Goal: Task Accomplishment & Management: Manage account settings

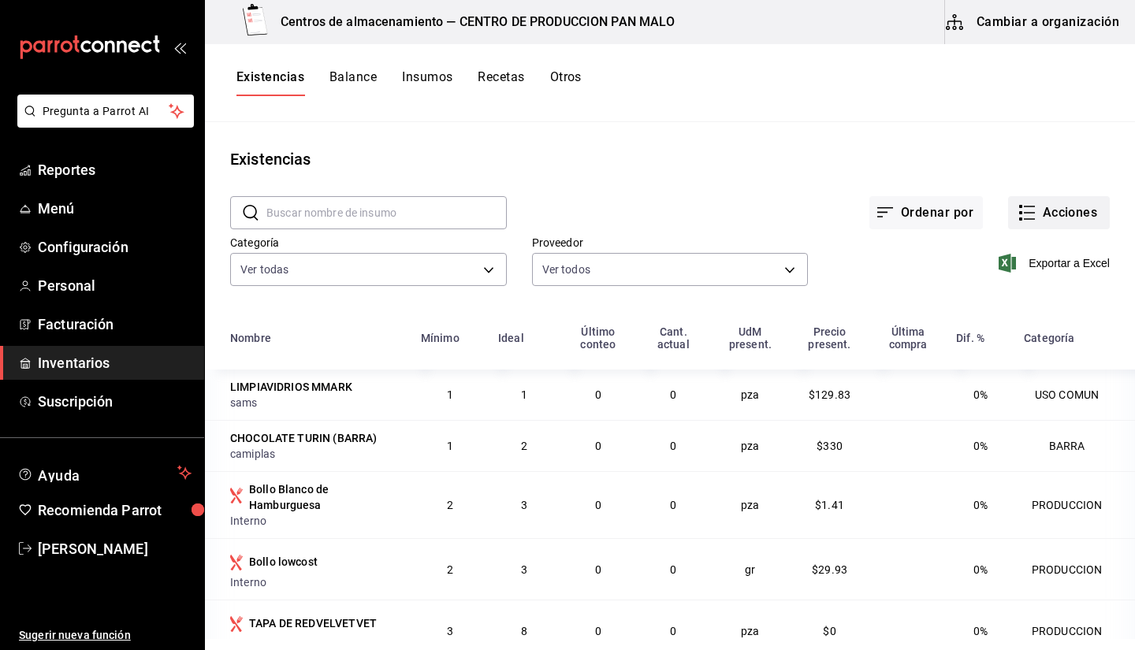
click at [1022, 210] on icon "button" at bounding box center [1026, 212] width 19 height 19
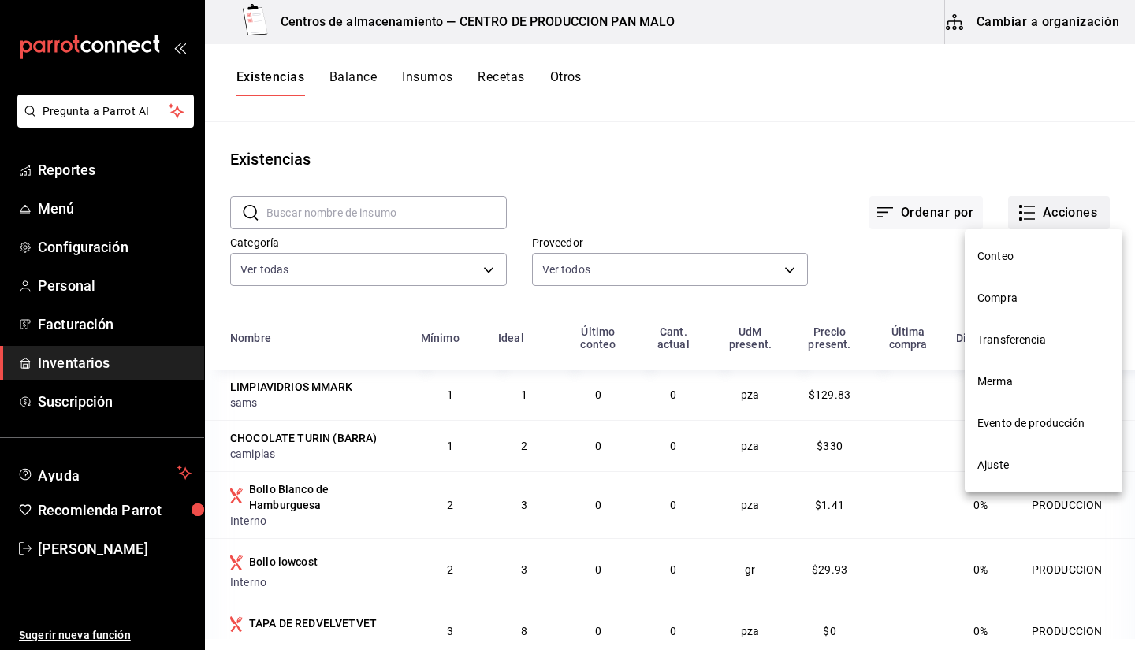
click at [1027, 204] on div at bounding box center [567, 325] width 1135 height 650
click at [1054, 470] on span "Ajuste" at bounding box center [1043, 465] width 132 height 17
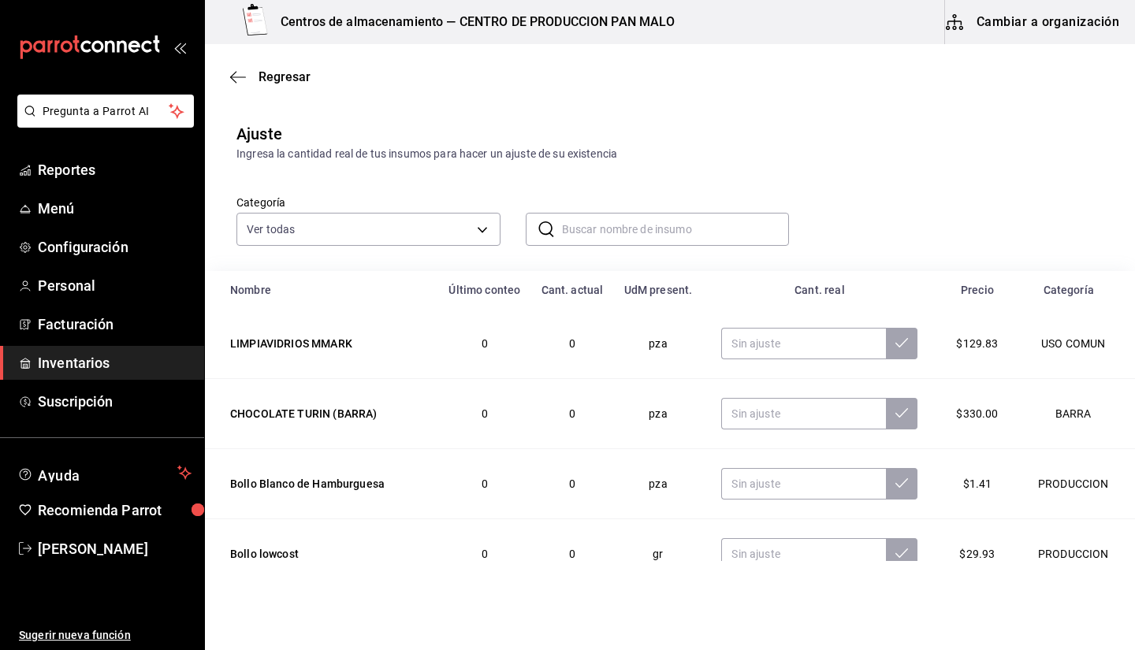
click at [646, 228] on input "text" at bounding box center [676, 230] width 228 height 32
type input "h"
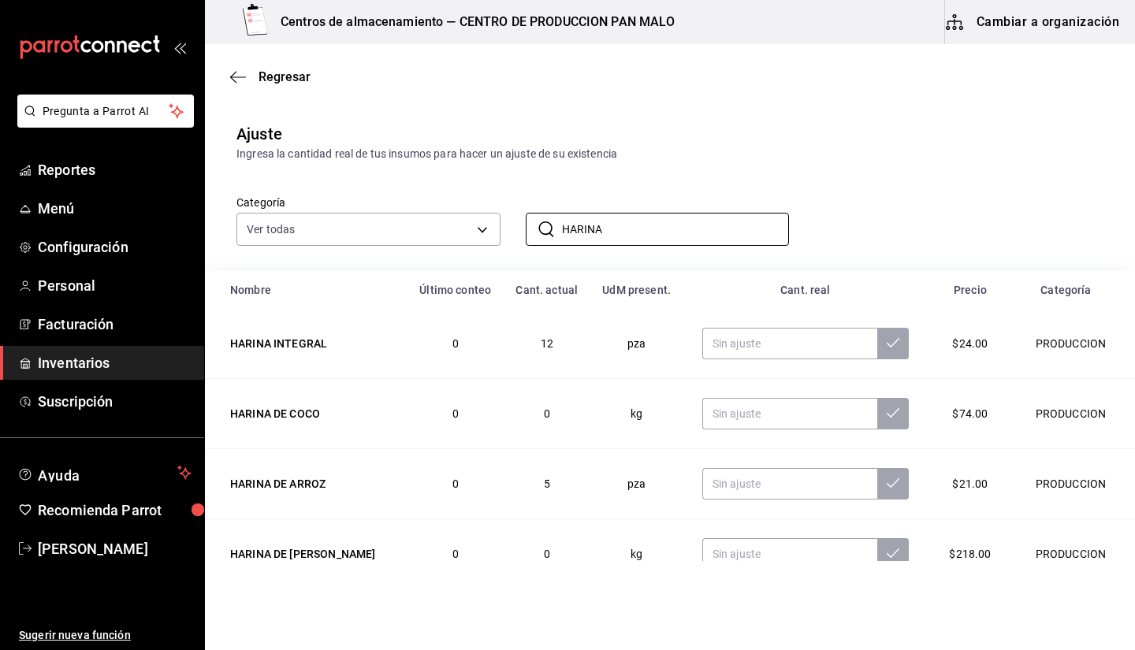
type input "HARINA"
click at [504, 333] on td "12" at bounding box center [547, 344] width 87 height 70
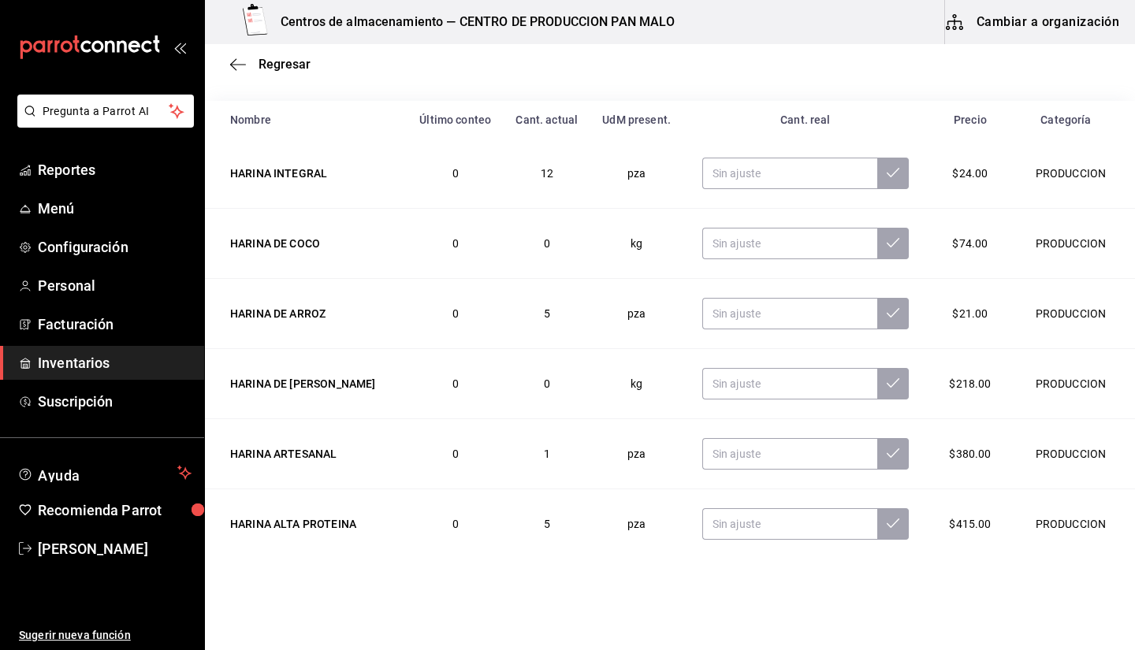
scroll to position [175, 0]
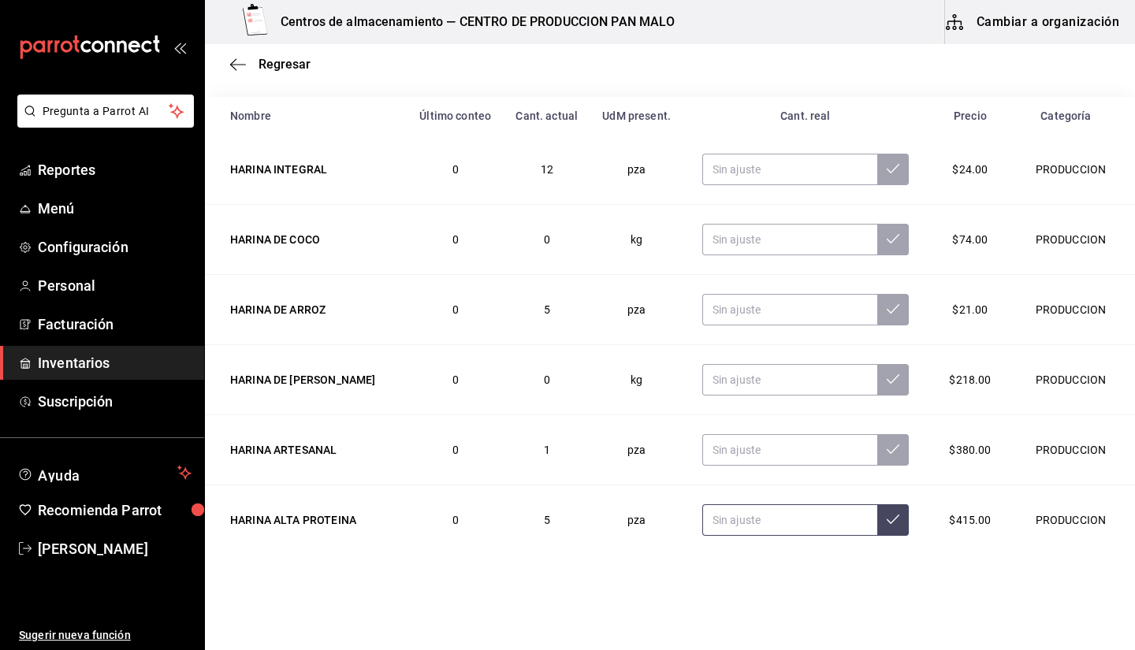
click at [734, 516] on input "text" at bounding box center [789, 520] width 175 height 32
click at [236, 68] on icon "button" at bounding box center [238, 65] width 16 height 14
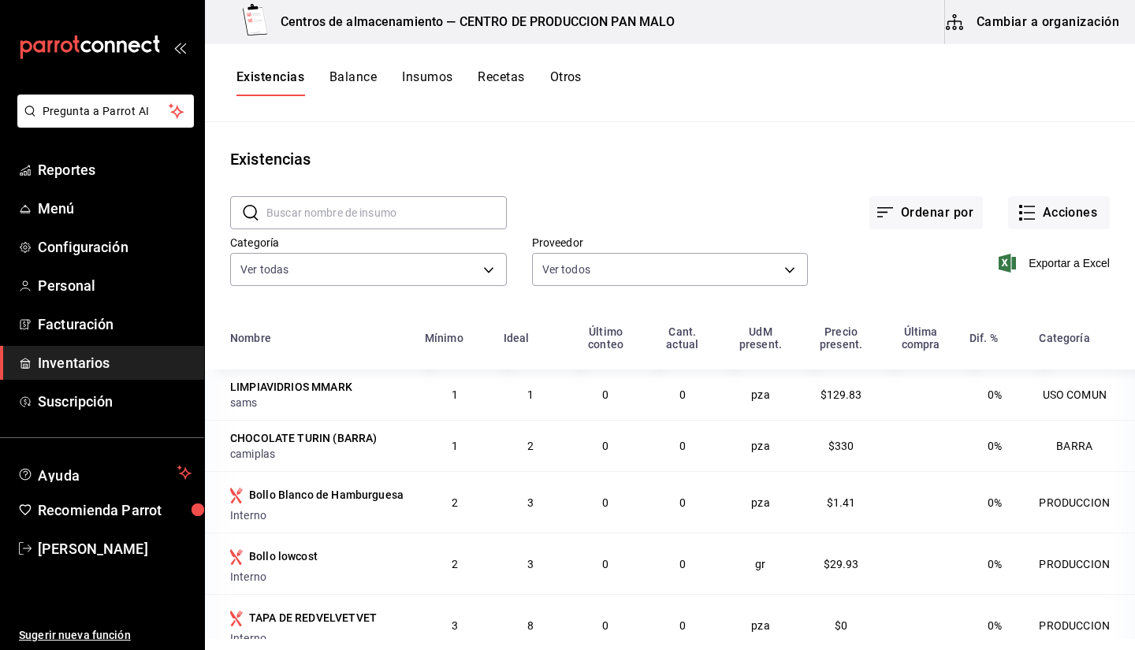
click at [986, 28] on button "Cambiar a organización" at bounding box center [1033, 22] width 177 height 44
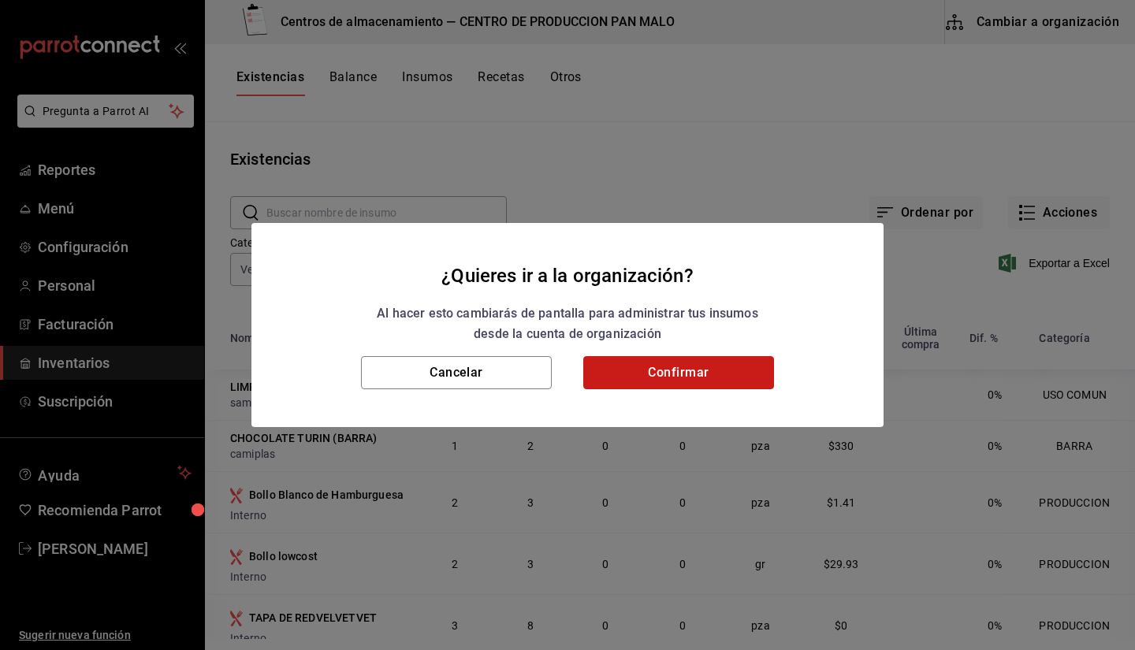
click at [682, 374] on button "Confirmar" at bounding box center [678, 372] width 191 height 33
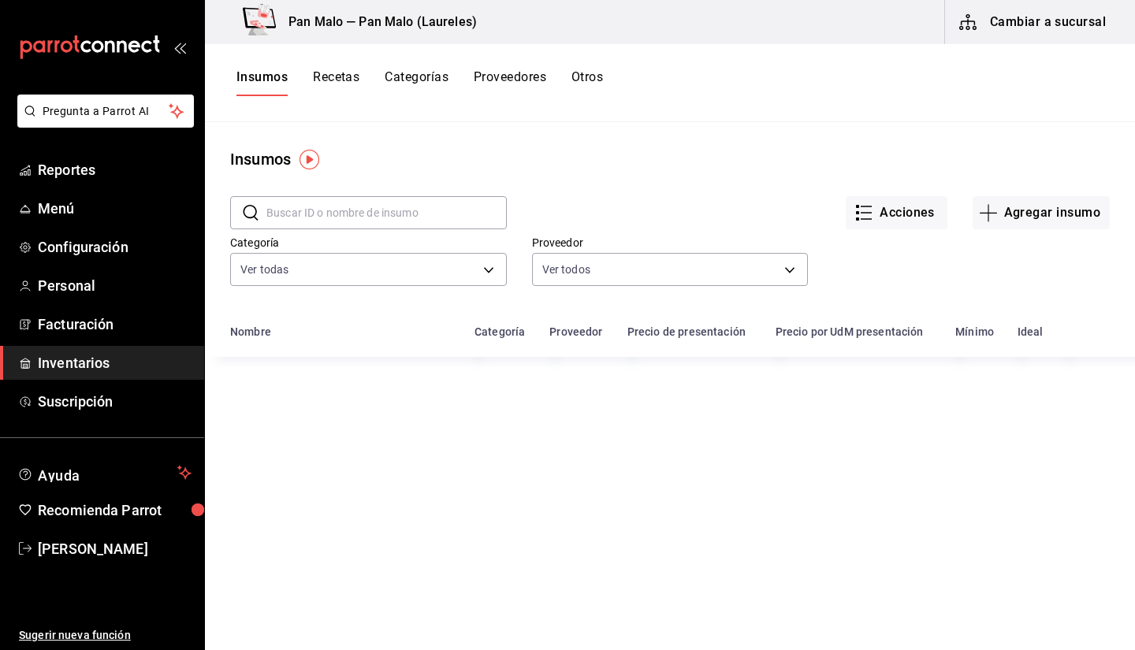
click at [351, 218] on input "text" at bounding box center [386, 213] width 240 height 32
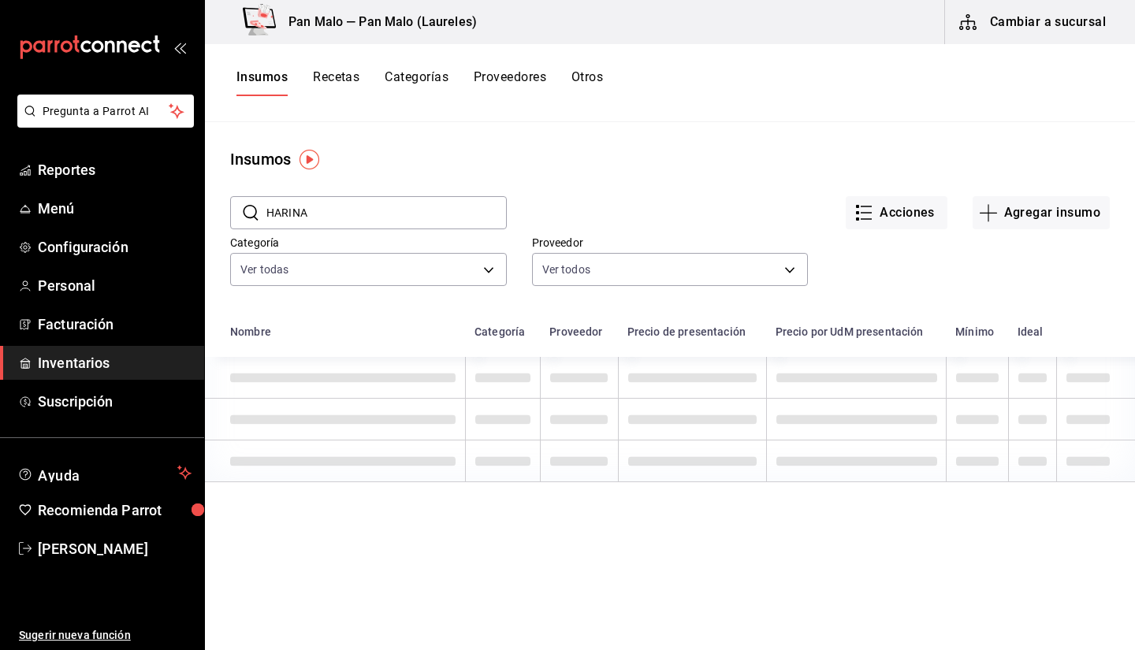
type input "HARINA"
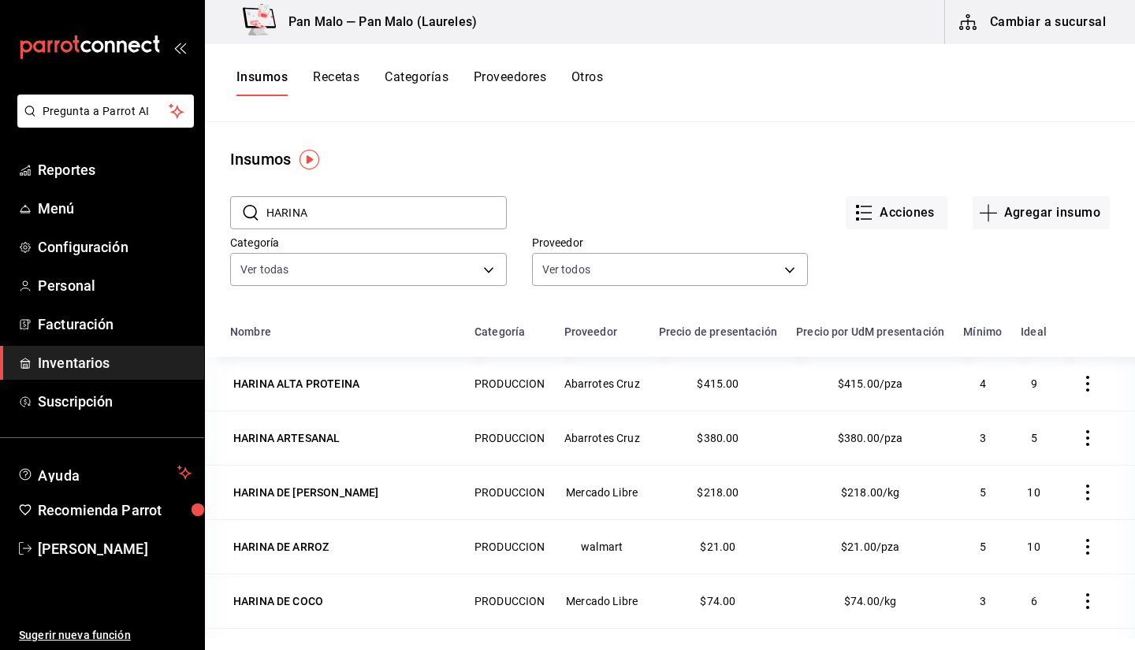
click at [678, 190] on div "Acciones Agregar insumo" at bounding box center [808, 200] width 603 height 58
click at [305, 392] on div "HARINA ALTA PROTEINA" at bounding box center [296, 384] width 126 height 16
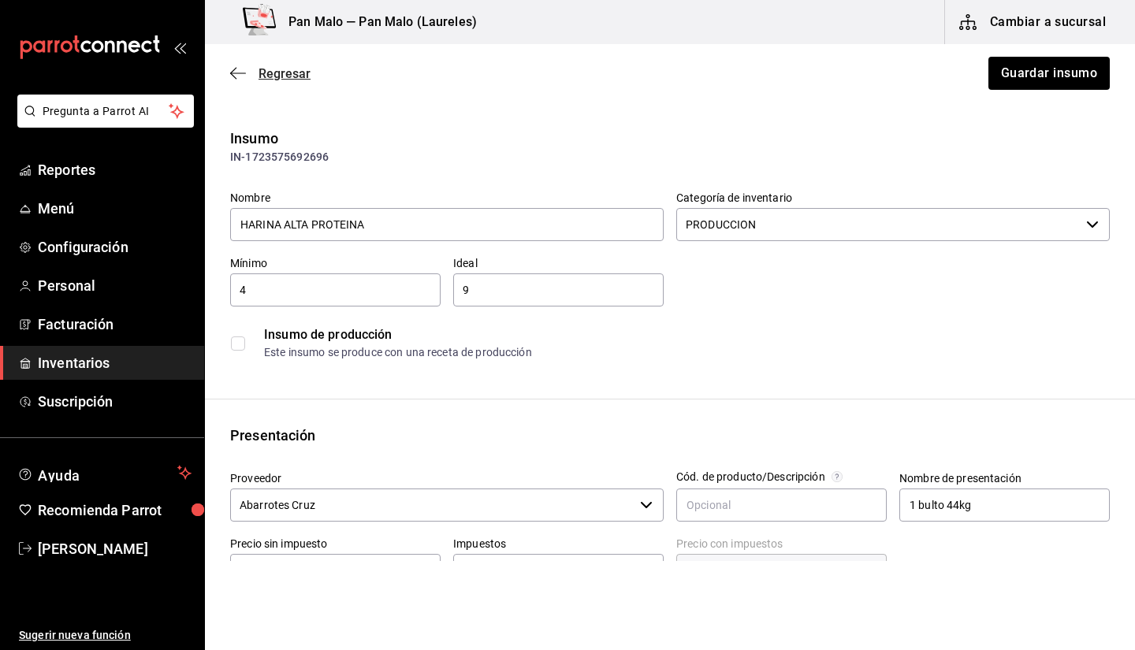
click at [236, 76] on icon "button" at bounding box center [238, 73] width 16 height 14
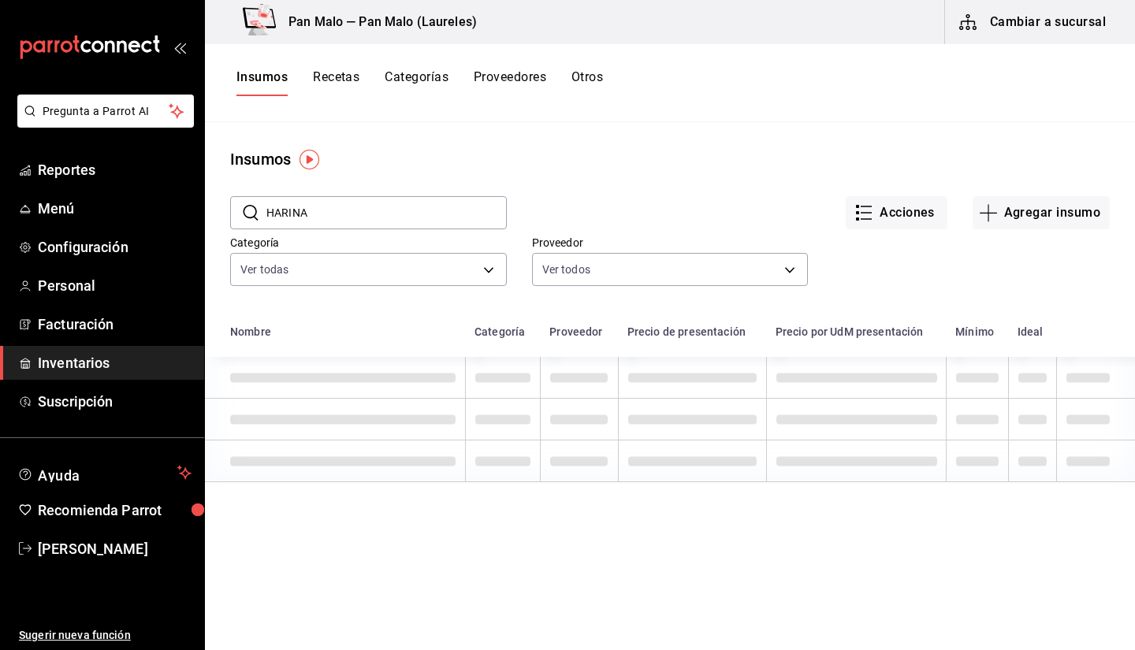
click at [1017, 20] on button "Cambiar a sucursal" at bounding box center [1033, 22] width 177 height 44
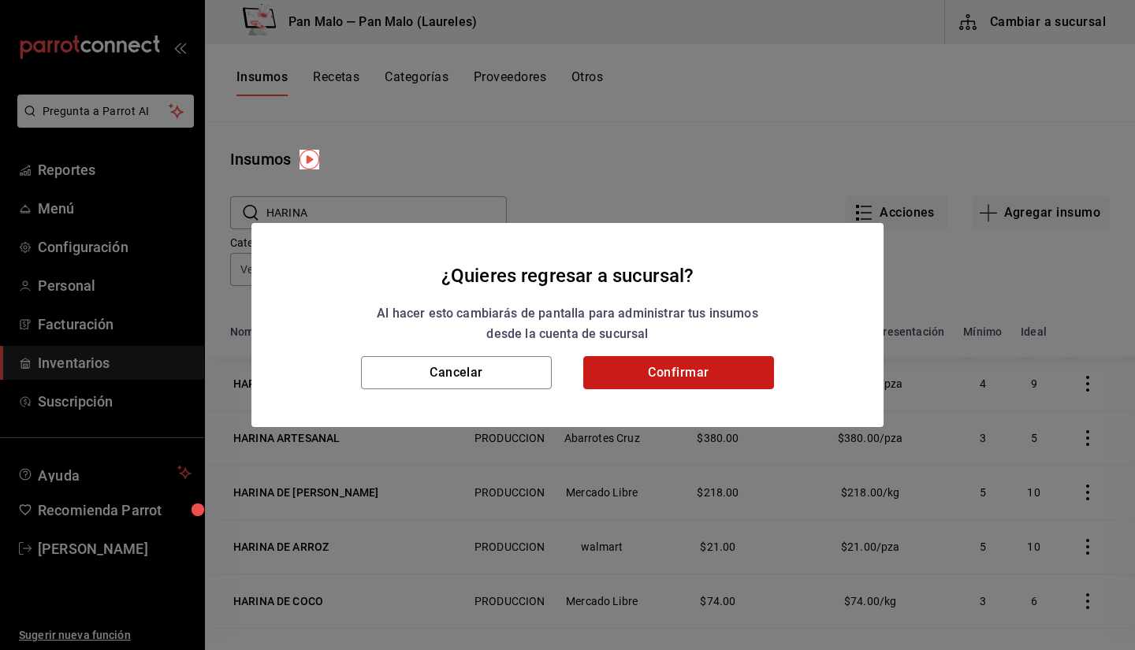
click at [738, 368] on button "Confirmar" at bounding box center [678, 372] width 191 height 33
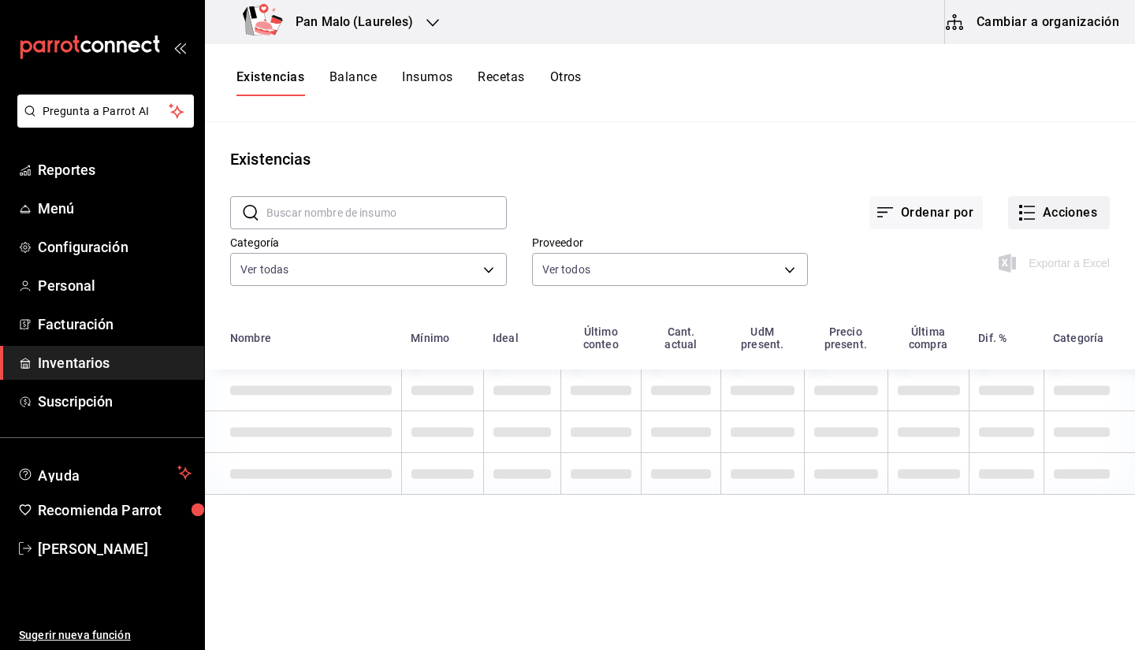
drag, startPoint x: 1033, startPoint y: 225, endPoint x: 1081, endPoint y: 212, distance: 49.9
click at [1106, 185] on div "​ ​ Ordenar por Acciones Categoría Ver todas 845d24ca-60dd-4e7e-b3c9-ca2702778d…" at bounding box center [670, 243] width 930 height 145
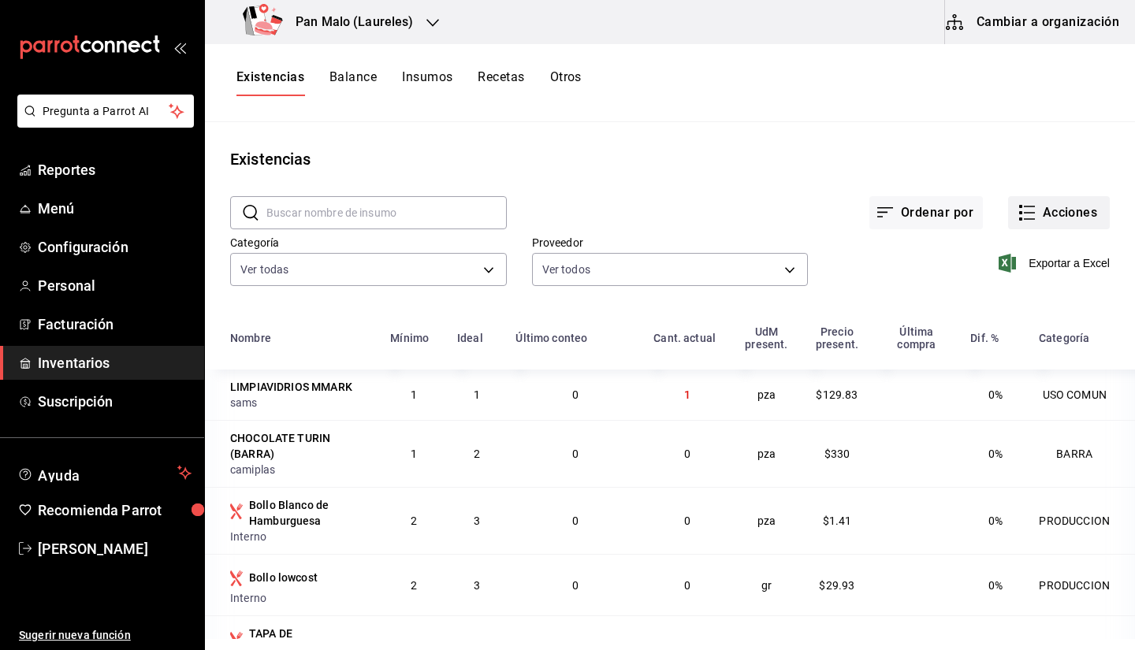
click at [1081, 212] on button "Acciones" at bounding box center [1059, 212] width 102 height 33
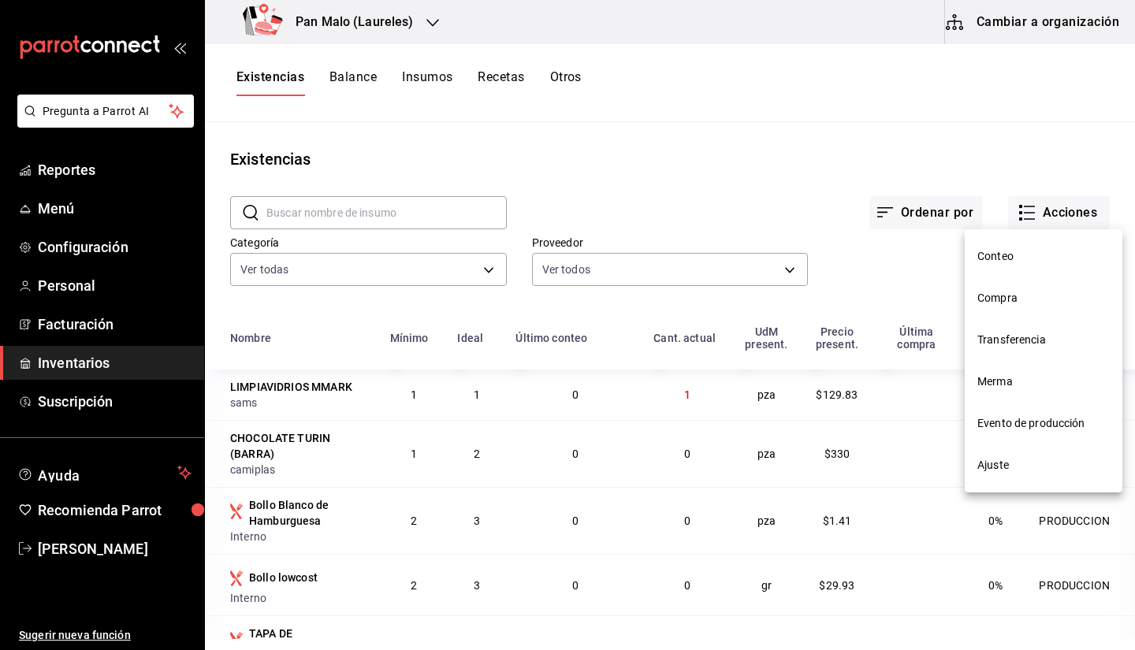
click at [992, 358] on li "Transferencia" at bounding box center [1044, 340] width 158 height 42
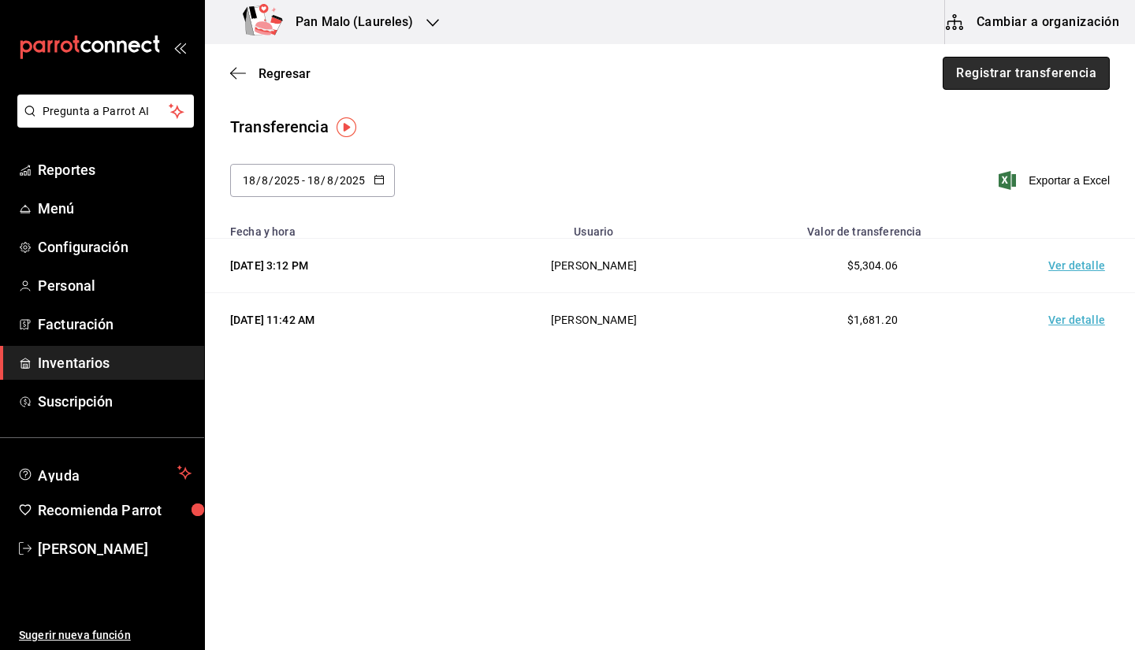
click at [1000, 80] on button "Registrar transferencia" at bounding box center [1025, 73] width 167 height 33
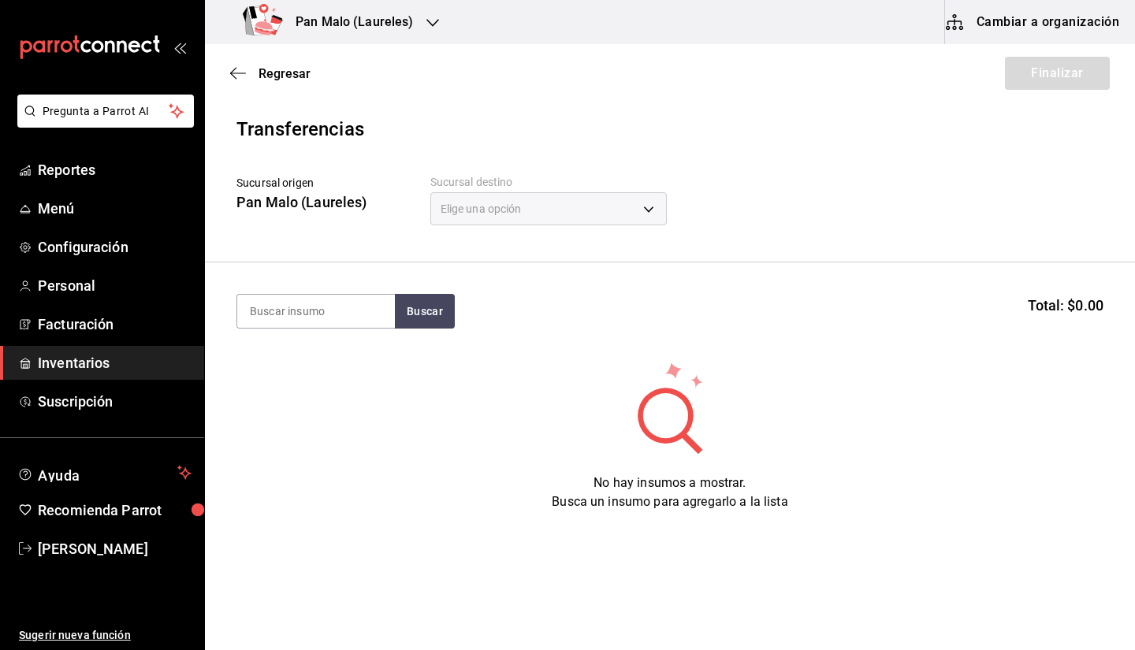
click at [629, 208] on div "Elige una opción" at bounding box center [548, 208] width 236 height 33
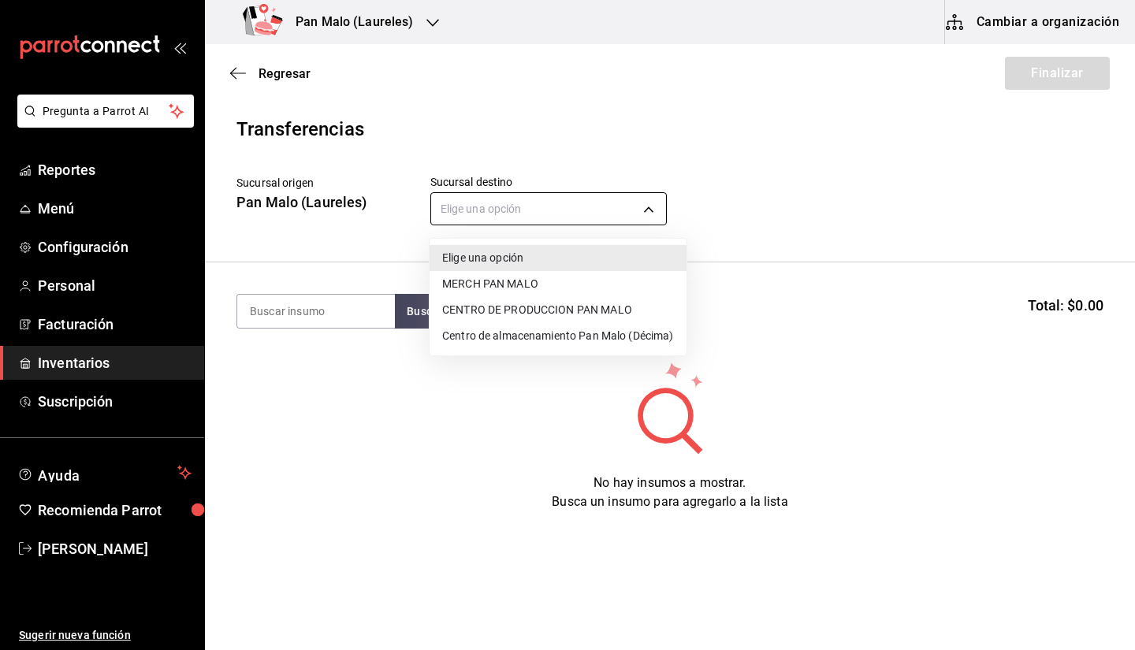
click at [585, 221] on body "Pregunta a Parrot AI Reportes Menú Configuración Personal Facturación Inventari…" at bounding box center [567, 280] width 1135 height 561
click at [566, 315] on li "CENTRO DE PRODUCCION PAN MALO" at bounding box center [557, 310] width 257 height 26
type input "8a187977-a48d-4bc5-901f-3822dc5f4125"
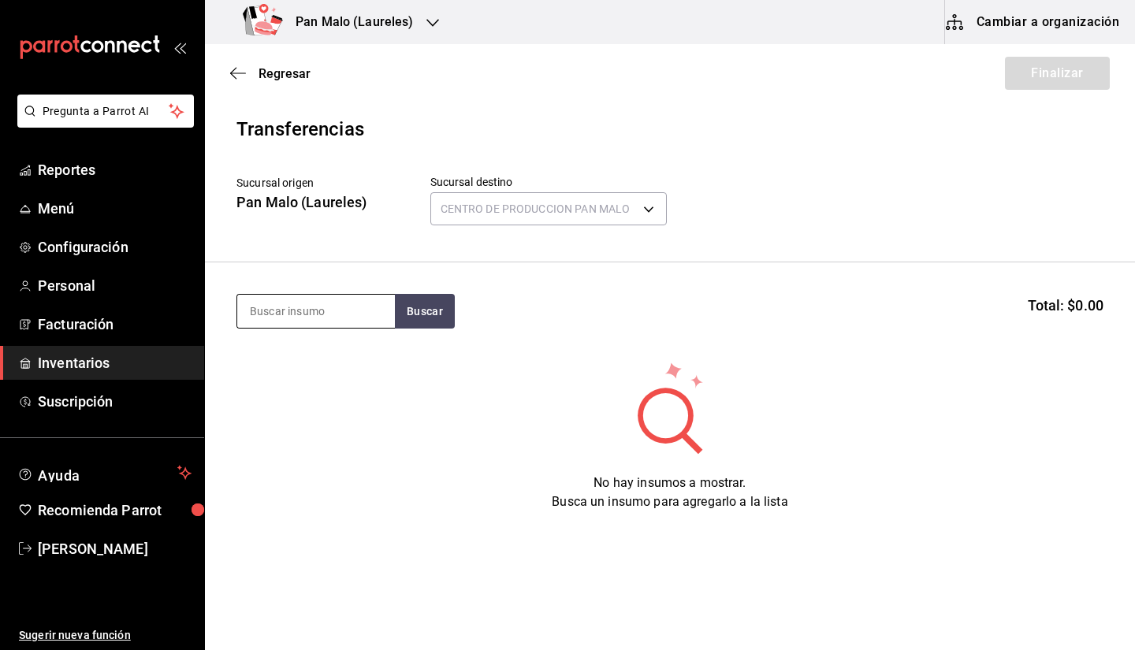
click at [371, 318] on input at bounding box center [316, 311] width 158 height 33
type input "HARINA"
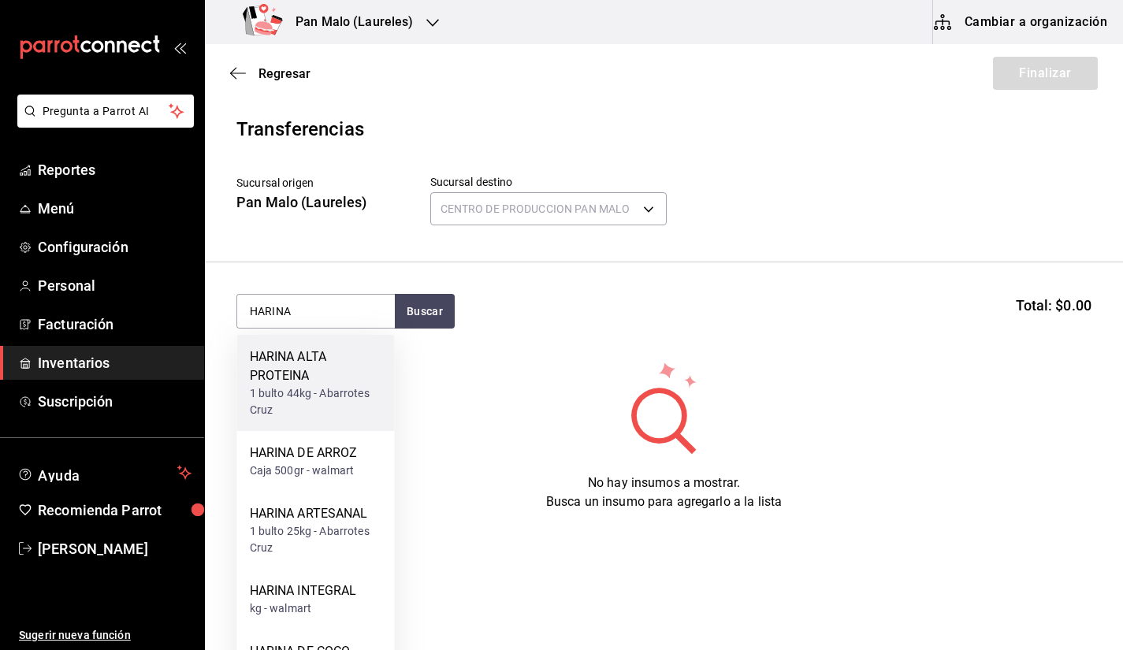
click at [325, 387] on div "1 bulto 44kg - Abarrotes Cruz" at bounding box center [316, 401] width 132 height 33
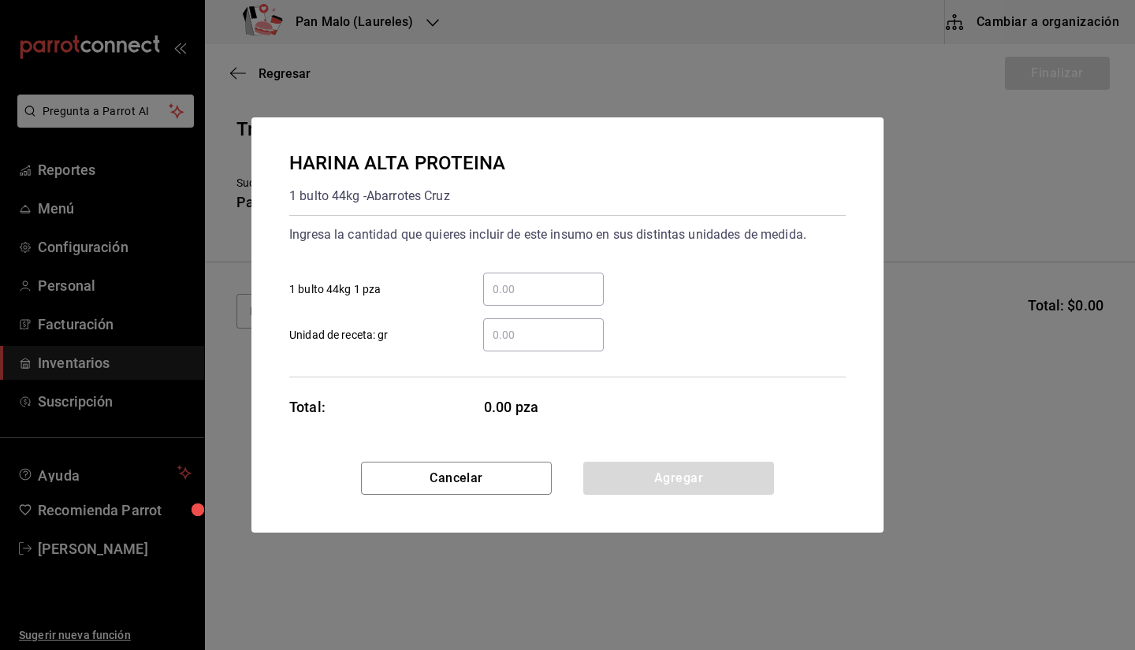
click at [545, 292] on input "​ 1 bulto 44kg 1 pza" at bounding box center [543, 289] width 121 height 19
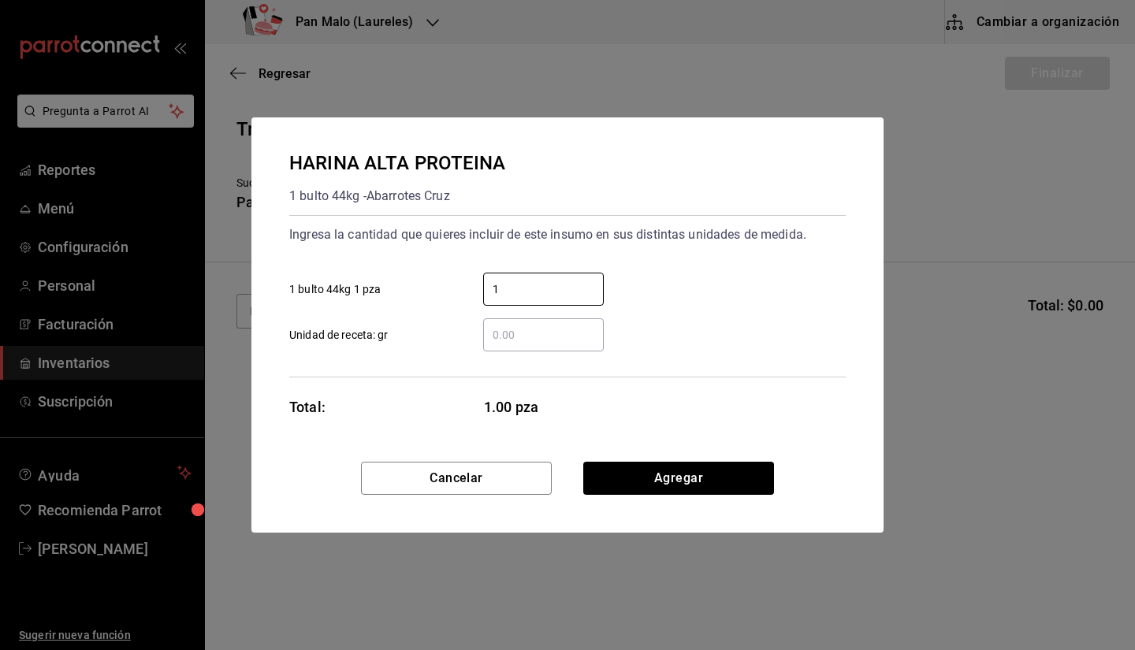
type input "1"
click at [719, 265] on div "1 ​ 1 bulto 44kg 1 pza" at bounding box center [561, 283] width 569 height 46
click at [556, 331] on input "​ Unidad de receta: gr" at bounding box center [543, 334] width 121 height 19
type input "10,000"
click at [626, 472] on button "Agregar" at bounding box center [678, 478] width 191 height 33
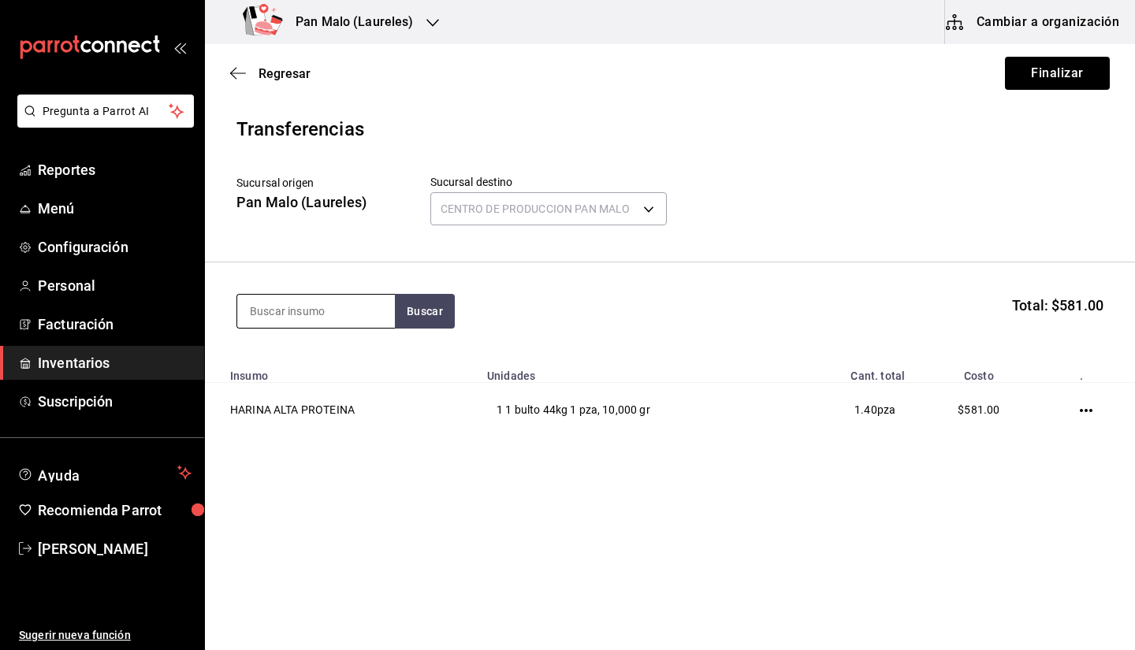
click at [293, 327] on input at bounding box center [316, 311] width 158 height 33
type input "azucar"
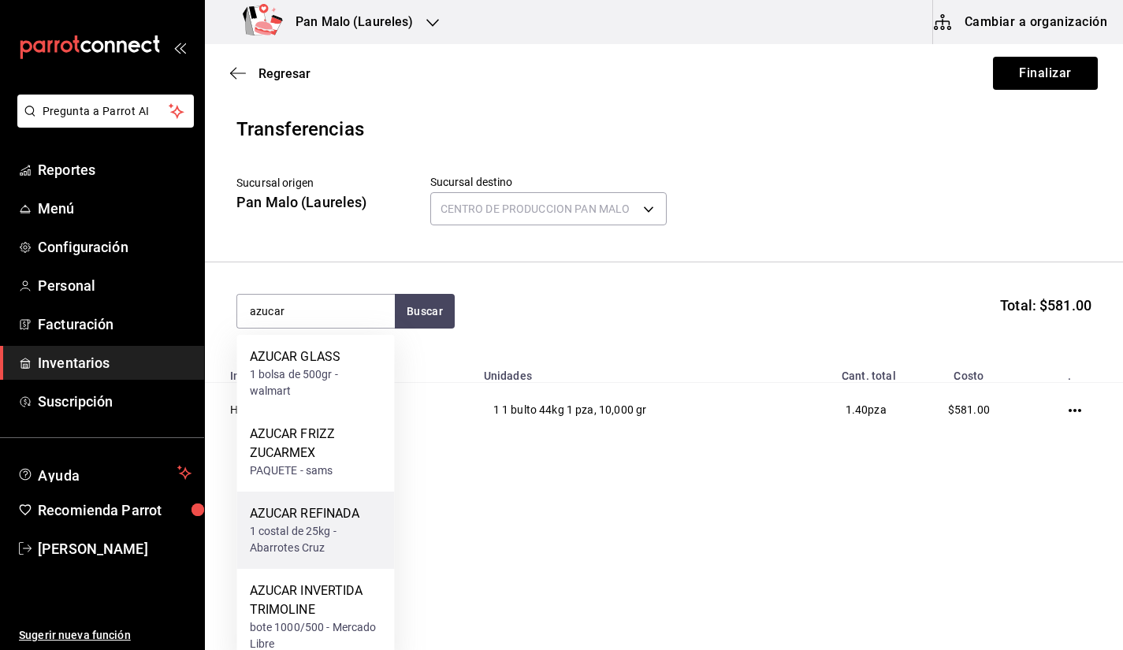
click at [339, 526] on div "1 costal de 25kg - Abarrotes Cruz" at bounding box center [316, 539] width 132 height 33
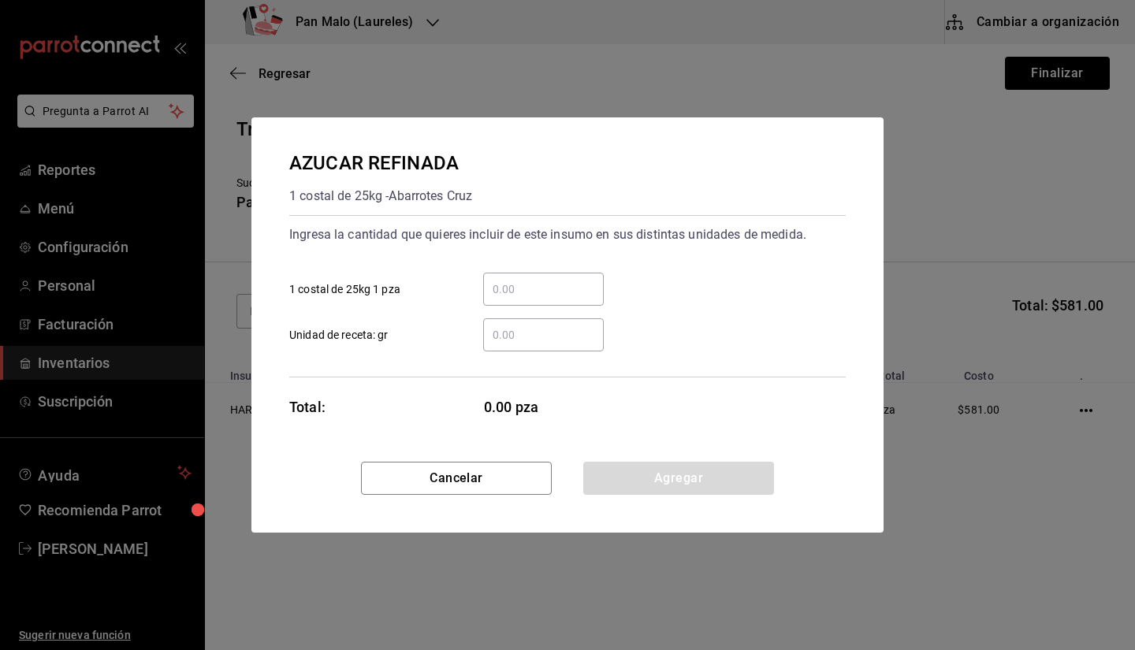
click at [514, 335] on input "​ Unidad de receta: gr" at bounding box center [543, 334] width 121 height 19
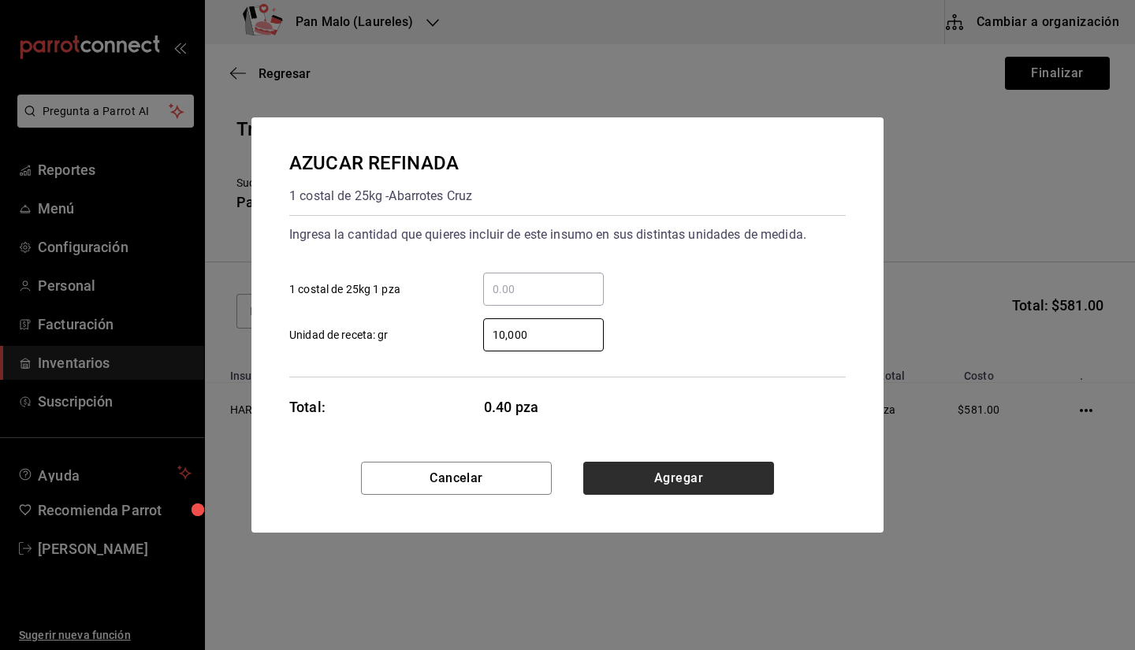
type input "10,000"
click at [652, 478] on button "Agregar" at bounding box center [678, 478] width 191 height 33
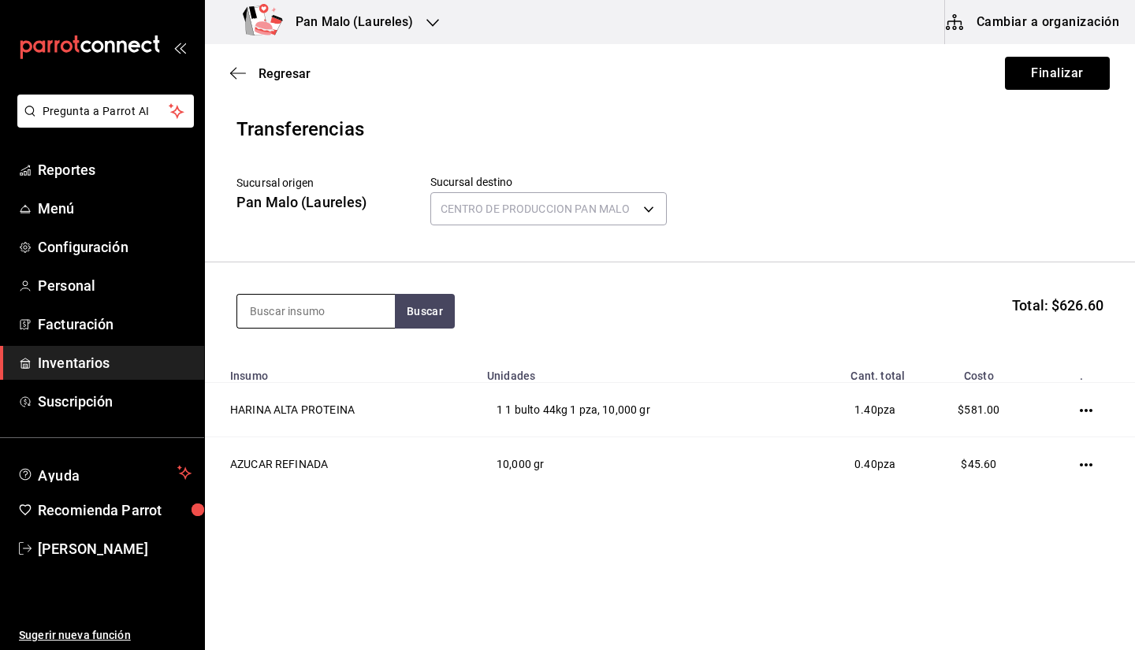
click at [315, 311] on input at bounding box center [316, 311] width 158 height 33
type input "m"
type input "huevo produccion"
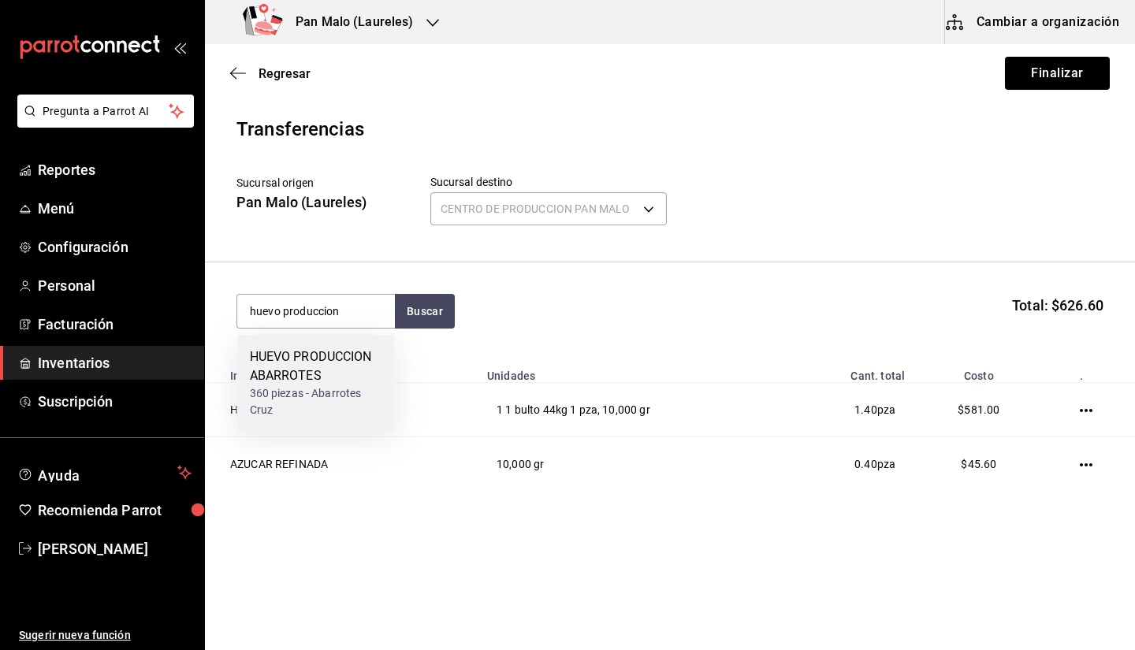
click at [347, 366] on div "HUEVO PRODUCCION ABARROTES" at bounding box center [316, 367] width 132 height 38
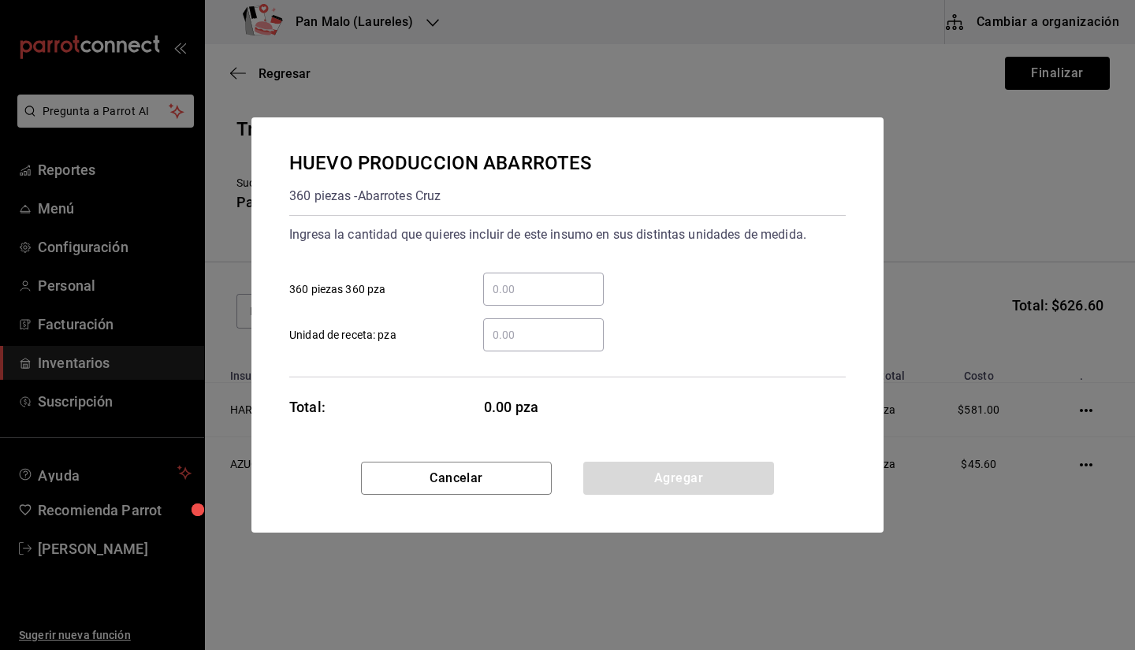
click at [500, 301] on div "​" at bounding box center [543, 289] width 121 height 33
click at [500, 299] on input "​ 360 piezas 360 pza" at bounding box center [543, 289] width 121 height 19
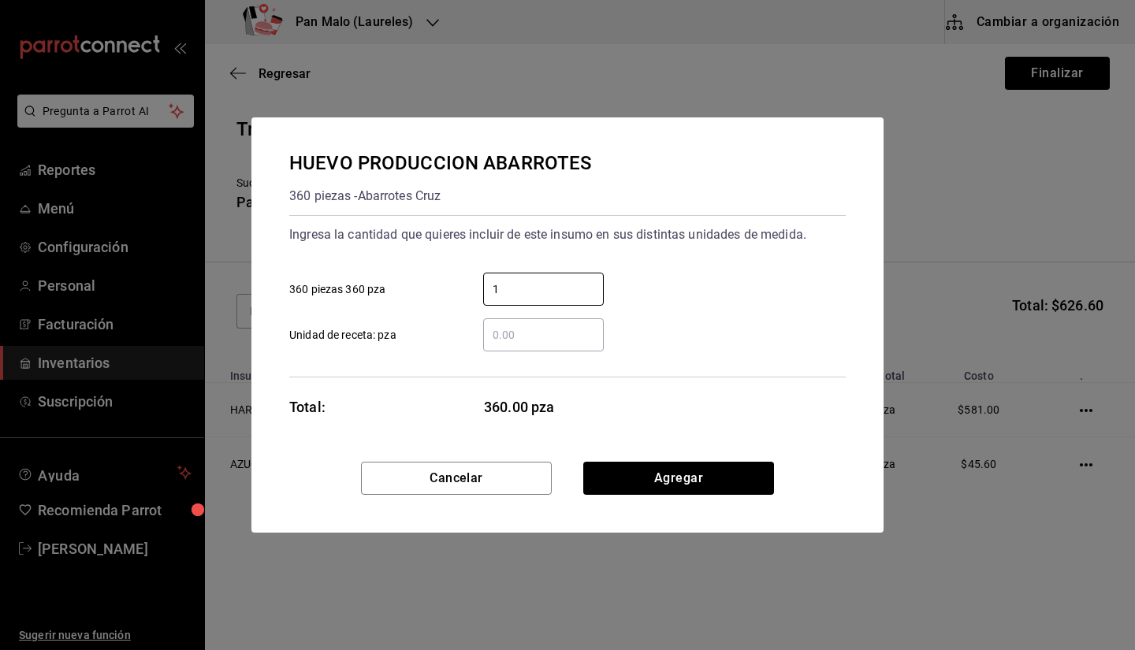
type input "1"
click at [501, 345] on div "​" at bounding box center [543, 334] width 121 height 33
click at [501, 344] on input "​ Unidad de receta: pza" at bounding box center [543, 334] width 121 height 19
type input "1"
type input "210"
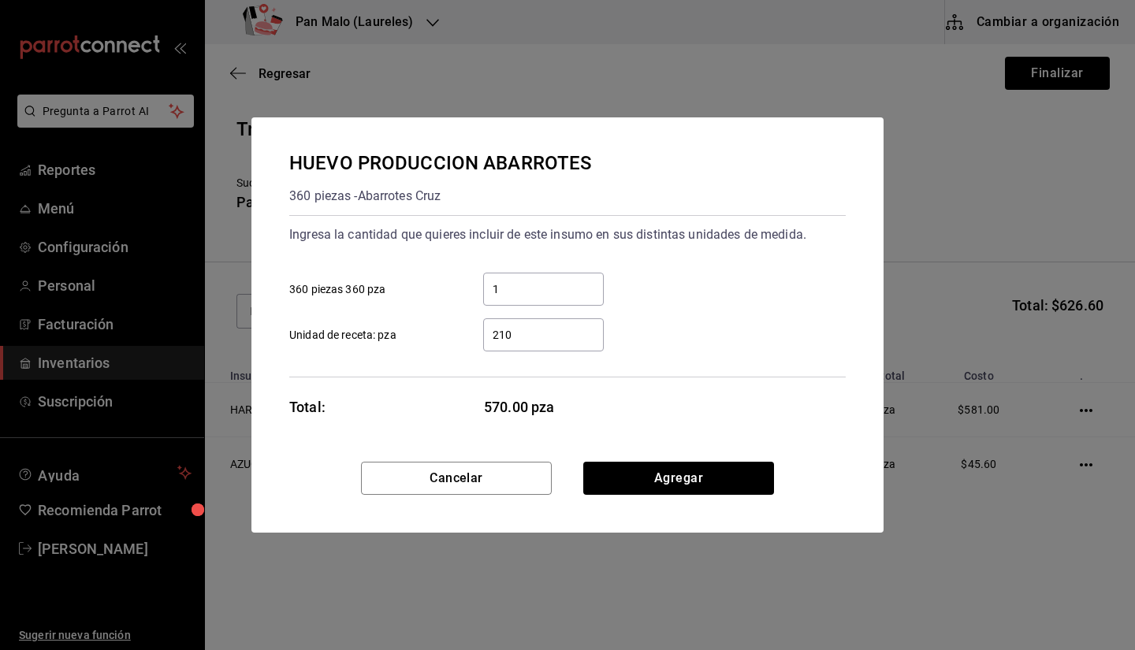
click at [628, 495] on div "Cancelar Agregar" at bounding box center [567, 497] width 632 height 71
click at [630, 483] on button "Agregar" at bounding box center [678, 478] width 191 height 33
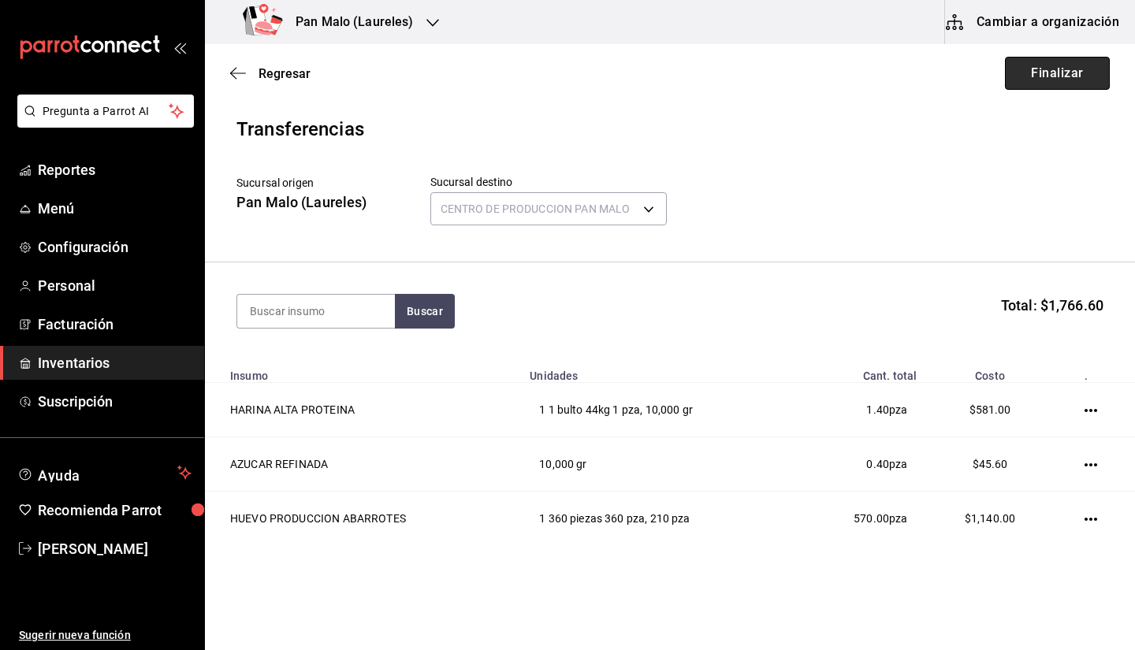
click at [1061, 86] on button "Finalizar" at bounding box center [1057, 73] width 105 height 33
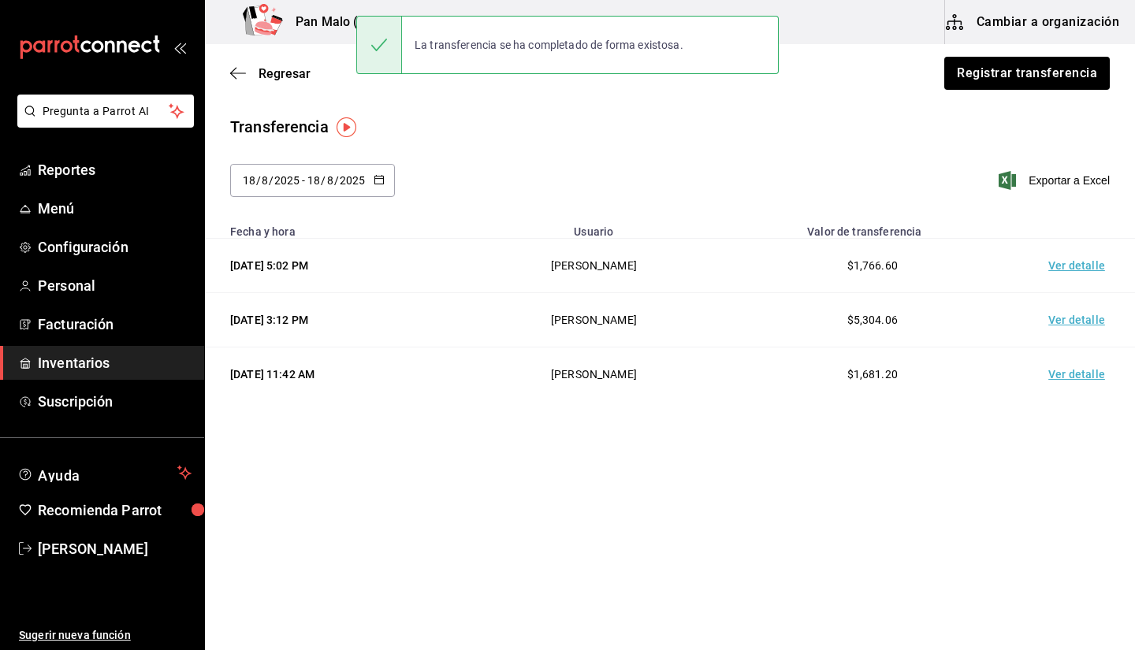
click at [1129, 210] on div "[DATE] [DATE] - [DATE] [DATE] Exportar a Excel" at bounding box center [670, 190] width 930 height 52
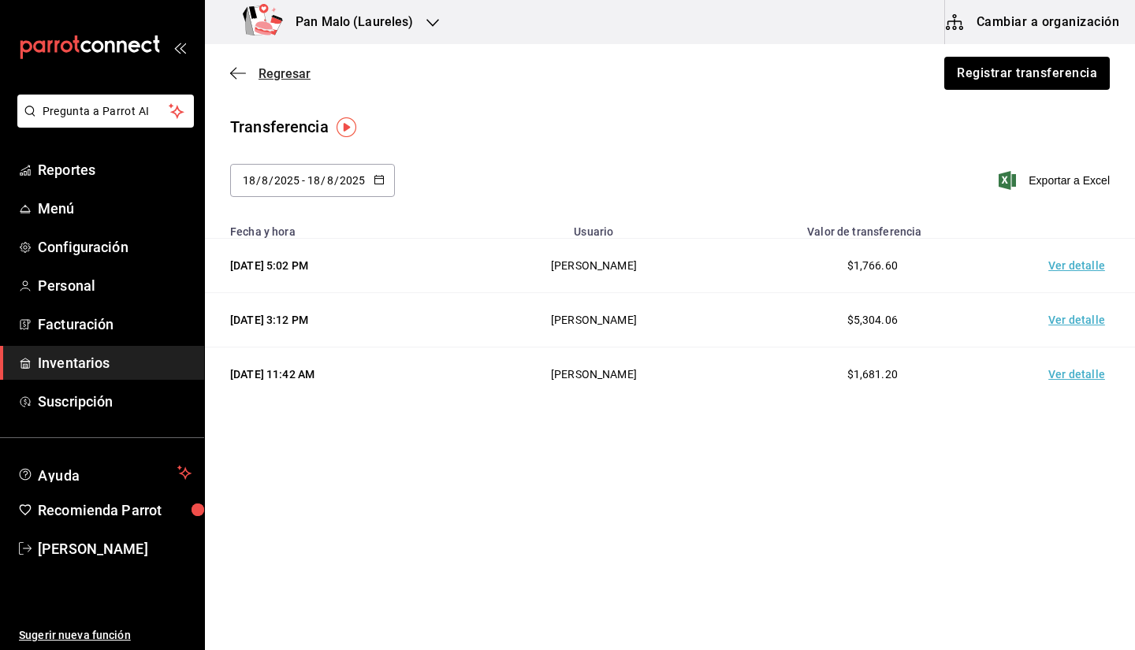
click at [255, 78] on span "Regresar" at bounding box center [270, 73] width 80 height 15
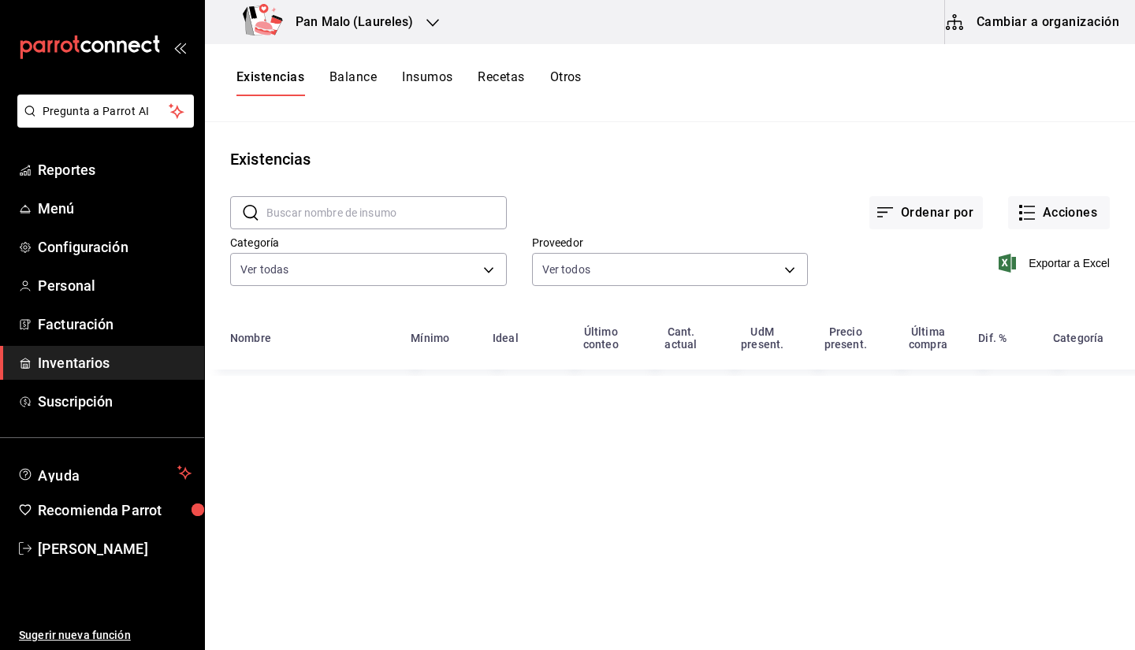
click at [313, 217] on input "text" at bounding box center [386, 213] width 240 height 32
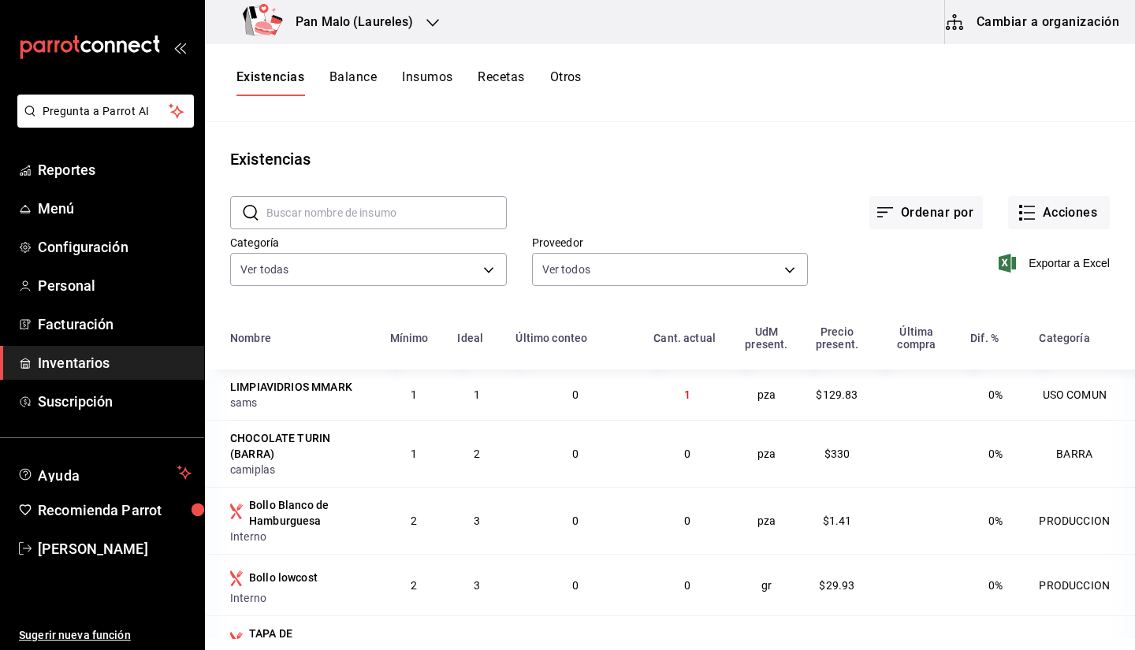
click at [366, 207] on input "text" at bounding box center [386, 213] width 240 height 32
click at [405, 204] on input "text" at bounding box center [386, 213] width 240 height 32
click at [996, 35] on button "Cambiar a organización" at bounding box center [1033, 22] width 177 height 44
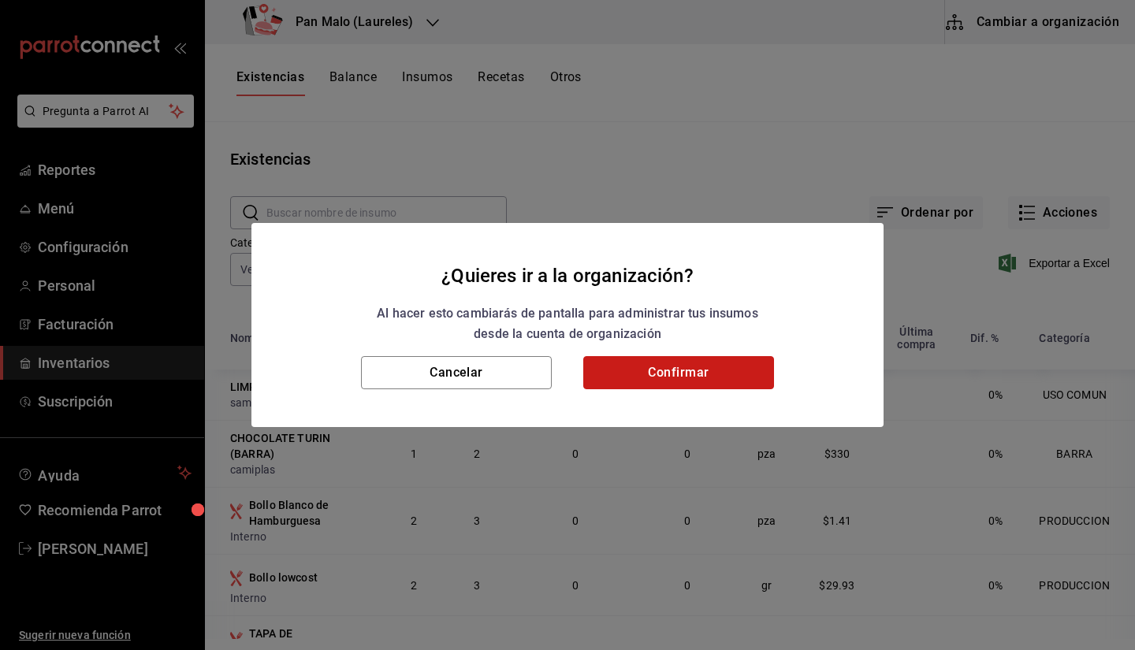
click at [686, 376] on button "Confirmar" at bounding box center [678, 372] width 191 height 33
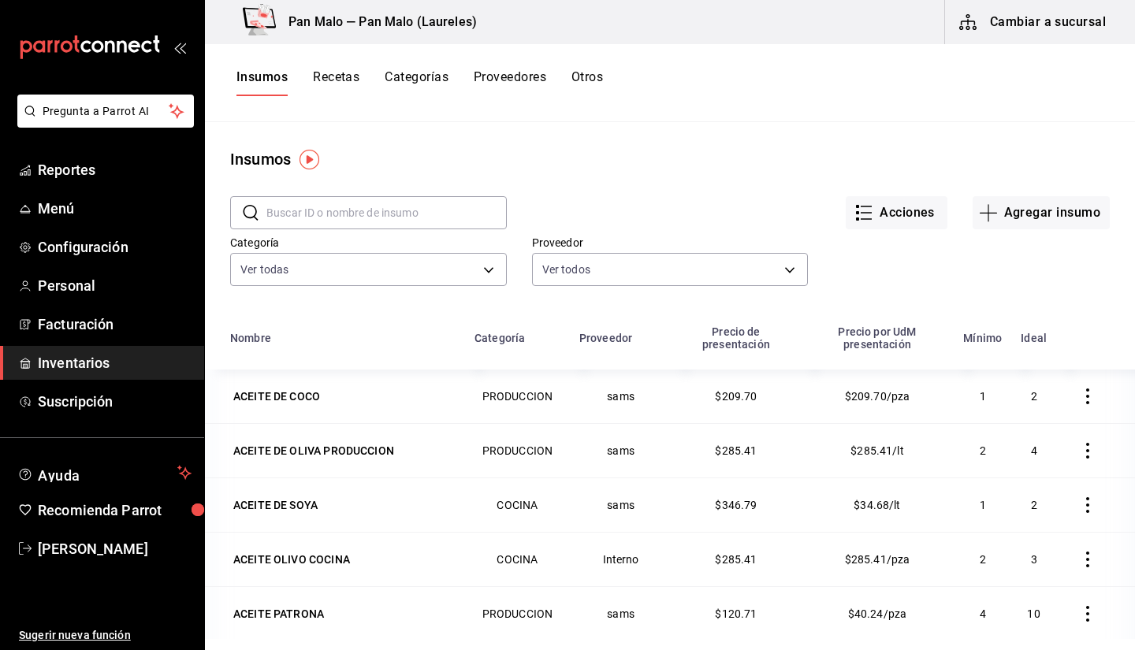
click at [581, 84] on button "Otros" at bounding box center [587, 82] width 32 height 27
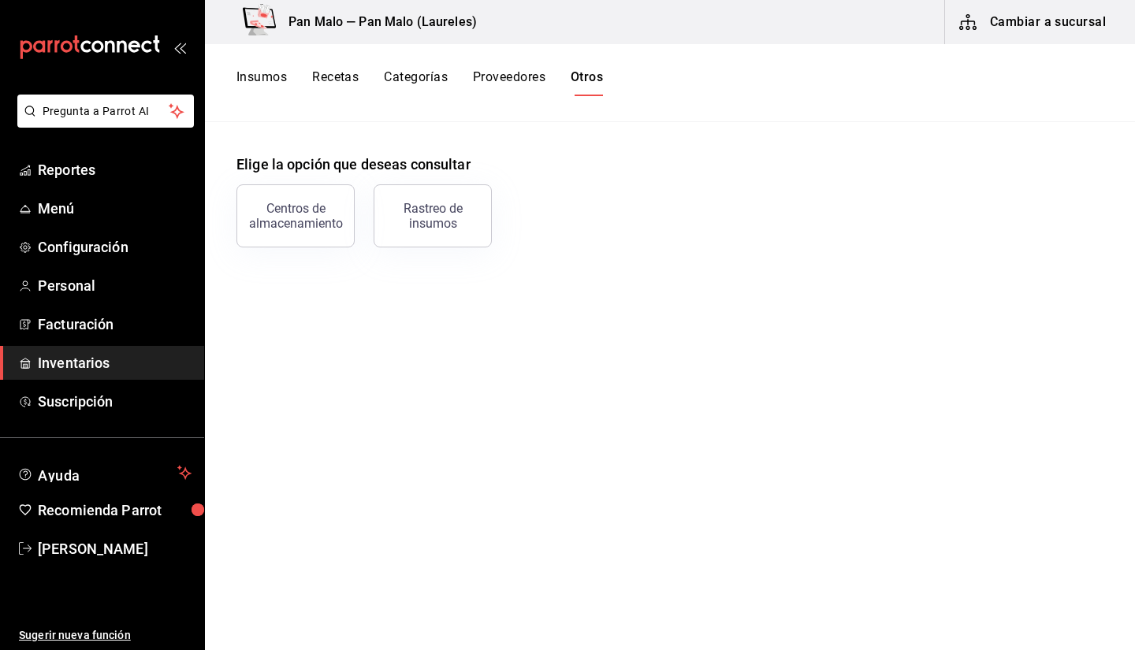
click at [240, 250] on main "Elige la opción que deseas consultar Centros de almacenamiento Rastreo de insum…" at bounding box center [670, 380] width 930 height 517
click at [302, 242] on button "Centros de almacenamiento" at bounding box center [295, 215] width 118 height 63
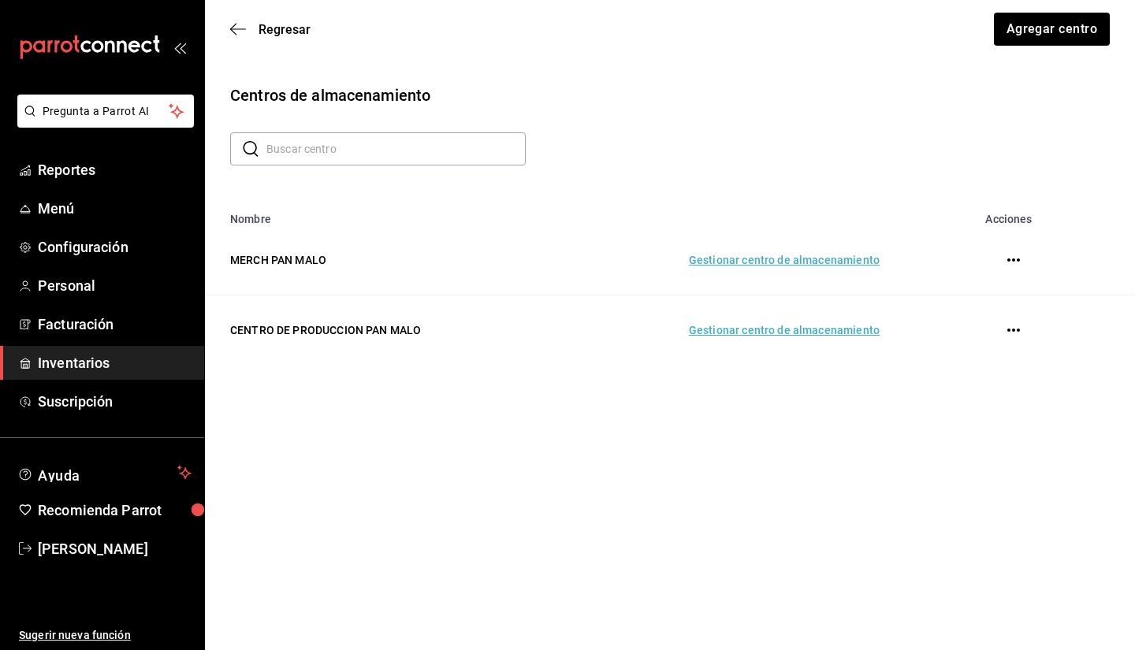
click at [764, 340] on td "Gestionar centro de almacenamiento" at bounding box center [727, 331] width 342 height 70
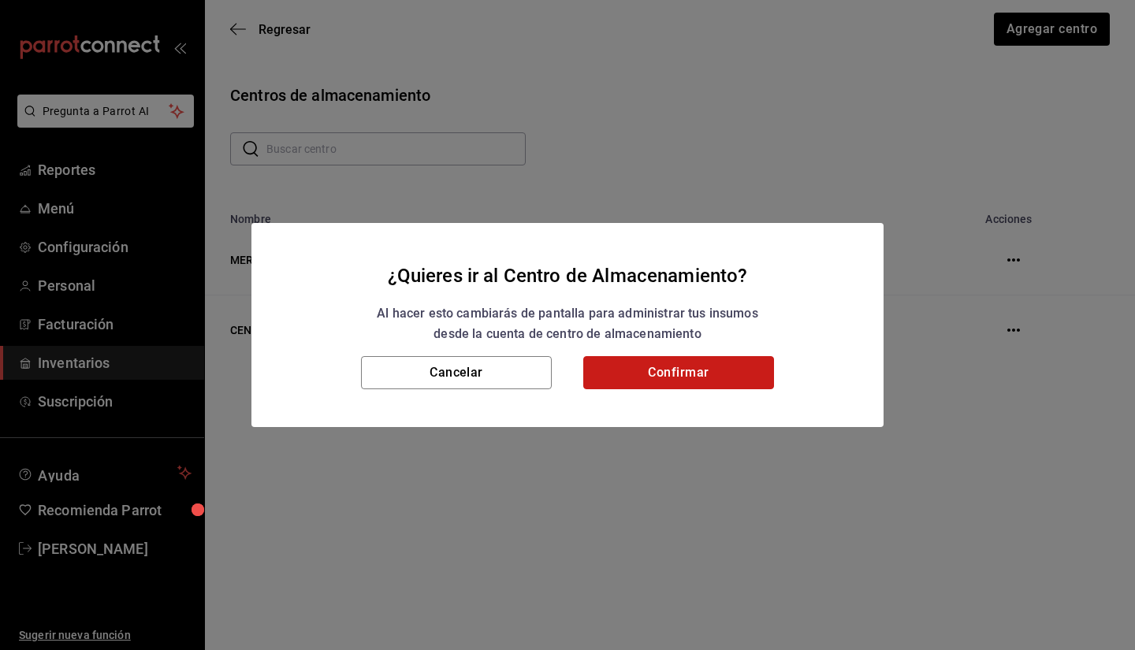
click at [648, 373] on button "Confirmar" at bounding box center [678, 372] width 191 height 33
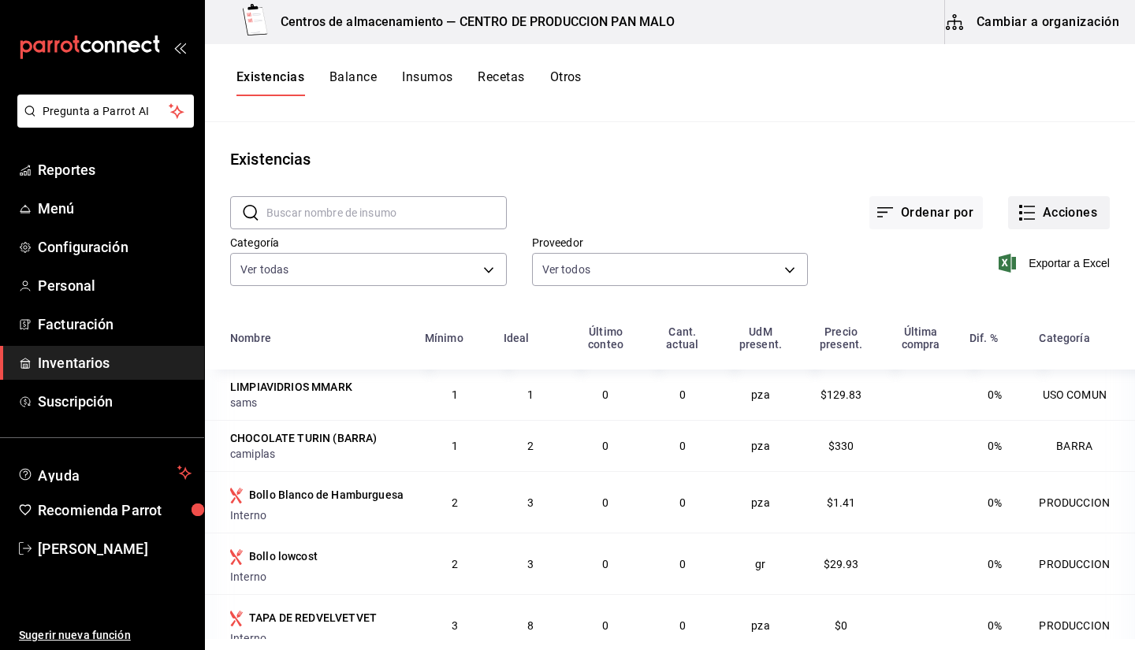
click at [1040, 224] on button "Acciones" at bounding box center [1059, 212] width 102 height 33
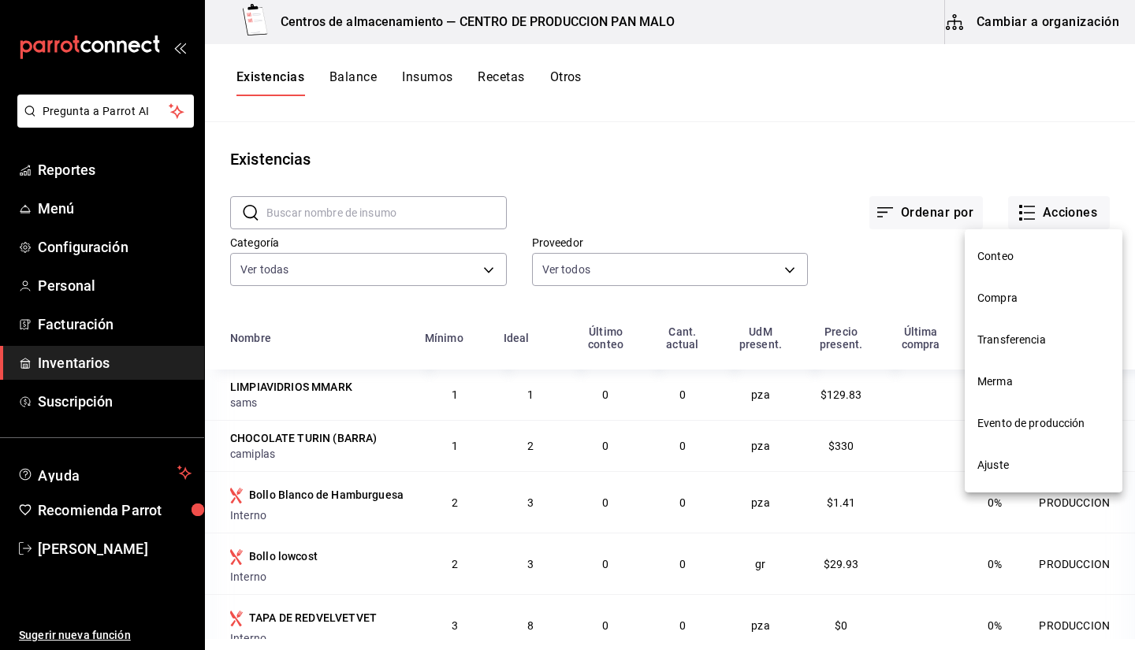
click at [461, 193] on div at bounding box center [567, 325] width 1135 height 650
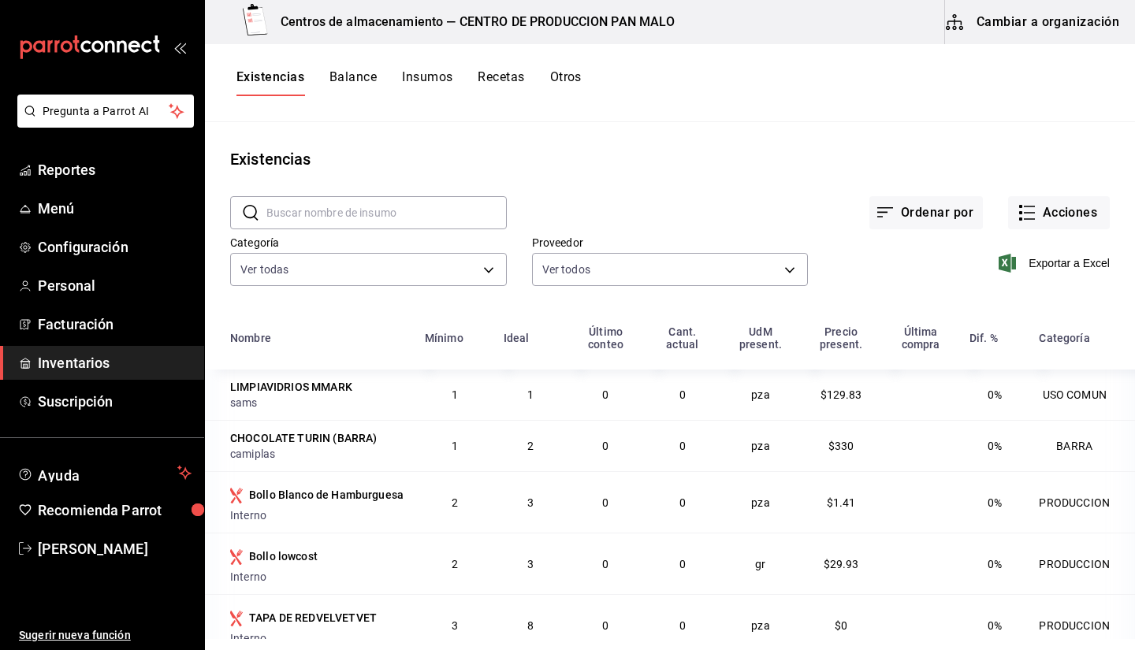
click at [398, 210] on input "text" at bounding box center [386, 213] width 240 height 32
type input "harina"
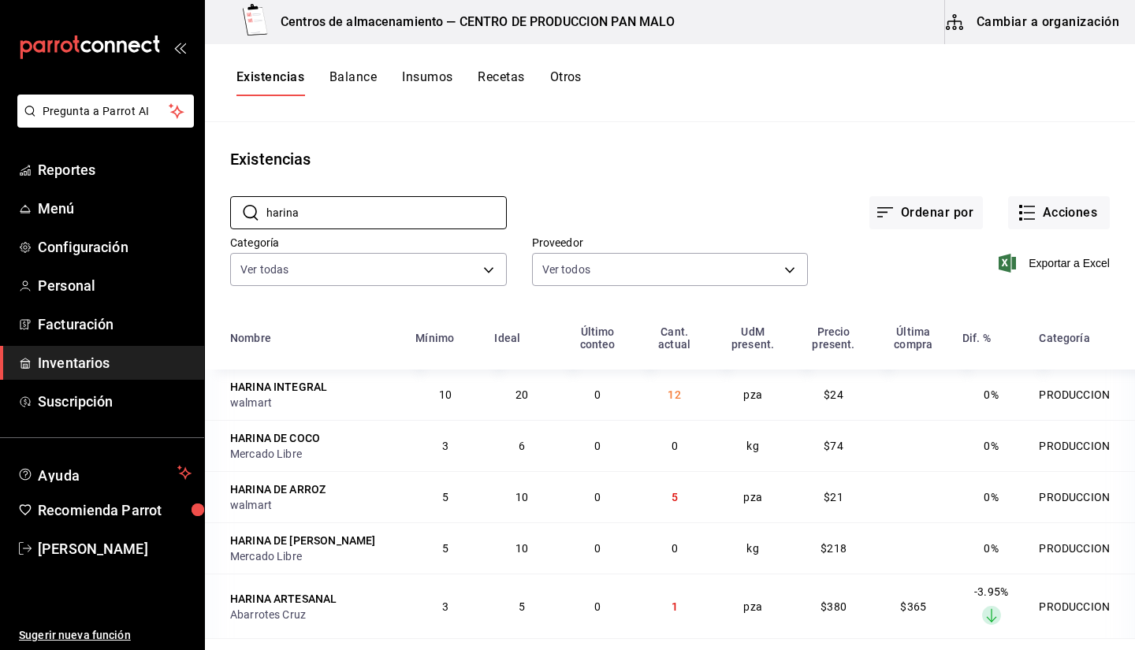
click at [1030, 123] on main "Existencias ​ harina ​ Ordenar por Acciones Categoría Ver todas 845d24ca-60dd-4…" at bounding box center [670, 380] width 930 height 517
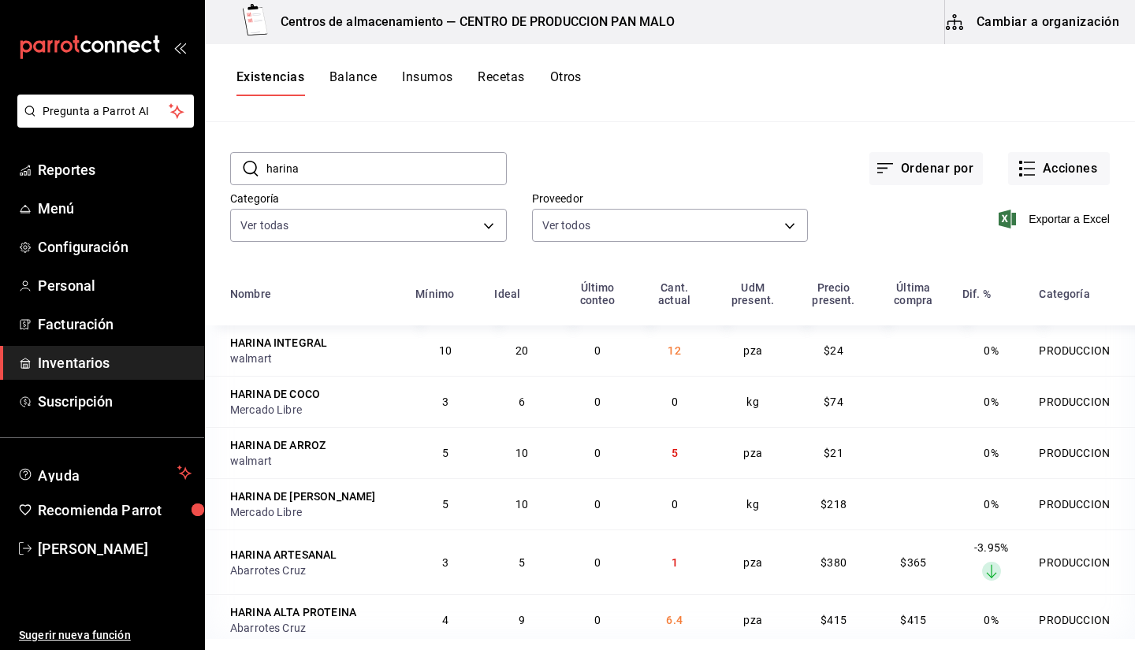
scroll to position [58, 0]
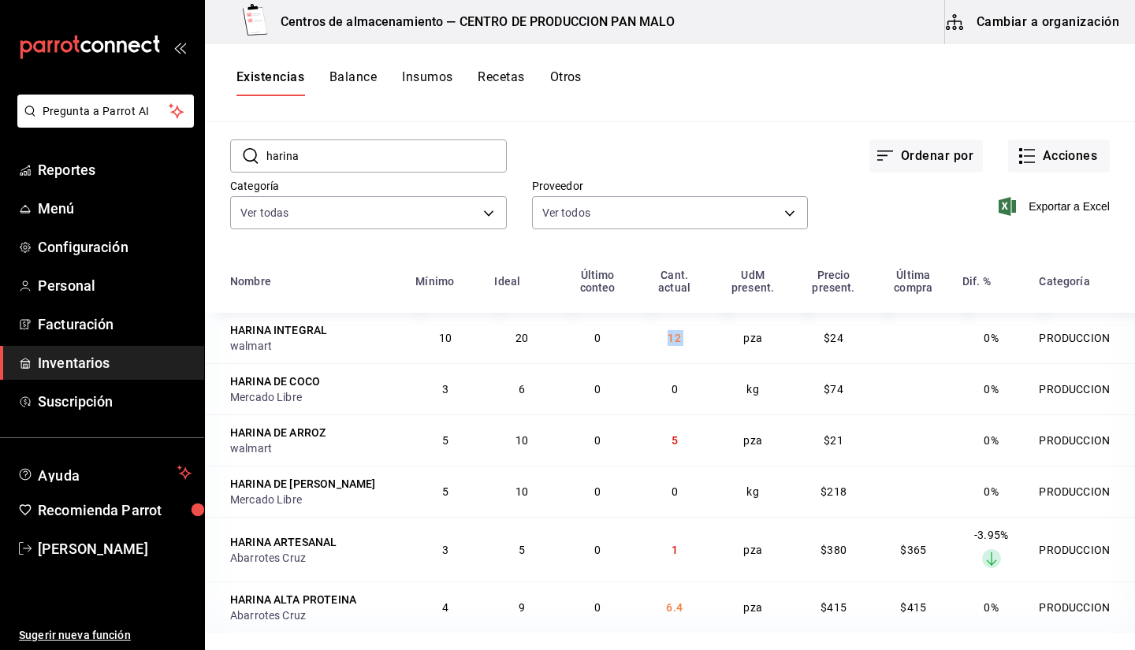
drag, startPoint x: 659, startPoint y: 344, endPoint x: 719, endPoint y: 339, distance: 60.9
click at [719, 339] on tr "HARINA INTEGRAL walmart 10 20 0 12 pza $24 0% PRODUCCION" at bounding box center [670, 338] width 930 height 50
click at [813, 182] on div "Exportar a Excel" at bounding box center [959, 194] width 302 height 80
click at [1028, 20] on button "Cambiar a organización" at bounding box center [1033, 22] width 177 height 44
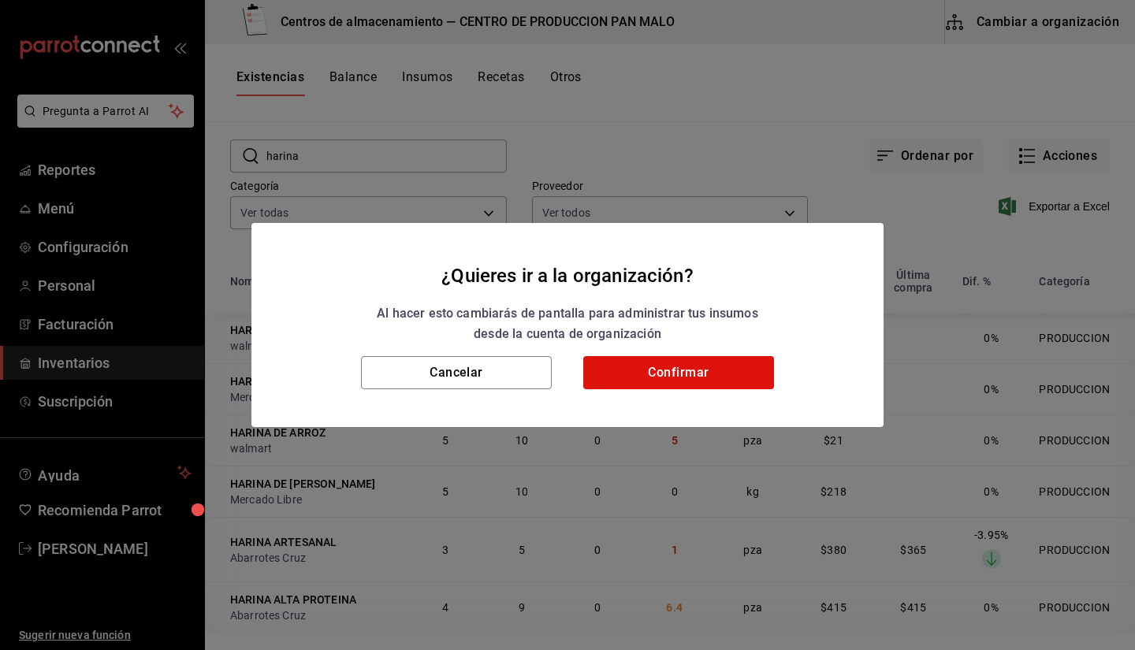
click at [563, 180] on div "¿Quieres ir a la organización? Al hacer esto cambiarás de pantalla para adminis…" at bounding box center [567, 325] width 1135 height 650
click at [506, 372] on button "Cancelar" at bounding box center [456, 372] width 191 height 33
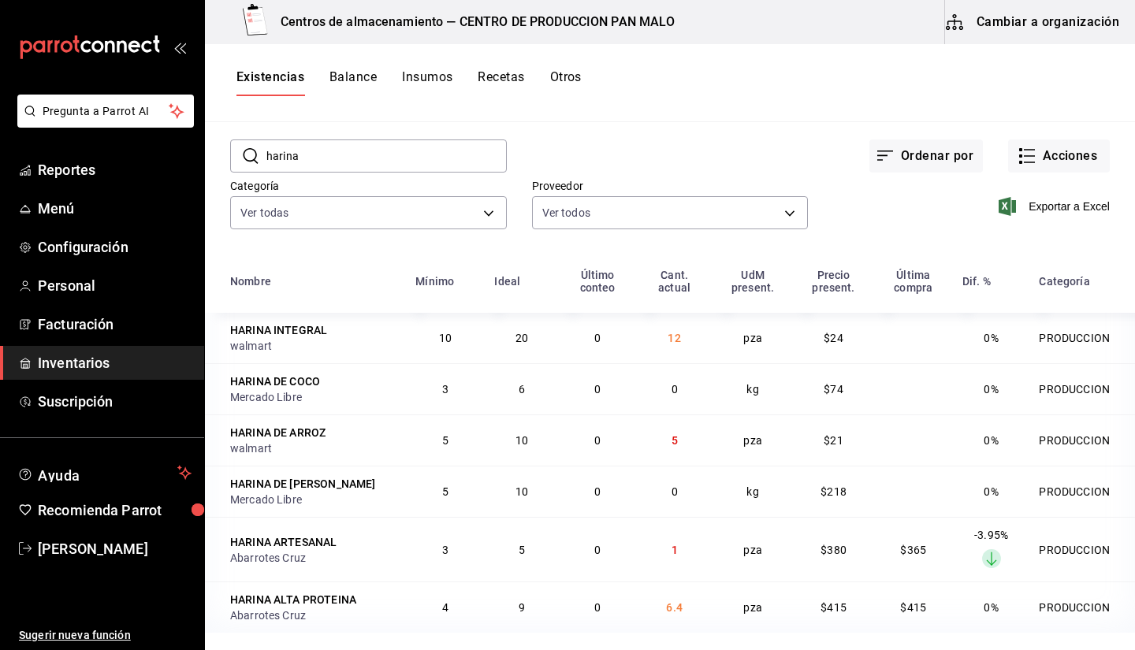
click at [978, 20] on button "Cambiar a organización" at bounding box center [1033, 22] width 177 height 44
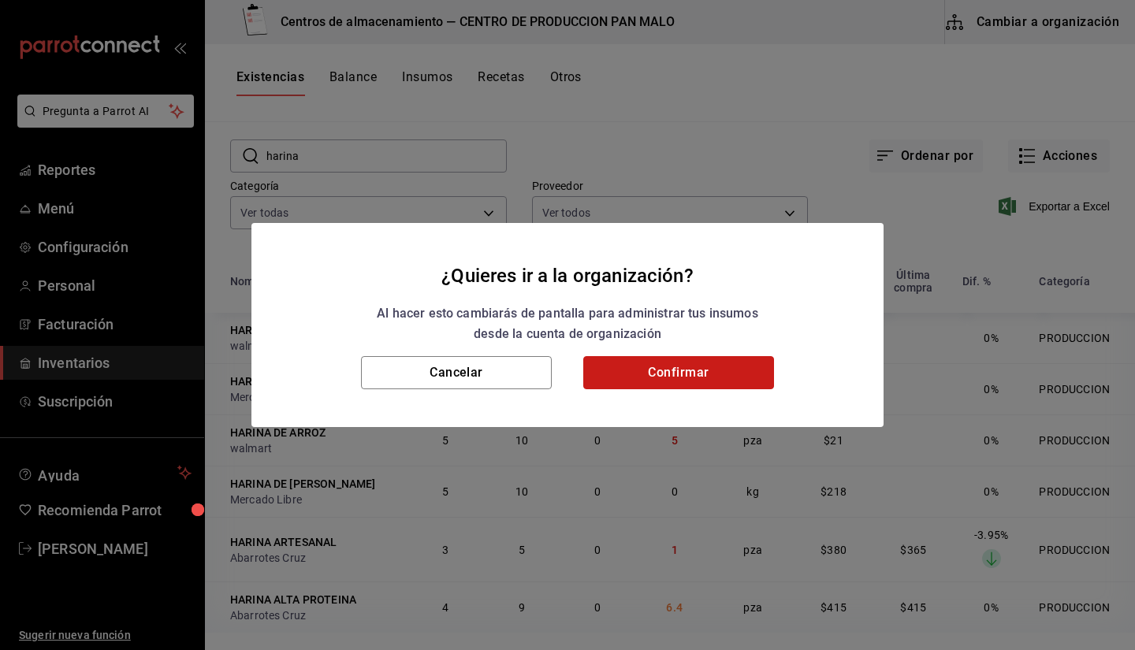
click at [667, 389] on button "Confirmar" at bounding box center [678, 372] width 191 height 33
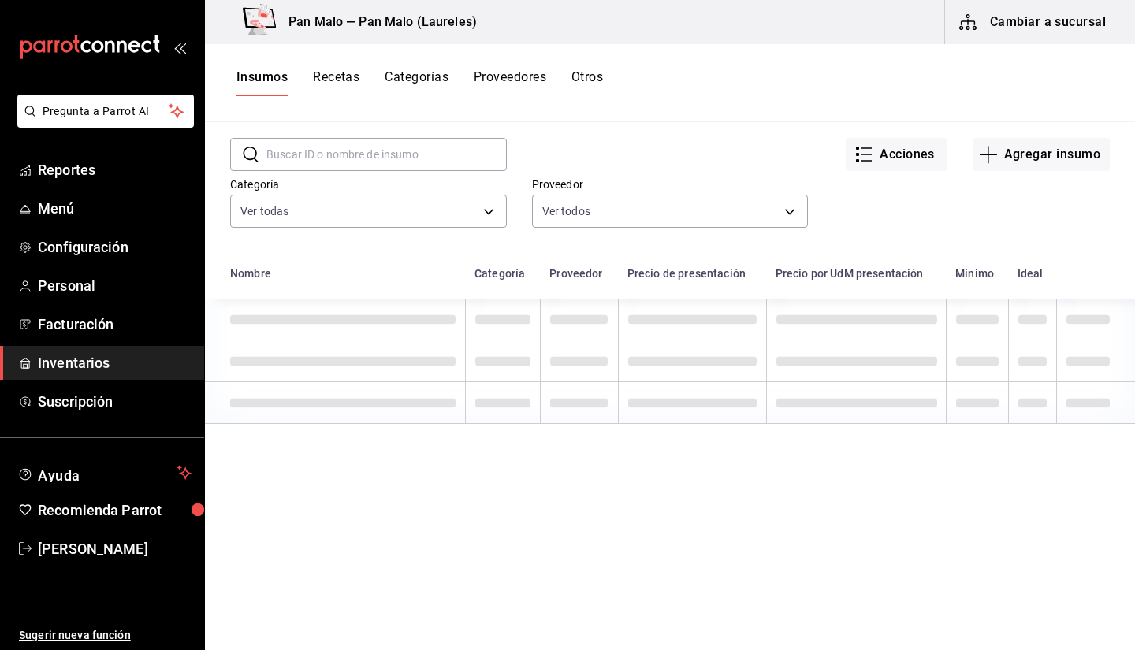
click at [992, 30] on button "Cambiar a sucursal" at bounding box center [1033, 22] width 177 height 44
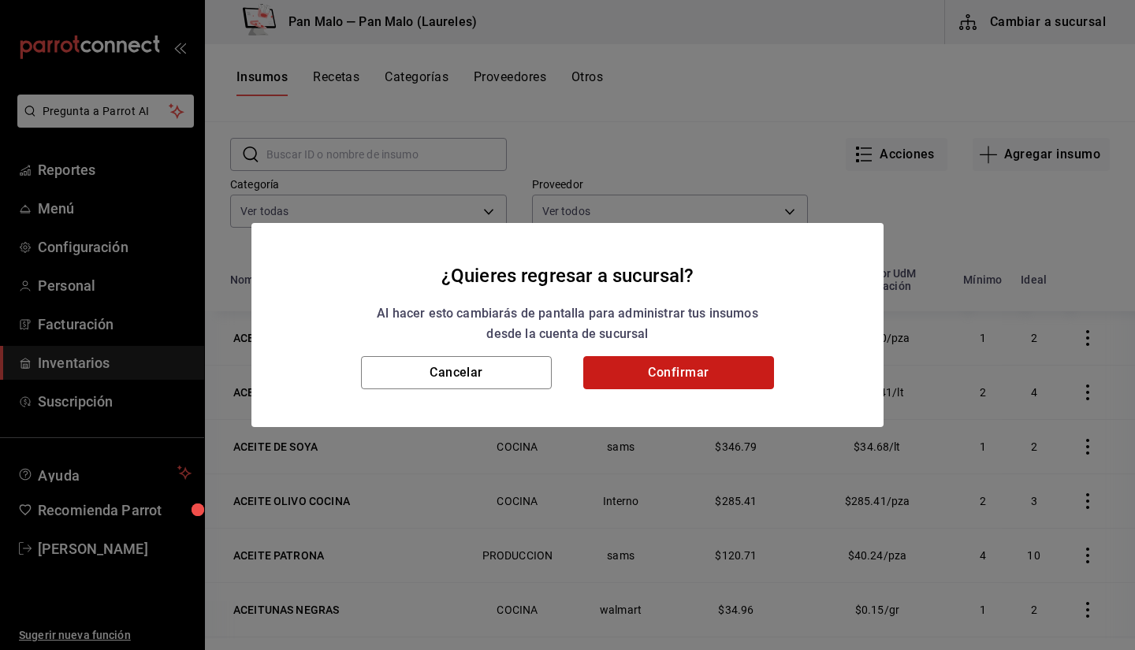
click at [686, 381] on button "Confirmar" at bounding box center [678, 372] width 191 height 33
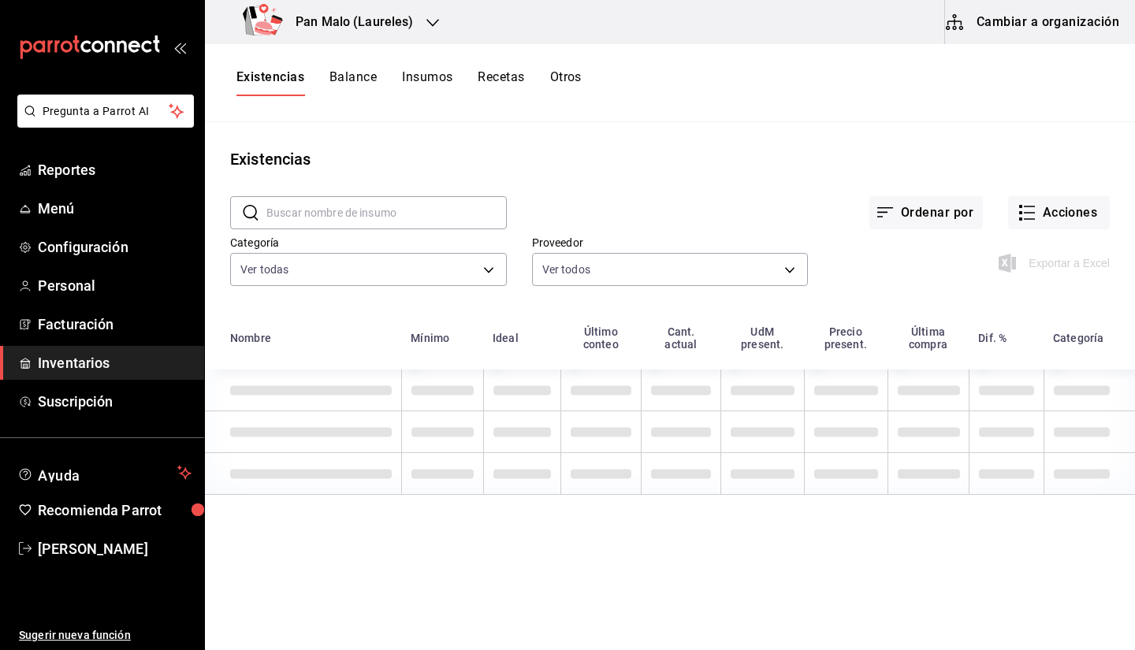
click at [438, 83] on button "Insumos" at bounding box center [427, 82] width 50 height 27
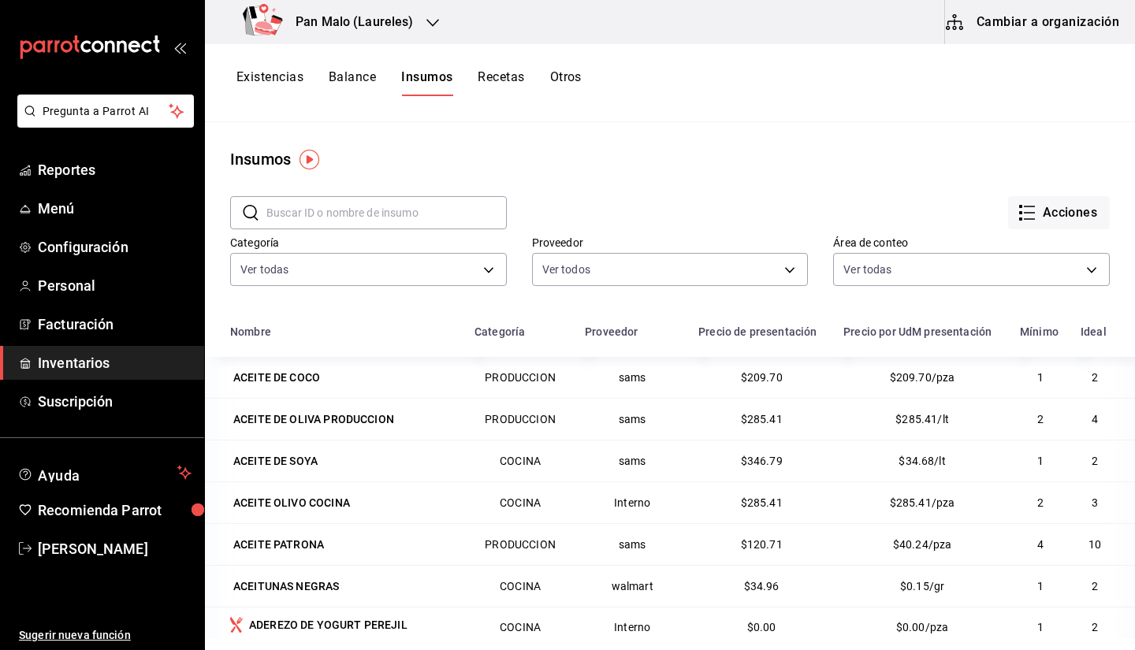
click at [281, 80] on button "Existencias" at bounding box center [269, 82] width 67 height 27
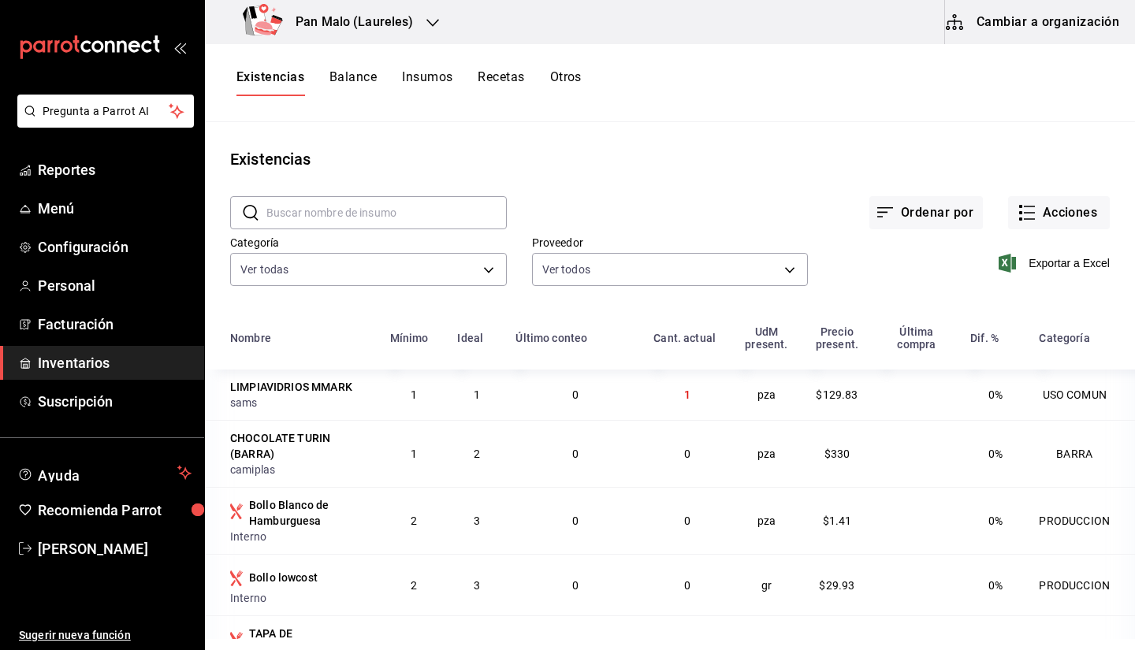
click at [1073, 233] on div "Exportar a Excel" at bounding box center [959, 250] width 302 height 80
click at [1057, 223] on button "Acciones" at bounding box center [1059, 212] width 102 height 33
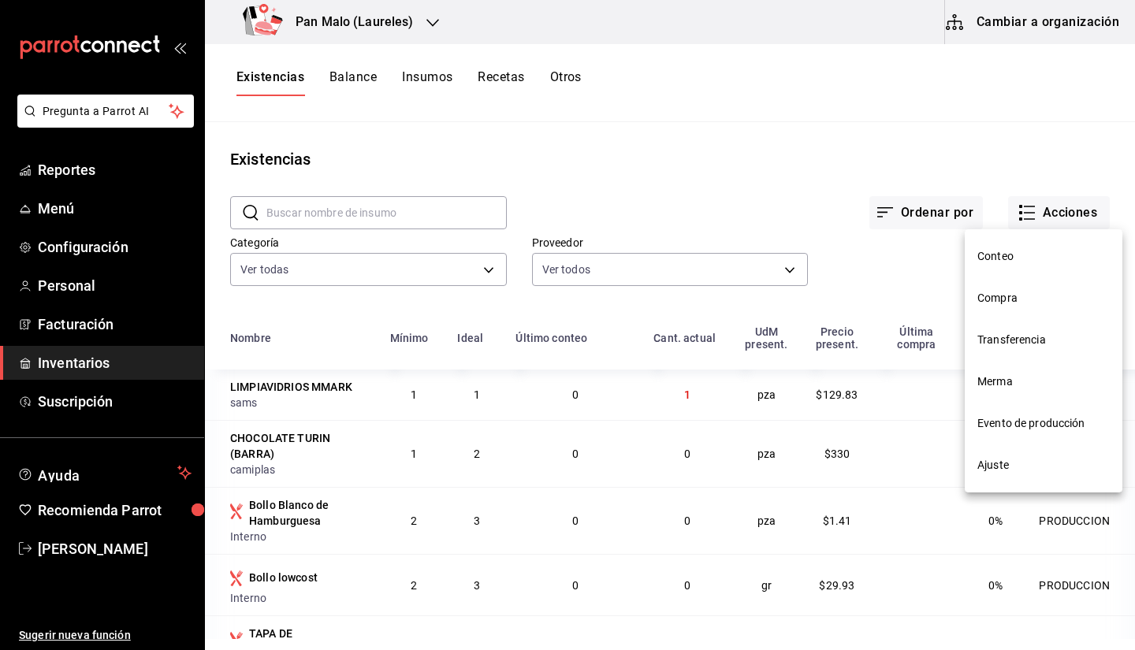
click at [993, 314] on li "Compra" at bounding box center [1044, 298] width 158 height 42
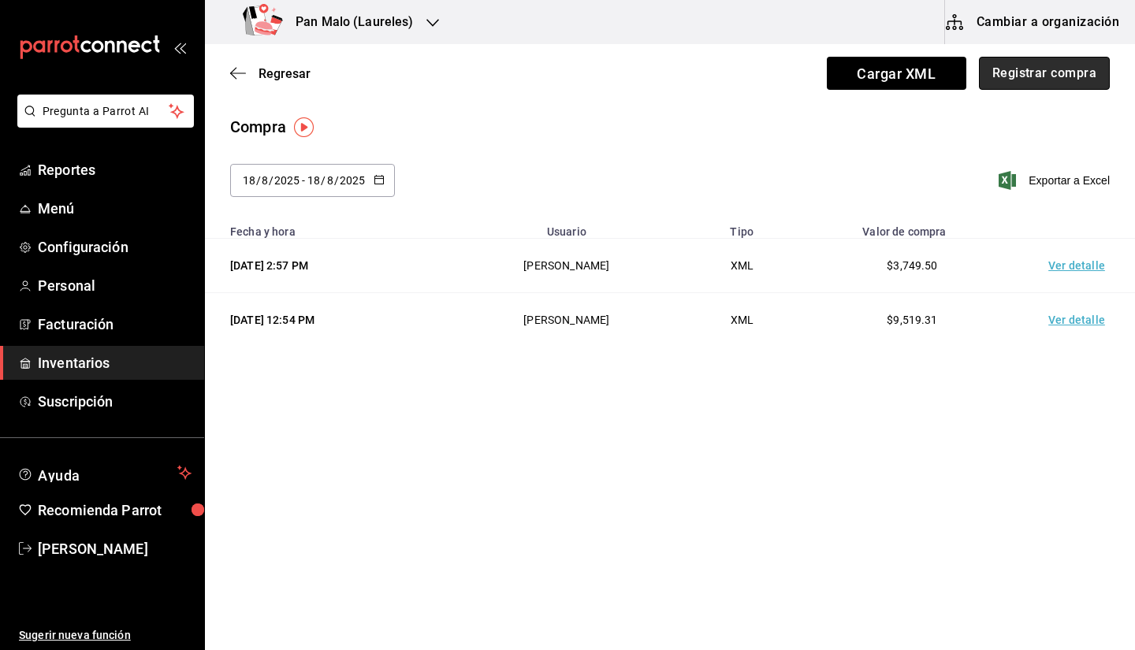
click at [1023, 87] on button "Registrar compra" at bounding box center [1044, 73] width 131 height 33
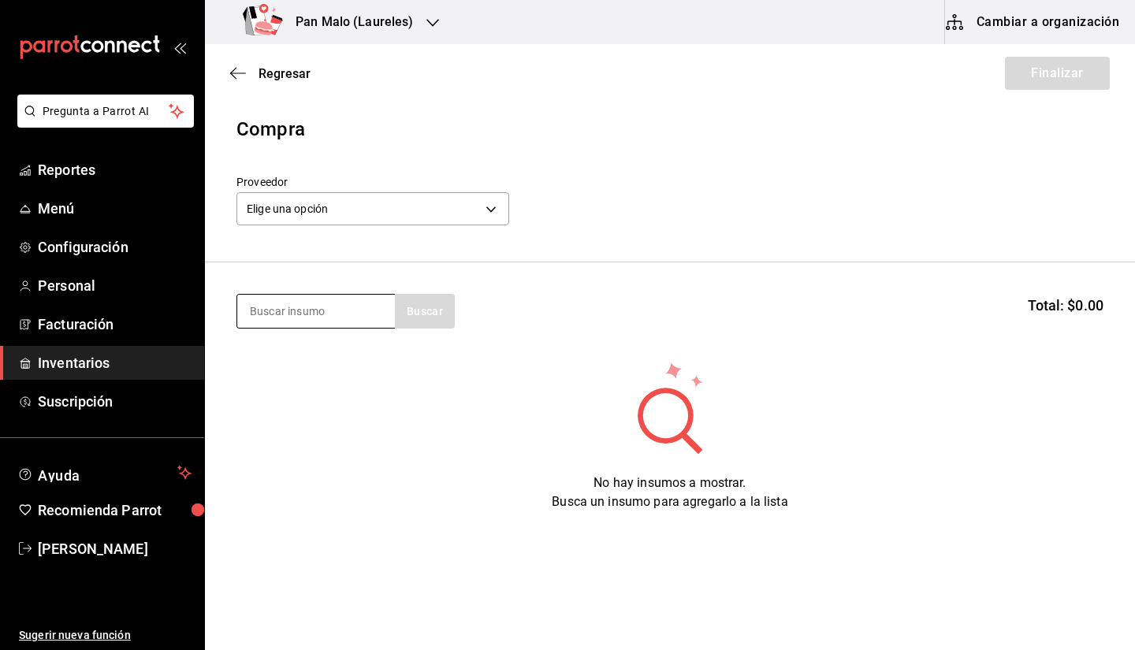
click at [318, 315] on input at bounding box center [316, 311] width 158 height 33
type input "queso"
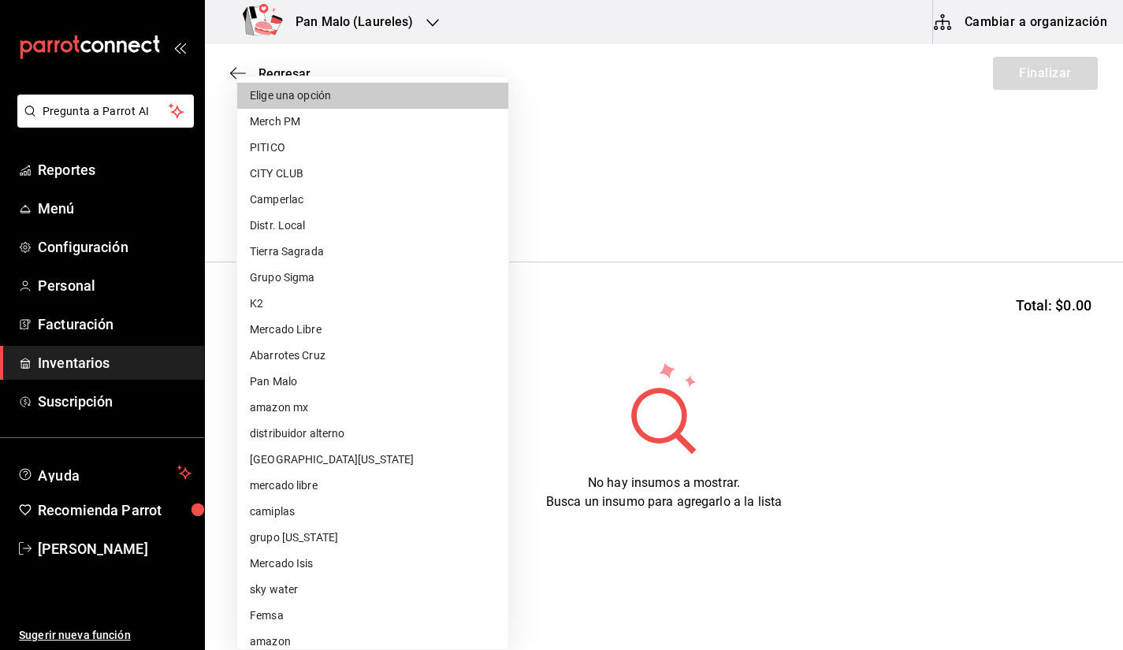
click at [437, 196] on body "Pregunta a Parrot AI Reportes Menú Configuración Personal Facturación Inventari…" at bounding box center [561, 280] width 1123 height 561
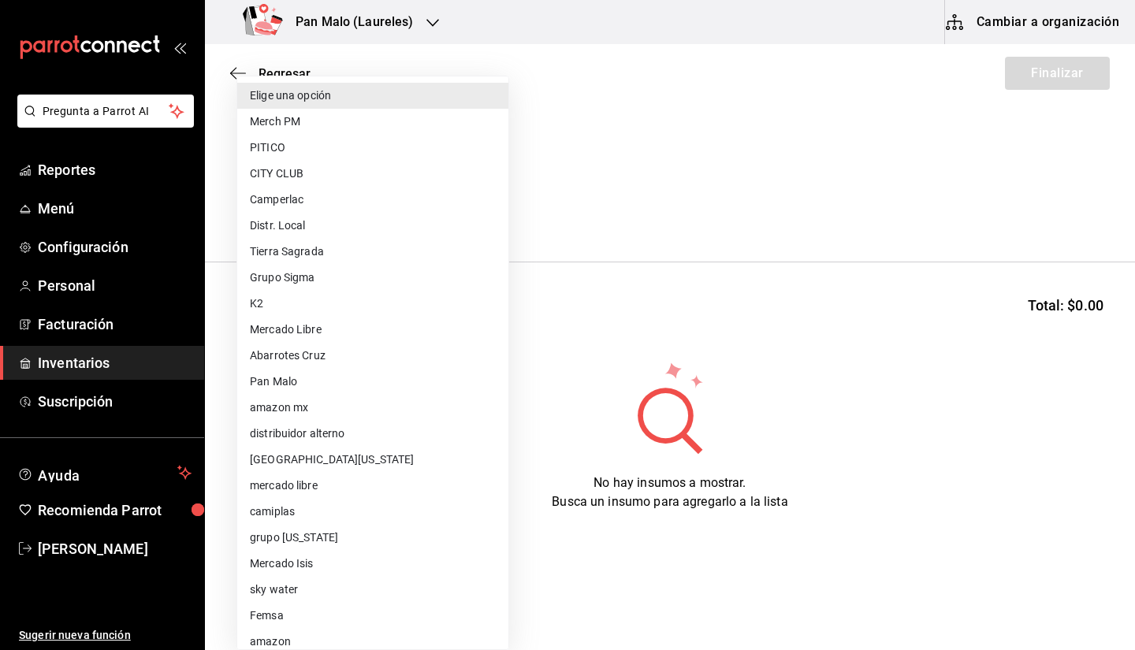
click at [402, 200] on li "Camperlac" at bounding box center [372, 200] width 271 height 26
type input "d85ba3cd-9ecd-400e-b61d-50564ee6ee8e"
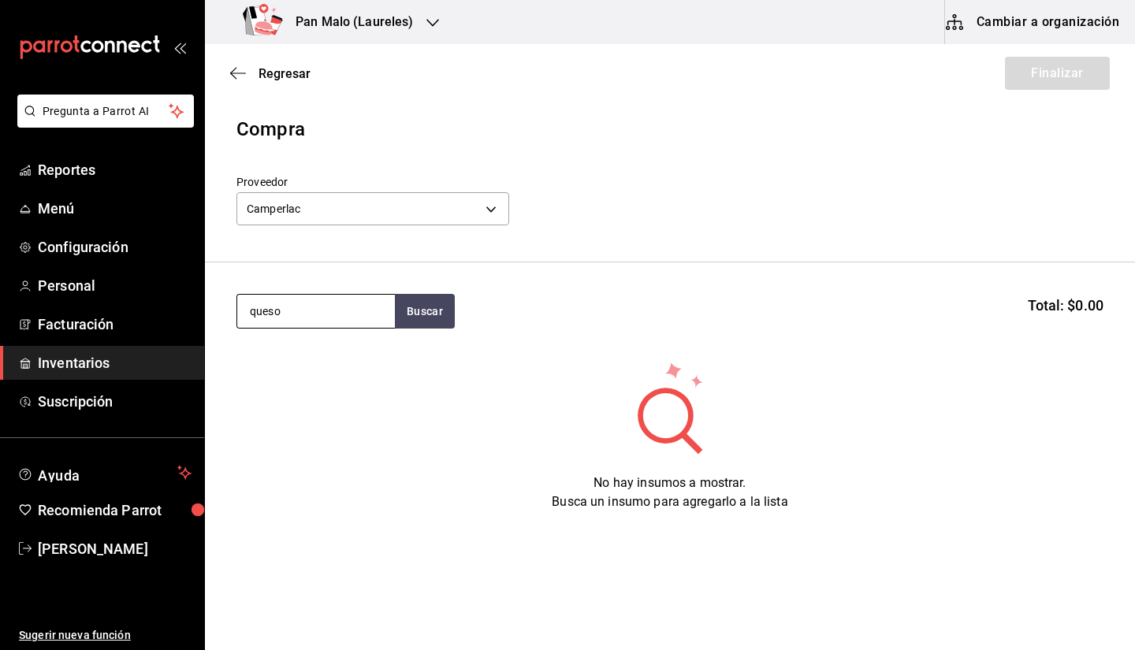
click at [371, 312] on input "queso" at bounding box center [316, 311] width 158 height 33
click at [411, 308] on button "Buscar" at bounding box center [425, 311] width 60 height 35
click at [420, 307] on button "Buscar" at bounding box center [425, 311] width 60 height 35
click at [370, 307] on input "queso crema" at bounding box center [316, 311] width 158 height 33
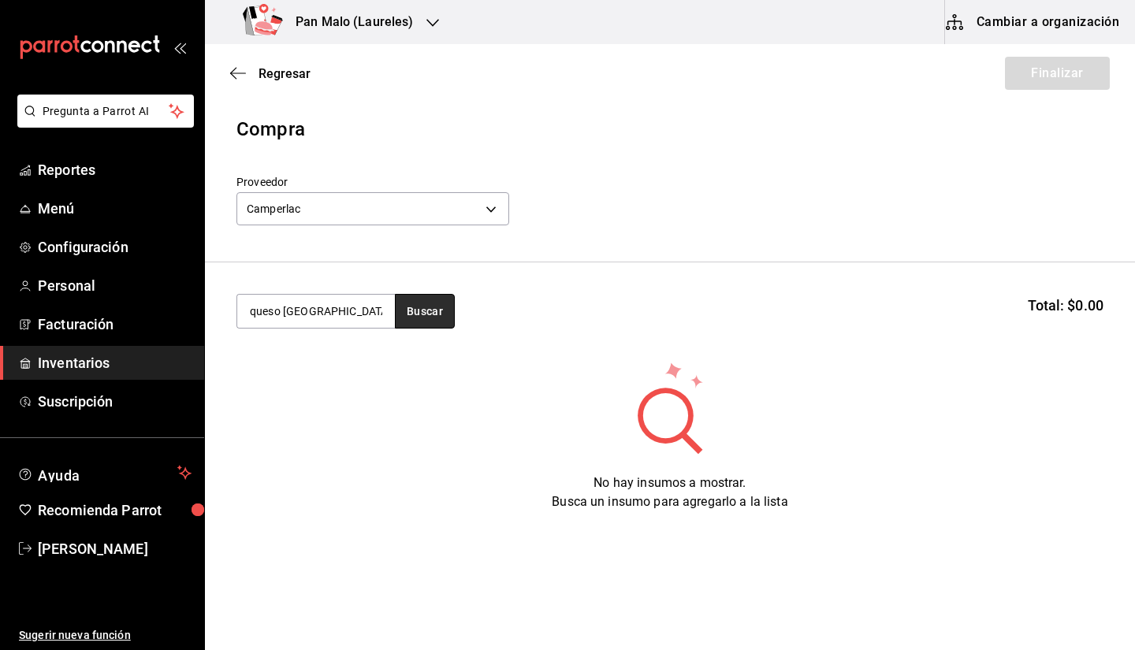
click at [418, 322] on button "Buscar" at bounding box center [425, 311] width 60 height 35
click at [356, 316] on input "queso [GEOGRAPHIC_DATA]" at bounding box center [316, 311] width 158 height 33
type input "q"
click at [408, 324] on button "Buscar" at bounding box center [425, 311] width 60 height 35
click at [333, 321] on input "[GEOGRAPHIC_DATA]" at bounding box center [316, 311] width 158 height 33
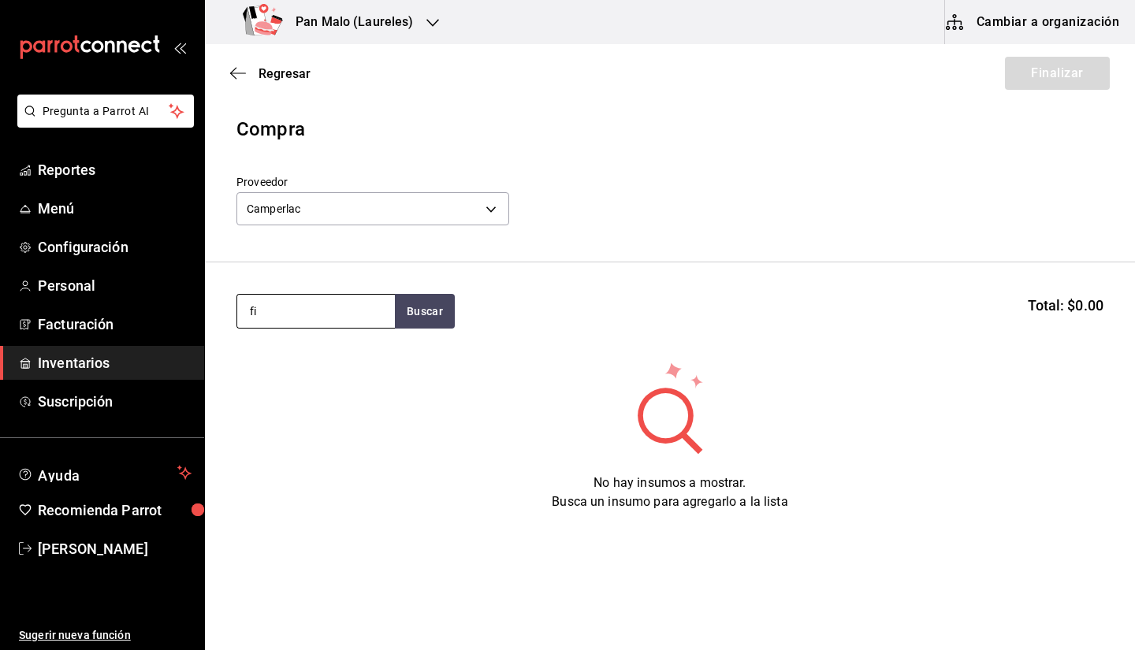
type input "f"
type input "c"
type input "QUESO"
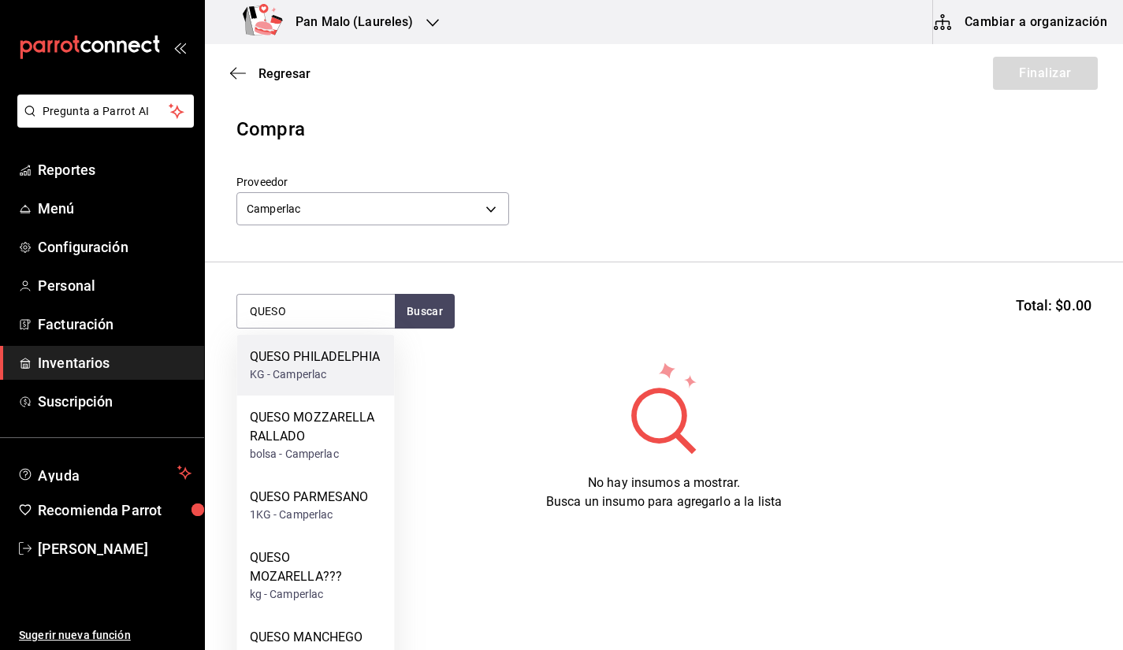
click at [320, 377] on div "KG - Camperlac" at bounding box center [315, 374] width 130 height 17
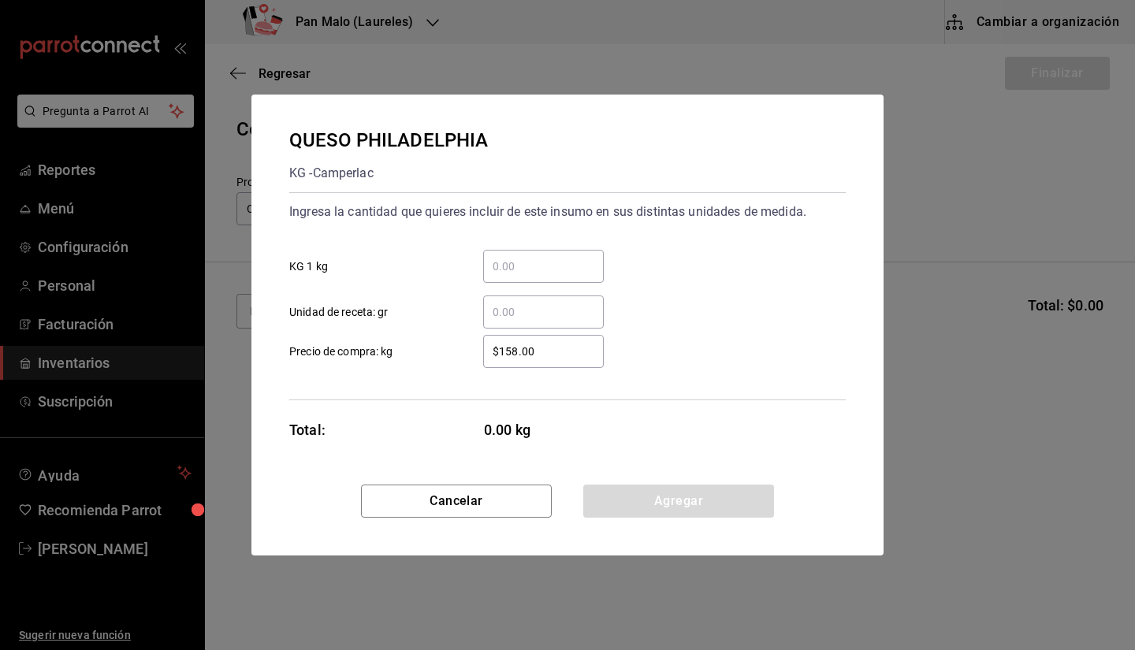
click at [516, 273] on input "​ KG 1 kg" at bounding box center [543, 266] width 121 height 19
click at [538, 262] on input "​ KG 1 kg" at bounding box center [543, 266] width 121 height 19
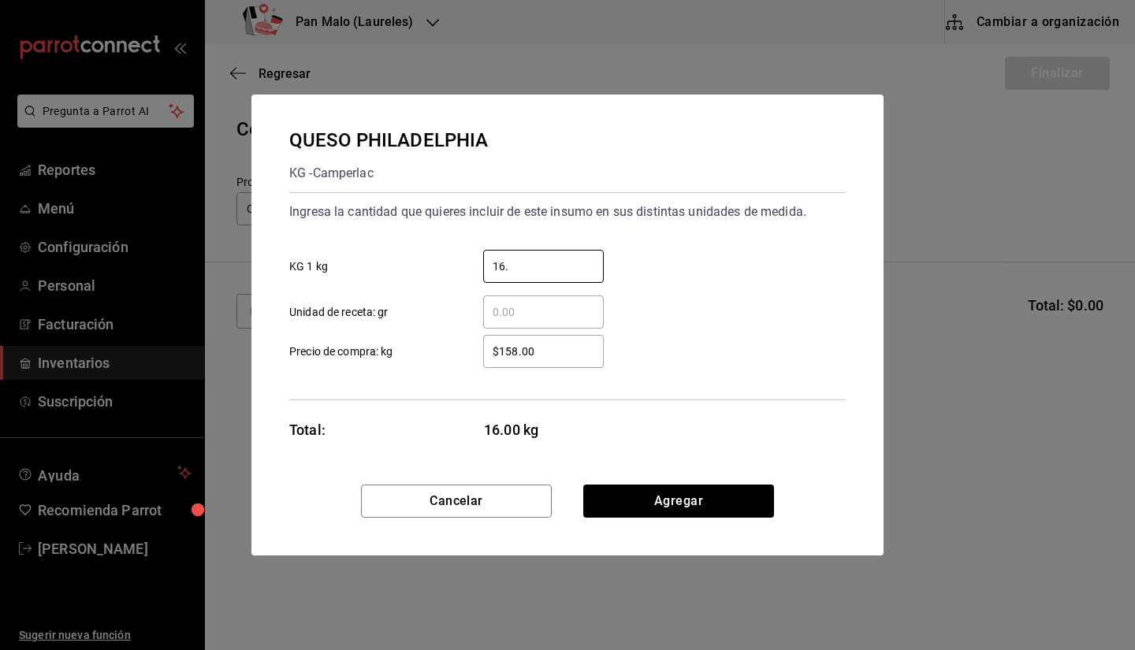
type input "16"
click at [537, 321] on input "​ Unidad de receta: gr" at bounding box center [543, 312] width 121 height 19
type input "5"
type input "400"
click at [636, 474] on div "QUESO PHILADELPHIA KG - Camperlac Ingresa la cantidad que quieres incluir de es…" at bounding box center [567, 290] width 632 height 390
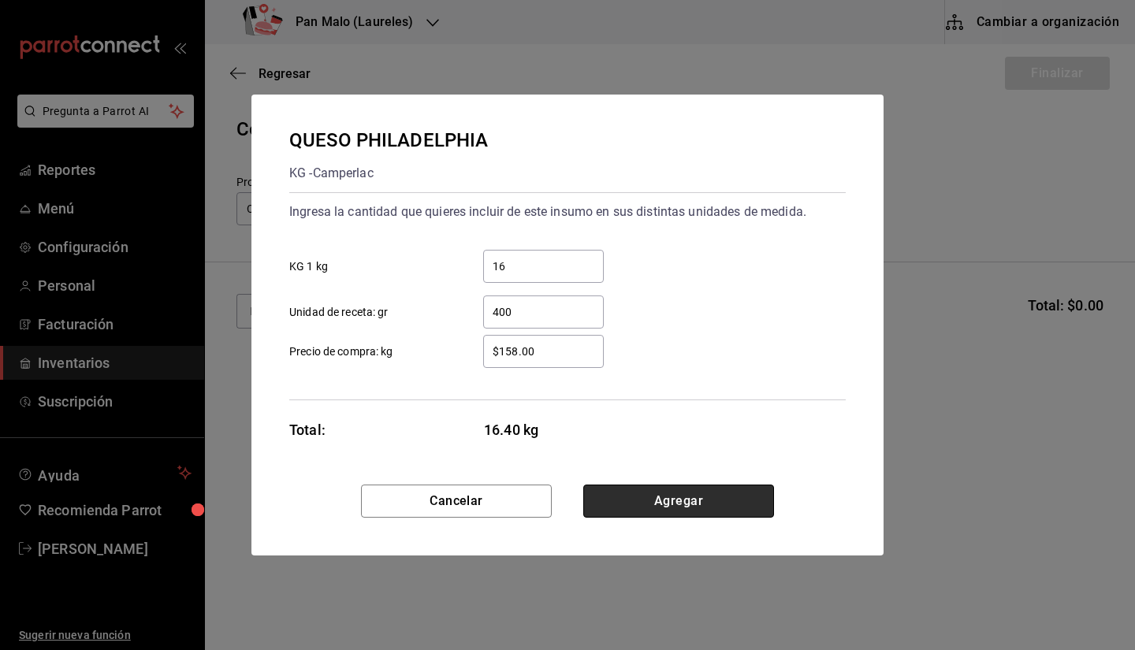
click at [637, 493] on button "Agregar" at bounding box center [678, 501] width 191 height 33
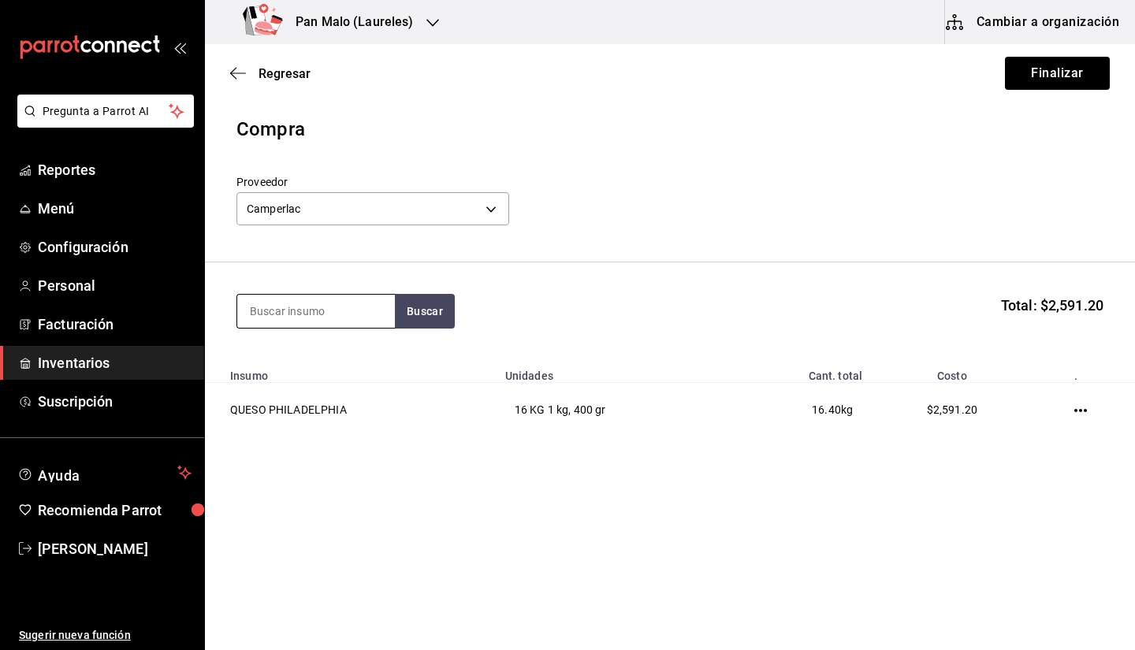
click at [370, 321] on input at bounding box center [316, 311] width 158 height 33
type input "Q"
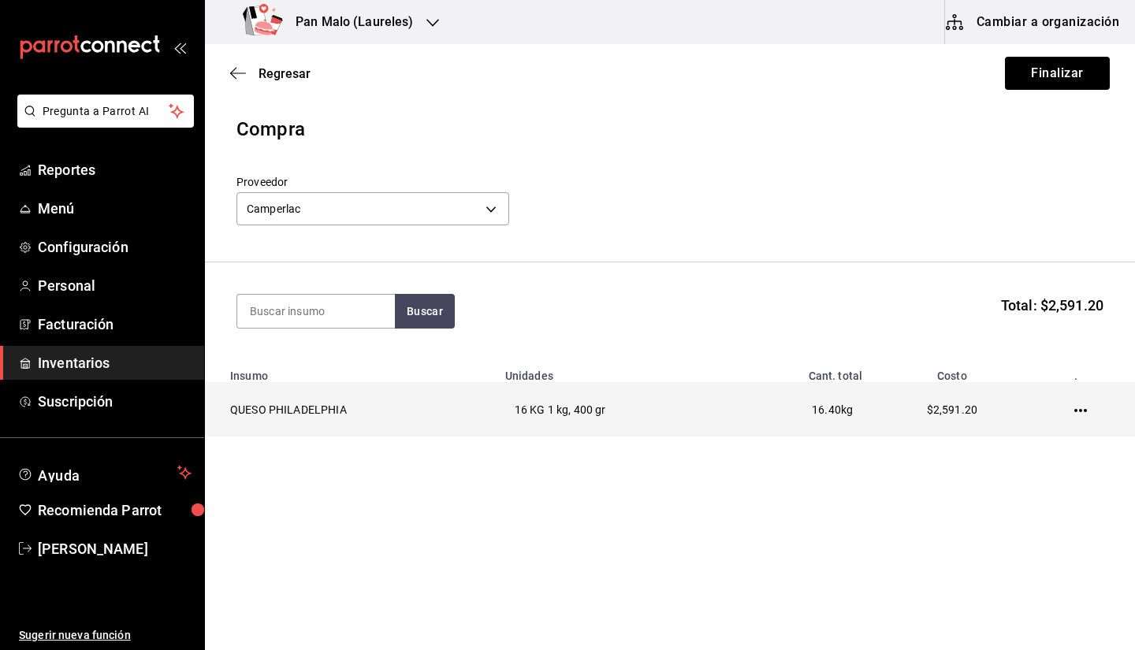
click at [1084, 410] on icon "button" at bounding box center [1080, 410] width 13 height 13
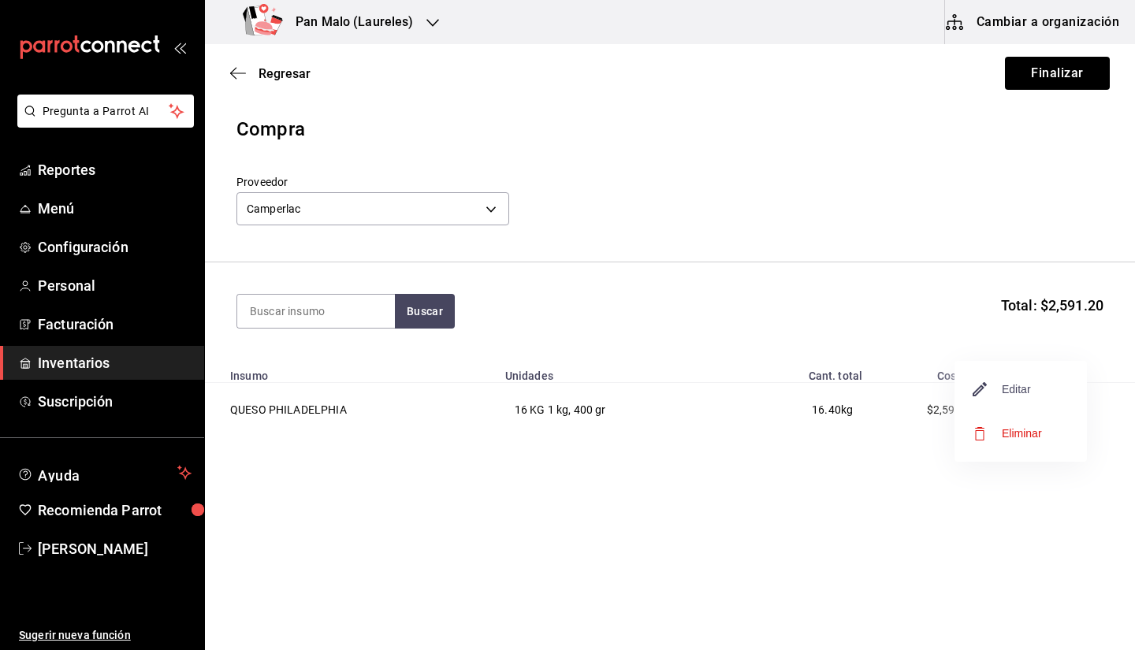
click at [994, 384] on span "Editar" at bounding box center [1002, 389] width 58 height 19
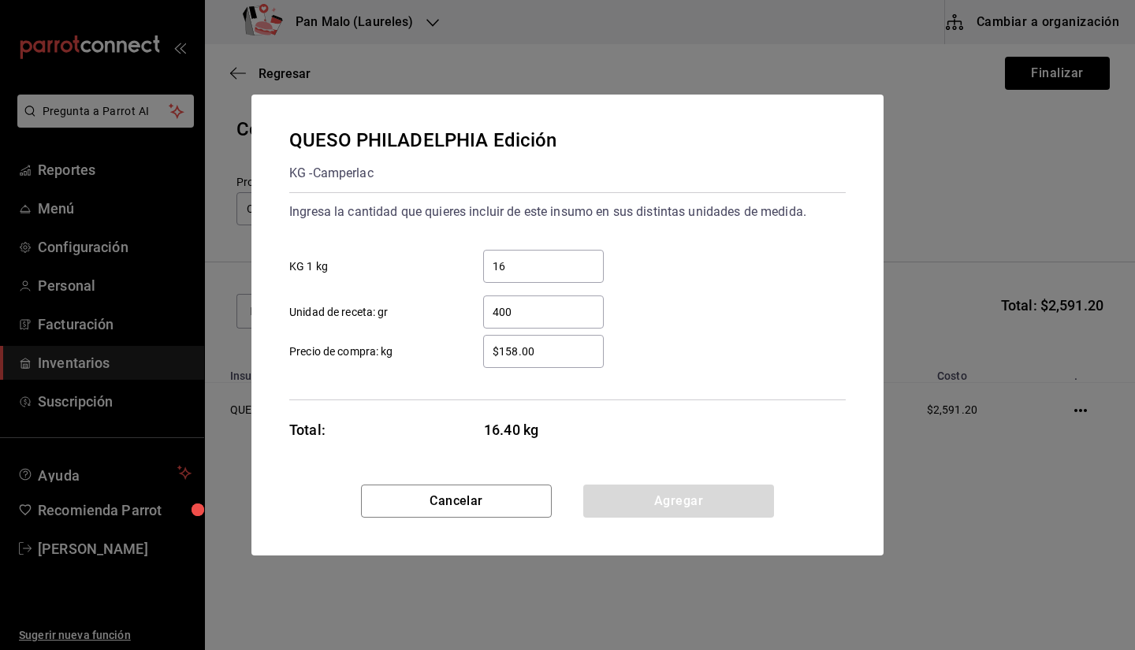
click at [526, 268] on input "16" at bounding box center [543, 266] width 121 height 19
type input "1"
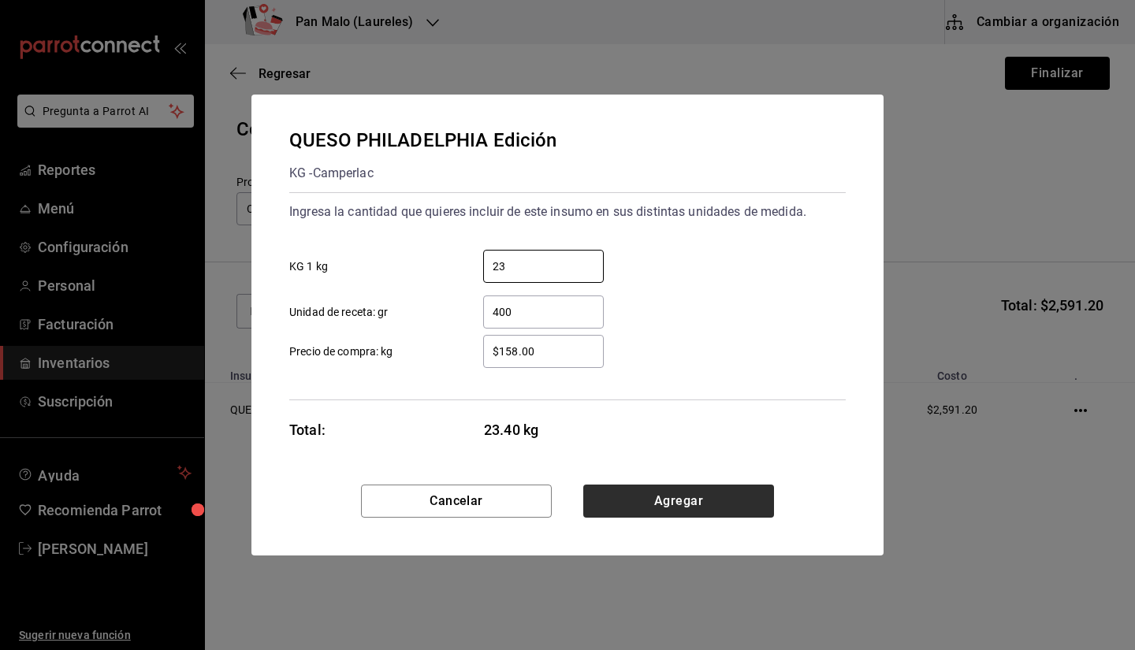
type input "23"
click at [693, 510] on button "Agregar" at bounding box center [678, 501] width 191 height 33
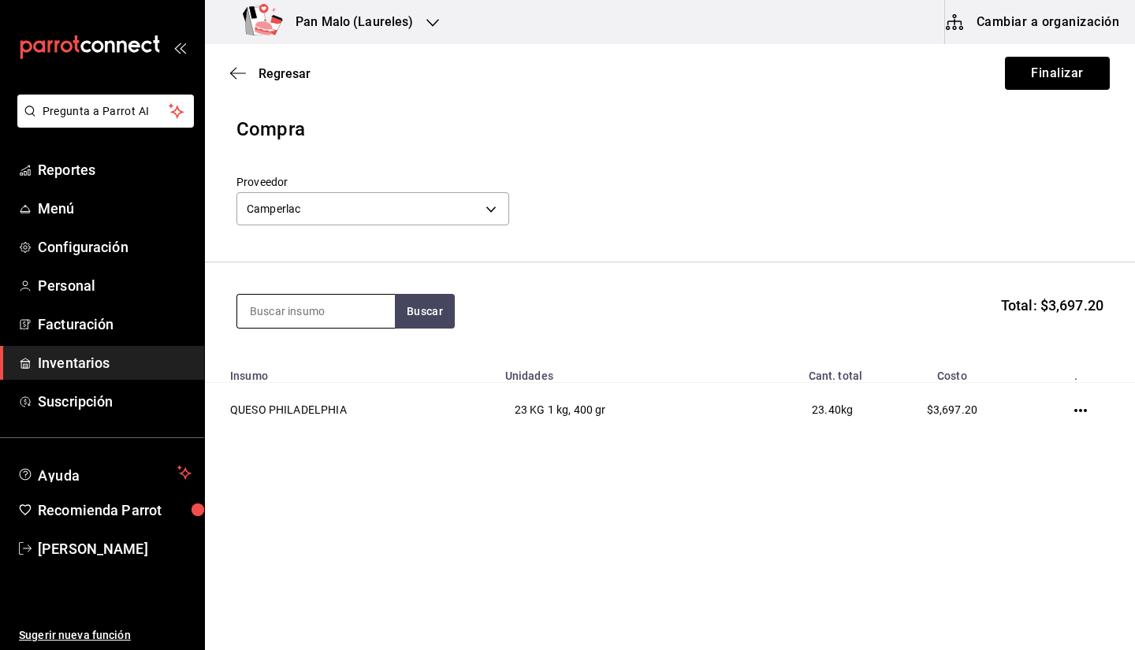
click at [358, 307] on input at bounding box center [316, 311] width 158 height 33
type input "QUESO MANCHE"
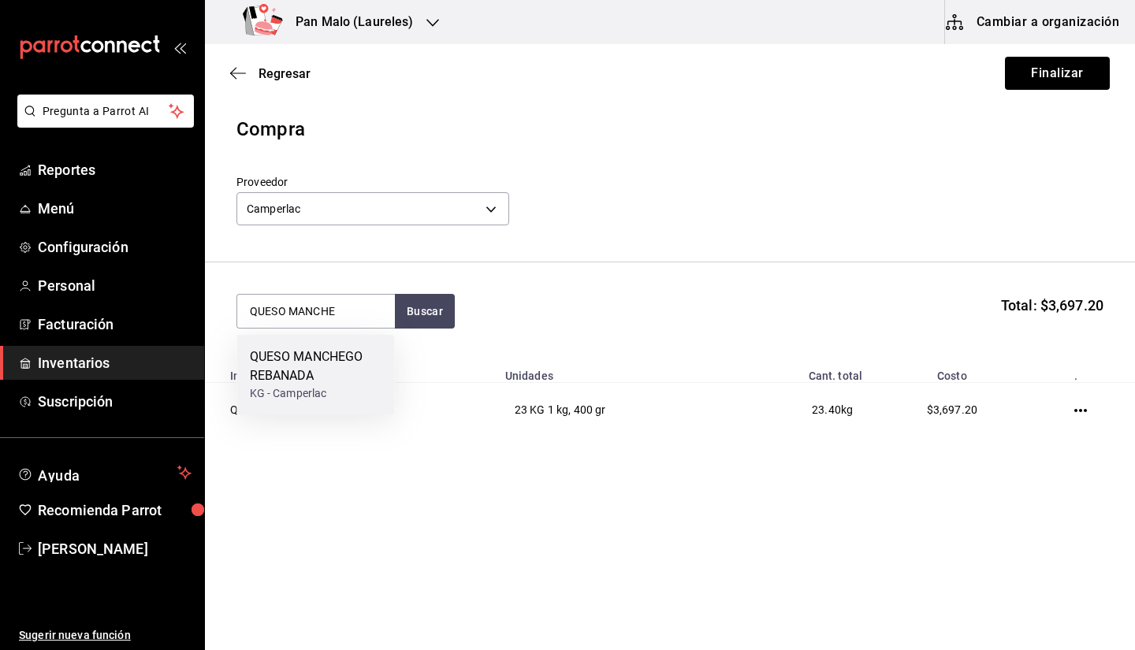
click at [280, 377] on div "QUESO MANCHEGO REBANADA" at bounding box center [316, 367] width 132 height 38
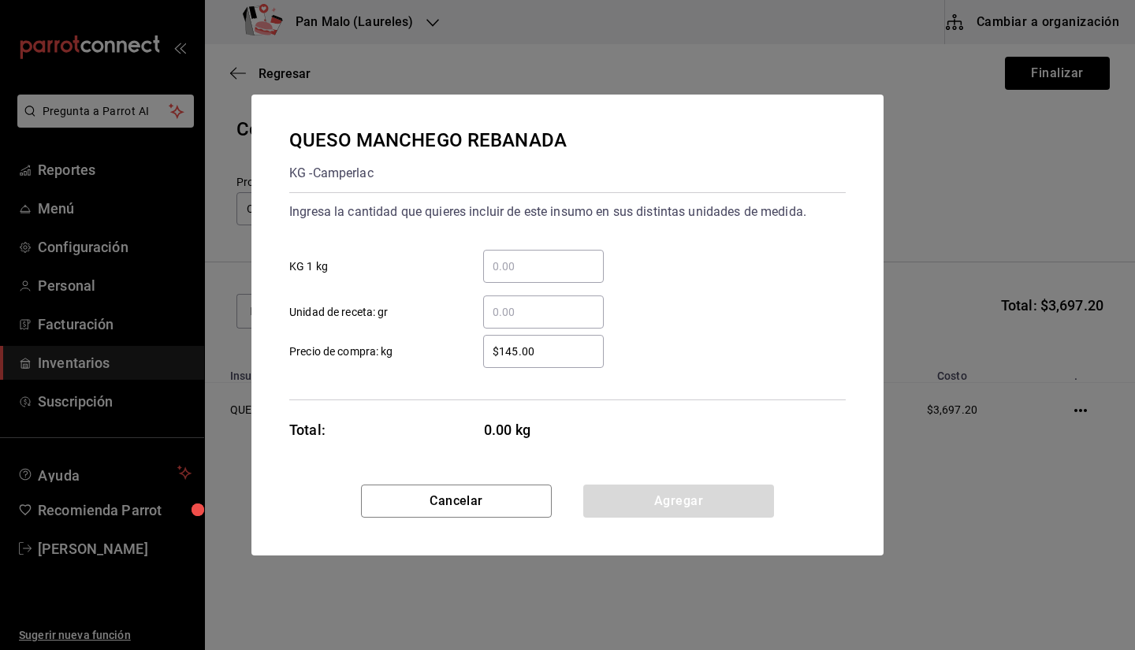
click at [558, 275] on input "​ KG 1 kg" at bounding box center [543, 266] width 121 height 19
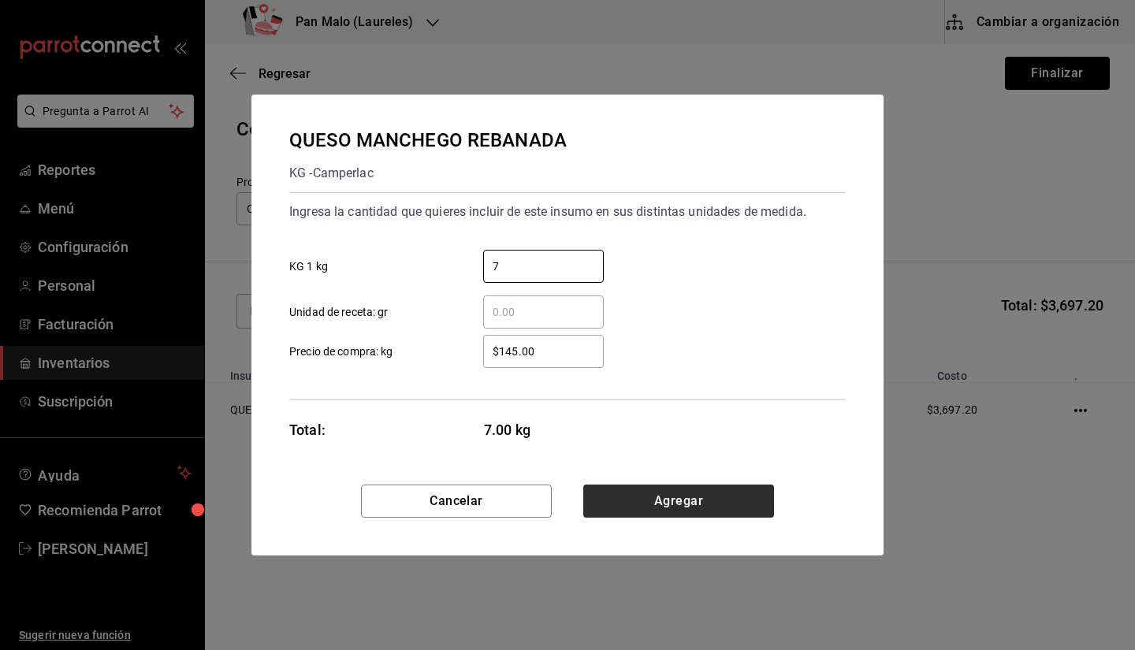
type input "7"
click at [635, 504] on button "Agregar" at bounding box center [678, 501] width 191 height 33
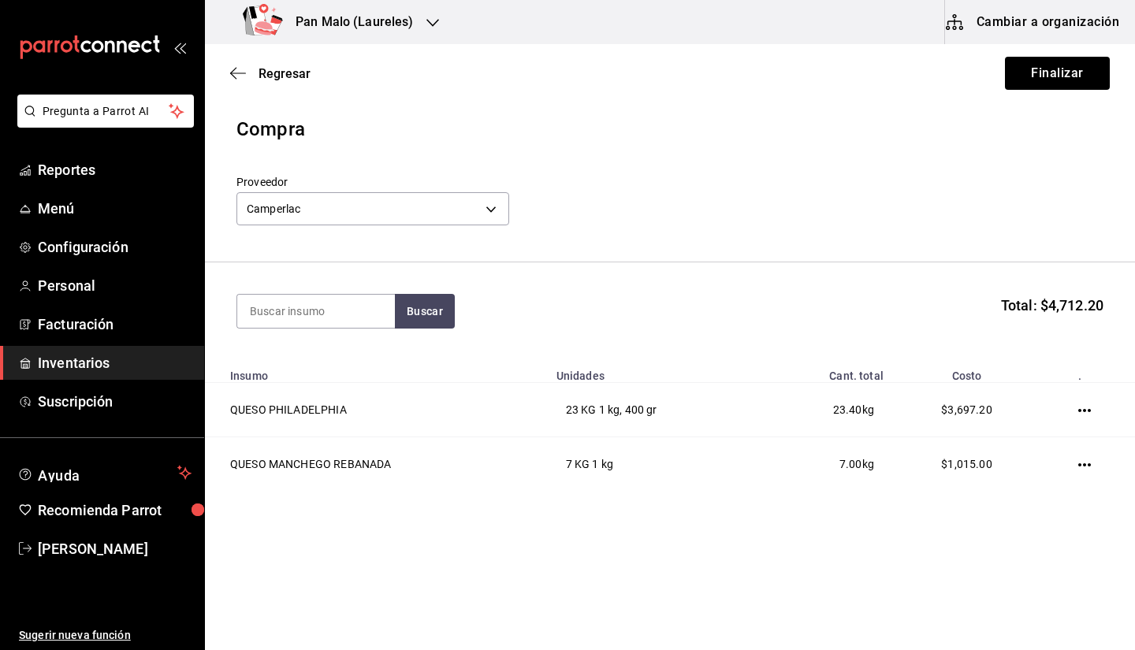
click at [329, 288] on section "Buscar Total: $4,712.20" at bounding box center [670, 311] width 930 height 98
click at [318, 314] on input at bounding box center [316, 311] width 158 height 33
type input "MOZARELLA"
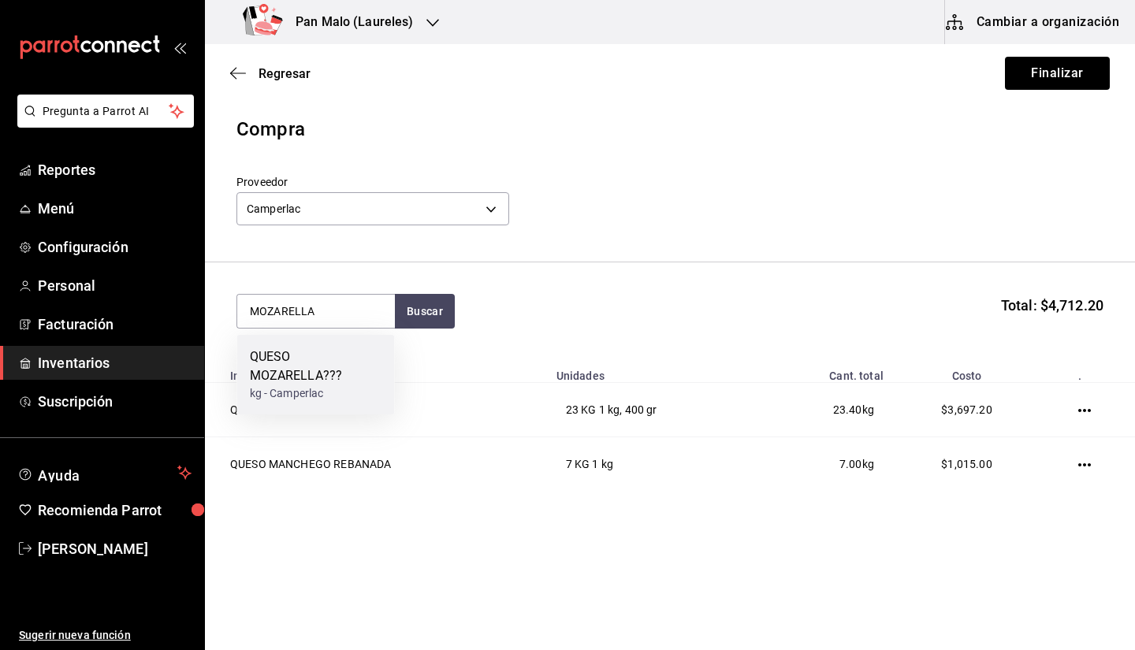
click at [329, 363] on div "QUESO MOZARELLA???" at bounding box center [316, 367] width 132 height 38
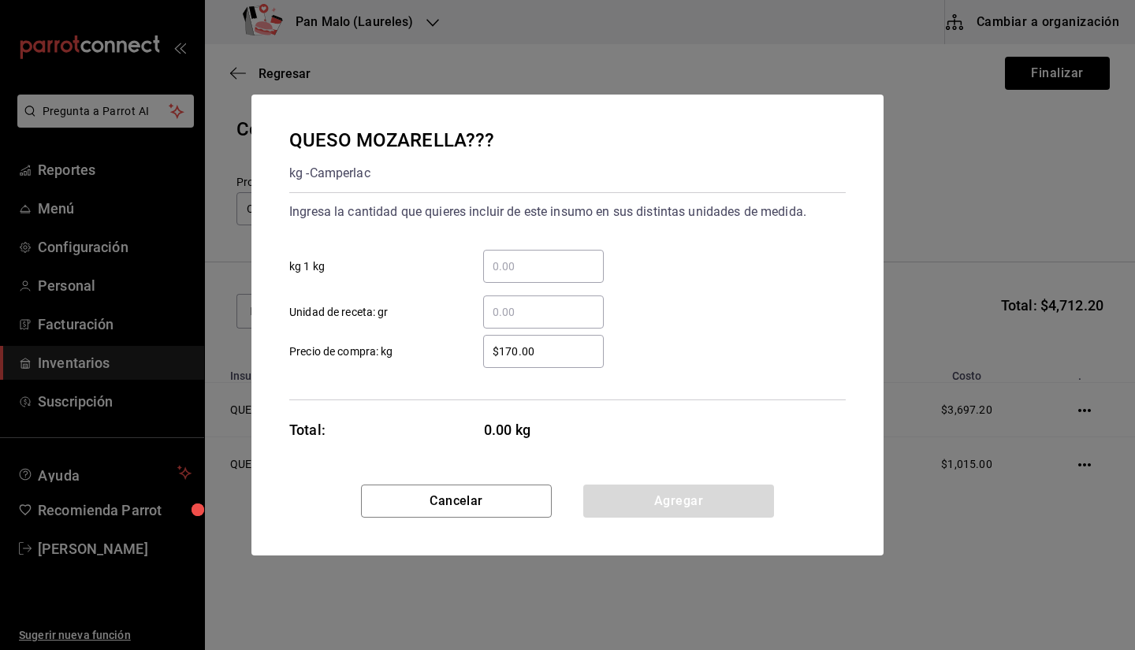
click at [536, 266] on input "​ kg 1 kg" at bounding box center [543, 266] width 121 height 19
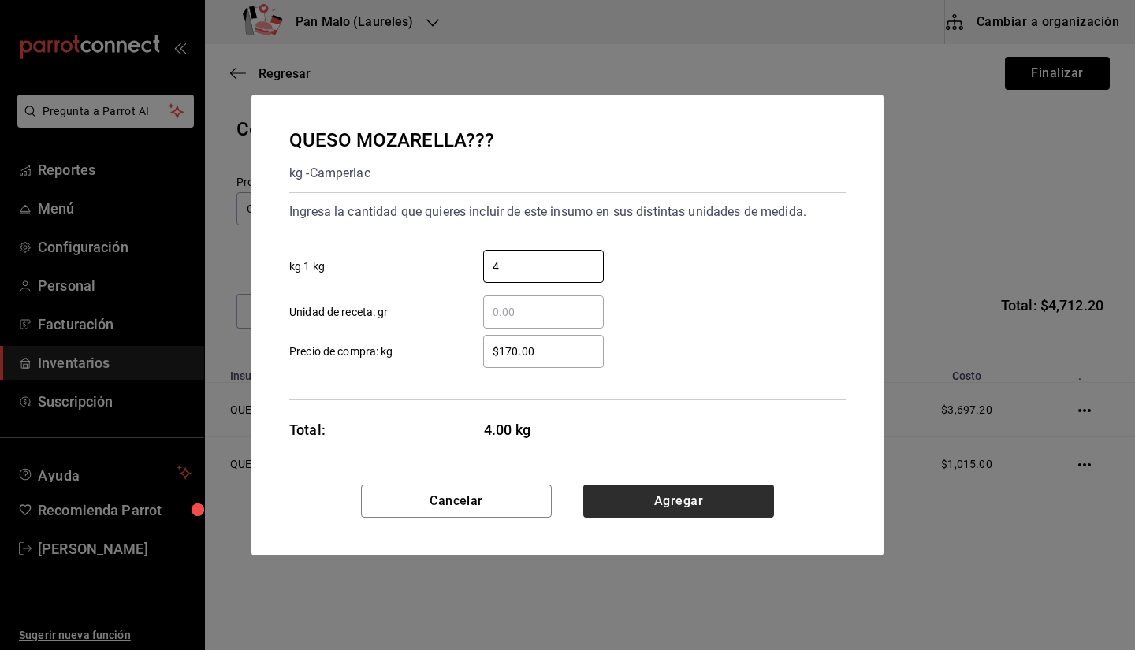
type input "4"
click at [617, 505] on button "Agregar" at bounding box center [678, 501] width 191 height 33
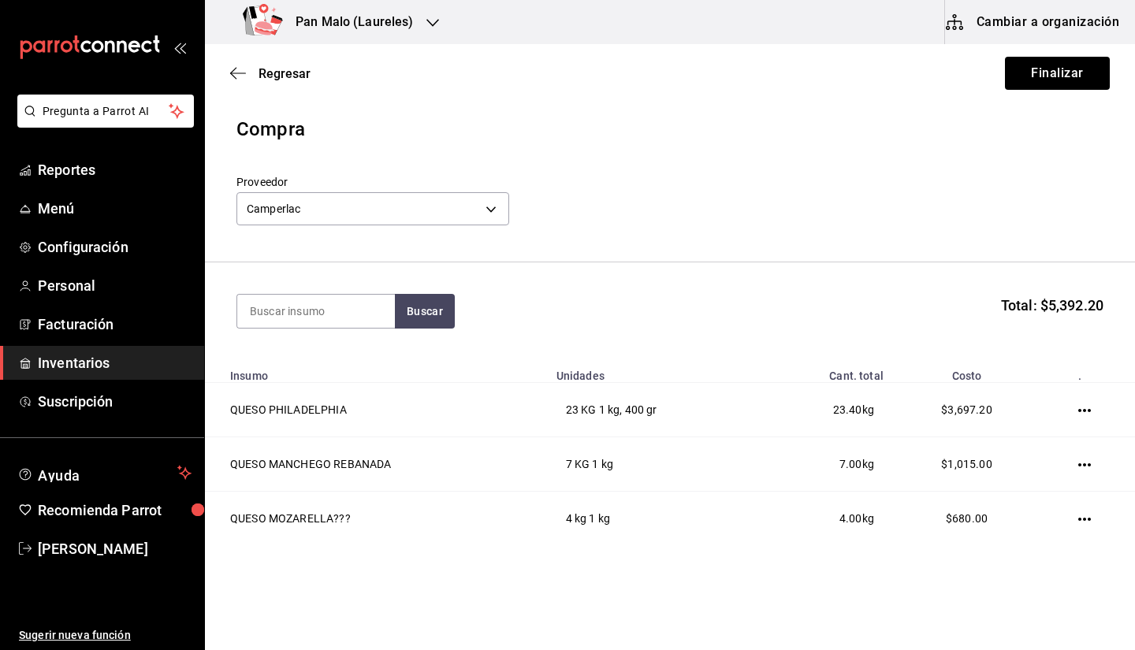
drag, startPoint x: 1113, startPoint y: 275, endPoint x: 1130, endPoint y: 381, distance: 106.9
click at [1130, 381] on main "Regresar Finalizar Compra Proveedor Camperlac d85ba3cd-9ecd-400e-b61d-50564ee6e…" at bounding box center [670, 302] width 930 height 517
click at [1009, 277] on section "Buscar Total: $5,392.20" at bounding box center [670, 311] width 930 height 98
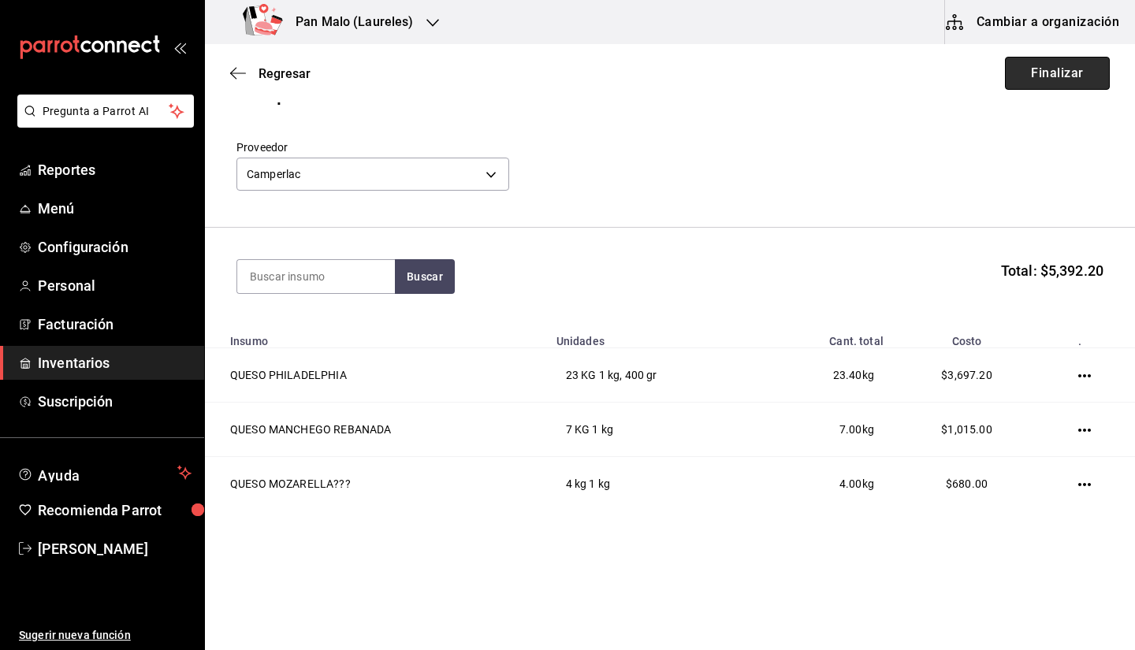
click at [1005, 76] on button "Finalizar" at bounding box center [1057, 73] width 105 height 33
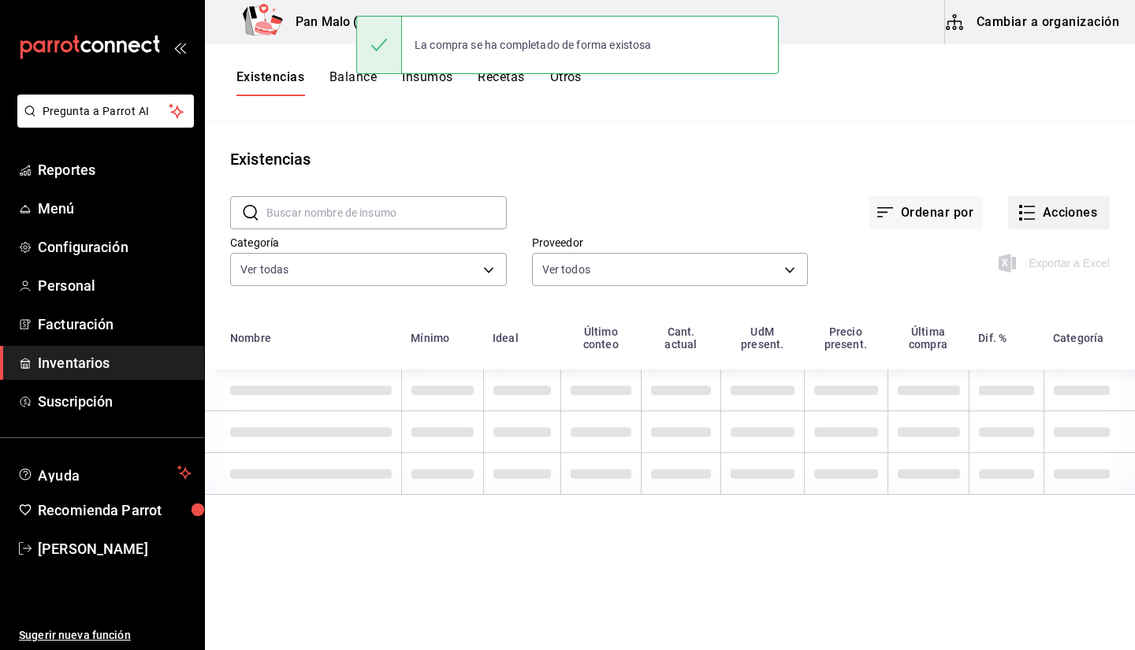
click at [1017, 206] on icon "button" at bounding box center [1026, 212] width 19 height 19
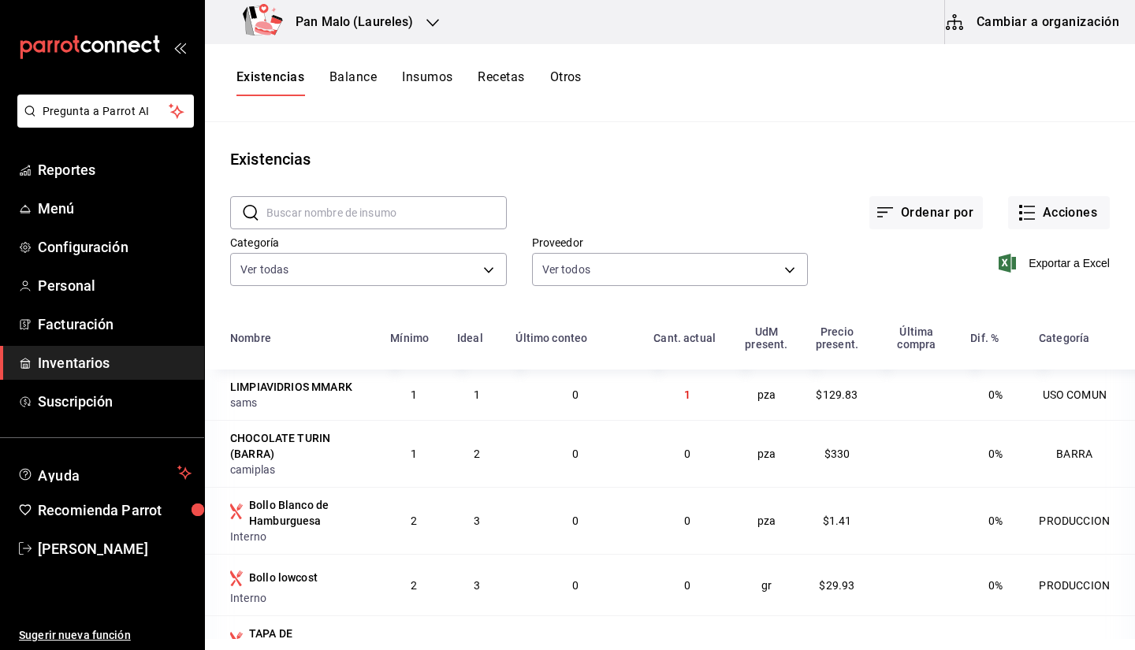
click at [1032, 184] on div "Ordenar por Acciones" at bounding box center [808, 200] width 603 height 58
click at [1024, 219] on icon "button" at bounding box center [1029, 219] width 11 height 0
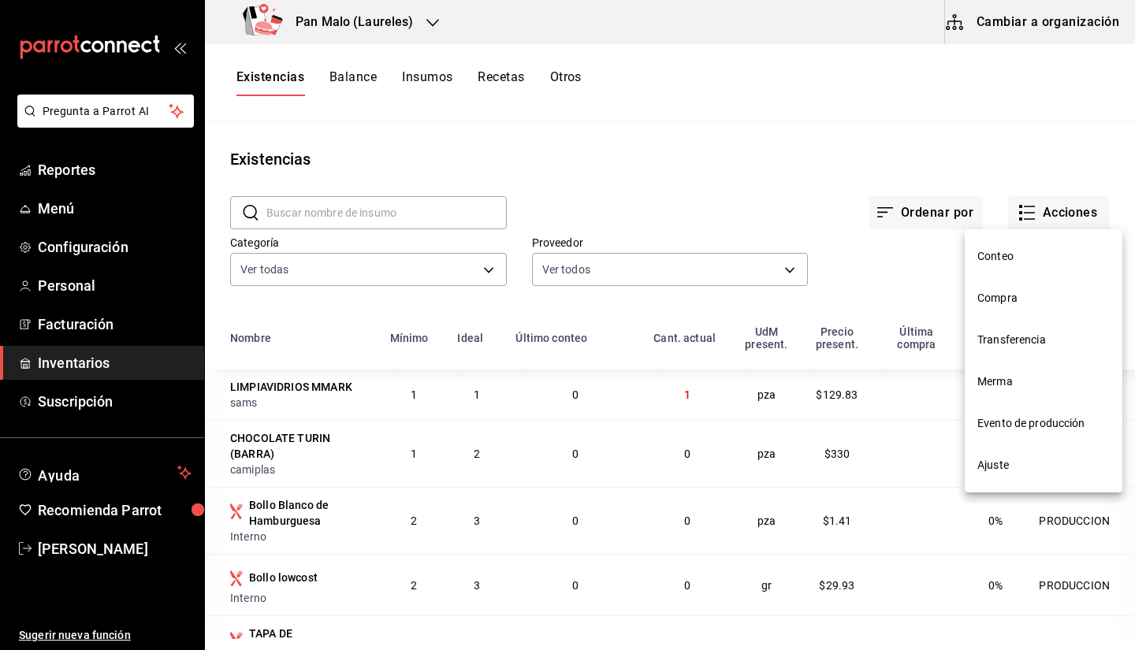
click at [997, 353] on li "Transferencia" at bounding box center [1044, 340] width 158 height 42
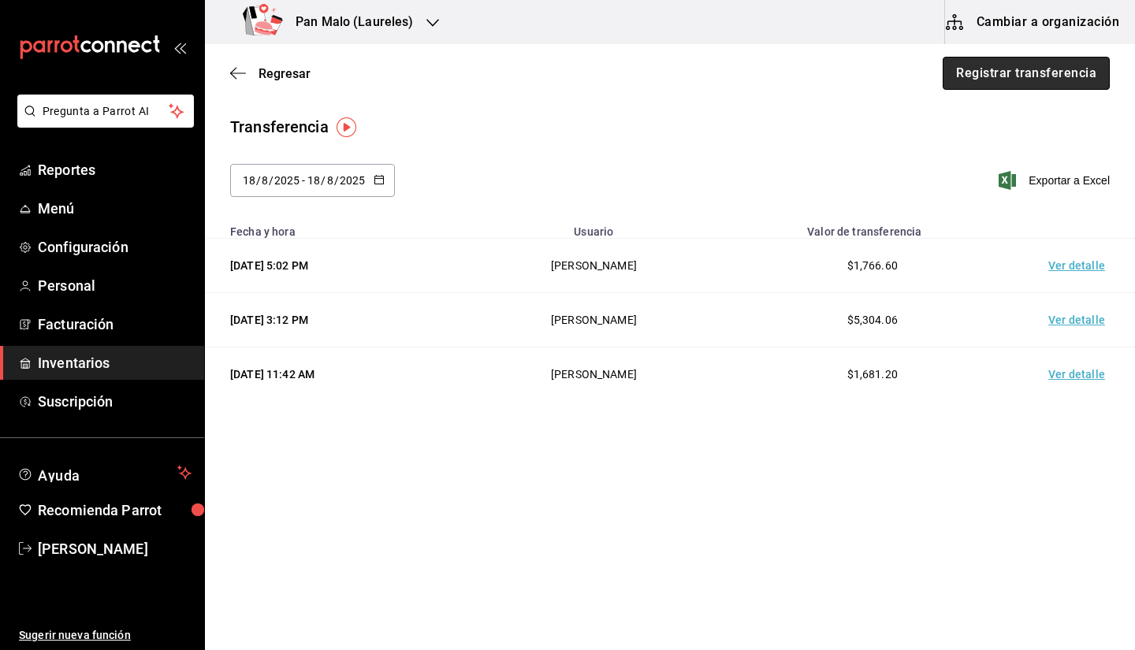
click at [1008, 71] on button "Registrar transferencia" at bounding box center [1025, 73] width 167 height 33
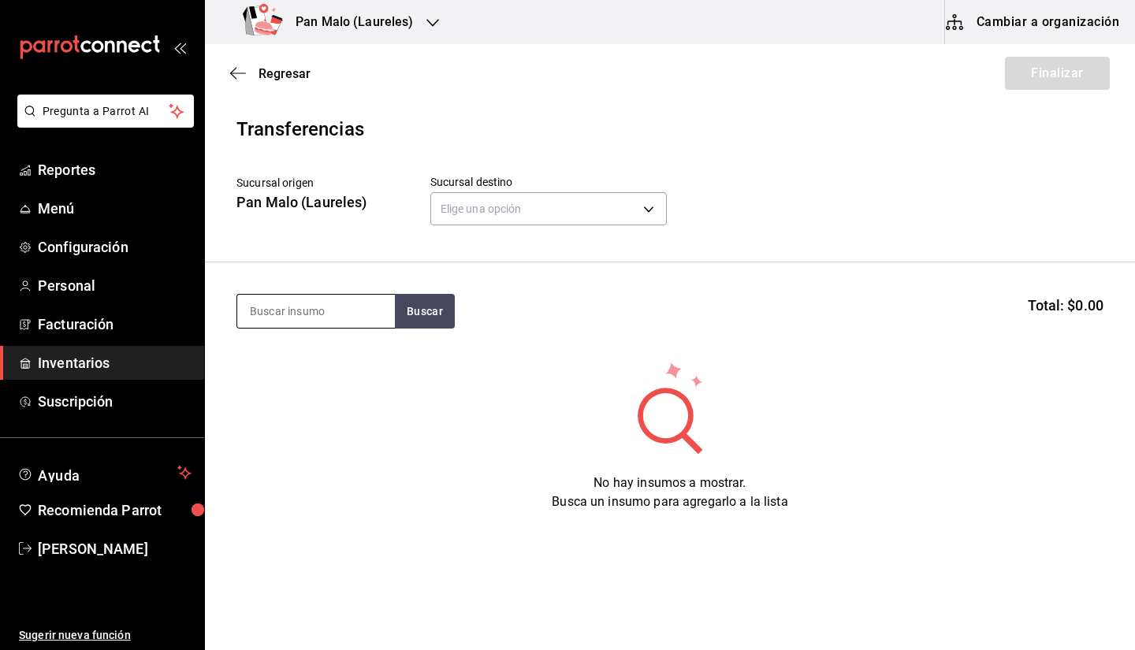
click at [369, 303] on input at bounding box center [316, 311] width 158 height 33
type input "QUESO PH"
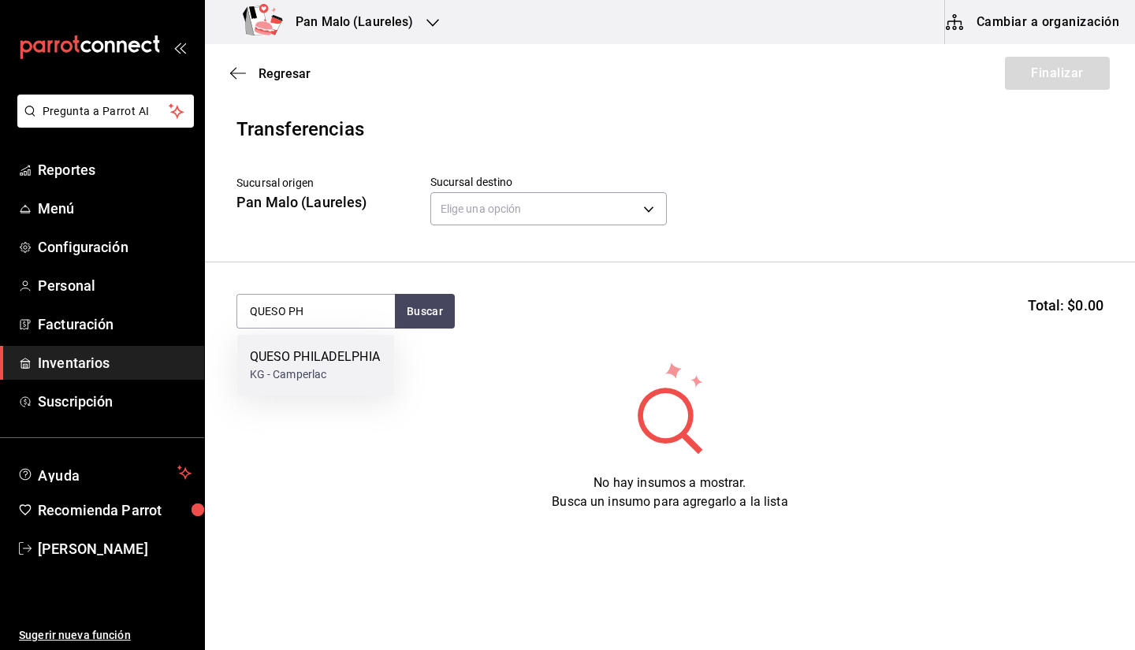
click at [326, 352] on div "QUESO PHILADELPHIA" at bounding box center [315, 357] width 130 height 19
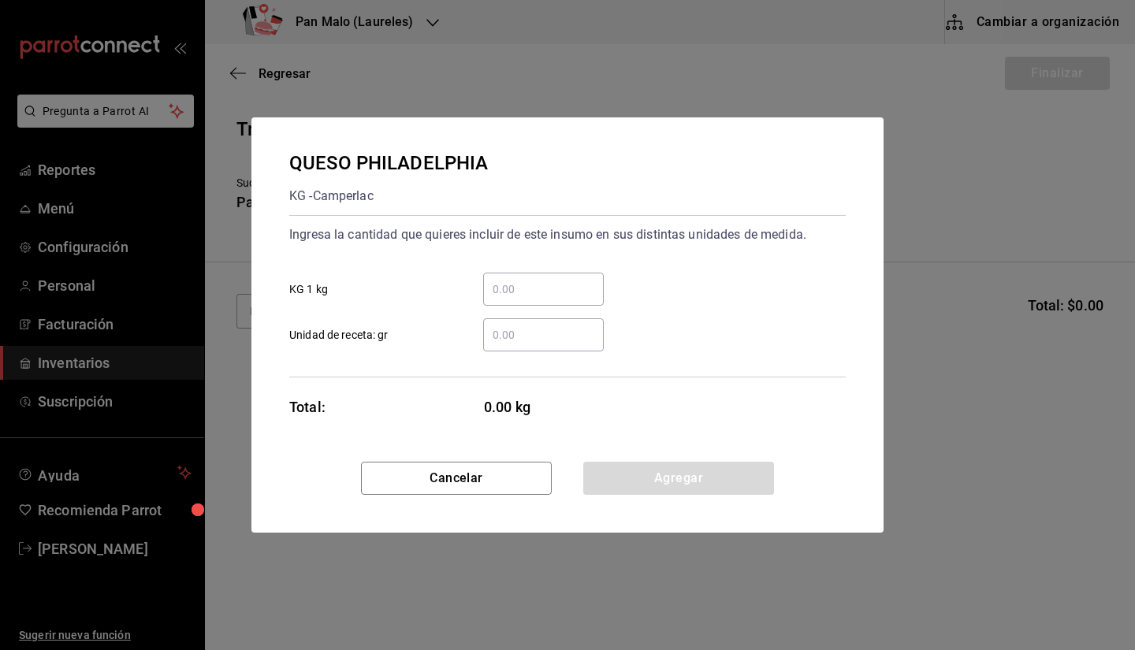
click at [519, 277] on div "​" at bounding box center [543, 289] width 121 height 33
click at [519, 280] on input "​ KG 1 kg" at bounding box center [543, 289] width 121 height 19
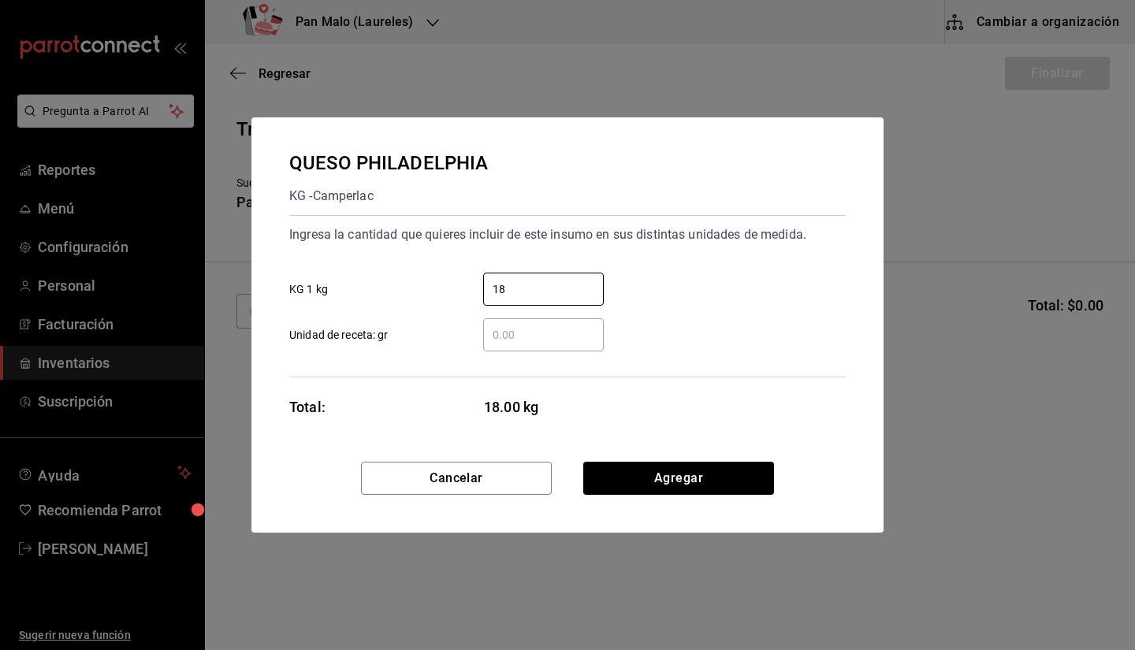
type input "18"
click at [499, 347] on div "​" at bounding box center [543, 334] width 121 height 33
click at [499, 344] on input "​ Unidad de receta: gr" at bounding box center [543, 334] width 121 height 19
click at [555, 289] on input "18" at bounding box center [543, 289] width 121 height 19
click at [520, 340] on input "​ Unidad de receta: gr" at bounding box center [543, 334] width 121 height 19
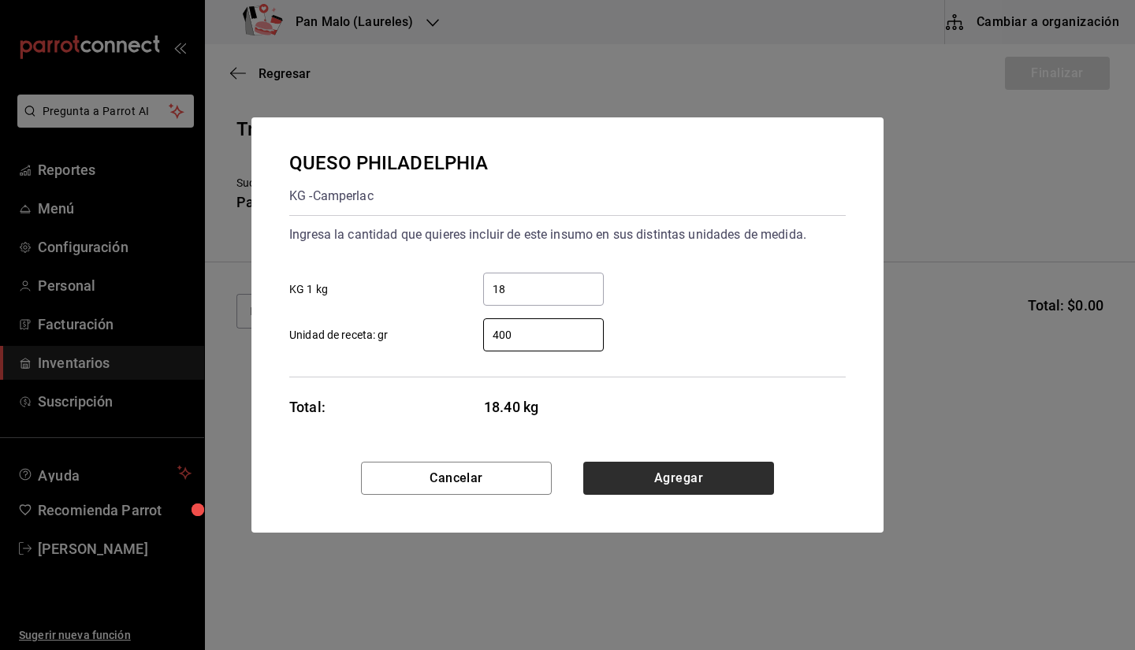
type input "400"
click at [649, 492] on button "Agregar" at bounding box center [678, 478] width 191 height 33
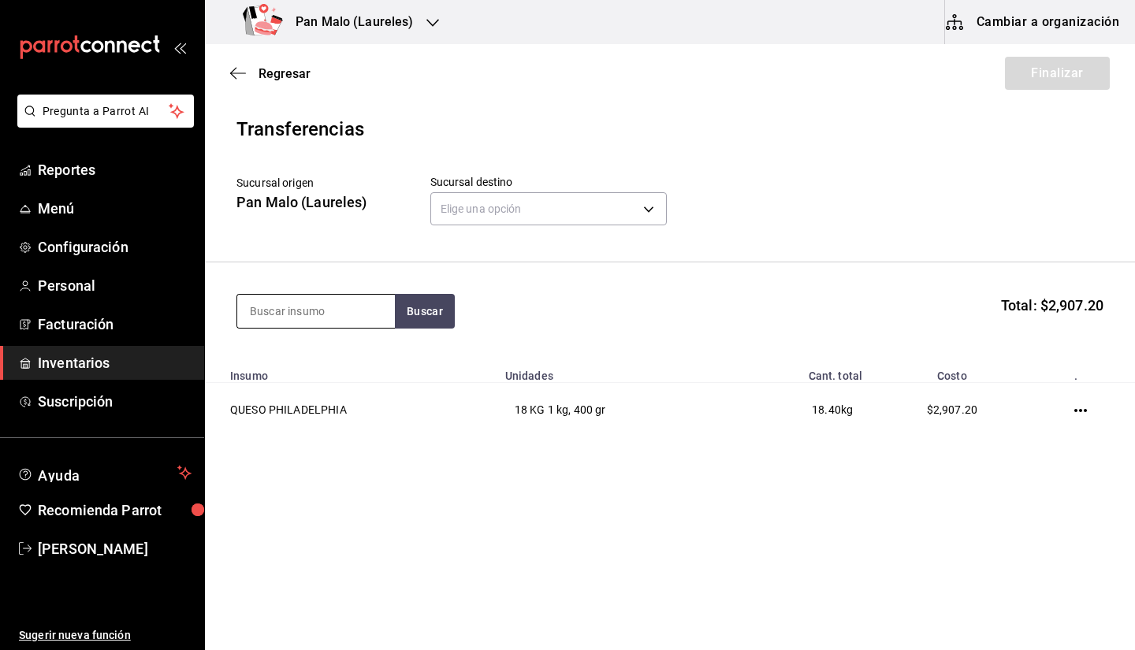
click at [354, 317] on input at bounding box center [316, 311] width 158 height 33
type input "QUESO MAN"
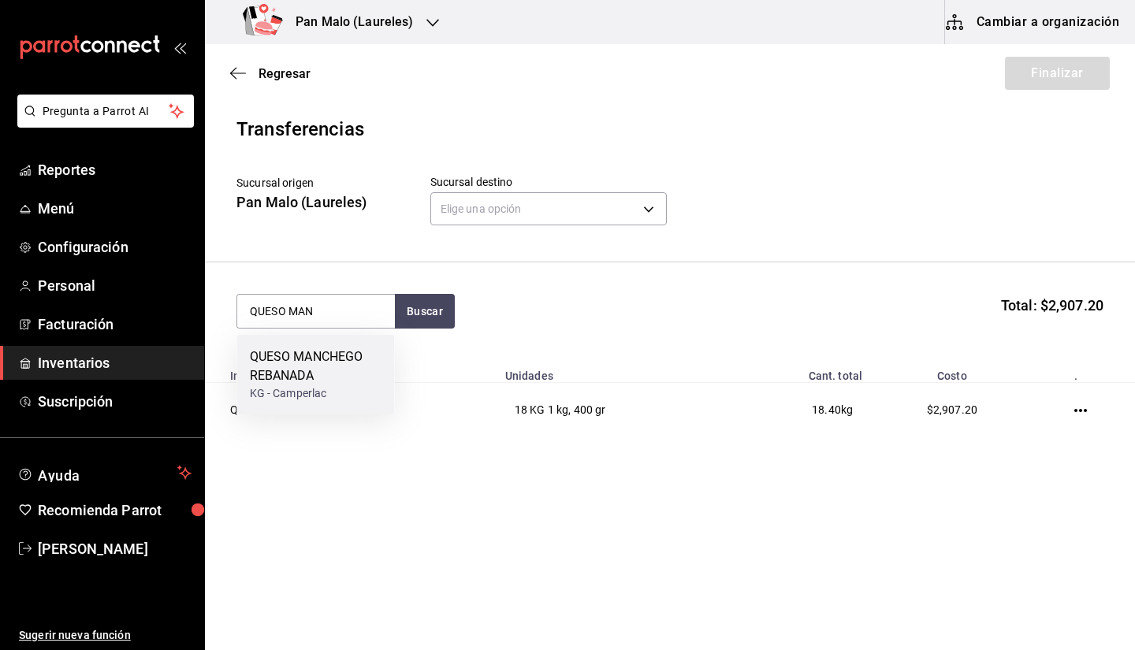
click at [307, 370] on div "QUESO MANCHEGO REBANADA" at bounding box center [316, 367] width 132 height 38
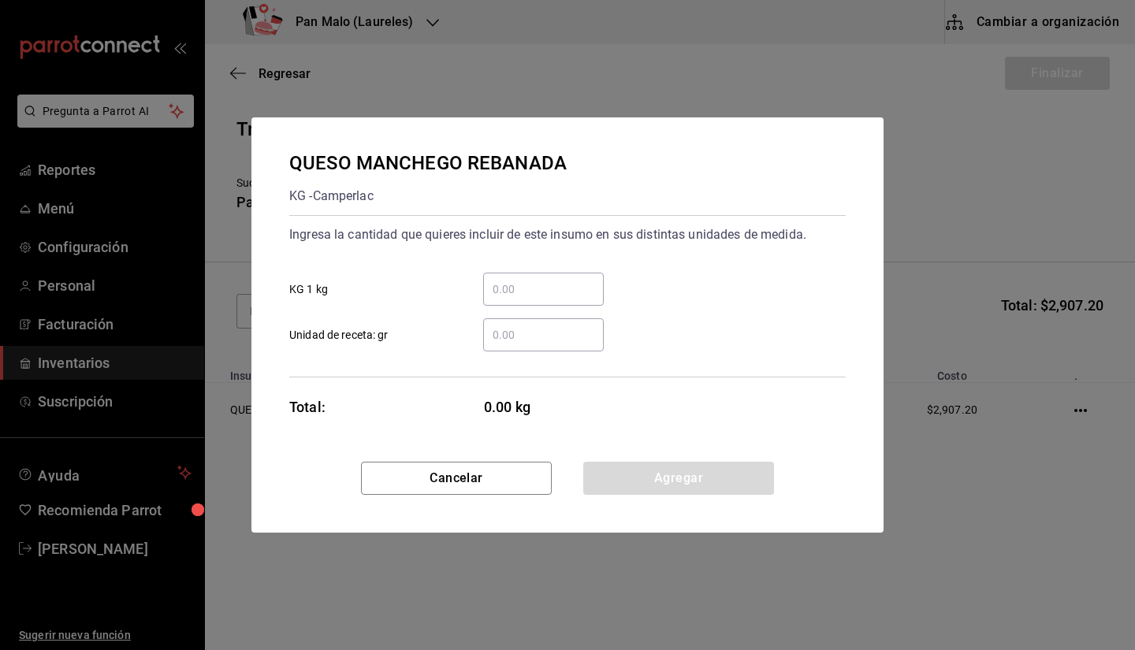
click at [501, 302] on div "​" at bounding box center [543, 289] width 121 height 33
click at [501, 299] on input "​ KG 1 kg" at bounding box center [543, 289] width 121 height 19
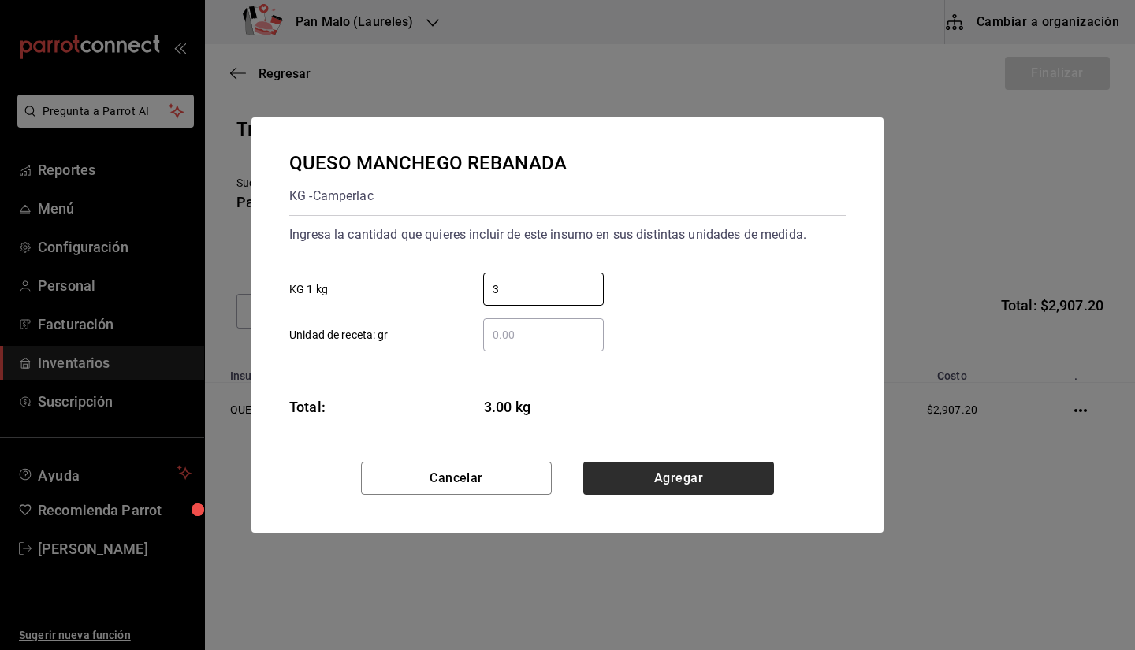
type input "3"
click at [688, 482] on button "Agregar" at bounding box center [678, 478] width 191 height 33
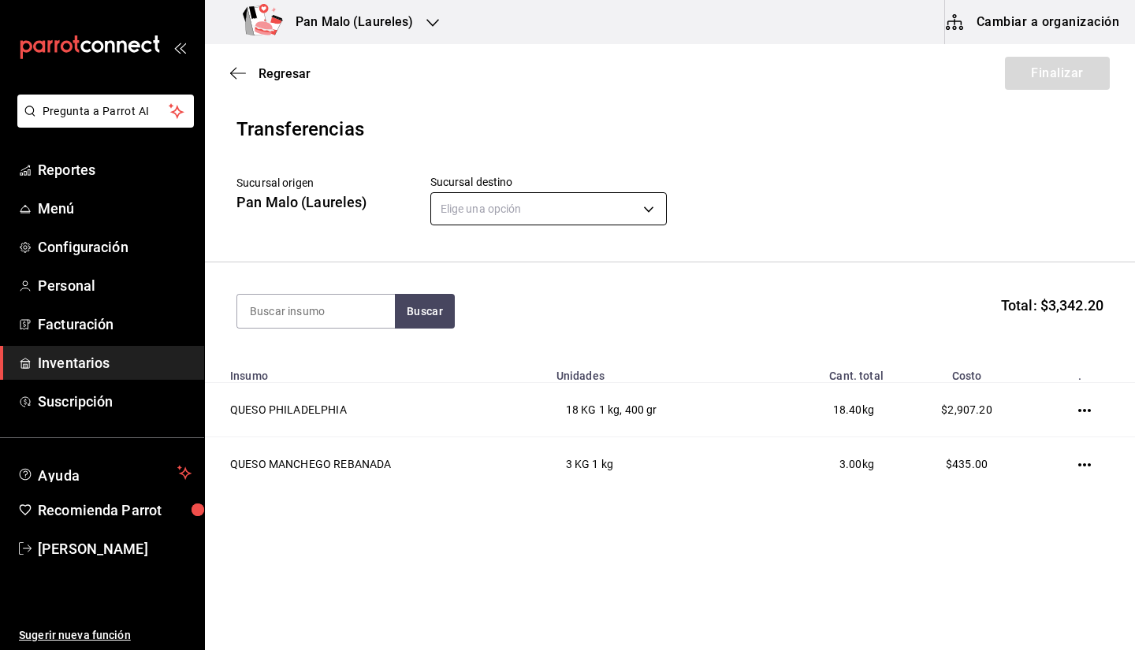
click at [602, 200] on body "Pregunta a Parrot AI Reportes Menú Configuración Personal Facturación Inventari…" at bounding box center [567, 280] width 1135 height 561
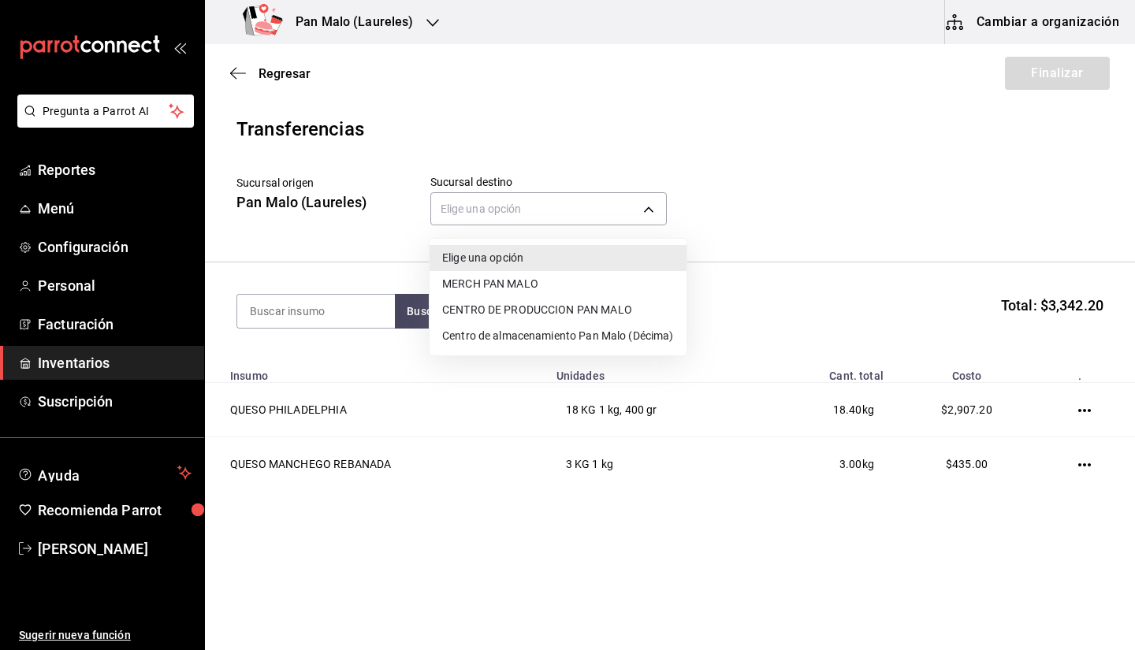
click at [562, 317] on li "CENTRO DE PRODUCCION PAN MALO" at bounding box center [557, 310] width 257 height 26
type input "8a187977-a48d-4bc5-901f-3822dc5f4125"
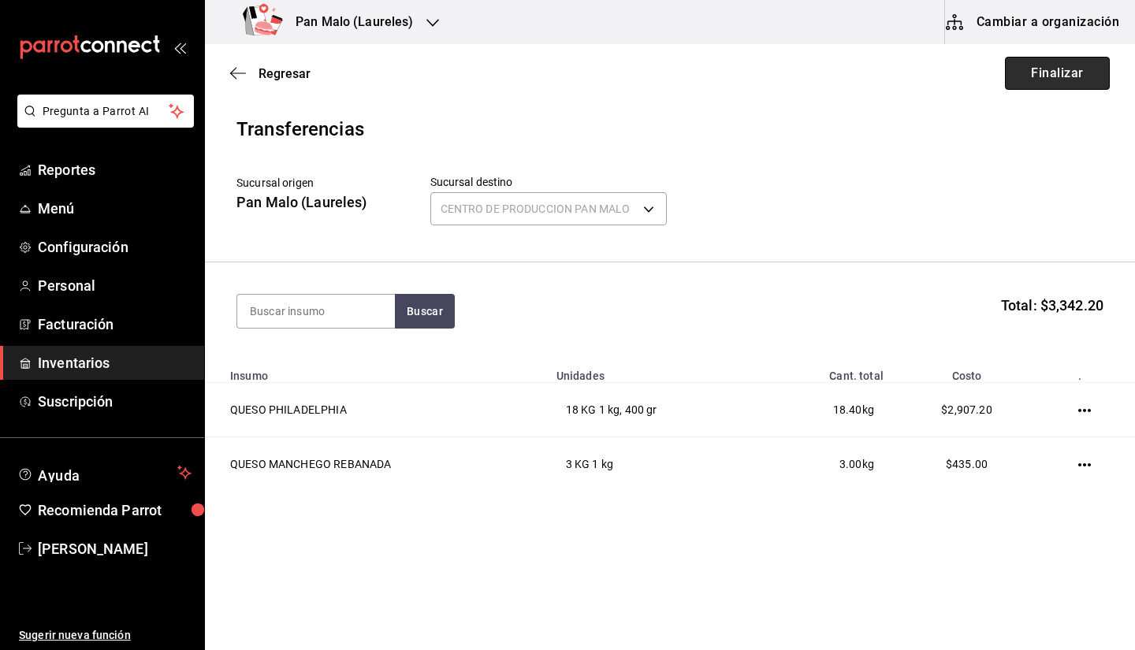
click at [1022, 75] on button "Finalizar" at bounding box center [1057, 73] width 105 height 33
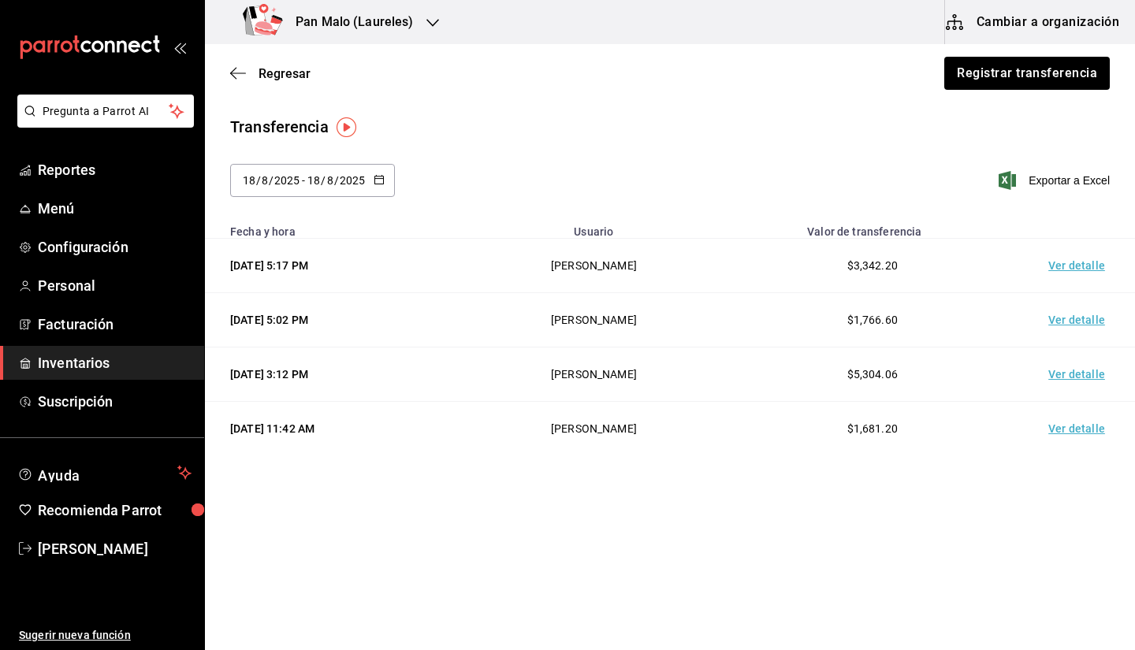
click at [242, 66] on span "Regresar" at bounding box center [270, 73] width 80 height 15
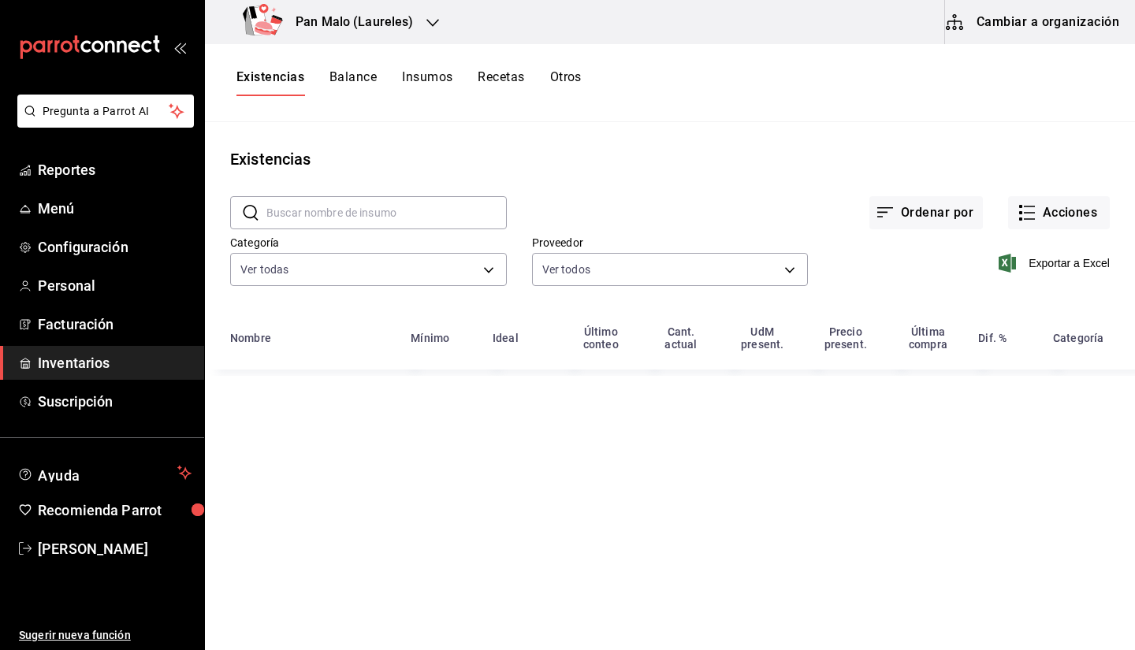
click at [229, 77] on div "Existencias Balance Insumos Recetas Otros" at bounding box center [670, 82] width 930 height 27
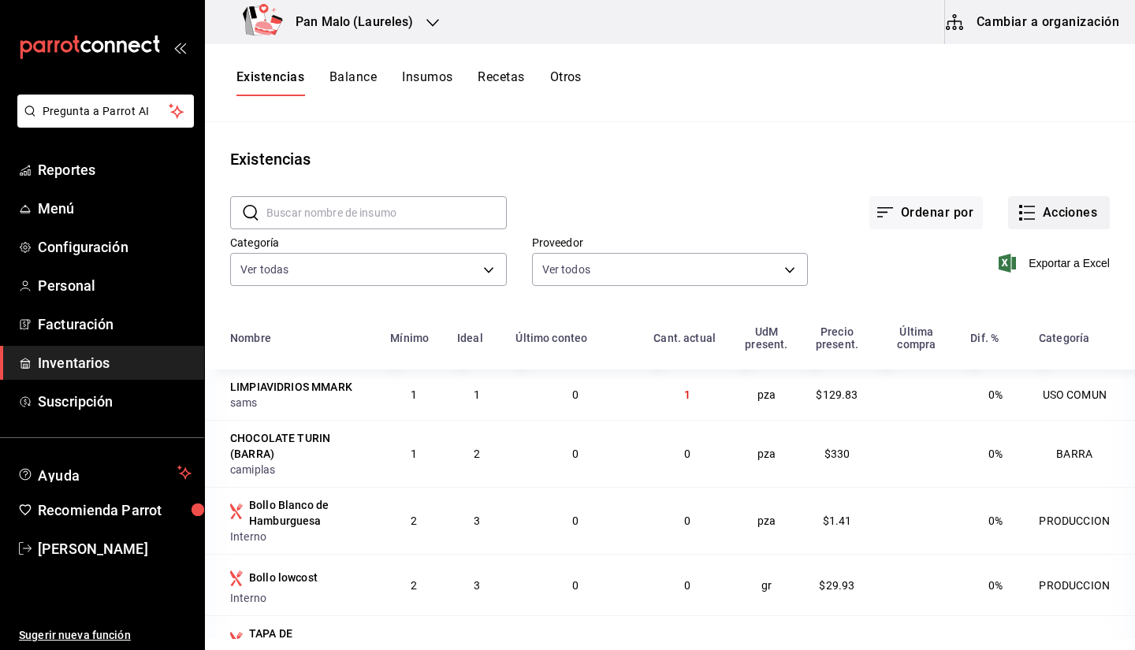
click at [1060, 210] on button "Acciones" at bounding box center [1059, 212] width 102 height 33
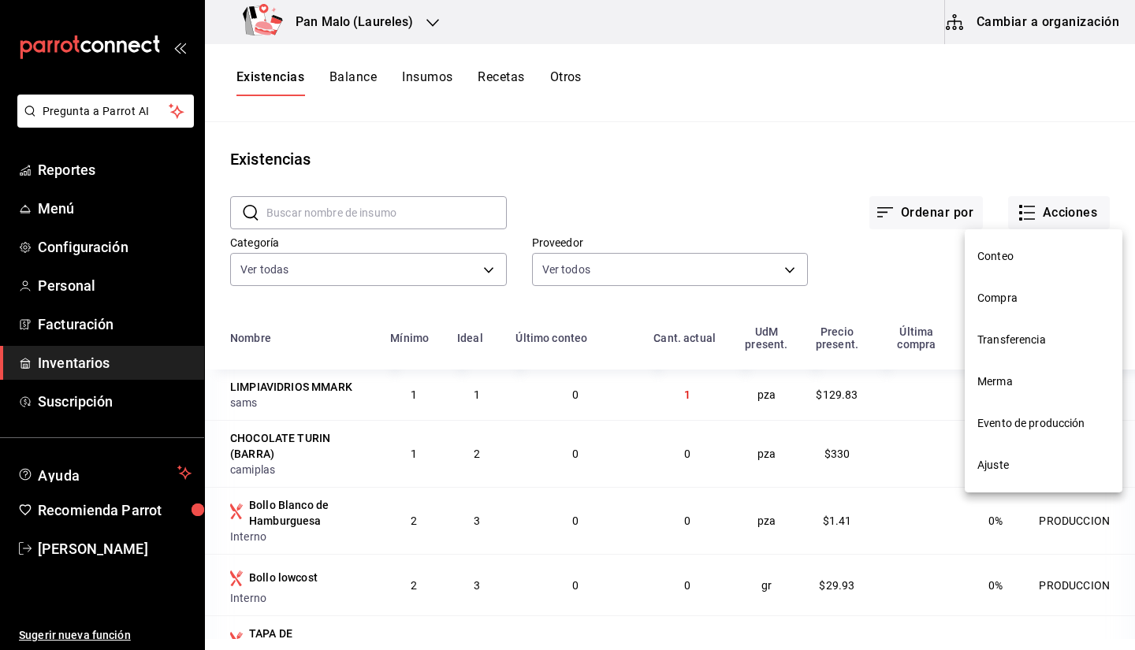
click at [1044, 210] on div at bounding box center [567, 325] width 1135 height 650
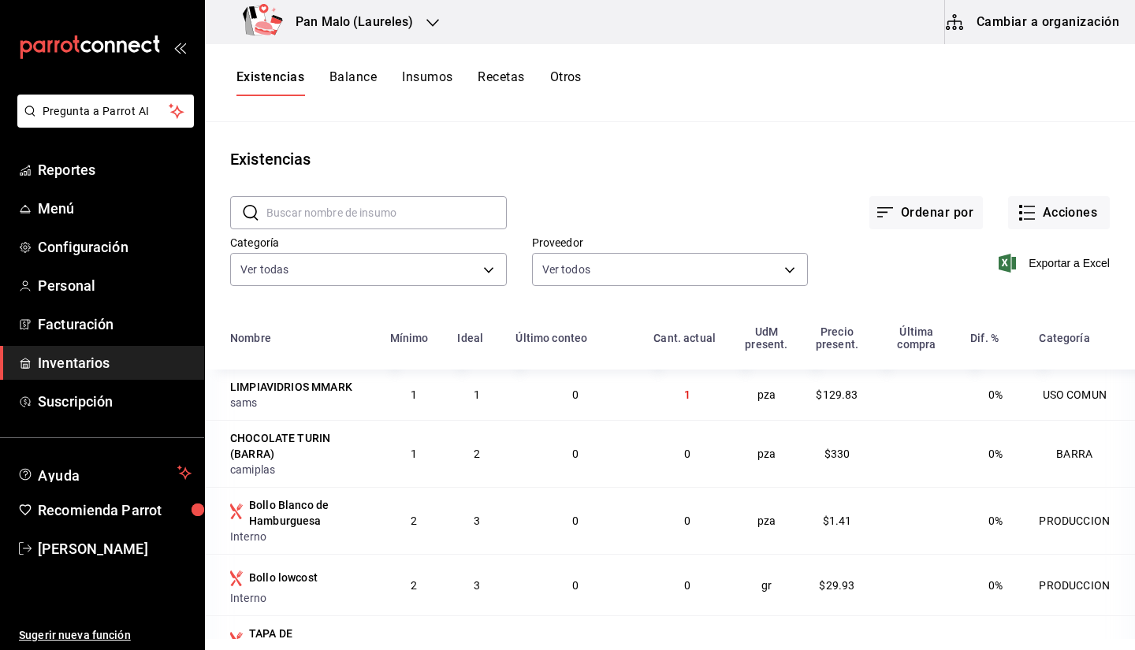
click at [361, 79] on button "Balance" at bounding box center [352, 82] width 47 height 27
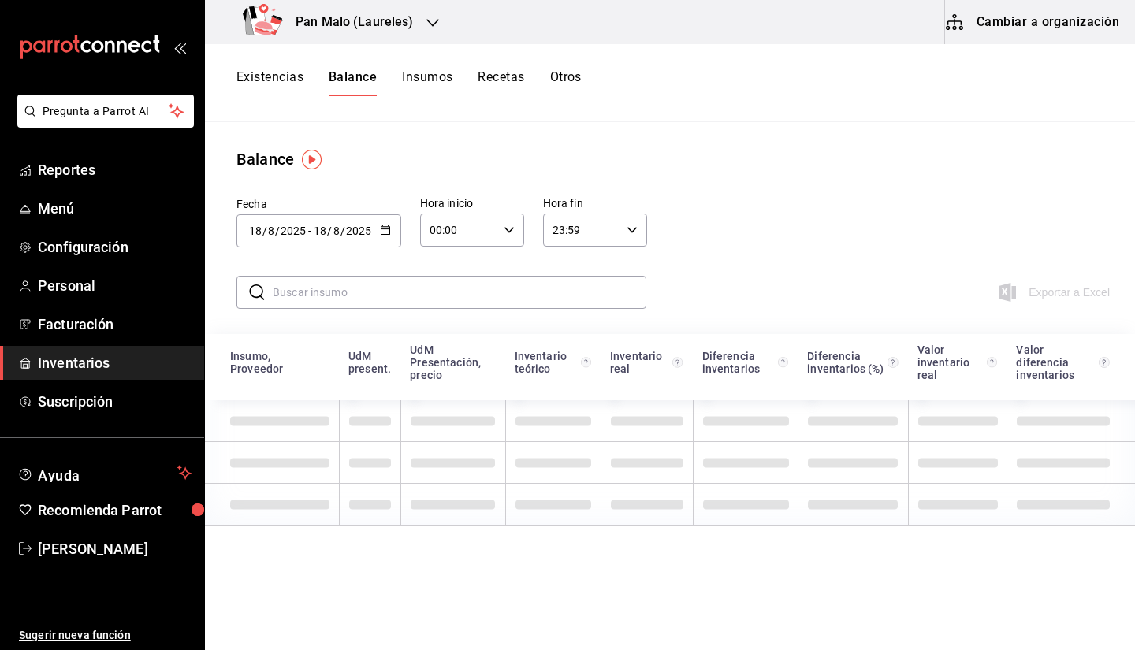
click at [493, 83] on button "Recetas" at bounding box center [501, 82] width 46 height 27
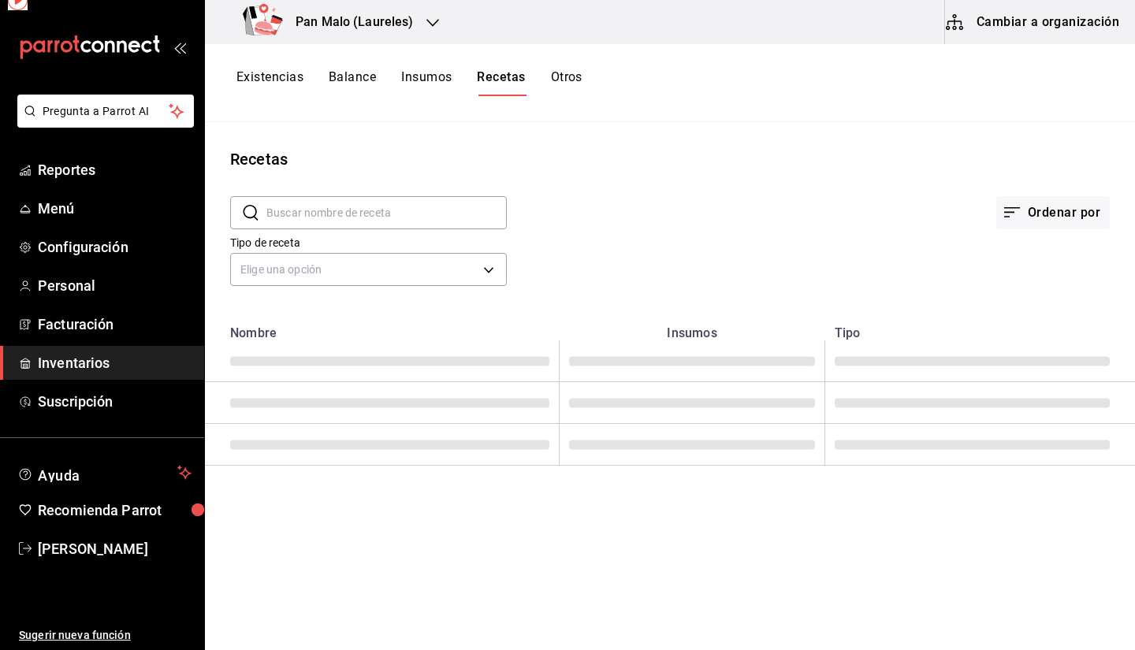
click at [443, 73] on button "Insumos" at bounding box center [426, 82] width 50 height 27
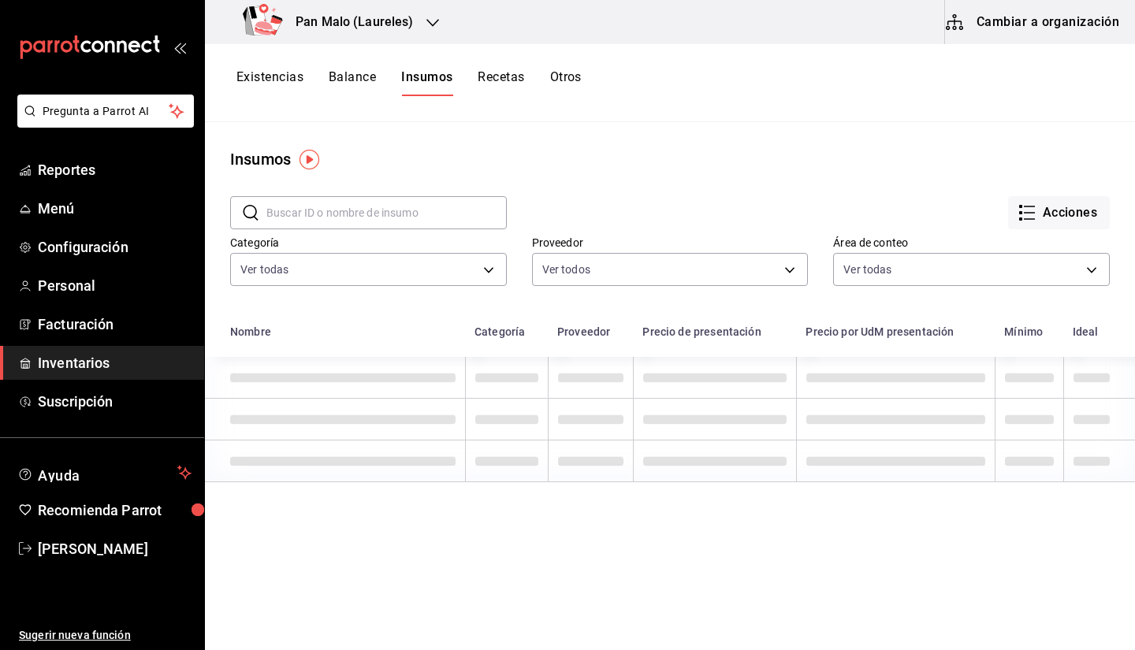
click at [983, 62] on div "Existencias Balance Insumos Recetas Otros" at bounding box center [670, 83] width 930 height 78
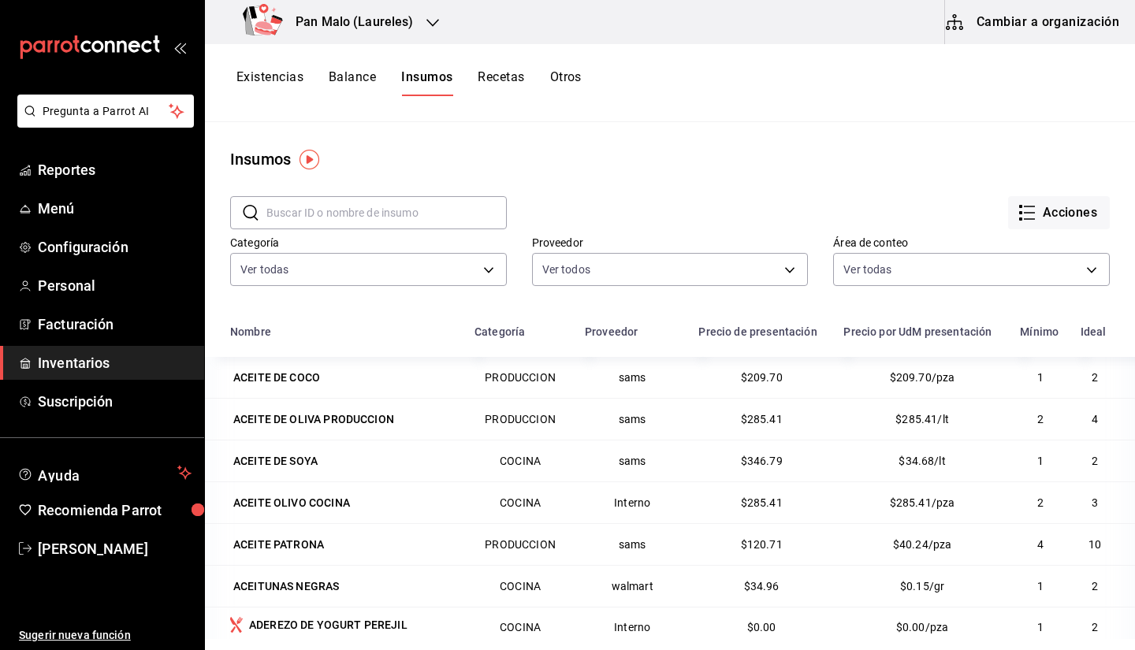
click at [971, 17] on button "Cambiar a organización" at bounding box center [1033, 22] width 177 height 44
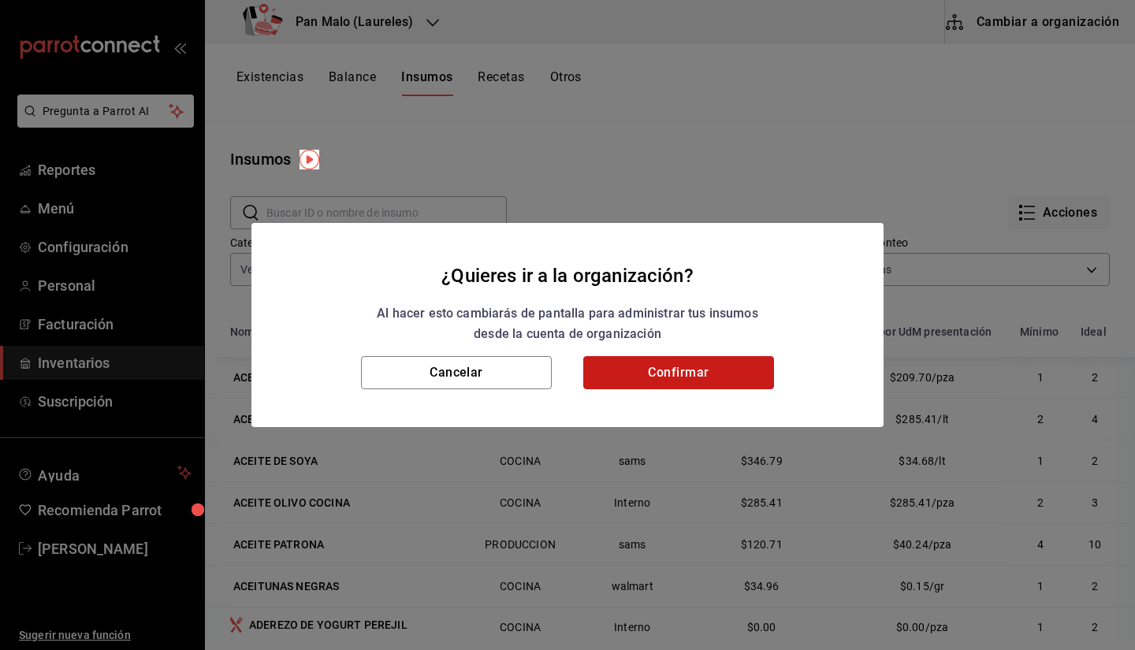
click at [645, 359] on button "Confirmar" at bounding box center [678, 372] width 191 height 33
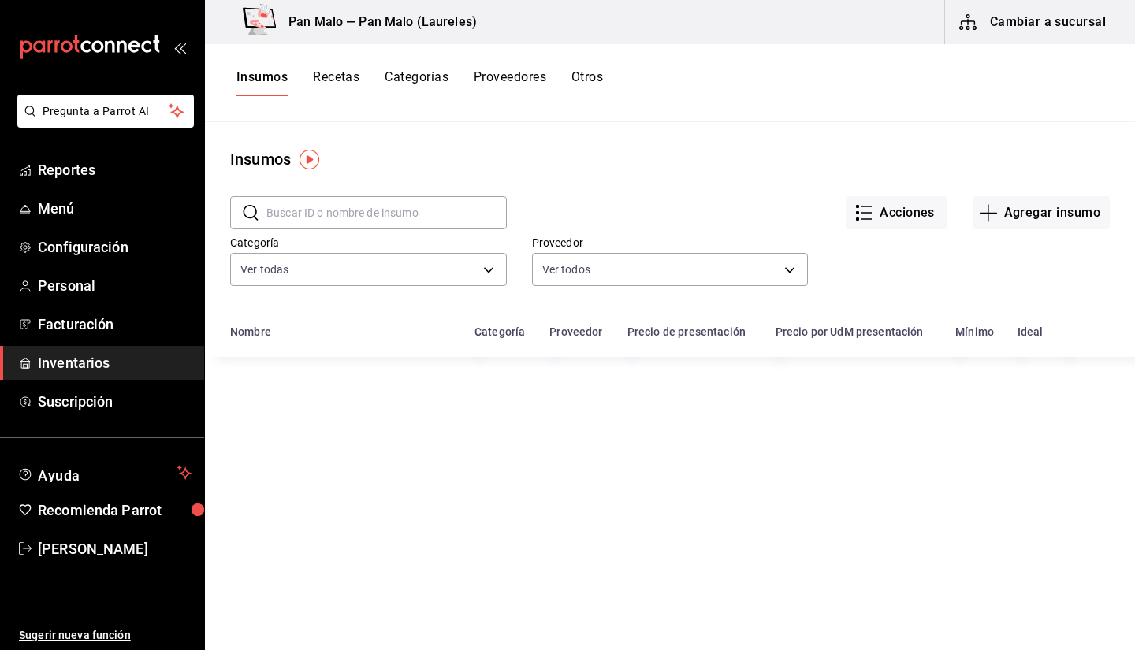
click at [485, 93] on button "Proveedores" at bounding box center [510, 82] width 72 height 27
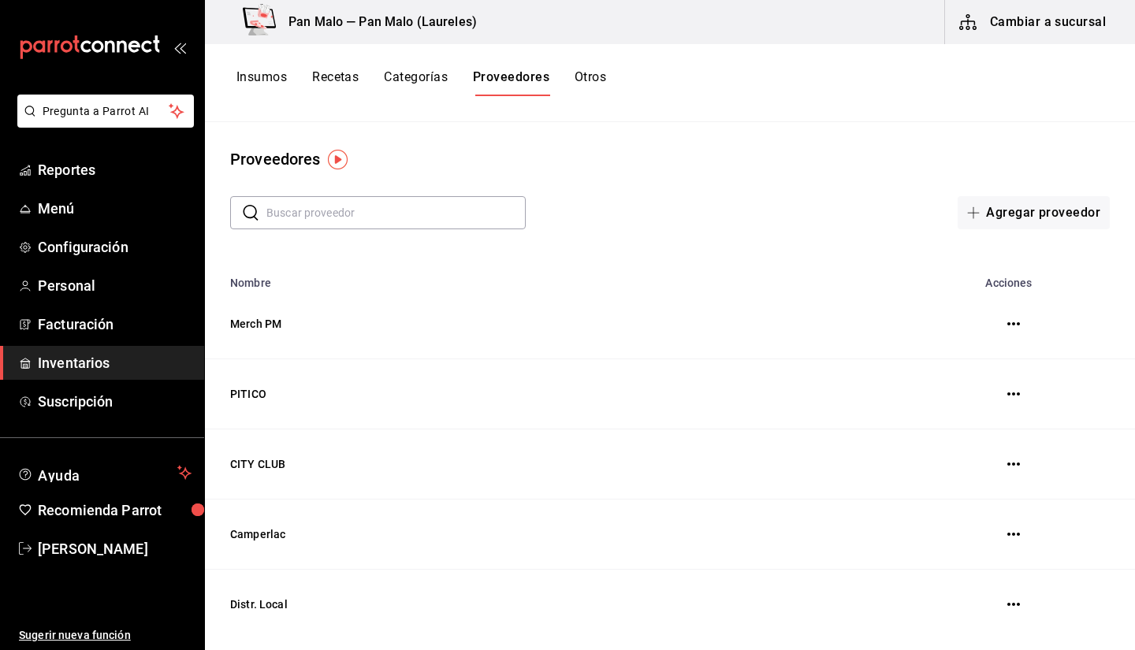
click at [411, 69] on button "Categorías" at bounding box center [416, 82] width 64 height 27
click at [261, 101] on div "Insumos Recetas Categorías Proveedores Otros" at bounding box center [670, 83] width 930 height 78
click at [251, 84] on button "Insumos" at bounding box center [261, 82] width 50 height 27
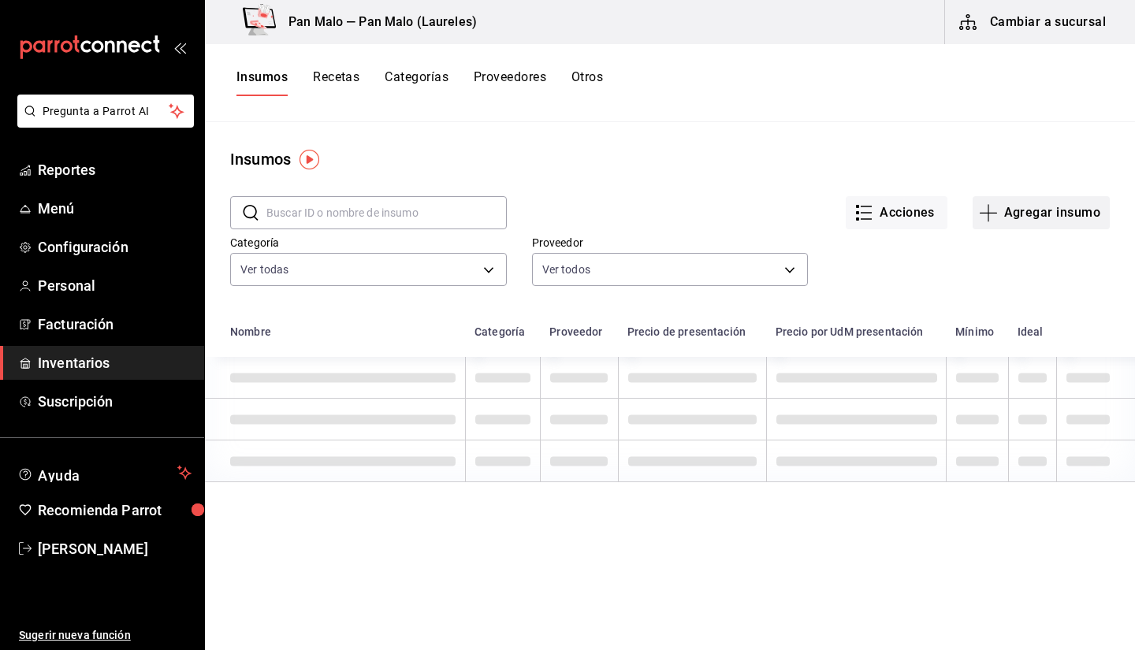
click at [1033, 220] on button "Agregar insumo" at bounding box center [1040, 212] width 137 height 33
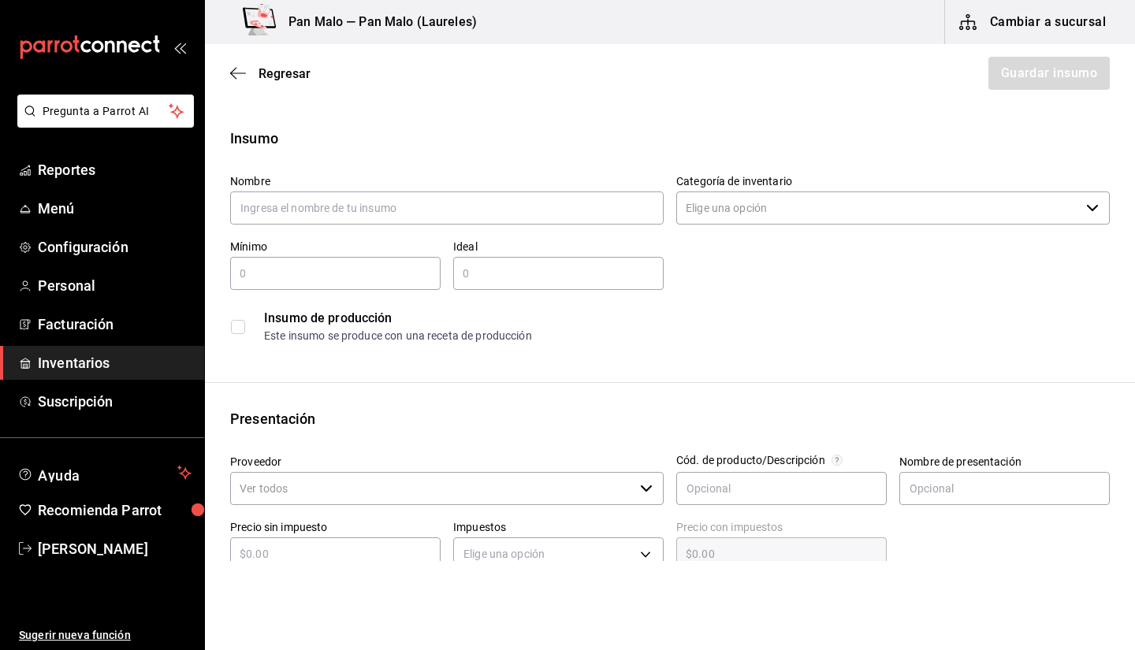
click at [251, 64] on div "Regresar Guardar insumo" at bounding box center [670, 73] width 930 height 58
click at [251, 76] on span "Regresar" at bounding box center [270, 73] width 80 height 15
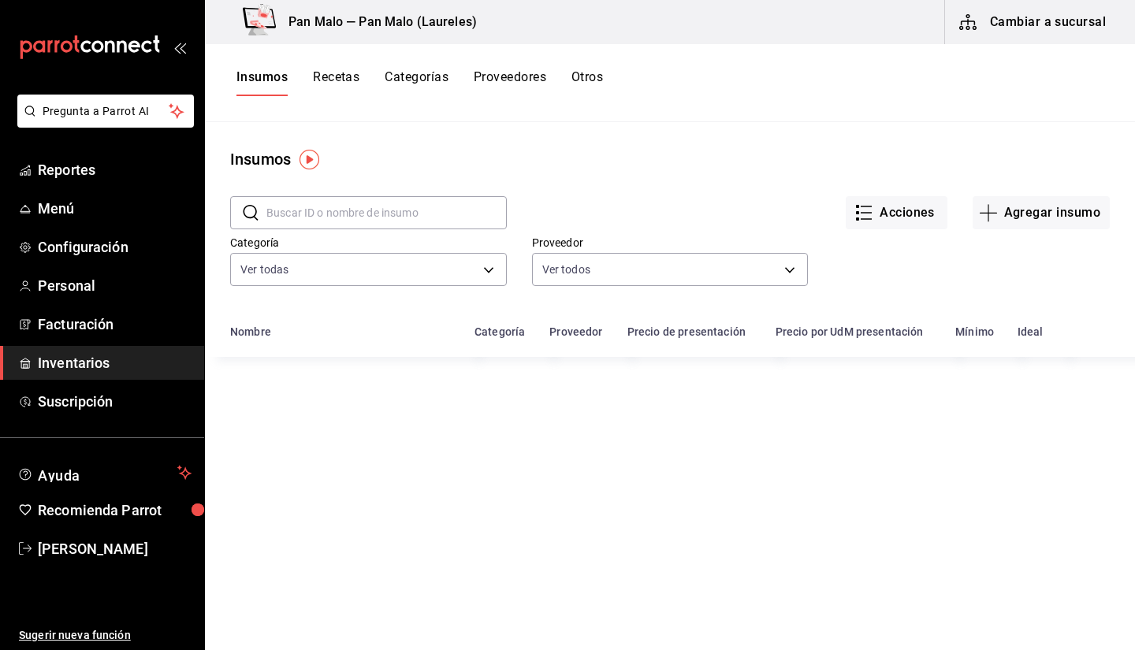
click at [550, 79] on div "Insumos Recetas Categorías Proveedores Otros" at bounding box center [419, 82] width 366 height 27
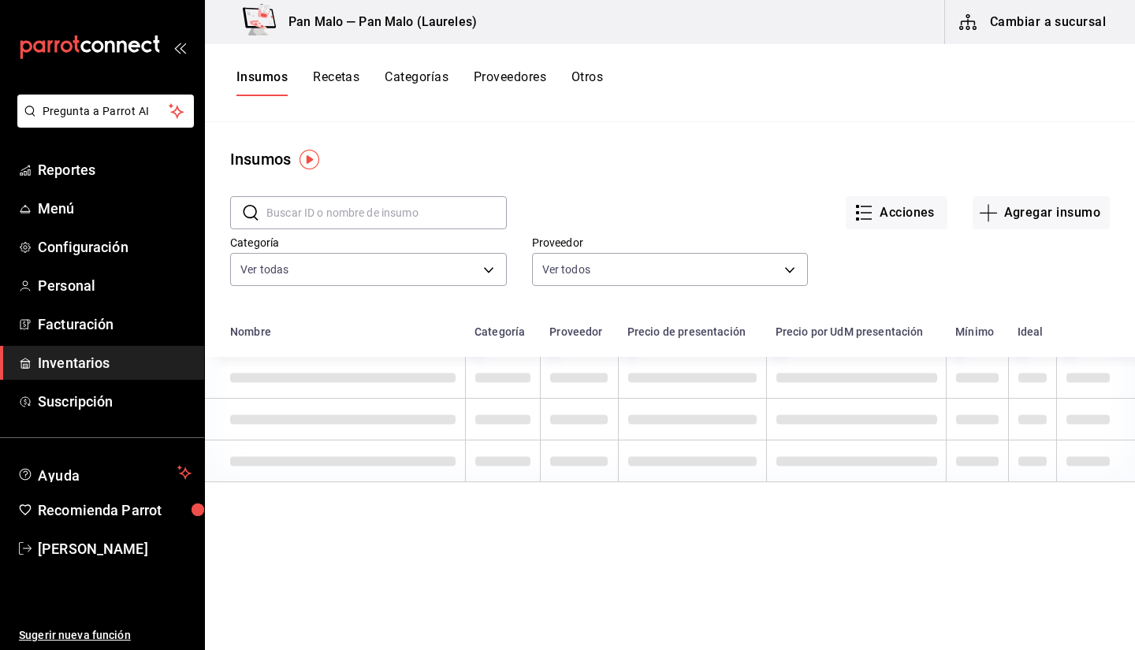
click at [586, 82] on button "Otros" at bounding box center [587, 82] width 32 height 27
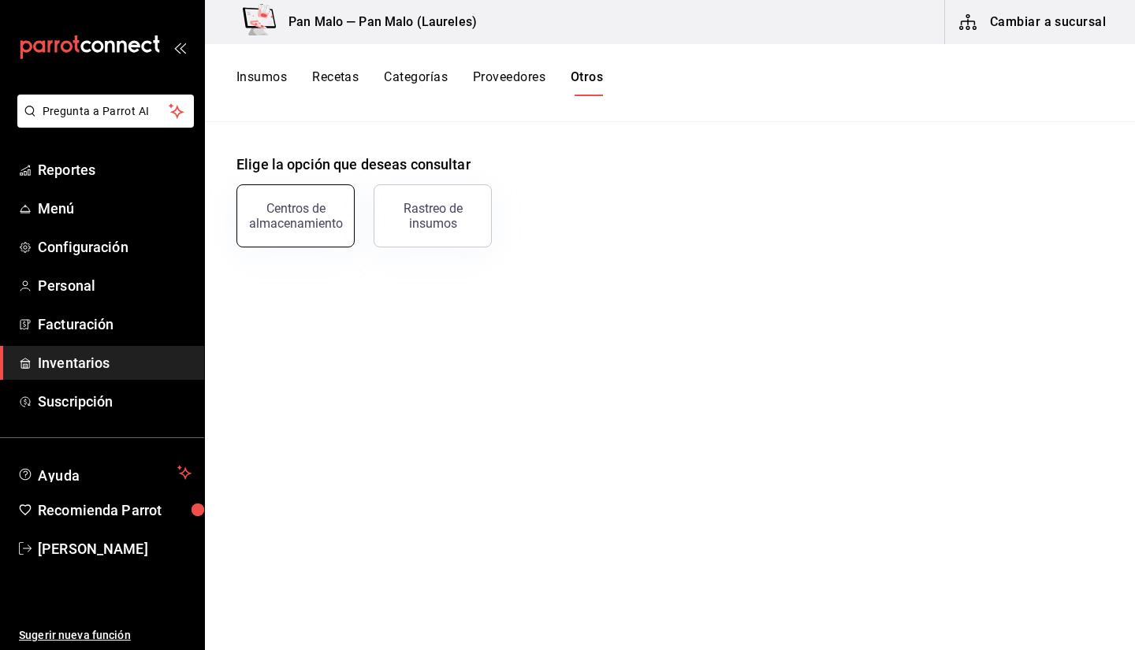
click at [296, 201] on button "Centros de almacenamiento" at bounding box center [295, 215] width 118 height 63
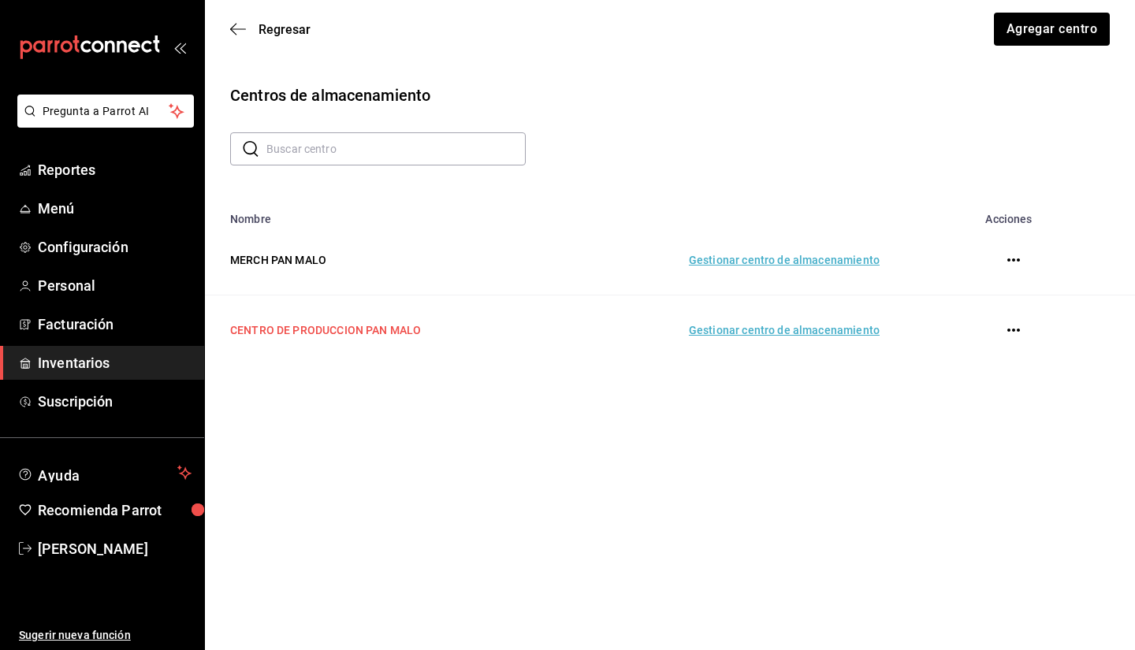
click at [355, 354] on td "CENTRO DE PRODUCCION PAN MALO" at bounding box center [380, 331] width 351 height 70
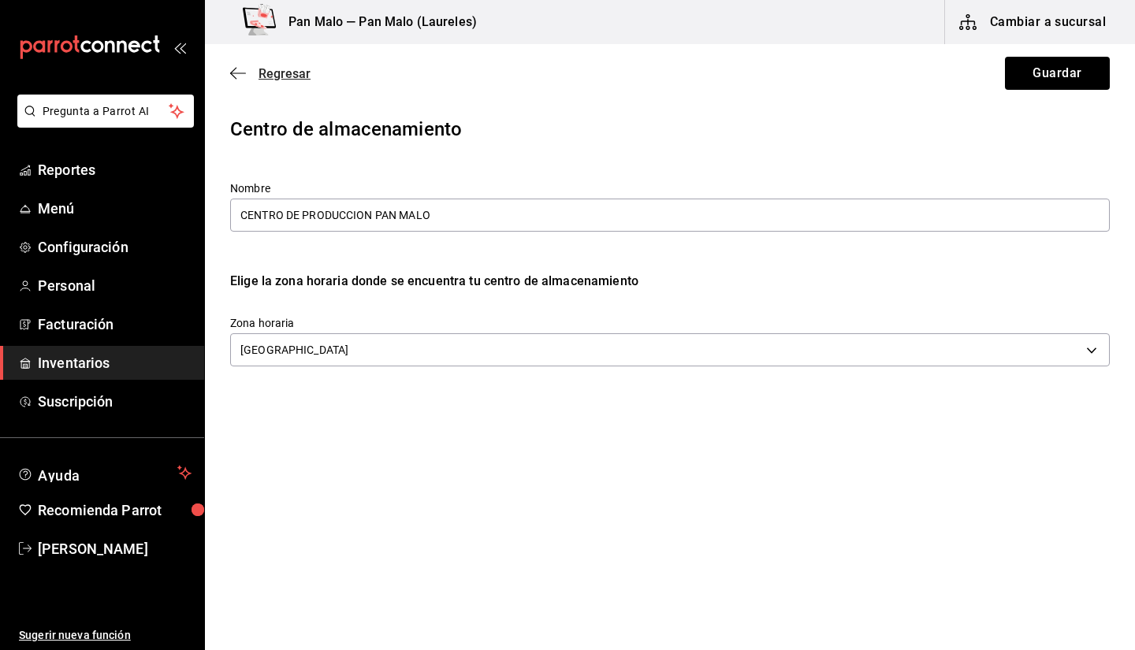
click at [258, 72] on span "Regresar" at bounding box center [284, 73] width 52 height 15
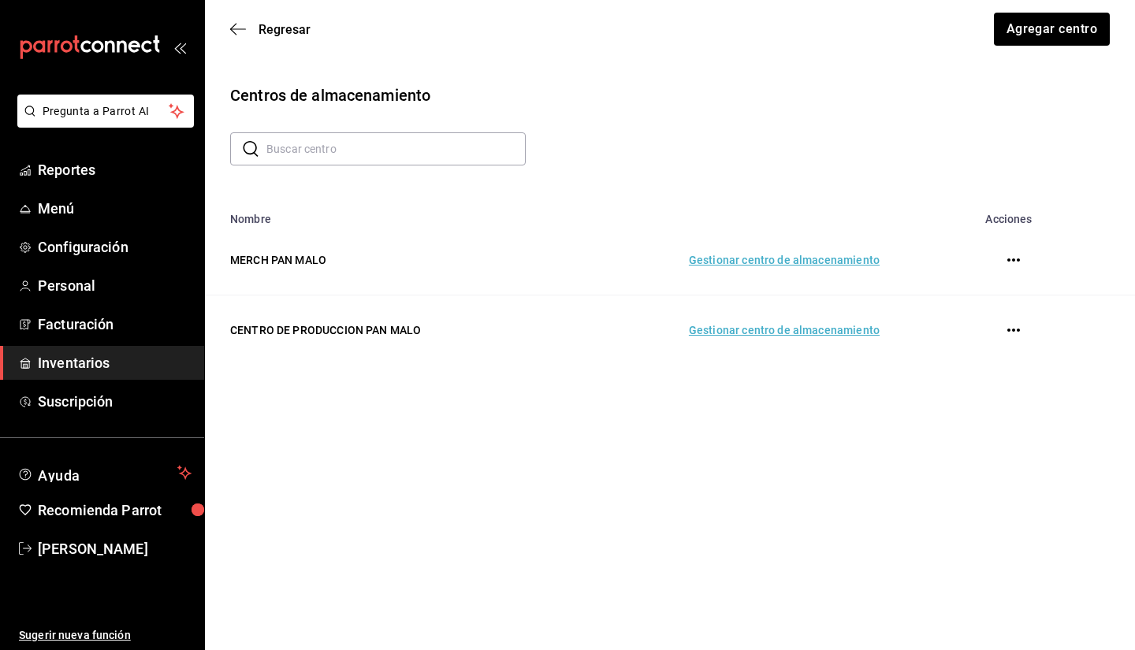
click at [831, 333] on td "Gestionar centro de almacenamiento" at bounding box center [727, 331] width 342 height 70
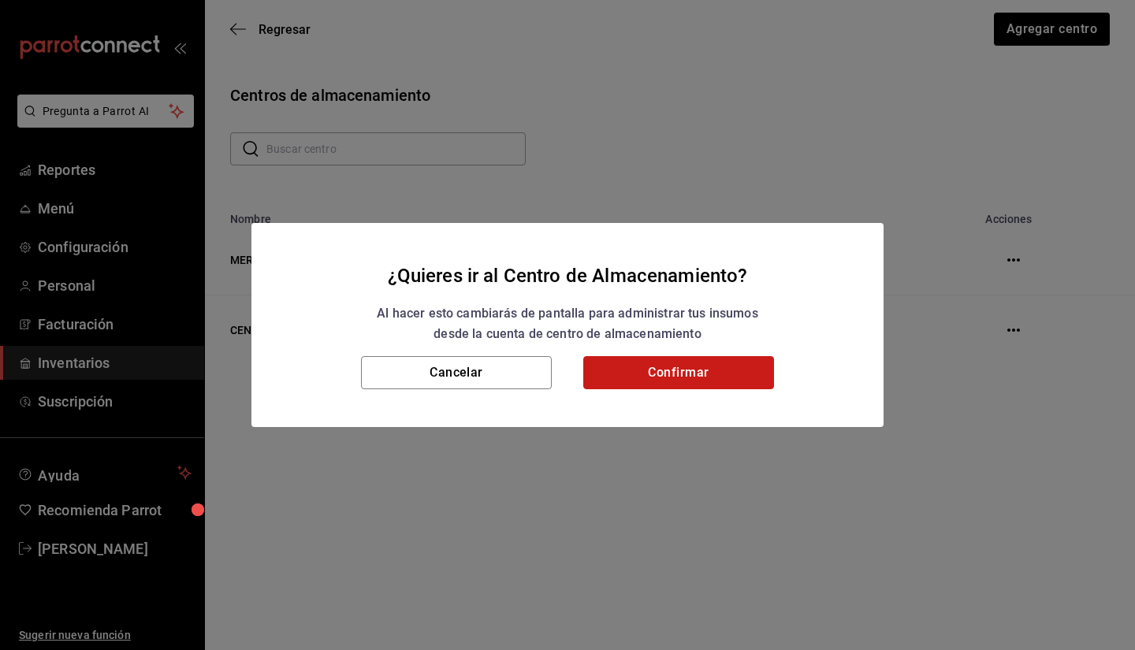
click at [656, 374] on button "Confirmar" at bounding box center [678, 372] width 191 height 33
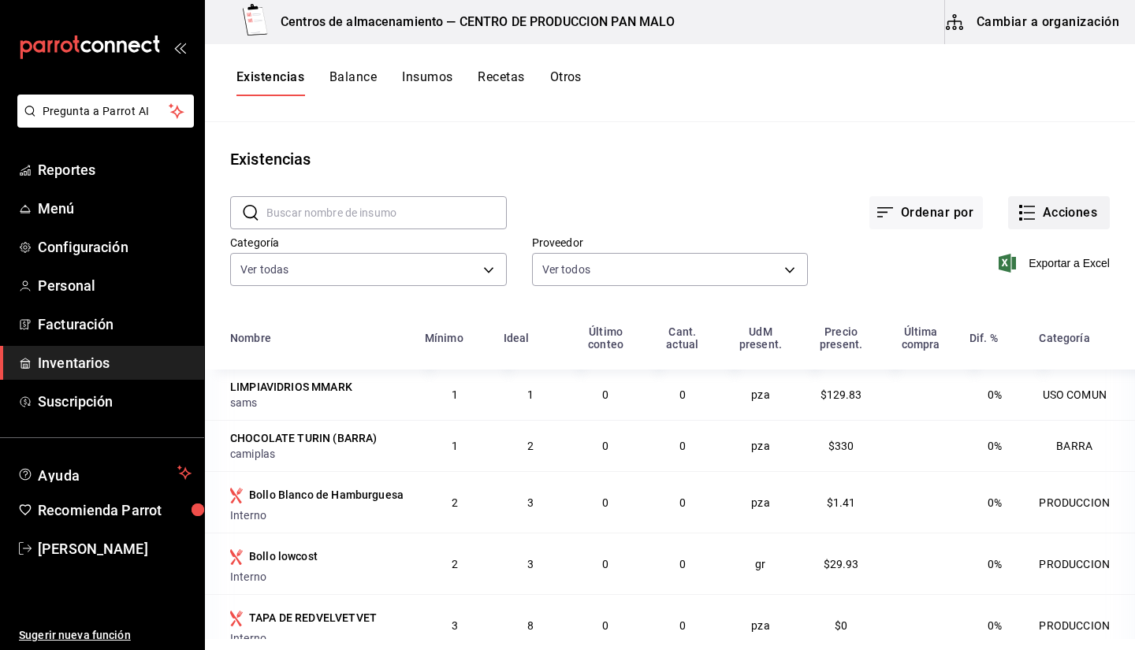
click at [1033, 209] on button "Acciones" at bounding box center [1059, 212] width 102 height 33
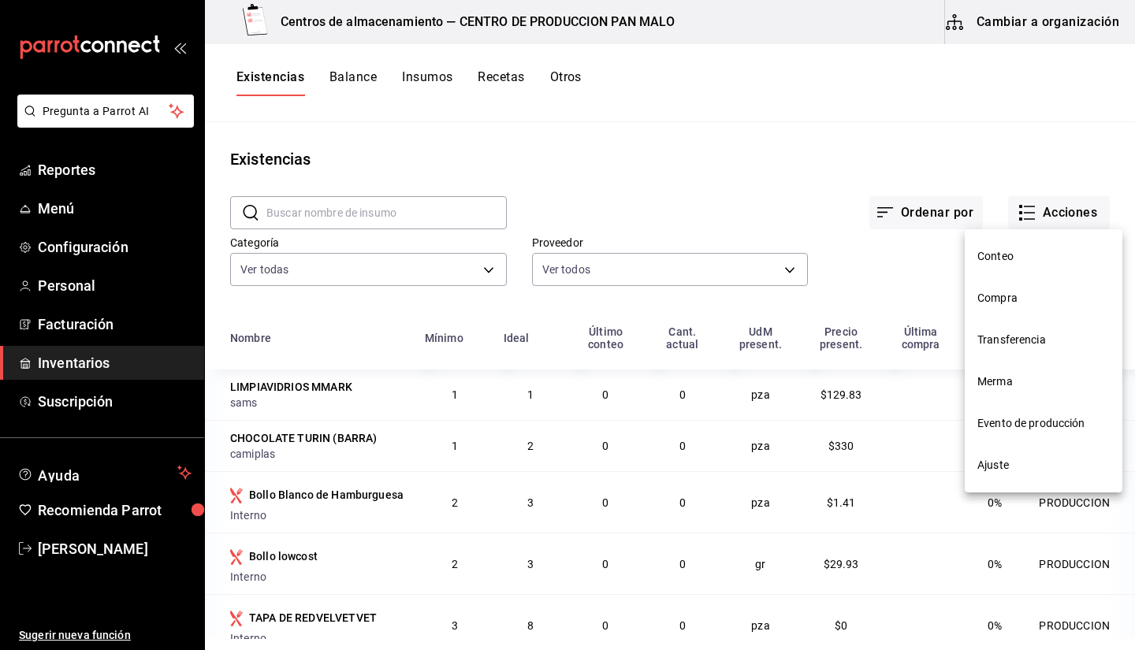
click at [932, 134] on div at bounding box center [567, 325] width 1135 height 650
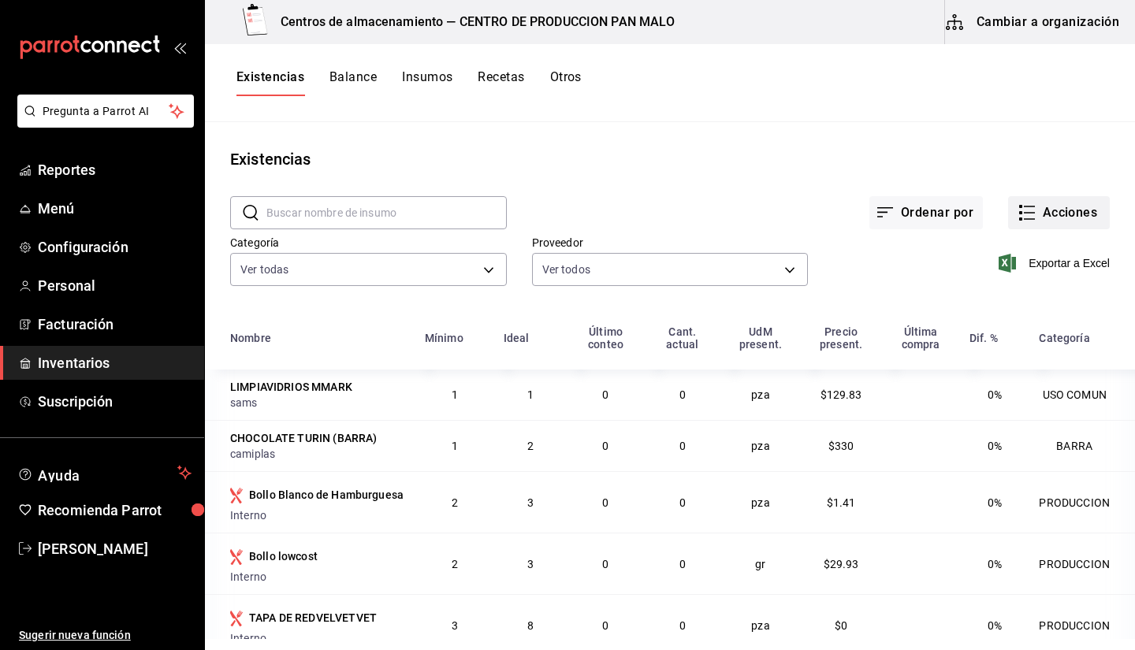
click at [1035, 217] on button "Acciones" at bounding box center [1059, 212] width 102 height 33
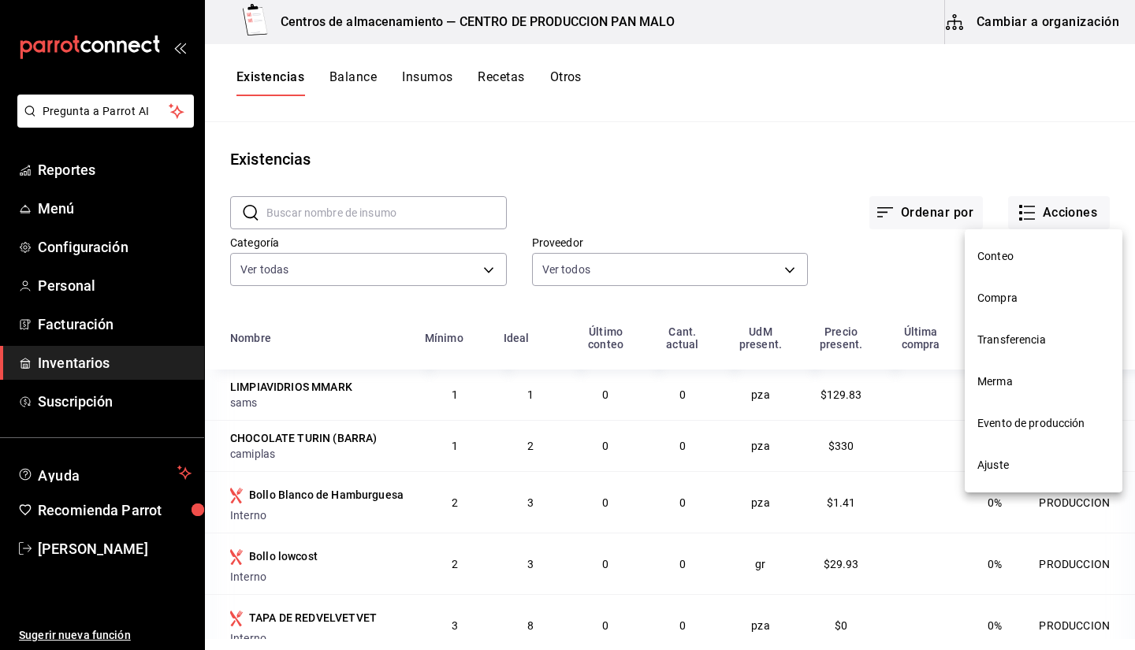
click at [1009, 472] on span "Ajuste" at bounding box center [1043, 465] width 132 height 17
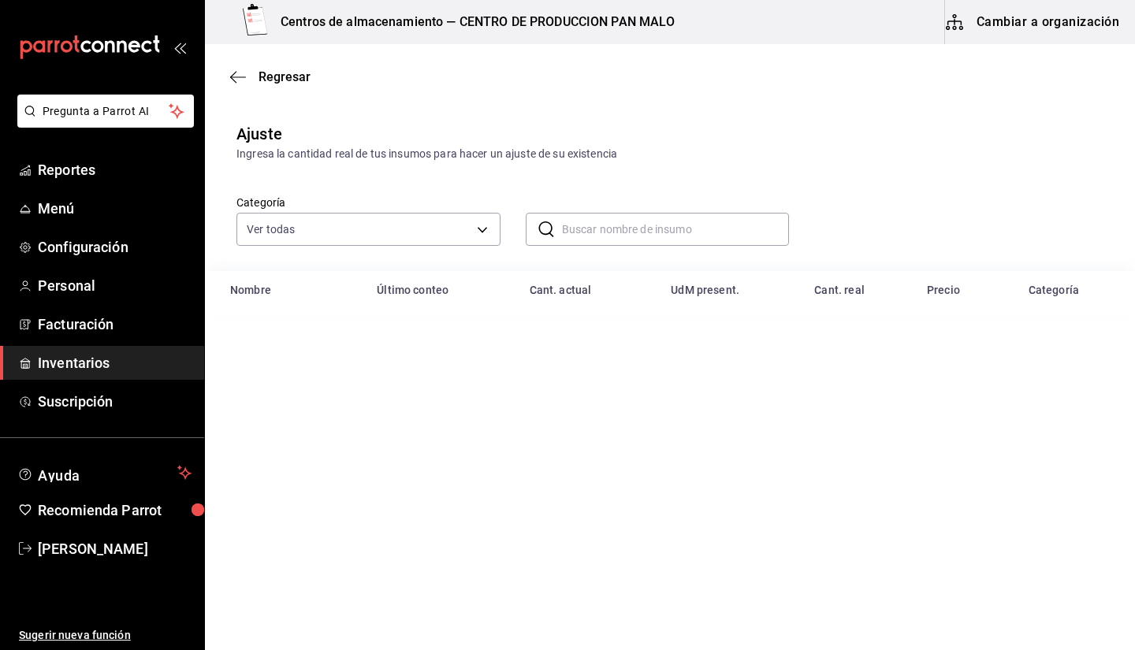
click at [697, 228] on input "text" at bounding box center [676, 230] width 228 height 32
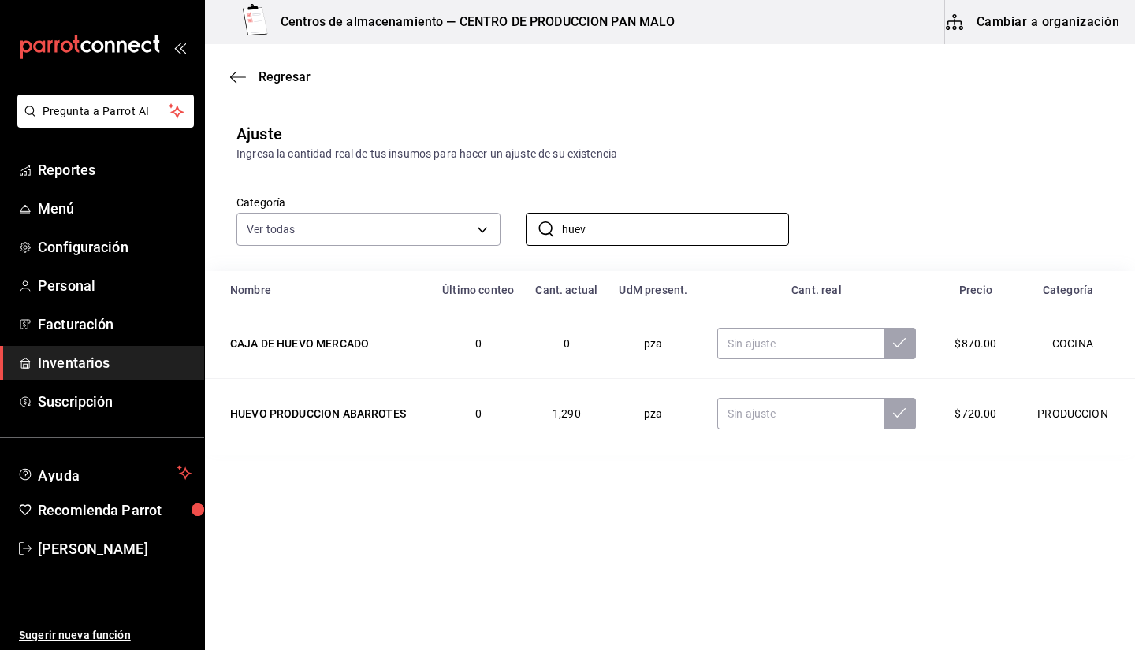
type input "huev"
click at [679, 485] on main "Regresar Ajuste Ingresa la cantidad real de tus insumos para hacer un ajuste de…" at bounding box center [670, 302] width 930 height 517
click at [749, 411] on input "text" at bounding box center [800, 414] width 167 height 32
click at [571, 225] on input "huev" at bounding box center [676, 230] width 228 height 32
click at [630, 240] on input "huev" at bounding box center [676, 230] width 228 height 32
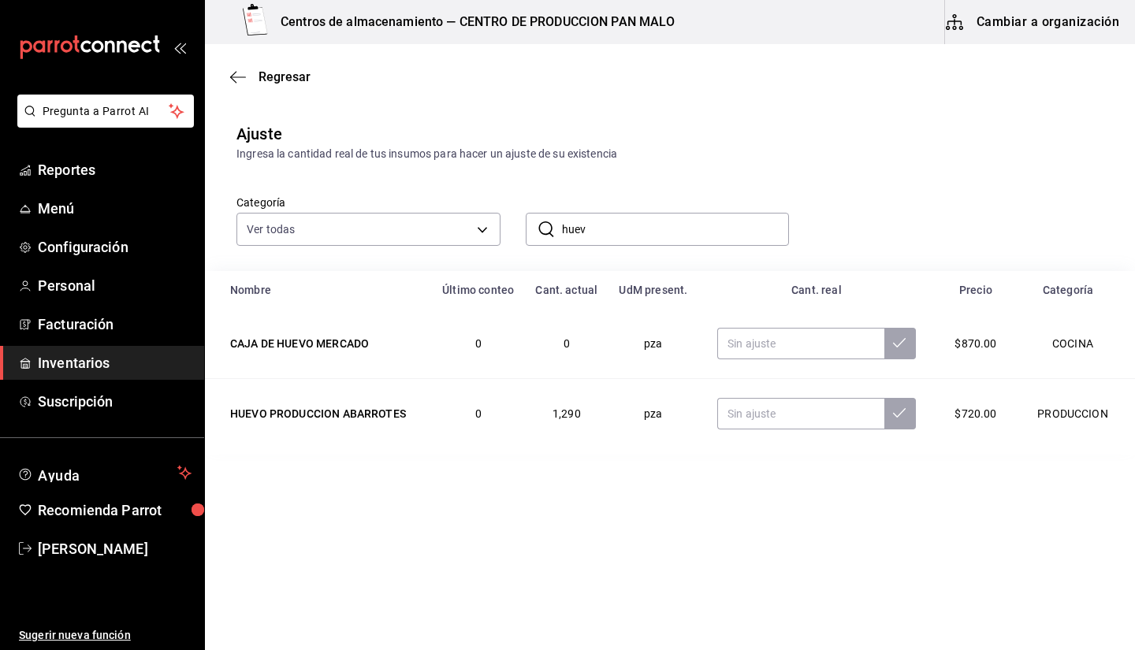
click at [630, 240] on input "huev" at bounding box center [676, 230] width 228 height 32
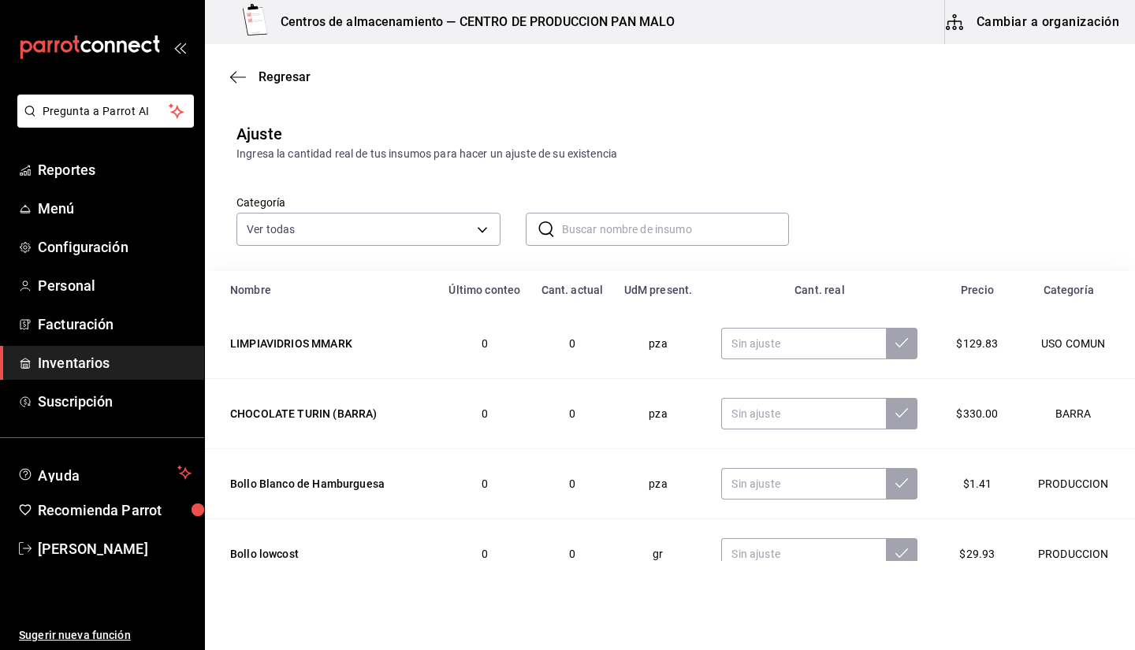
click at [626, 240] on input "text" at bounding box center [676, 230] width 228 height 32
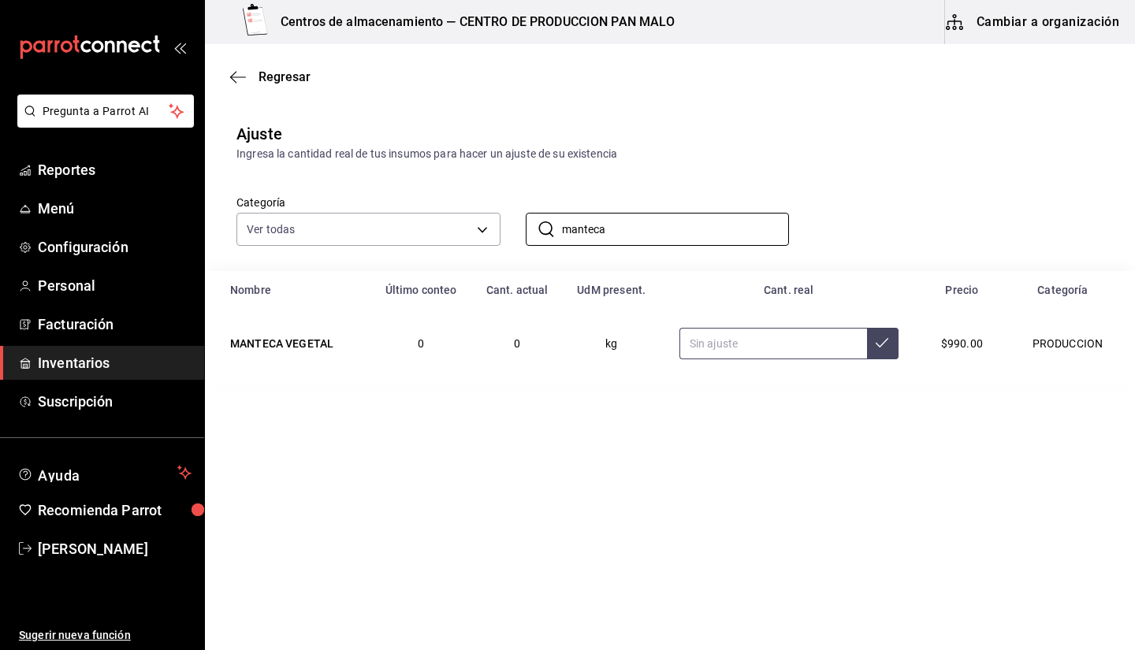
type input "manteca"
click at [737, 340] on input "text" at bounding box center [773, 344] width 188 height 32
click at [701, 340] on input "text" at bounding box center [773, 344] width 188 height 32
type input "11.00"
click at [662, 232] on input "manteca" at bounding box center [676, 230] width 228 height 32
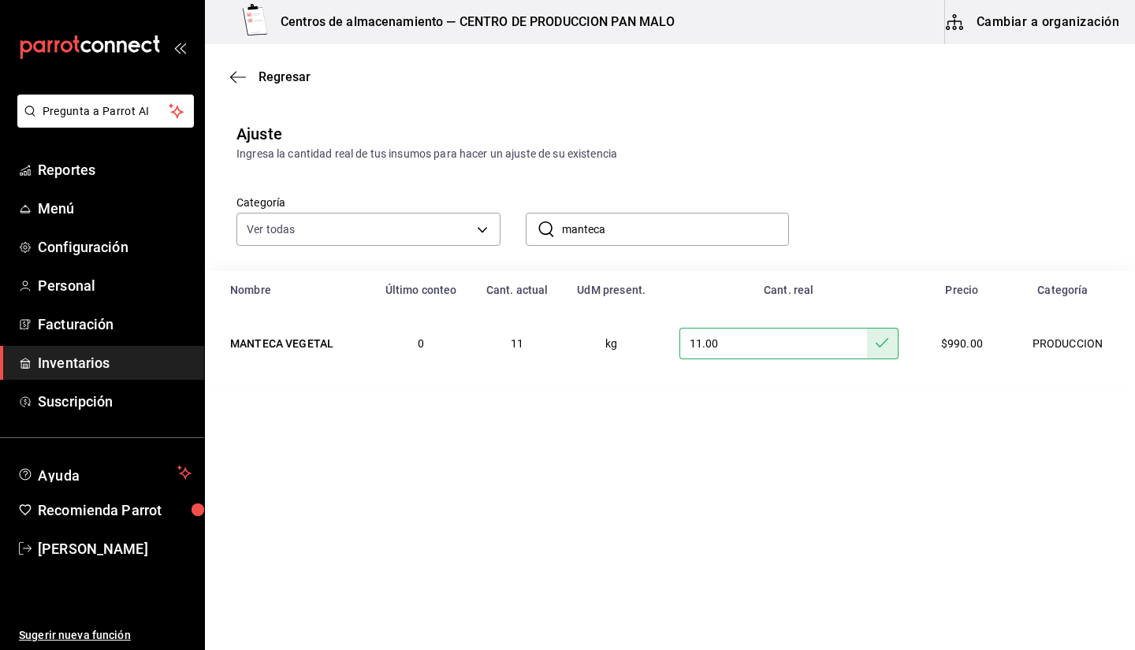
click at [662, 232] on input "manteca" at bounding box center [676, 230] width 228 height 32
type input "z"
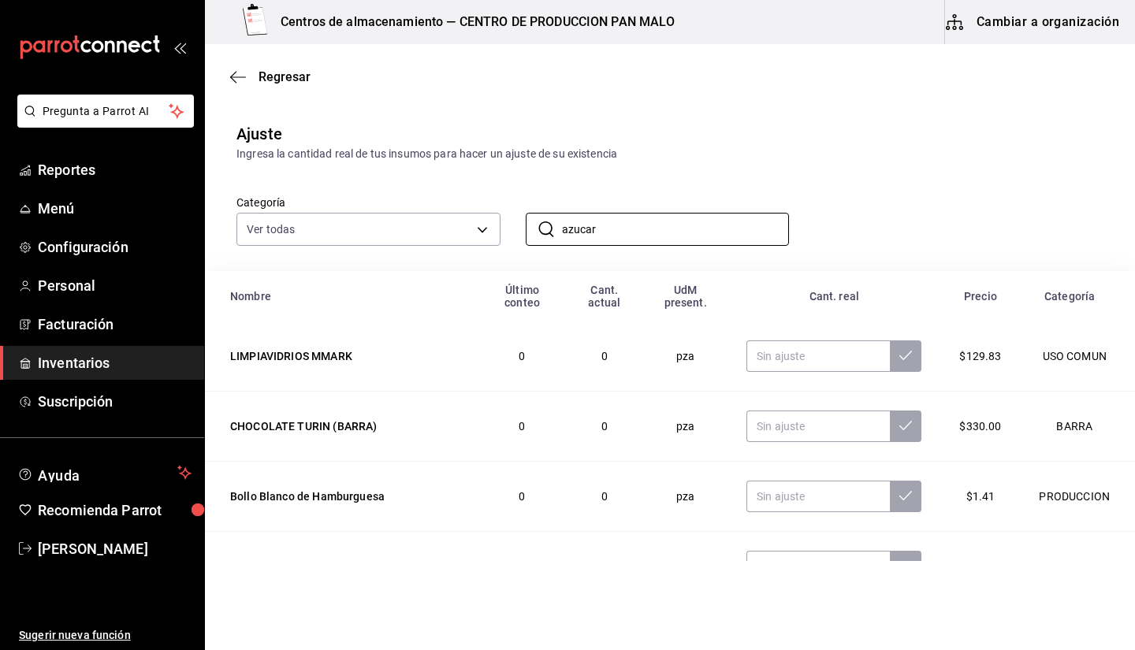
click at [700, 151] on div "Ingresa la cantidad real de tus insumos para hacer un ajuste de su existencia" at bounding box center [669, 154] width 867 height 17
click at [699, 210] on div "​ azucar ​" at bounding box center [644, 217] width 289 height 58
click at [701, 217] on input "azucar" at bounding box center [676, 230] width 228 height 32
type input "azucar"
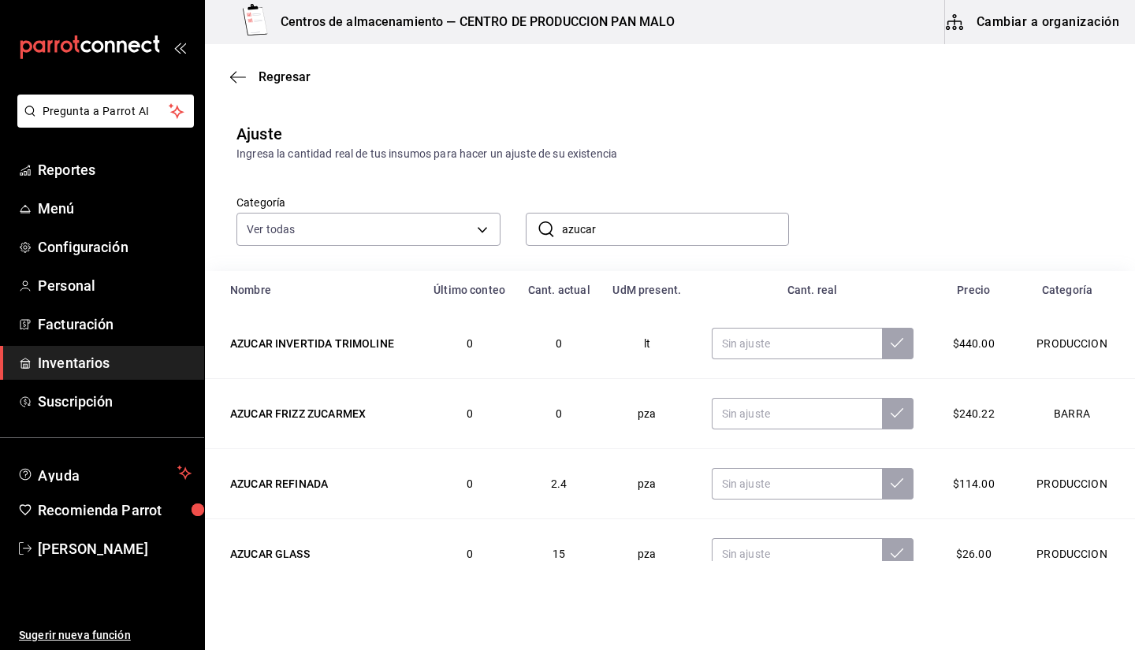
click at [700, 222] on input "azucar" at bounding box center [676, 230] width 228 height 32
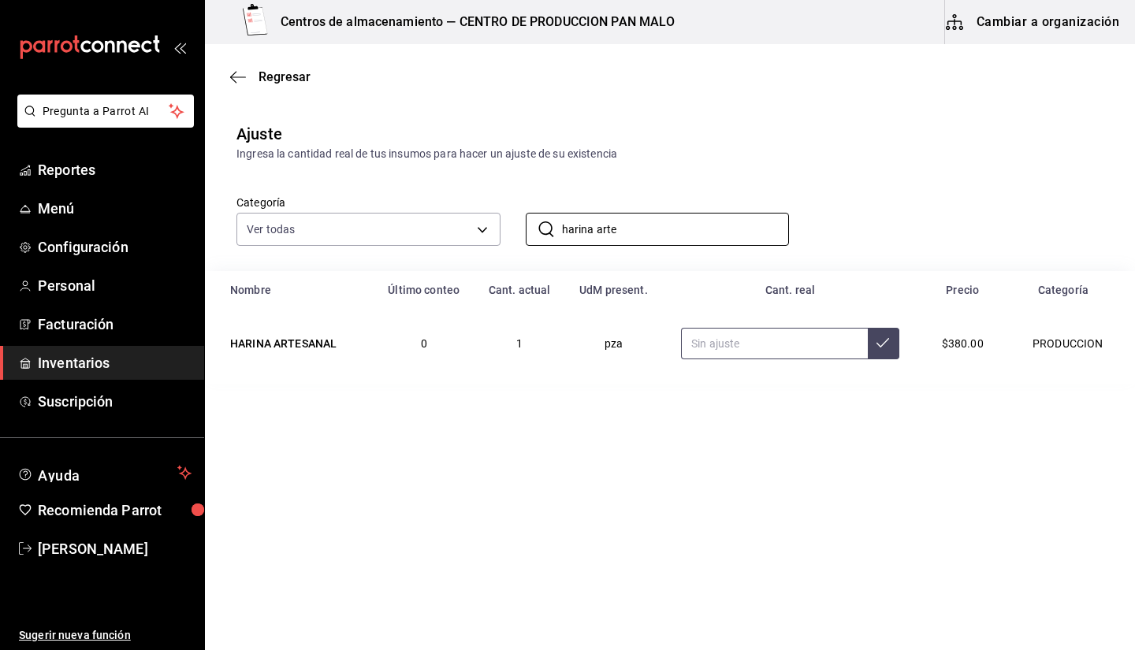
type input "harina arte"
click at [768, 338] on input "text" at bounding box center [774, 344] width 187 height 32
type input "1.40"
click at [618, 234] on input "harina arte" at bounding box center [676, 230] width 228 height 32
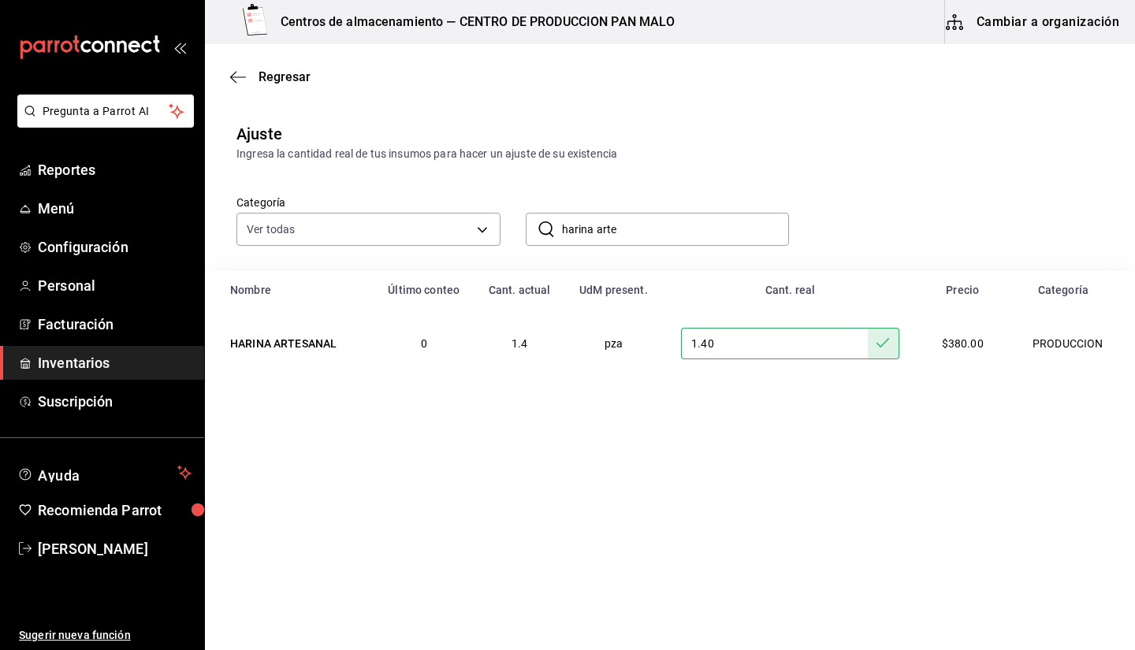
click at [618, 234] on input "harina arte" at bounding box center [676, 230] width 228 height 32
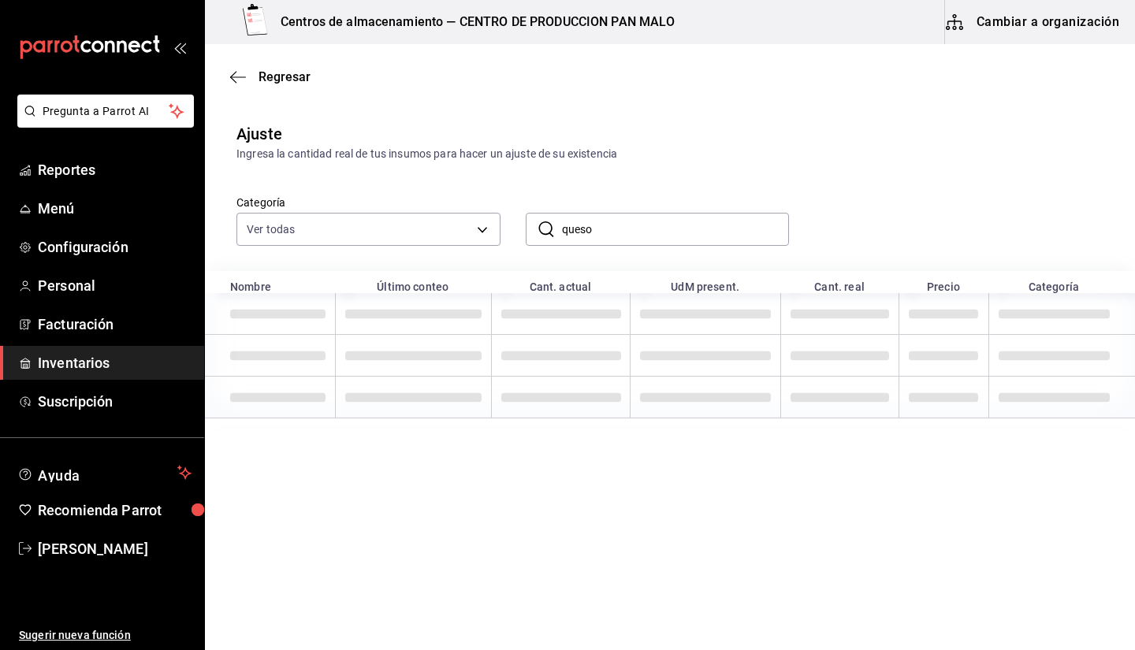
type input "queso"
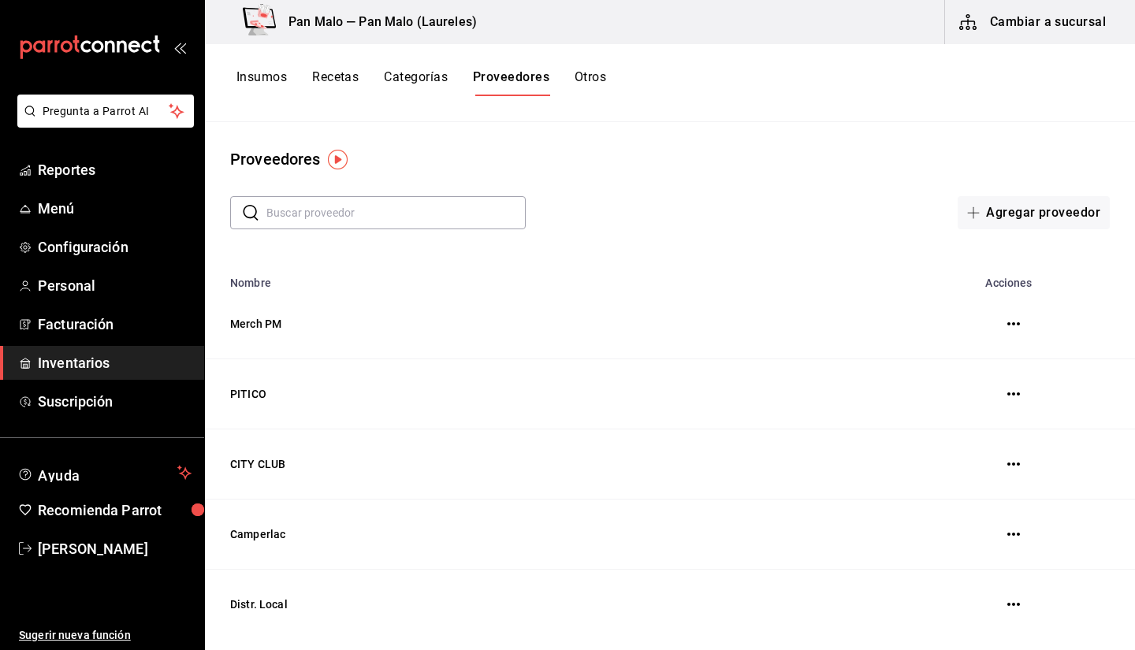
click at [267, 76] on button "Insumos" at bounding box center [261, 82] width 50 height 27
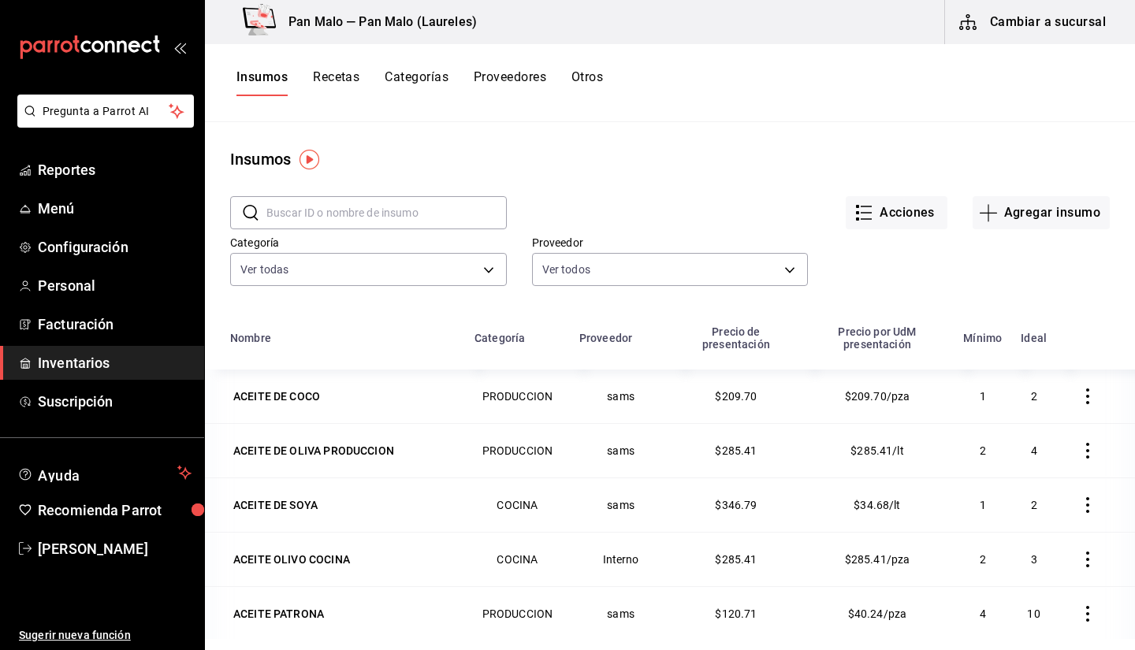
click at [430, 221] on input "text" at bounding box center [386, 213] width 240 height 32
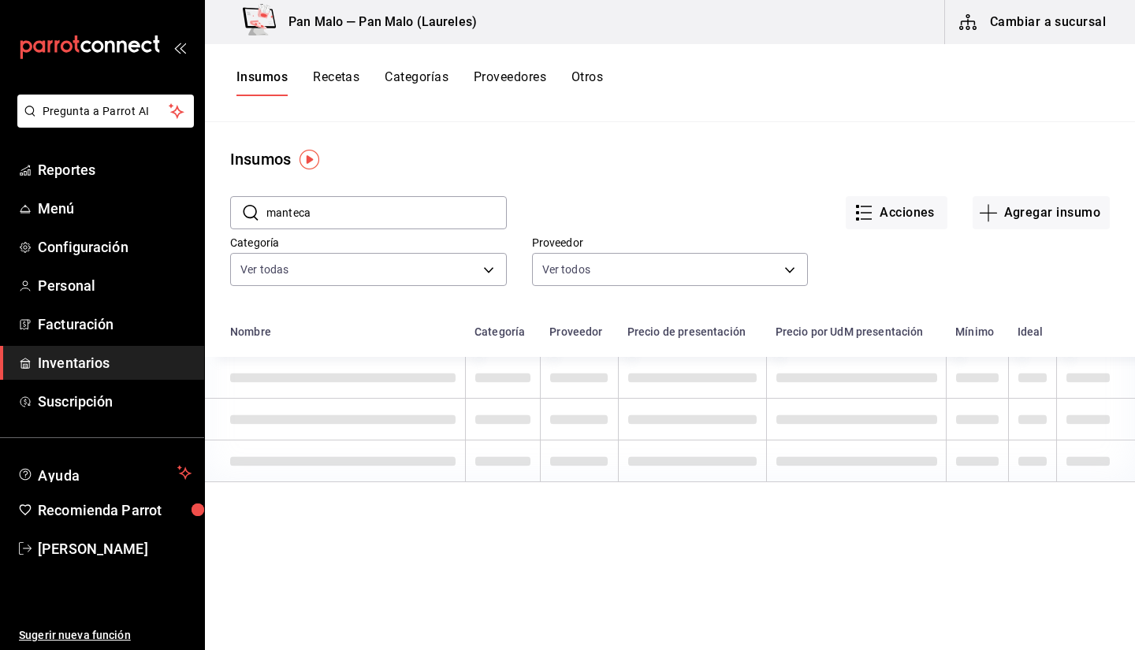
type input "manteca"
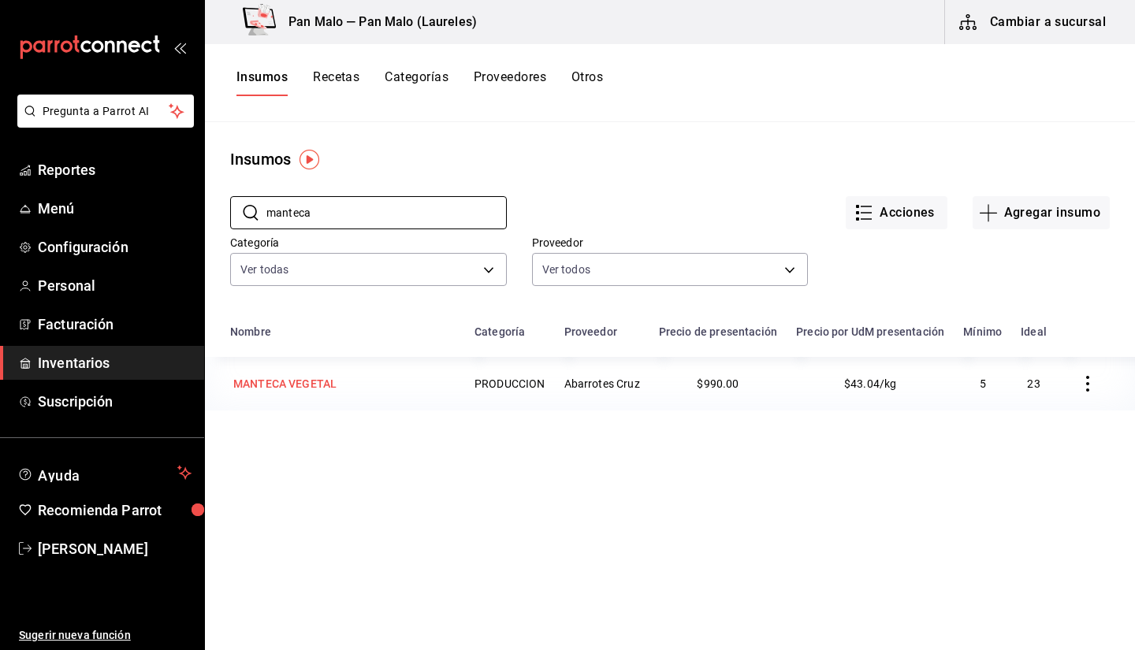
click at [325, 411] on td "MANTECA VEGETAL" at bounding box center [335, 384] width 260 height 54
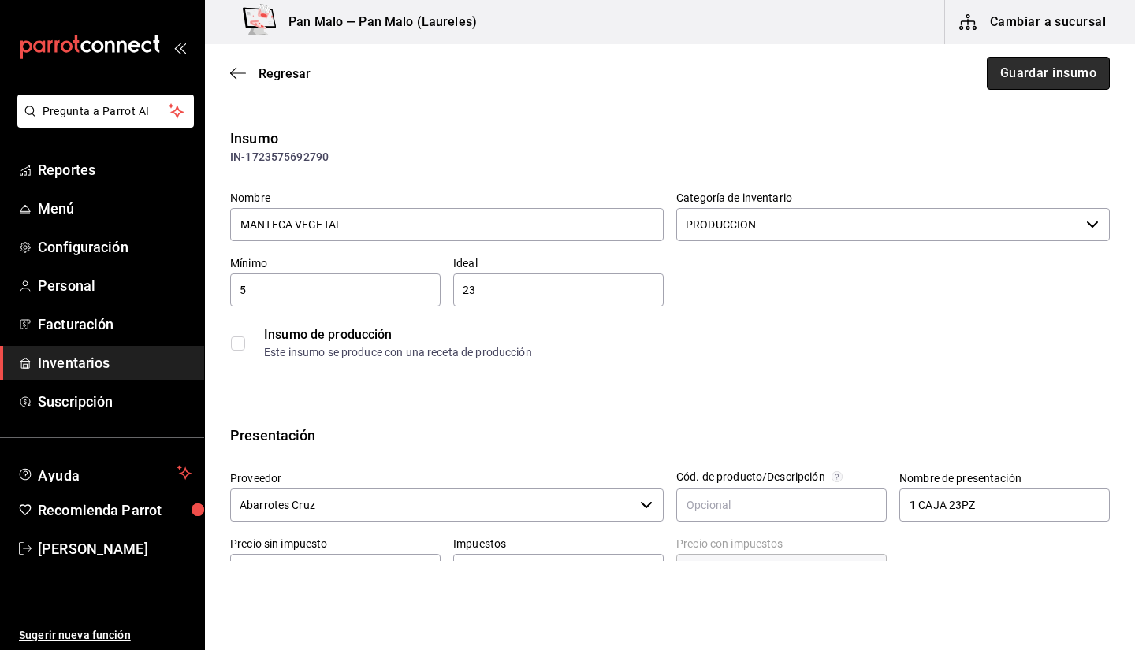
click at [1004, 63] on button "Guardar insumo" at bounding box center [1048, 73] width 123 height 33
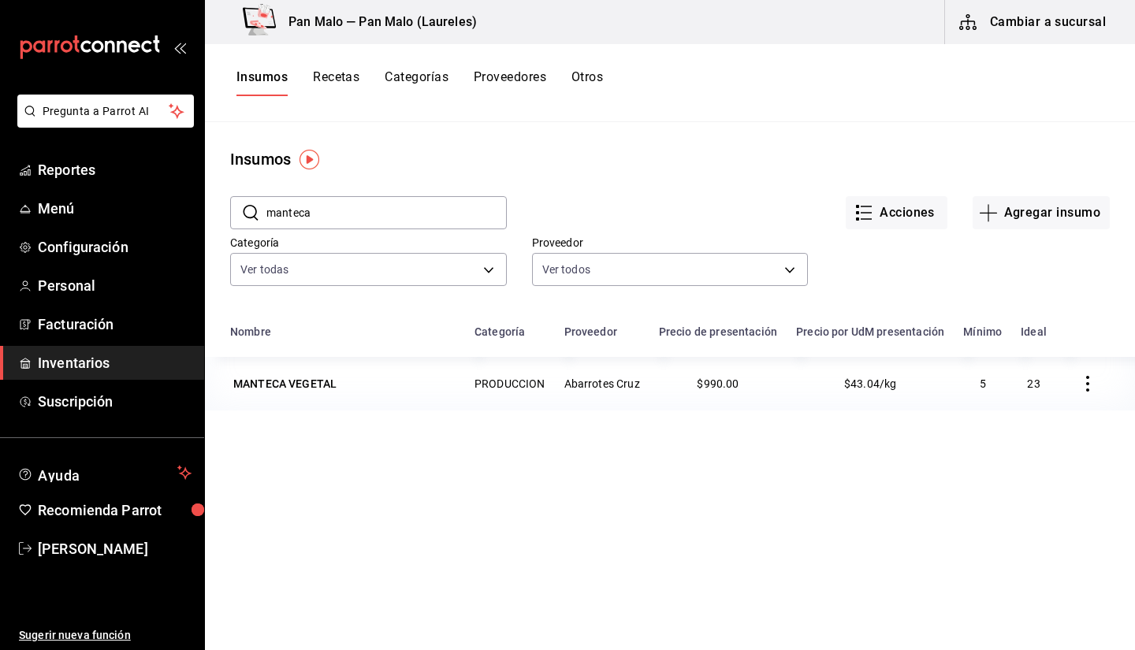
click at [331, 231] on div "Categoría Ver todas 845d24ca-60dd-4e7e-b3c9-ca2702778d83,d258234b-eb86-4f23-b0a…" at bounding box center [356, 250] width 302 height 80
click at [331, 222] on input "manteca" at bounding box center [386, 213] width 240 height 32
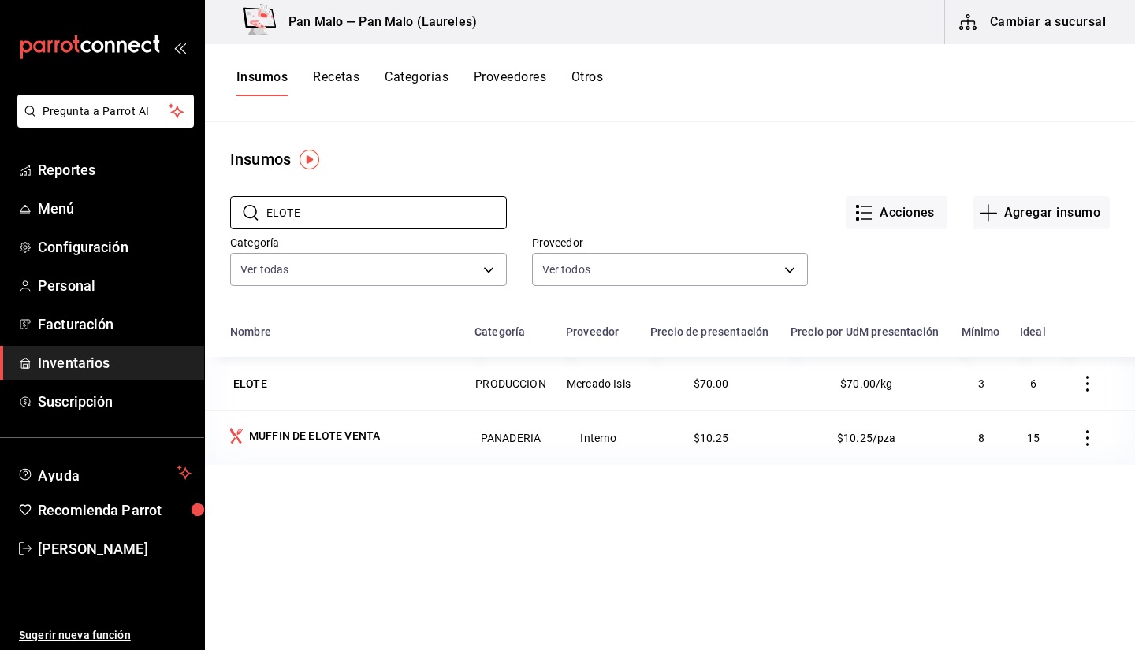
type input "ELOTE"
click at [667, 191] on div "Acciones Agregar insumo" at bounding box center [808, 200] width 603 height 58
click at [288, 375] on div "ELOTE" at bounding box center [342, 384] width 225 height 22
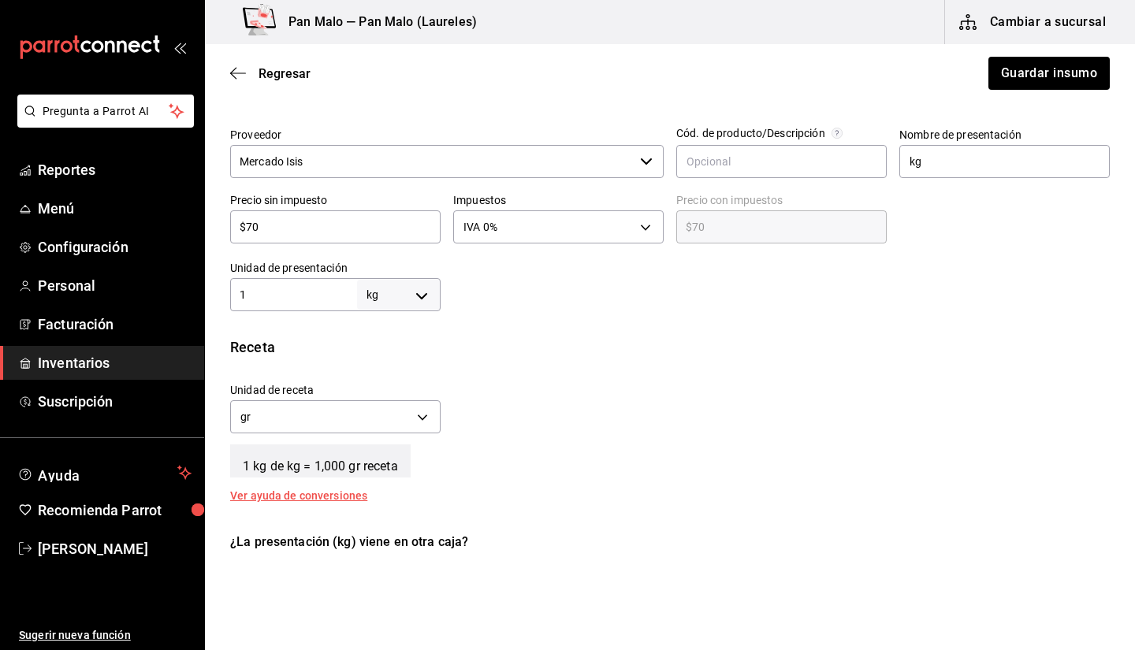
scroll to position [258, 0]
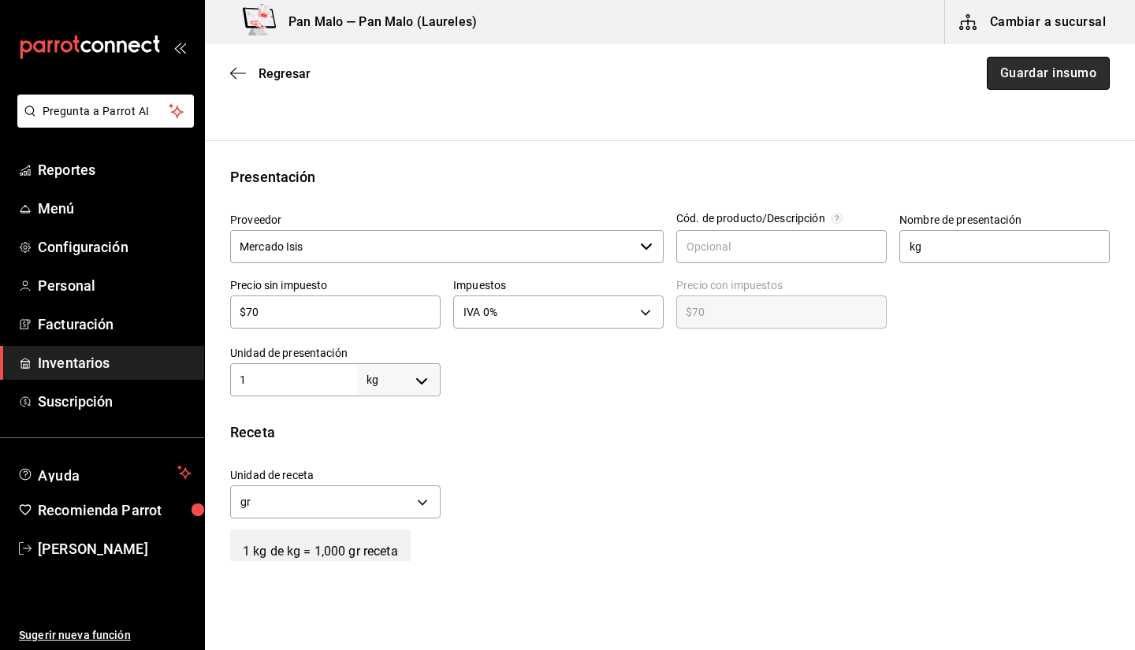
click at [1006, 69] on button "Guardar insumo" at bounding box center [1048, 73] width 123 height 33
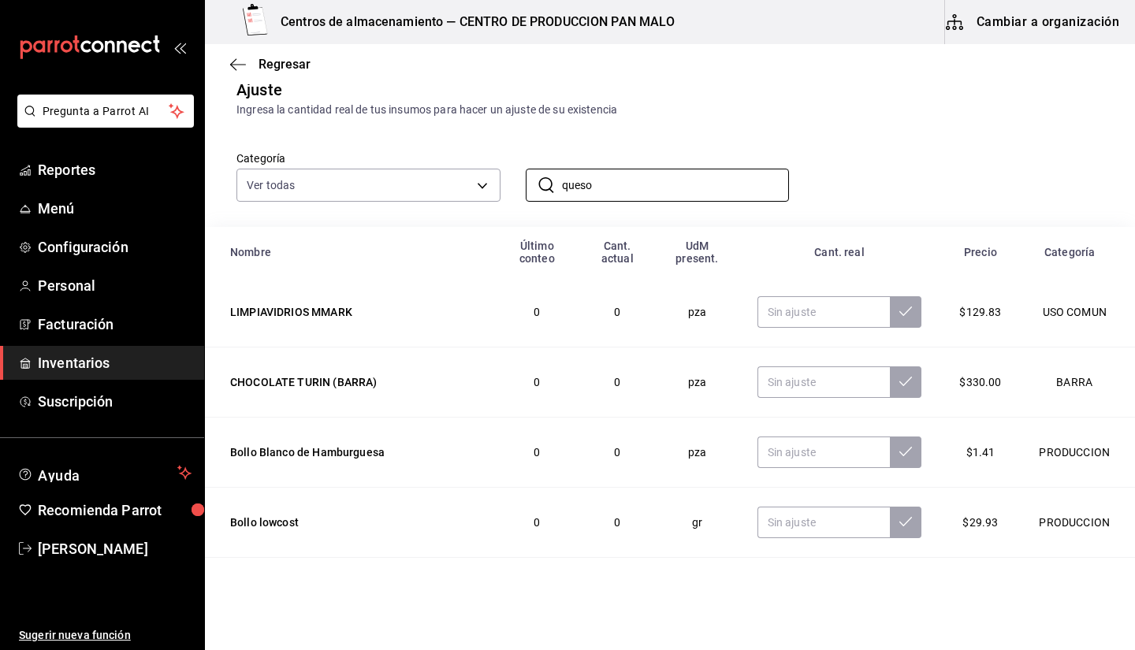
scroll to position [43, 0]
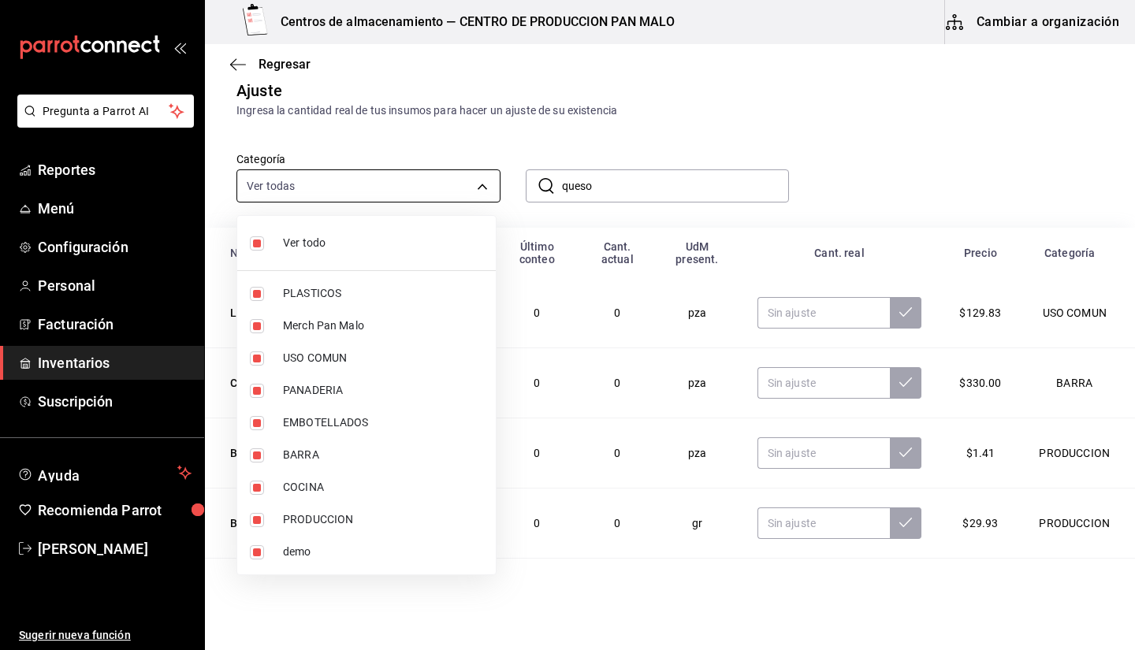
click at [354, 173] on body "Pregunta a Parrot AI Reportes Menú Configuración Personal Facturación Inventari…" at bounding box center [567, 280] width 1135 height 561
click at [306, 240] on span "Ver todo" at bounding box center [383, 243] width 200 height 17
checkbox input "false"
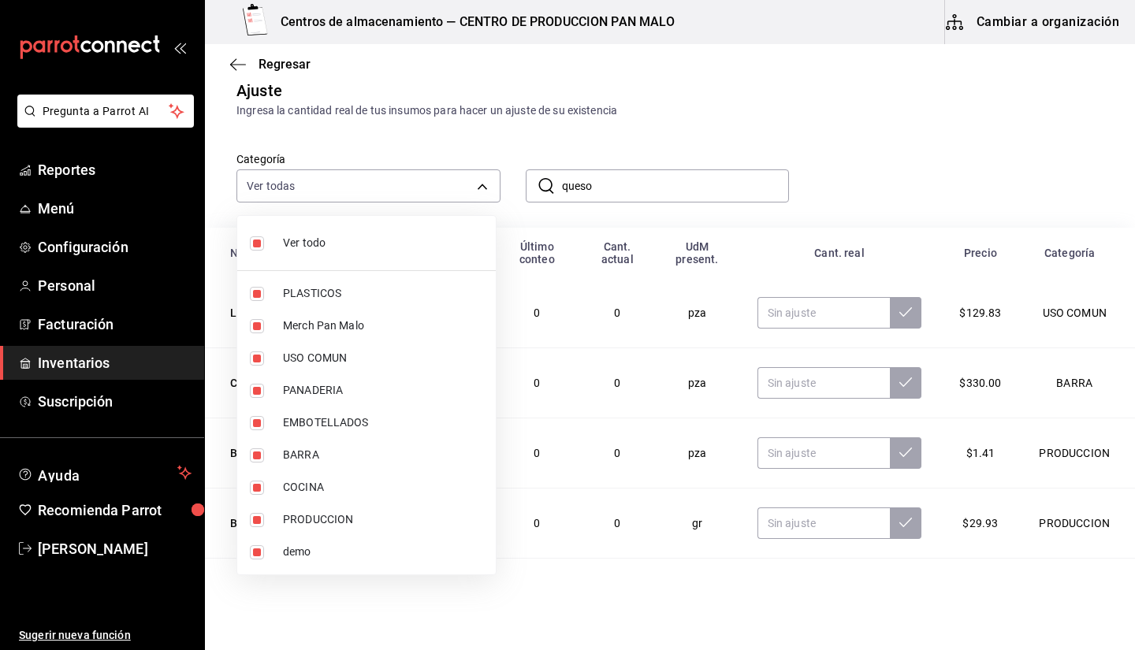
checkbox input "false"
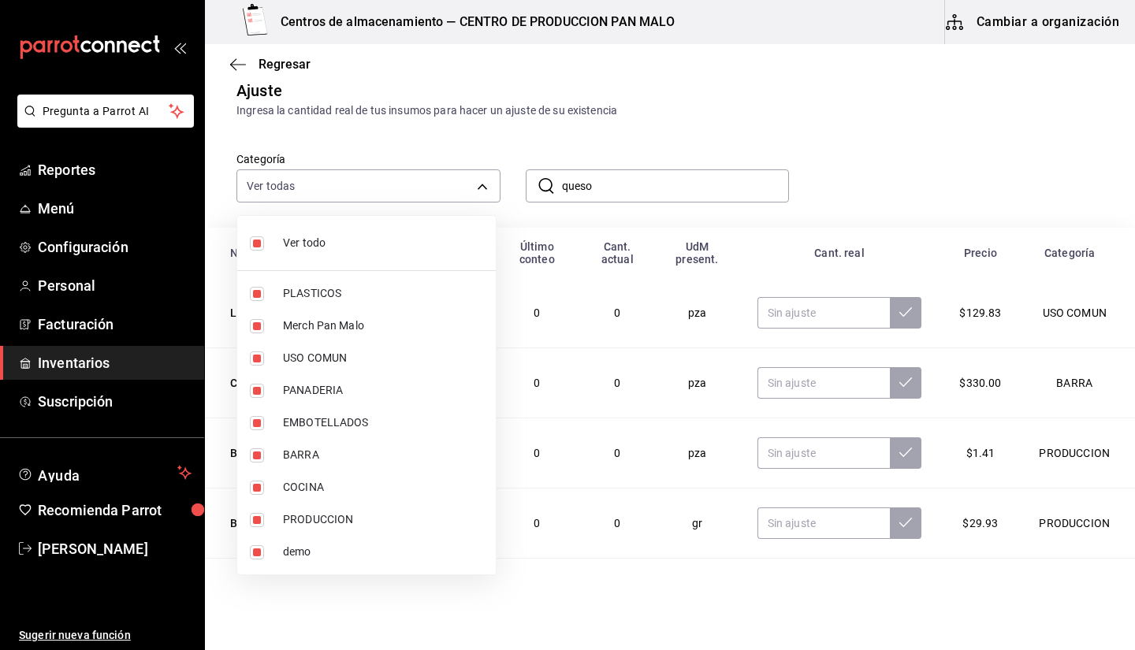
checkbox input "false"
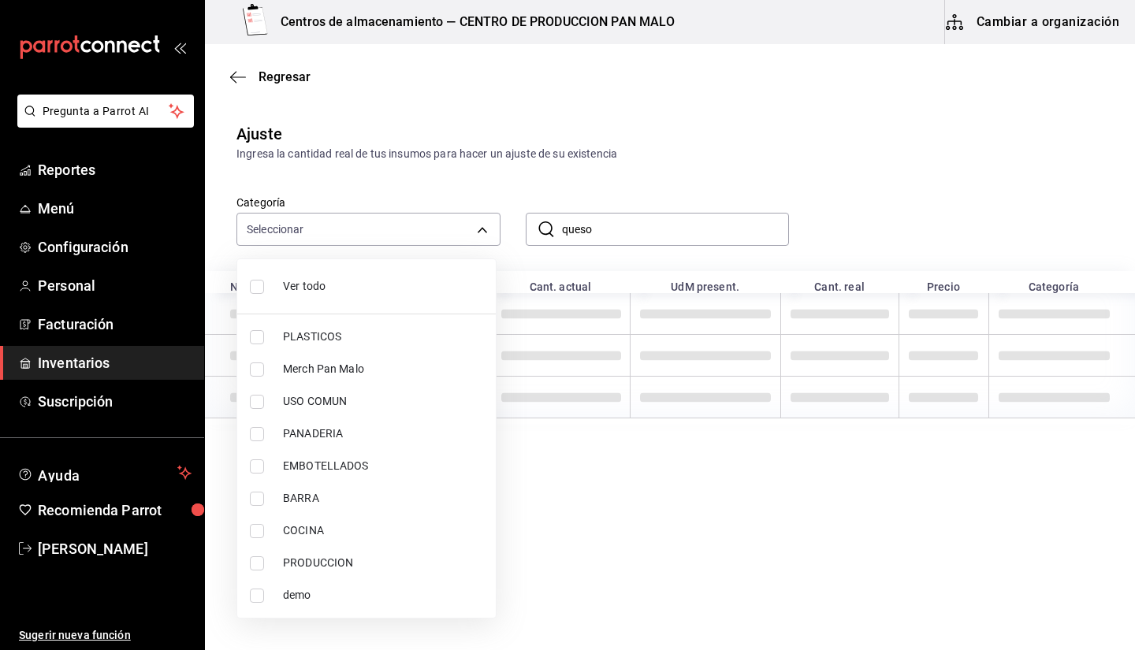
scroll to position [0, 0]
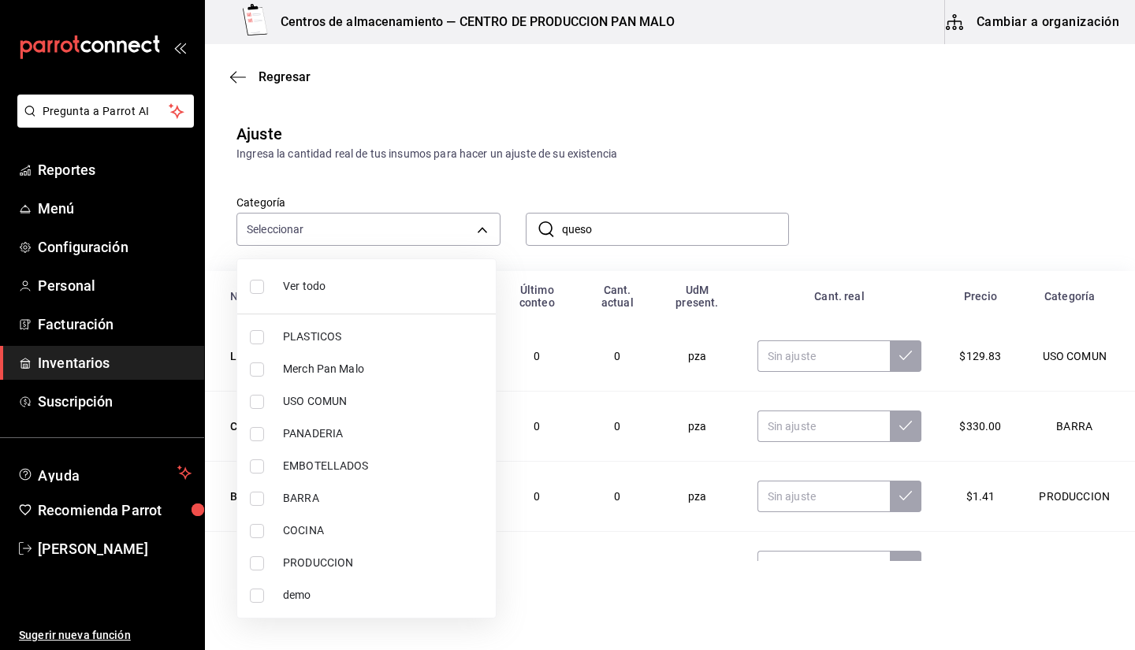
click at [319, 564] on span "PRODUCCION" at bounding box center [383, 563] width 200 height 17
type input "dfca19a1-d0af-4dd2-9161-d29e1e6480e6"
checkbox input "true"
click at [786, 165] on div at bounding box center [567, 325] width 1135 height 650
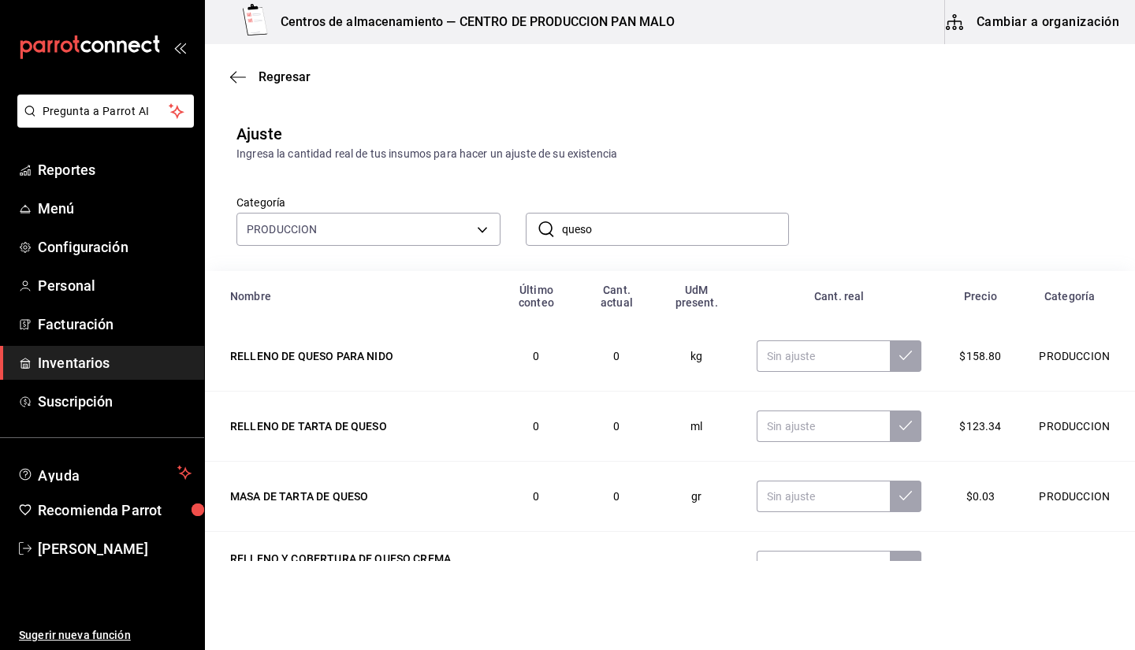
click at [648, 225] on input "queso" at bounding box center [676, 230] width 228 height 32
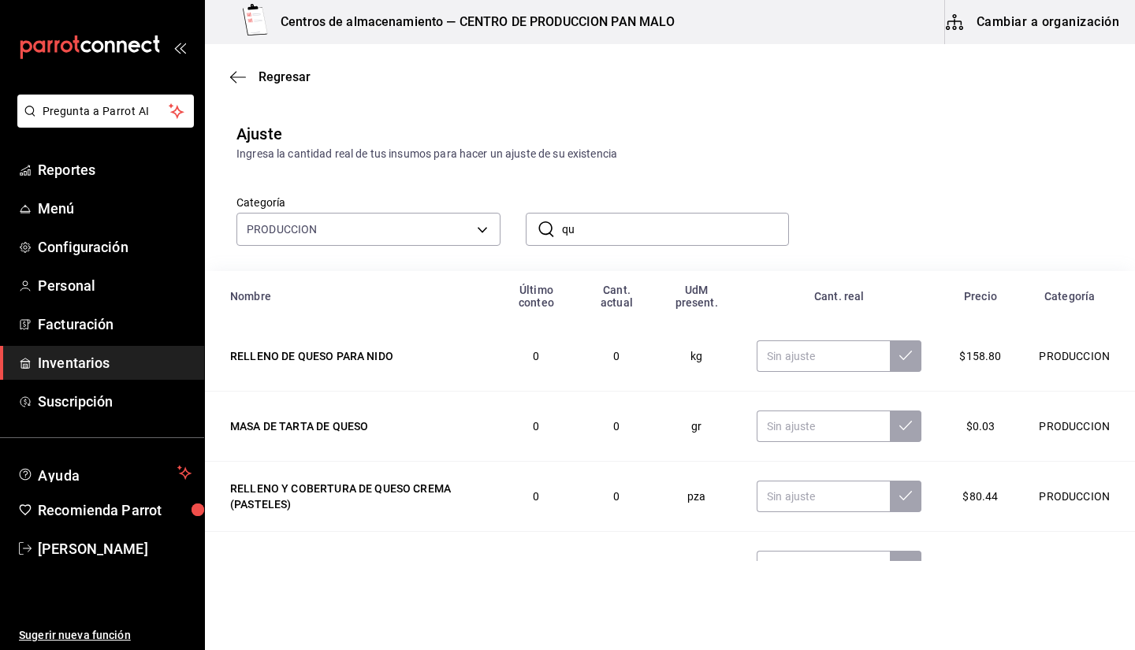
type input "q"
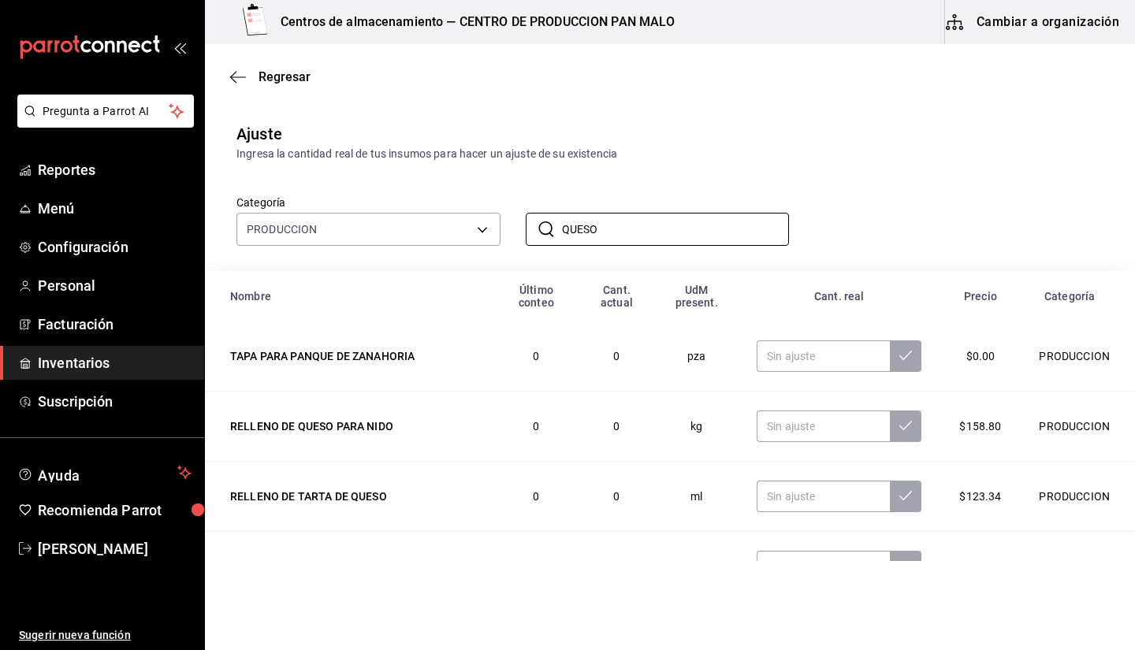
type input "QUESO"
click at [735, 103] on main "Regresar Ajuste Ingresa la cantidad real de tus insumos para hacer un ajuste de…" at bounding box center [670, 431] width 930 height 774
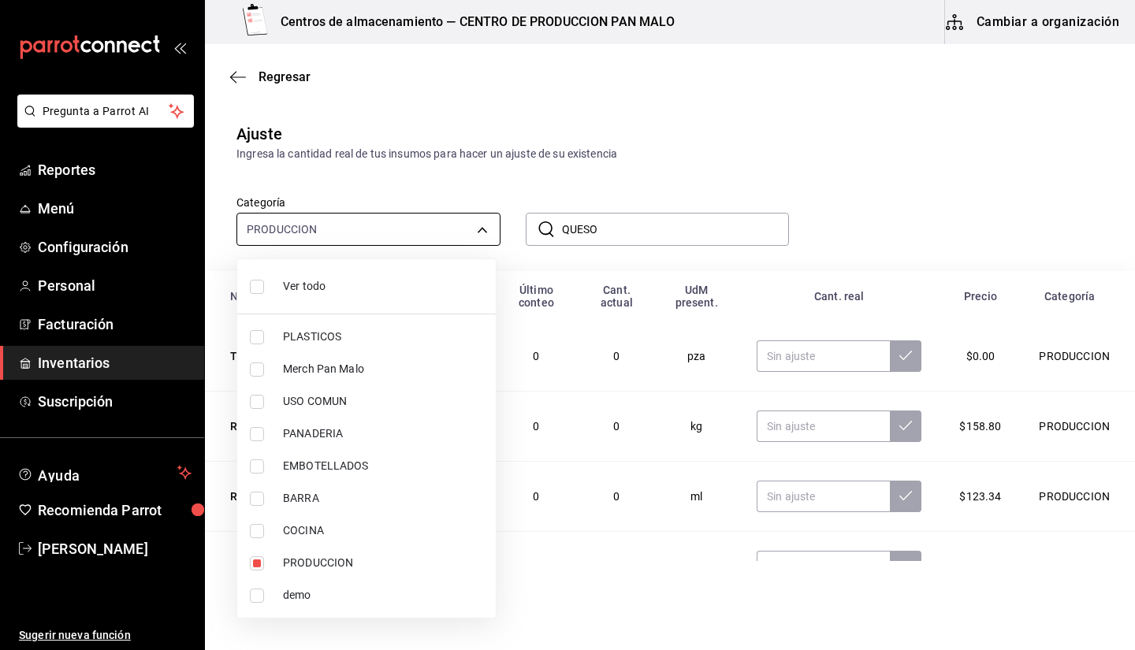
click at [415, 237] on body "Pregunta a Parrot AI Reportes Menú Configuración Personal Facturación Inventari…" at bounding box center [567, 280] width 1135 height 561
click at [362, 537] on span "COCINA" at bounding box center [383, 530] width 200 height 17
type input "dfca19a1-d0af-4dd2-9161-d29e1e6480e6,97c4540b-fae9-4f1d-bf52-72ae5b7112b3"
checkbox input "true"
click at [700, 228] on div at bounding box center [567, 325] width 1135 height 650
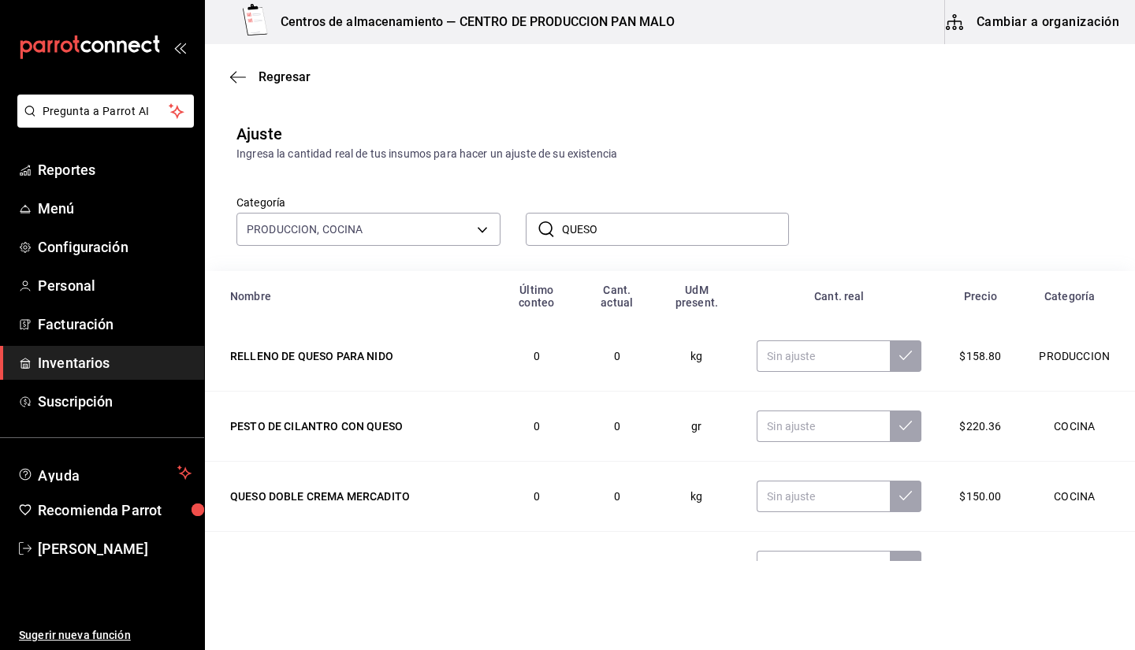
click at [700, 228] on div "Ver todo PLASTICOS Merch Pan Malo USO COMUN PANADERIA EMBOTELLADOS BARRA COCINA…" at bounding box center [567, 325] width 1135 height 650
click at [681, 233] on input "QUESO" at bounding box center [676, 230] width 228 height 32
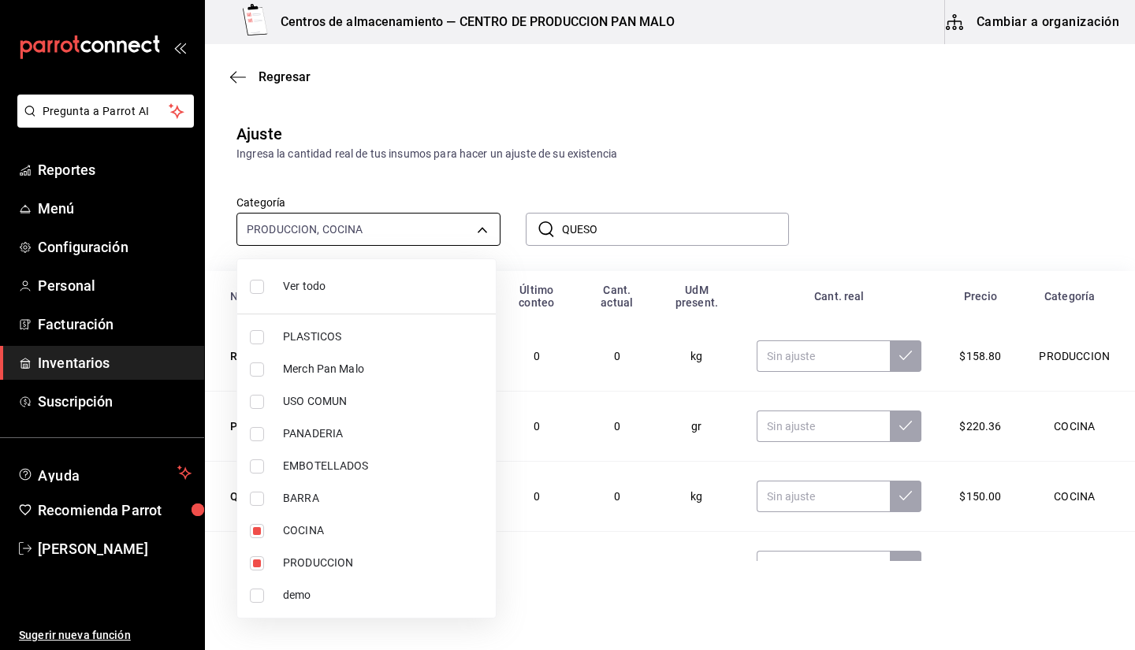
click at [414, 238] on body "Pregunta a Parrot AI Reportes Menú Configuración Personal Facturación Inventari…" at bounding box center [567, 280] width 1135 height 561
click at [388, 291] on span "Ver todo" at bounding box center [383, 286] width 200 height 17
type input "845d24ca-60dd-4e7e-b3c9-ca2702778d83,d258234b-eb86-4f23-b0af-7f39f8376d1d,b487d…"
checkbox input "true"
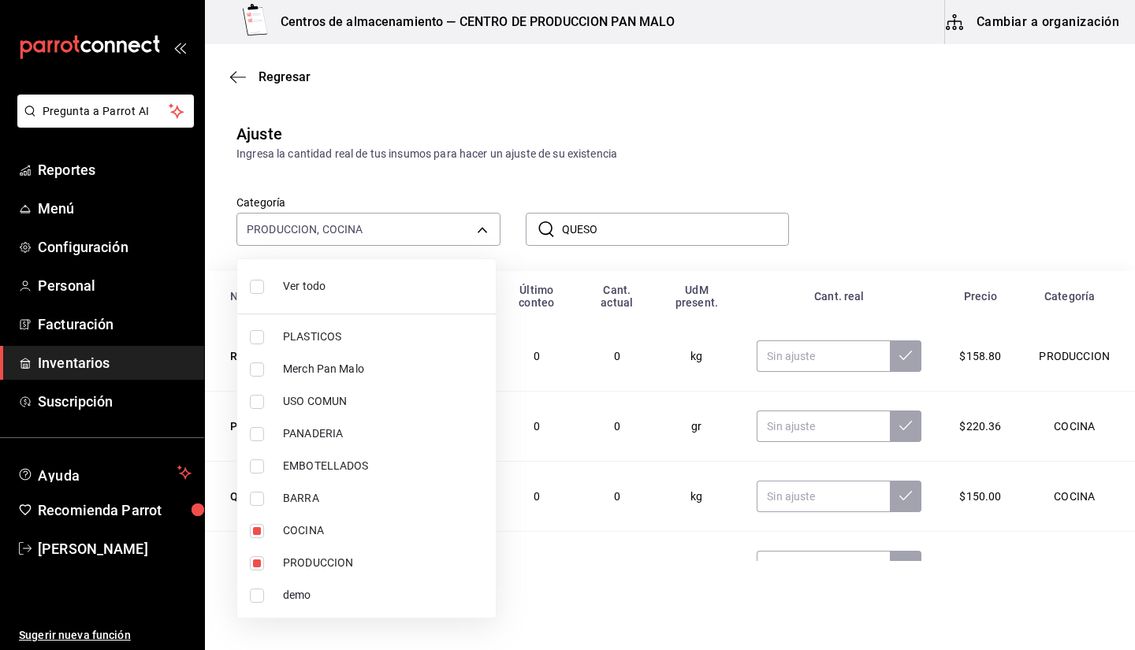
checkbox input "true"
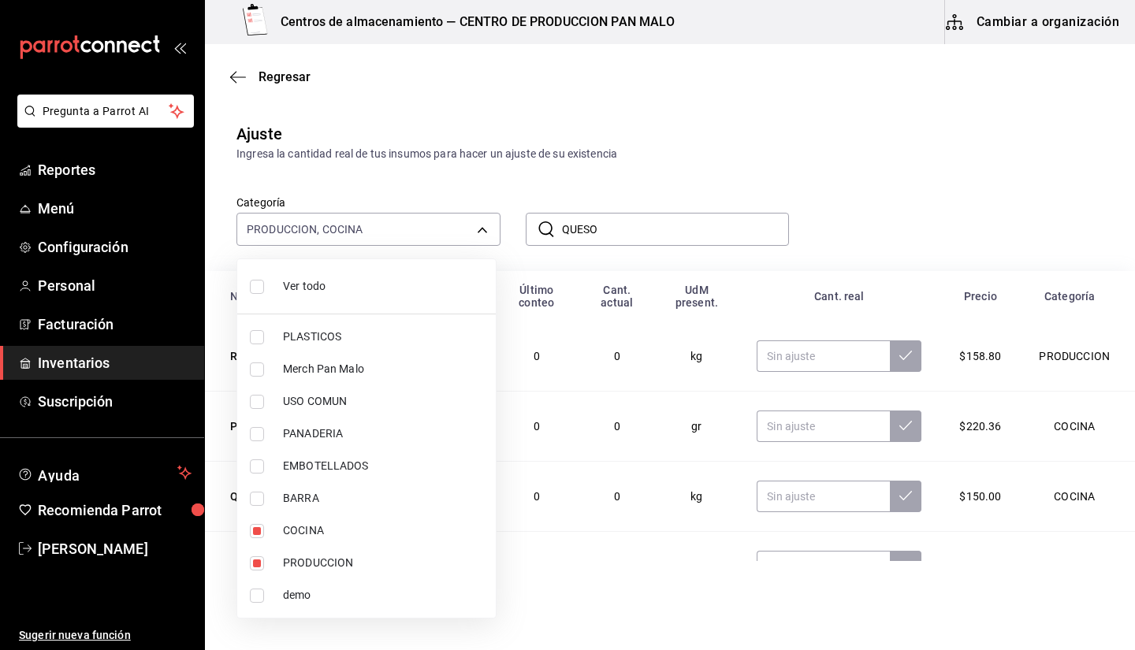
checkbox input "true"
click at [597, 226] on div at bounding box center [567, 325] width 1135 height 650
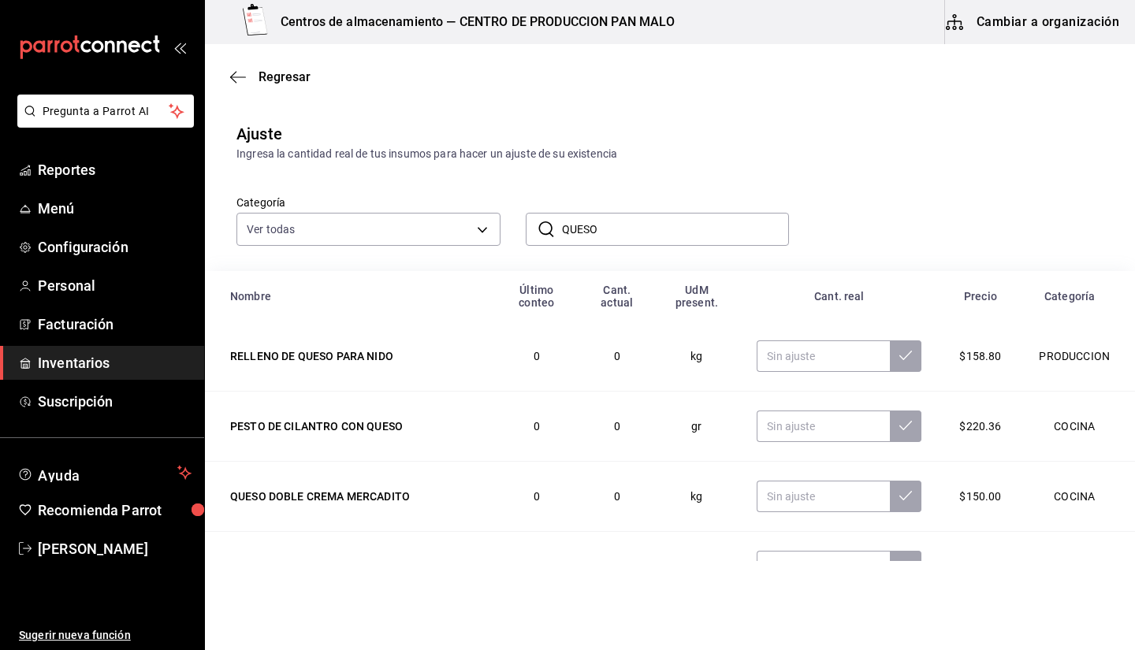
click at [597, 226] on div at bounding box center [567, 325] width 1135 height 650
click at [632, 233] on input "QUESO" at bounding box center [676, 230] width 228 height 32
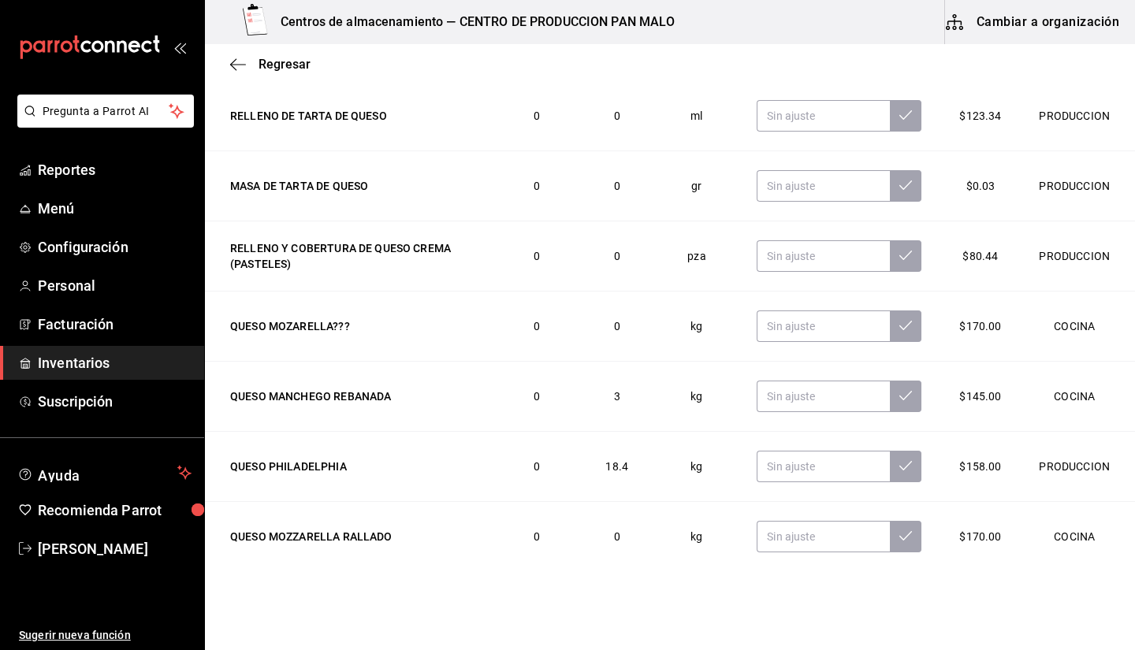
scroll to position [197, 0]
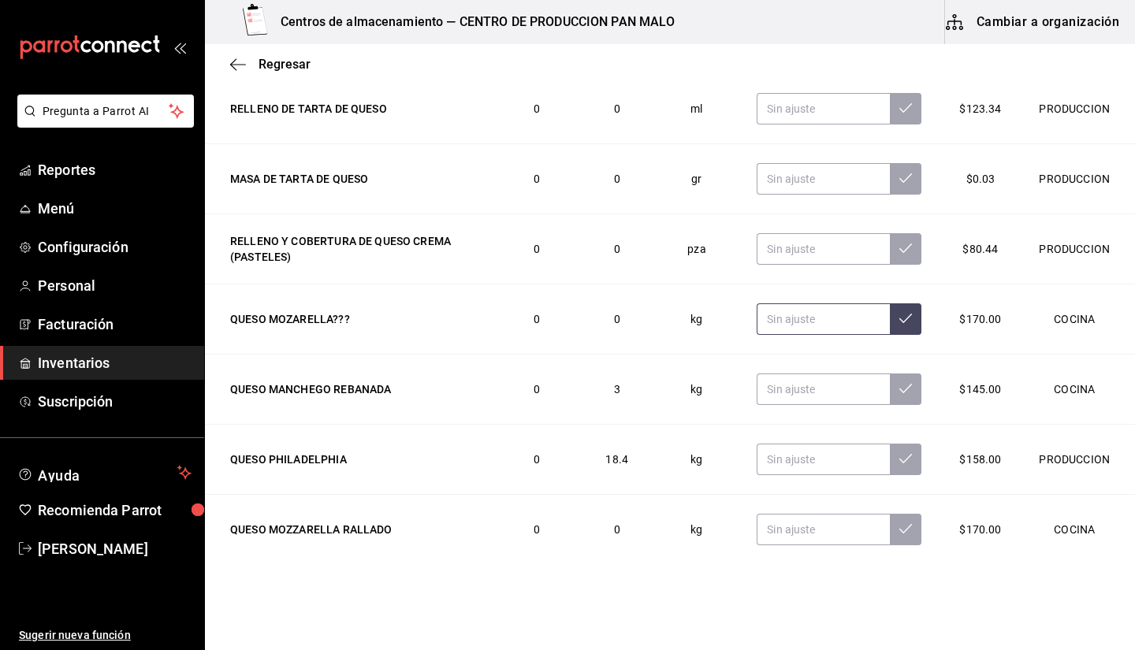
click at [838, 320] on input "text" at bounding box center [822, 319] width 133 height 32
click at [809, 394] on input "text" at bounding box center [822, 390] width 133 height 32
click at [796, 315] on input "3.00" at bounding box center [822, 319] width 133 height 32
type input "3.00"
type input "0.00"
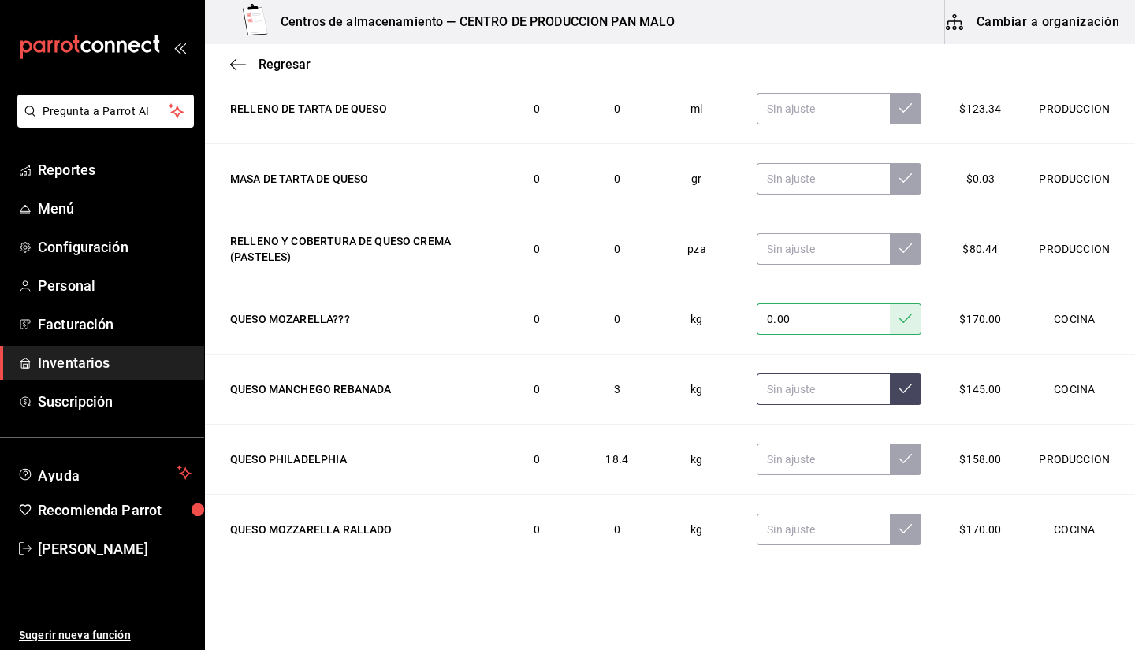
click at [770, 381] on input "text" at bounding box center [822, 390] width 133 height 32
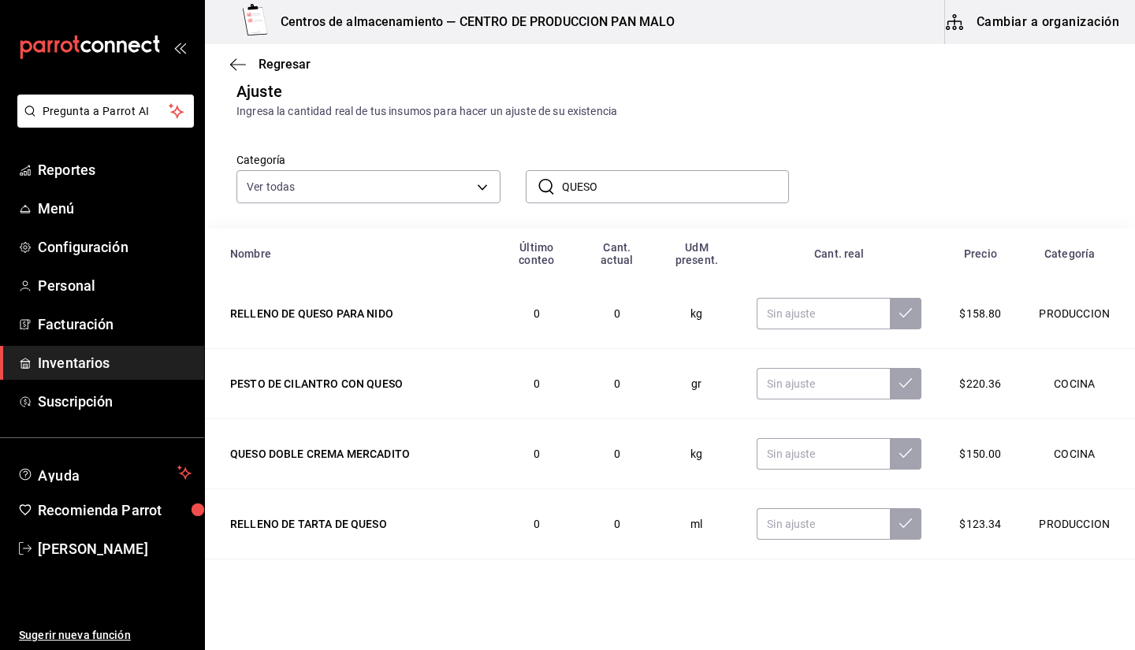
scroll to position [0, 0]
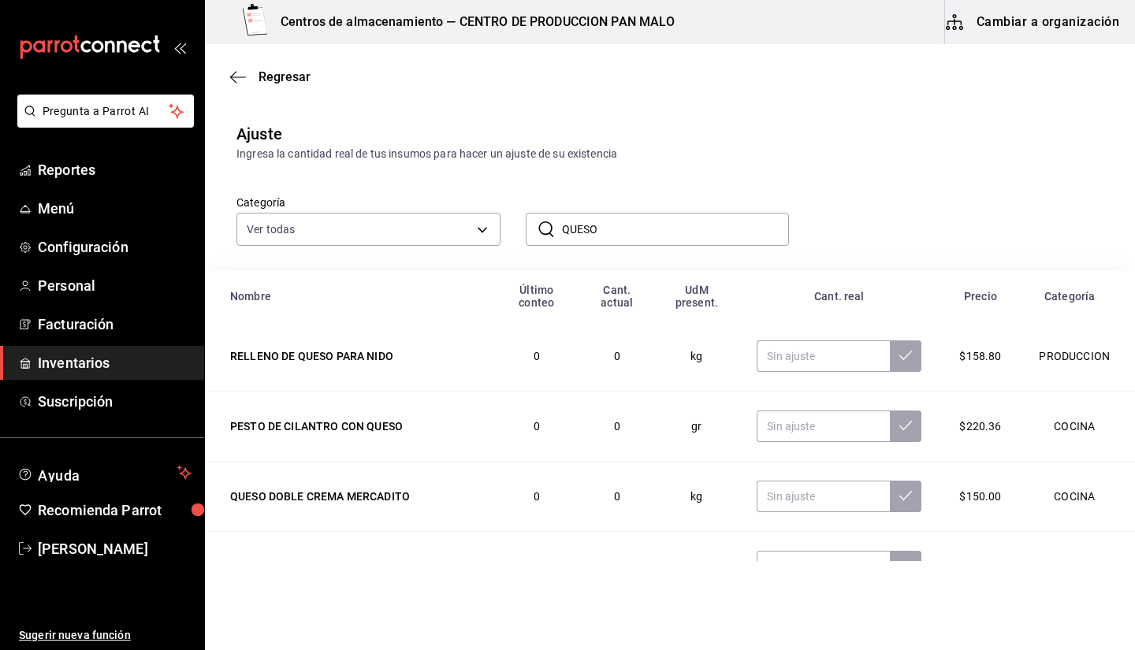
click at [666, 223] on input "QUESO" at bounding box center [676, 230] width 228 height 32
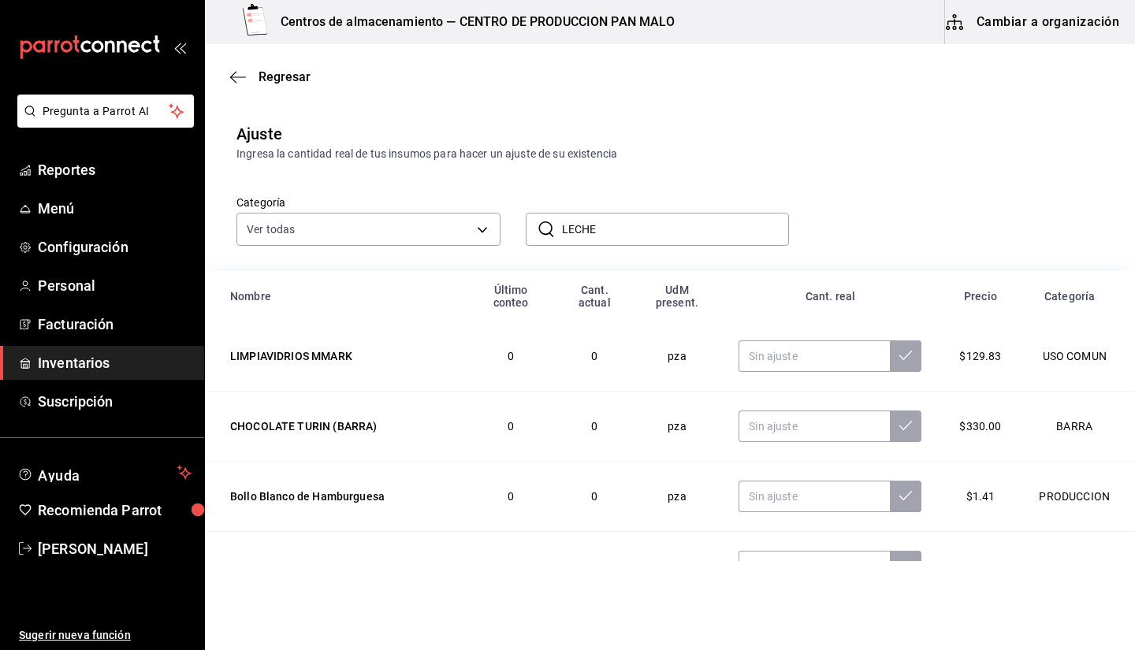
click at [602, 243] on input "LECHE" at bounding box center [676, 230] width 228 height 32
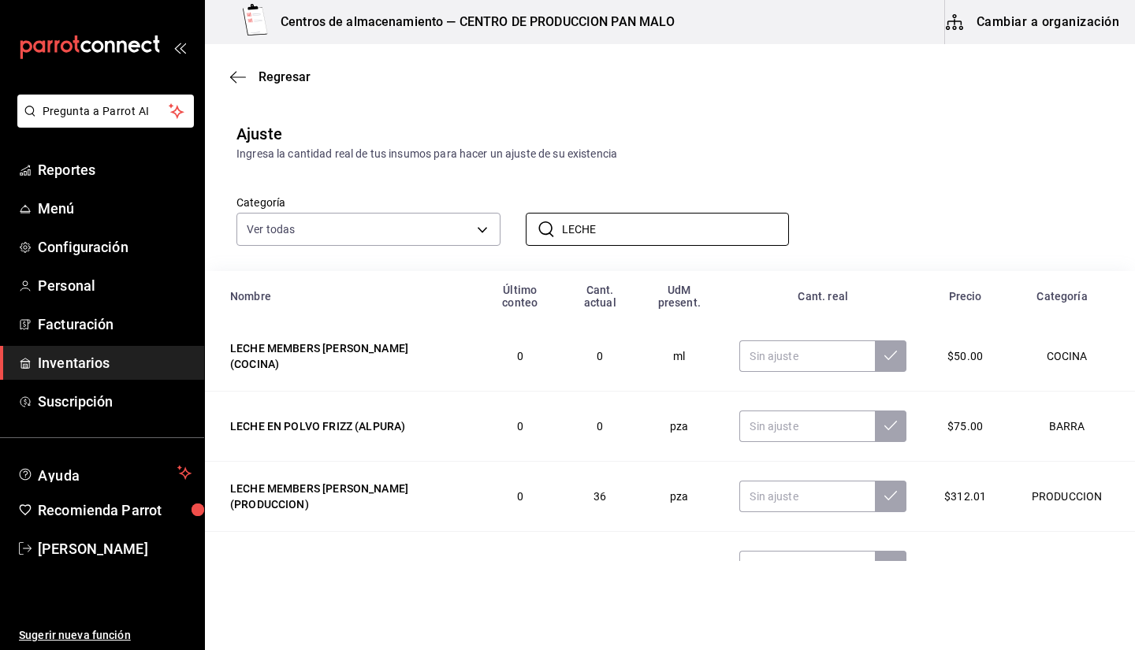
type input "LECHE"
click at [734, 177] on div "Categoría Ver todas 845d24ca-60dd-4e7e-b3c9-ca2702778d83,d258234b-eb86-4f23-b0a…" at bounding box center [644, 204] width 867 height 84
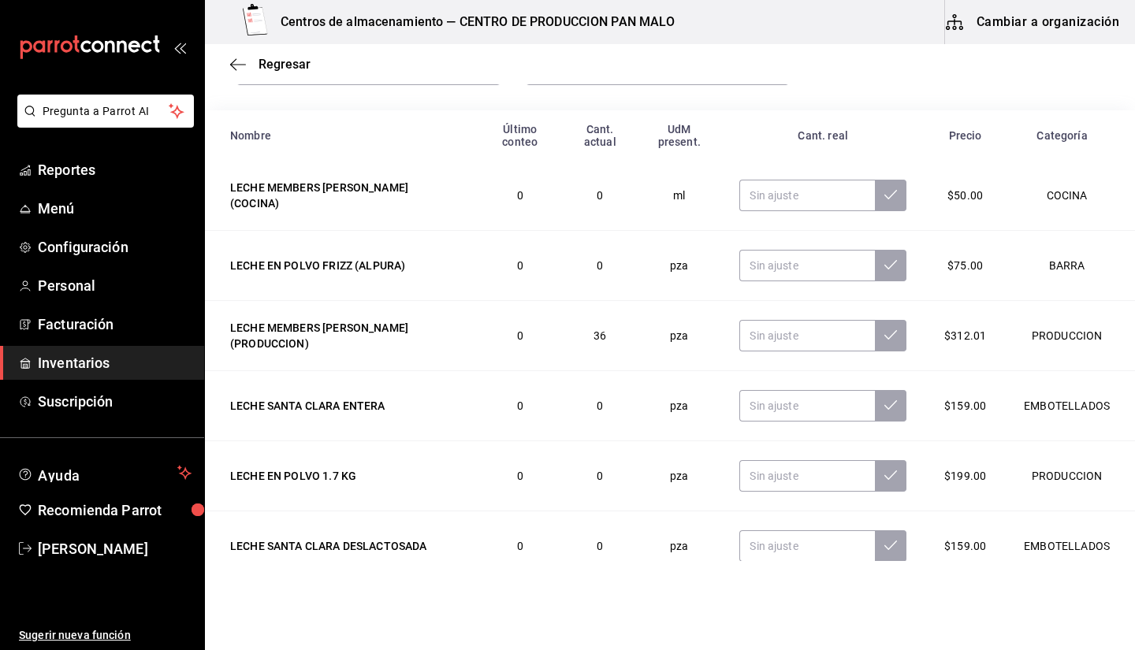
scroll to position [160, 0]
click at [749, 195] on input "text" at bounding box center [807, 196] width 136 height 32
click at [761, 349] on input "text" at bounding box center [807, 337] width 136 height 32
type input "52.00"
drag, startPoint x: 858, startPoint y: 477, endPoint x: 808, endPoint y: 473, distance: 49.8
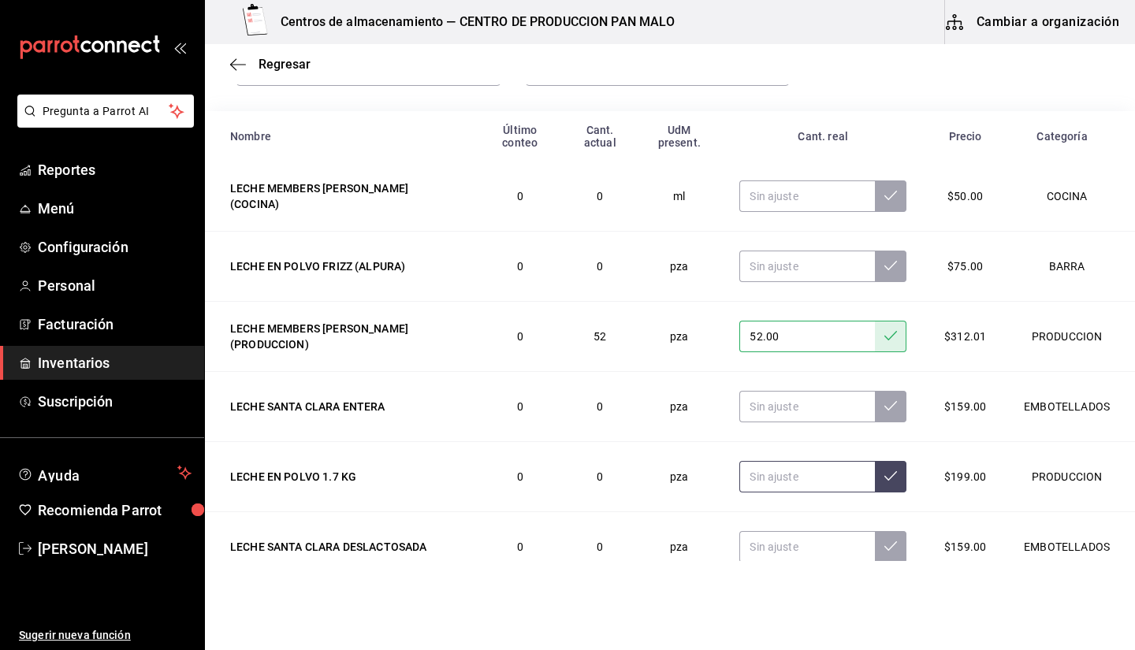
click at [808, 473] on div at bounding box center [822, 477] width 167 height 32
click at [808, 473] on input "text" at bounding box center [807, 477] width 136 height 32
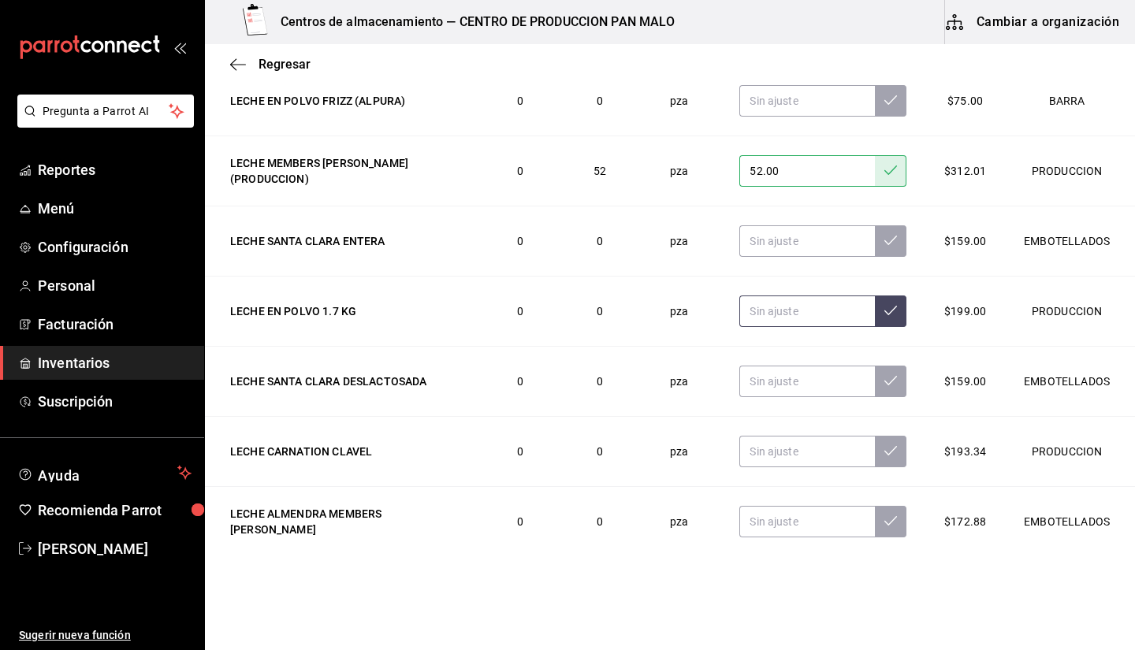
scroll to position [68, 0]
click at [756, 383] on input "text" at bounding box center [807, 380] width 136 height 32
click at [770, 318] on input "text" at bounding box center [807, 310] width 136 height 32
type input "1.00"
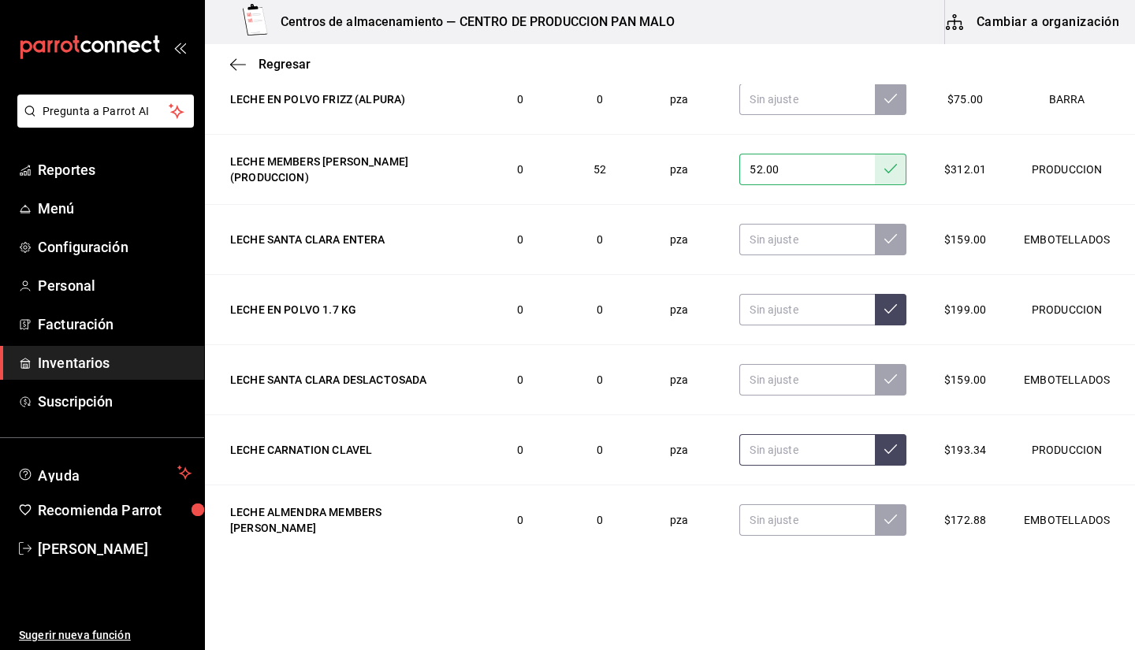
click at [746, 456] on input "text" at bounding box center [807, 450] width 136 height 32
type input "8.00"
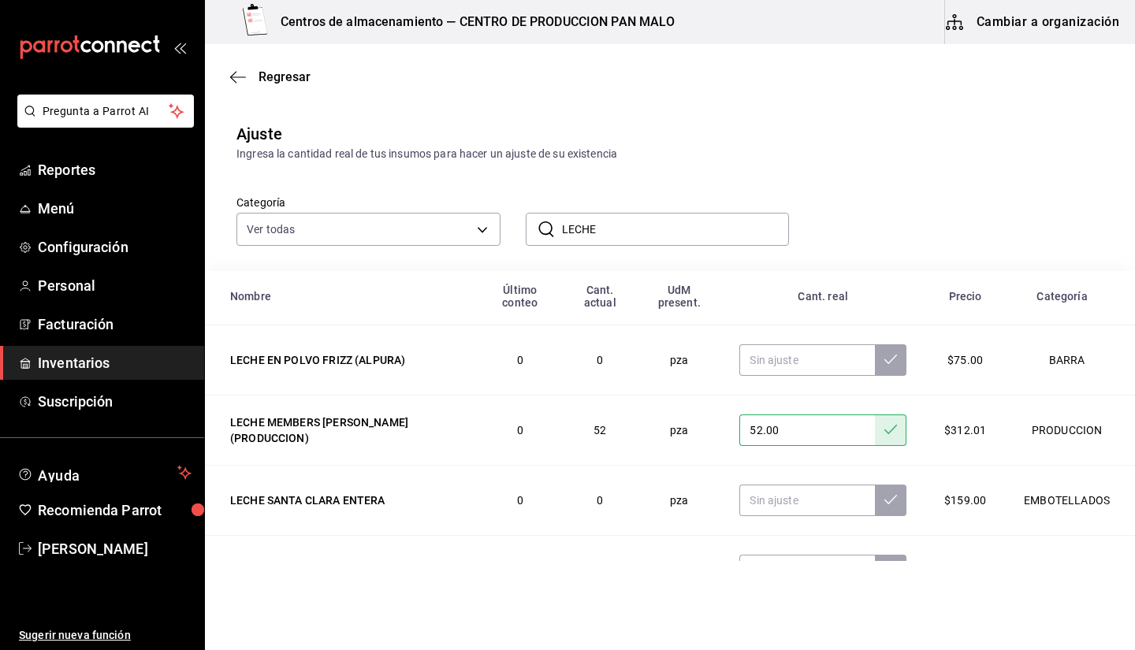
click at [578, 232] on input "LECHE" at bounding box center [676, 230] width 228 height 32
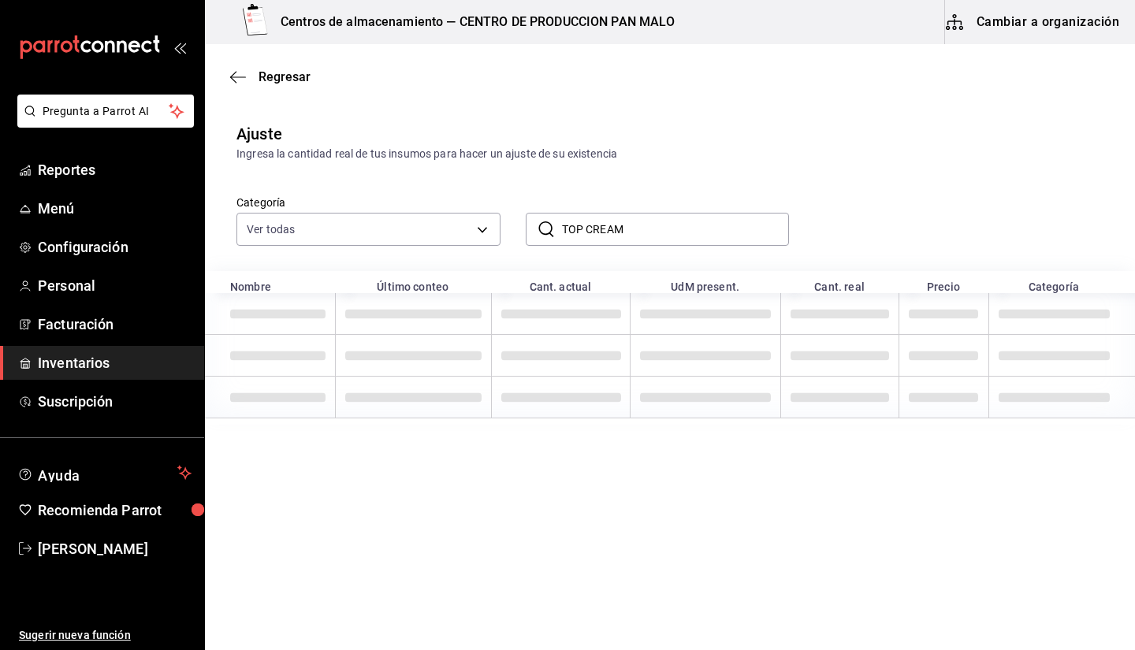
type input "TOP CREAM"
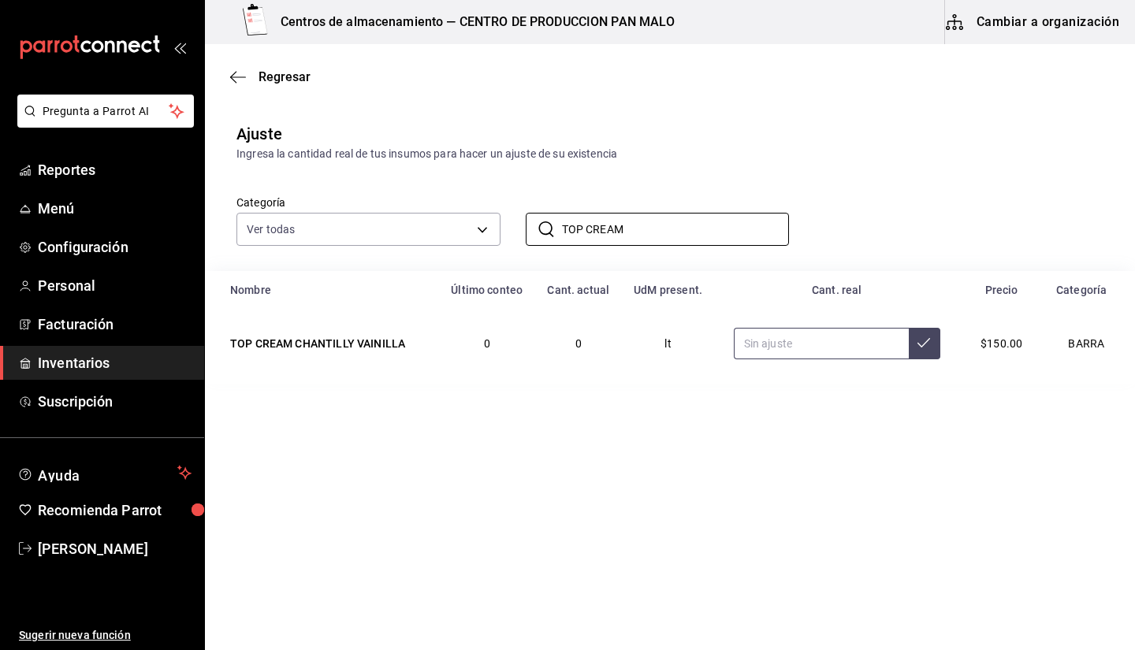
click at [817, 357] on input "text" at bounding box center [821, 344] width 175 height 32
type input "2.00"
type input "1600.00"
click at [926, 348] on icon at bounding box center [923, 342] width 13 height 13
click at [643, 217] on input "TOP CREAM" at bounding box center [676, 230] width 228 height 32
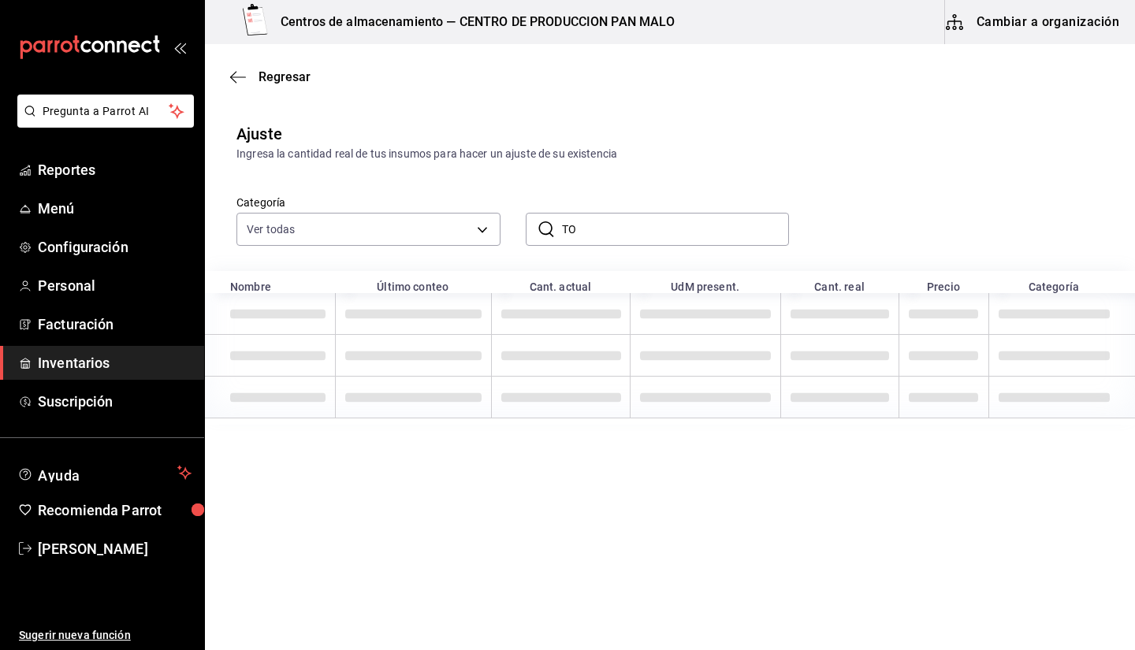
type input "T"
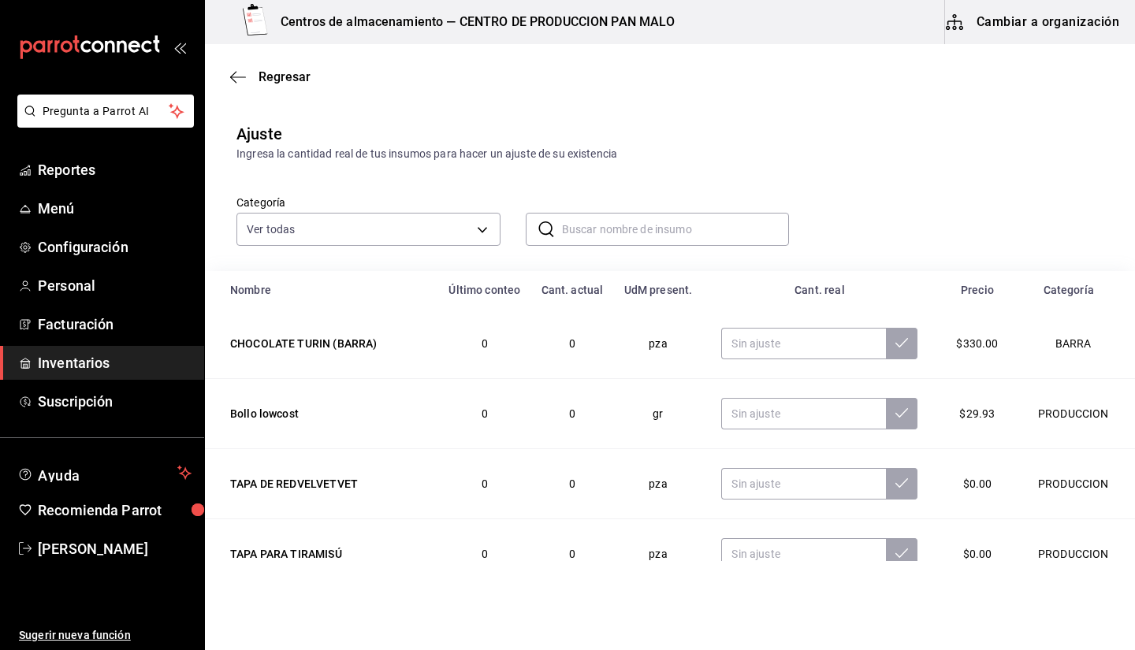
click at [699, 224] on input "text" at bounding box center [676, 230] width 228 height 32
type input "1"
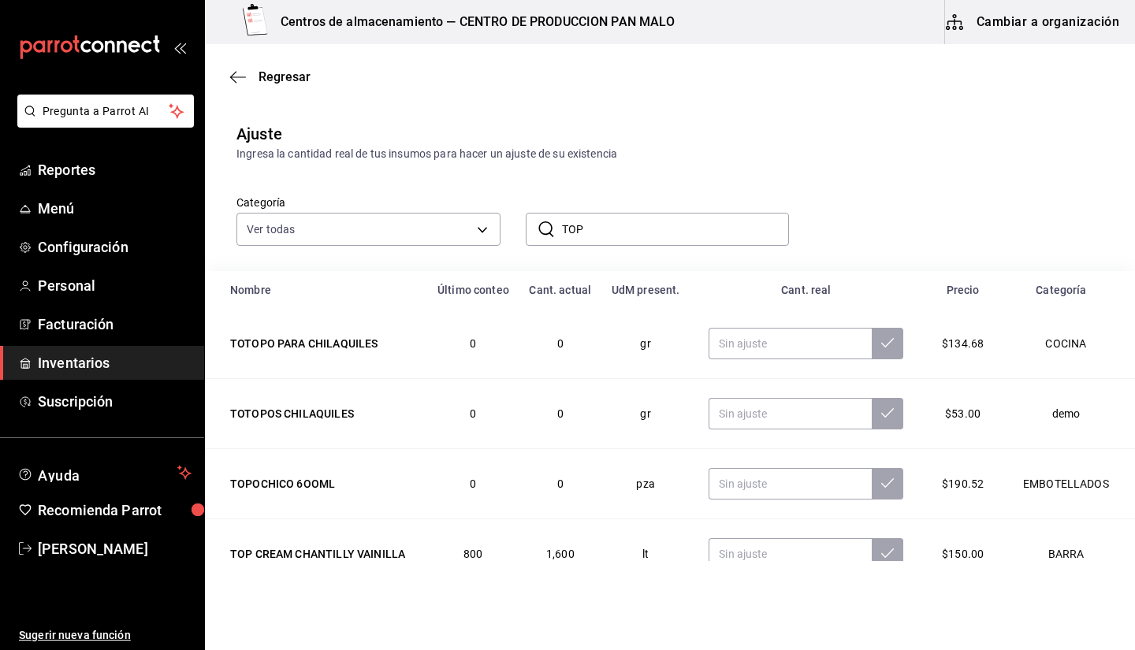
click at [841, 183] on div "Categoría Ver todas 845d24ca-60dd-4e7e-b3c9-ca2702778d83,d258234b-eb86-4f23-b0a…" at bounding box center [644, 204] width 867 height 84
click at [679, 236] on input "TOP" at bounding box center [676, 230] width 228 height 32
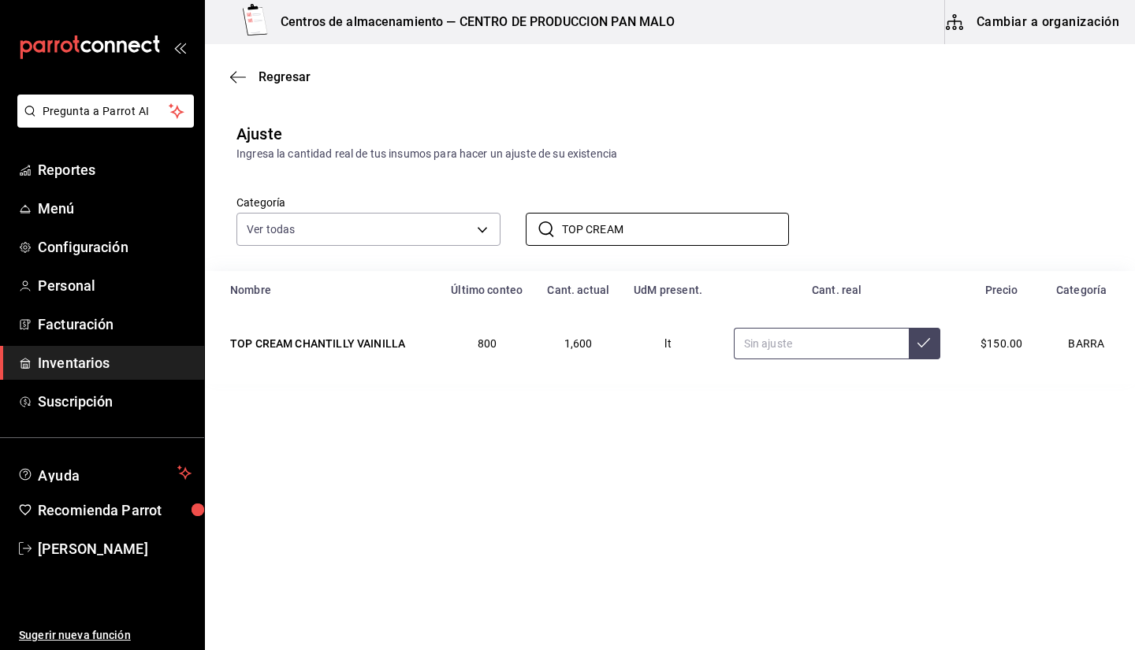
type input "TOP CREAM"
click at [814, 335] on input "text" at bounding box center [821, 344] width 175 height 32
type input "16.00"
drag, startPoint x: 814, startPoint y: 335, endPoint x: 795, endPoint y: 362, distance: 33.4
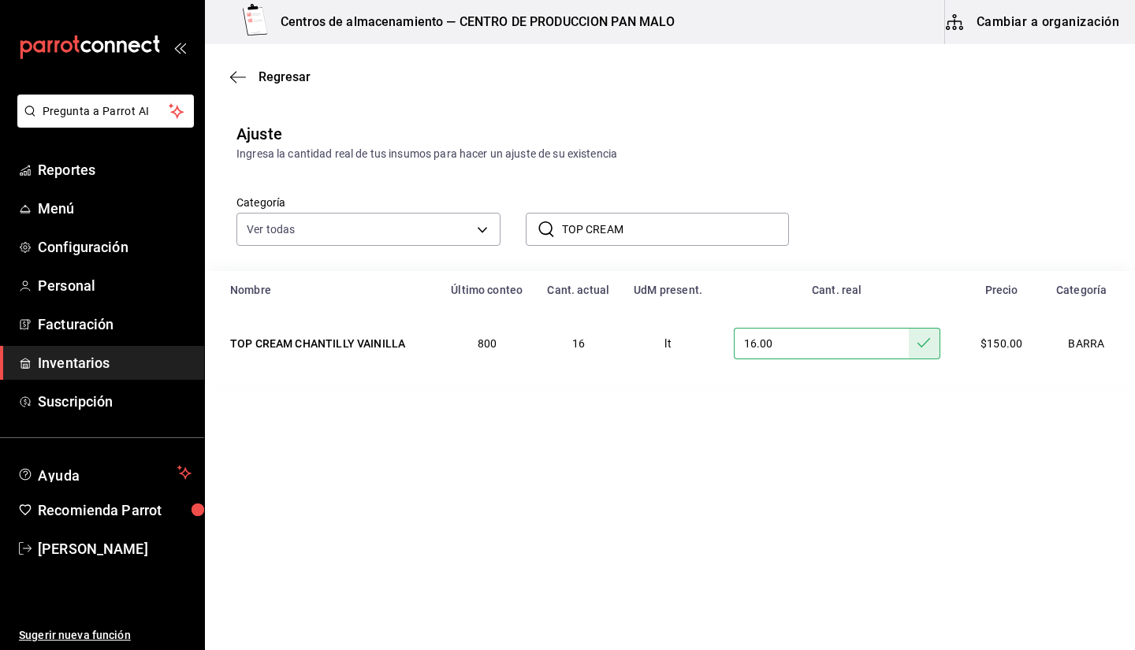
click at [795, 362] on td "16.00" at bounding box center [837, 343] width 244 height 69
click at [788, 343] on input "16.00" at bounding box center [821, 344] width 175 height 32
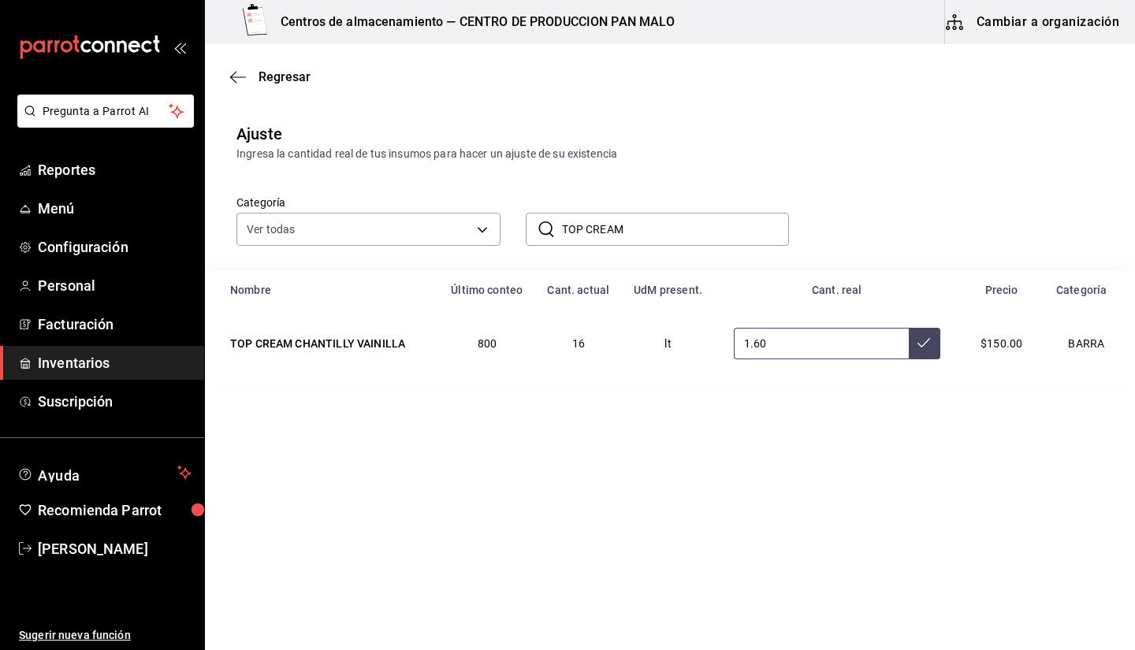
type input "1.60"
click at [708, 226] on input "TOP CREAM" at bounding box center [676, 230] width 228 height 32
type input "QUESO MANC"
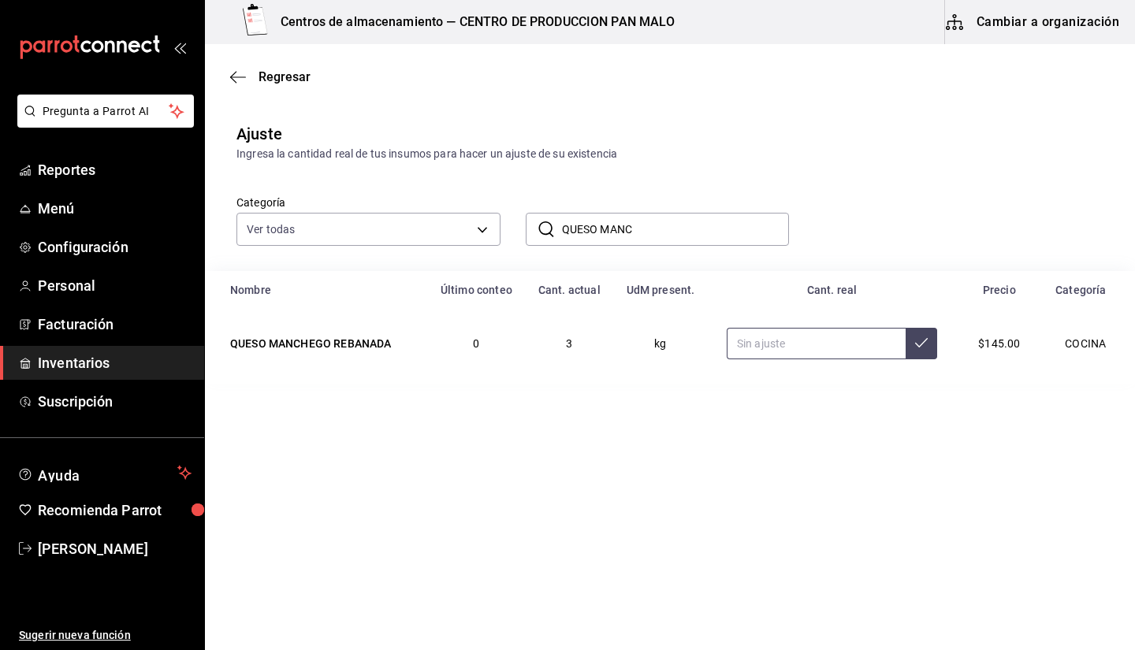
click at [796, 330] on input "text" at bounding box center [816, 344] width 179 height 32
click at [705, 238] on input "QUESO MANC" at bounding box center [676, 230] width 228 height 32
click at [831, 348] on input "5.00" at bounding box center [816, 344] width 179 height 32
type input "5.80"
click at [669, 228] on input "QUESO MANC" at bounding box center [676, 230] width 228 height 32
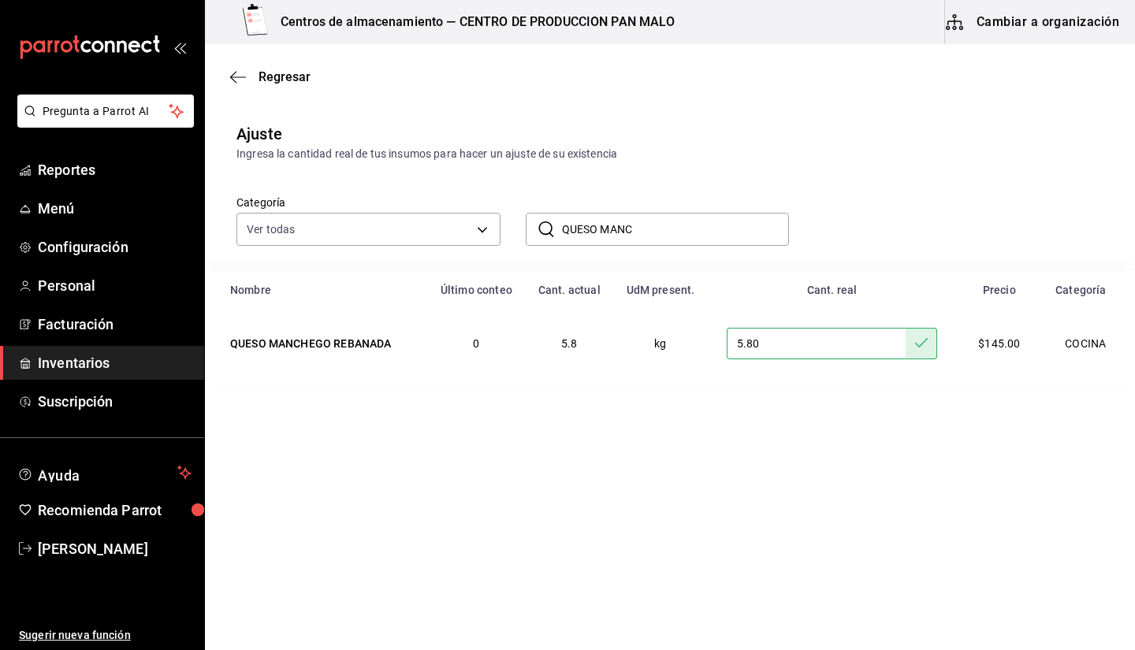
click at [669, 228] on input "QUESO MANC" at bounding box center [676, 230] width 228 height 32
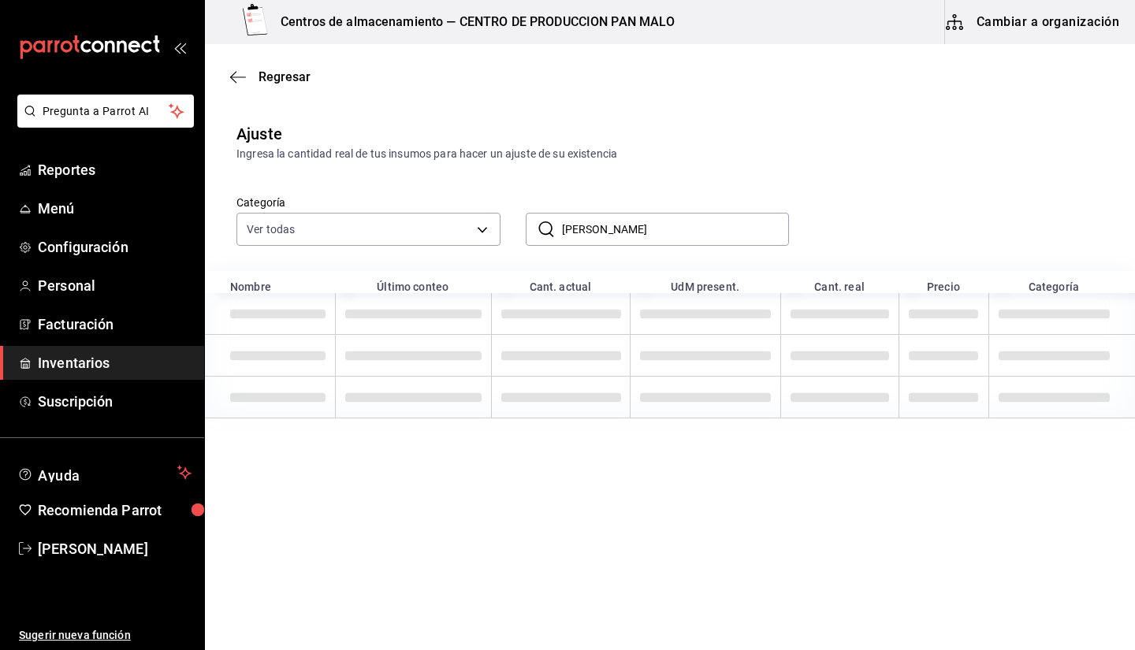
type input "J"
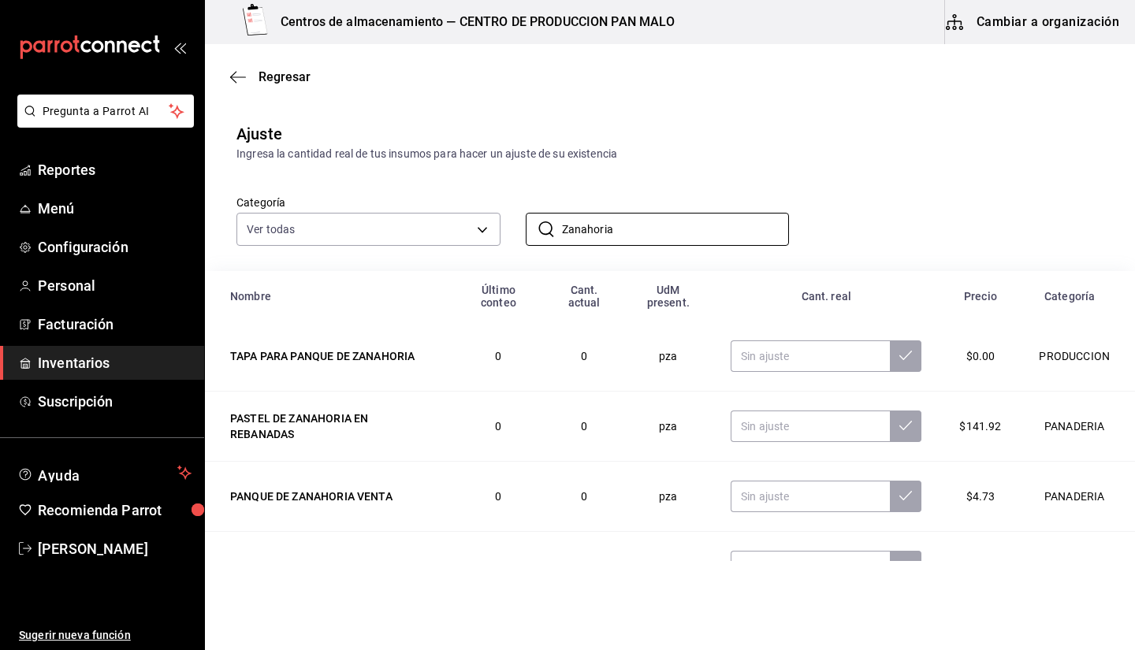
scroll to position [105, 0]
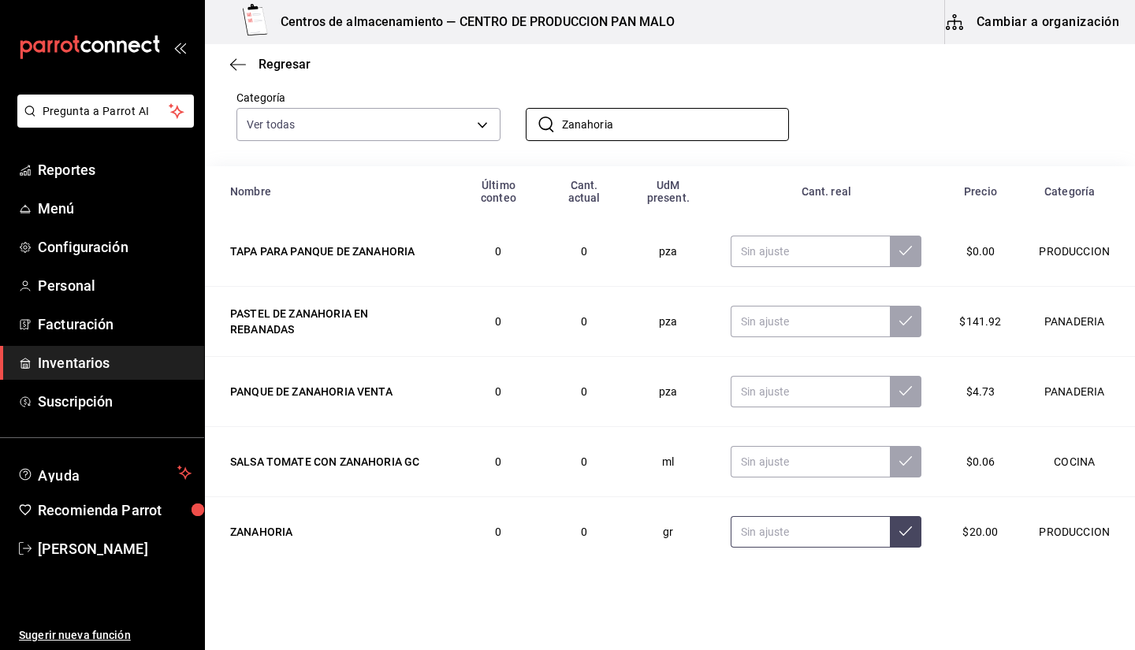
type input "Zanahoria"
click at [853, 518] on input "text" at bounding box center [809, 532] width 159 height 32
click at [767, 523] on input "3600.00" at bounding box center [809, 532] width 159 height 32
type input "3670.00"
click at [589, 123] on input "Zanahoria" at bounding box center [676, 125] width 228 height 32
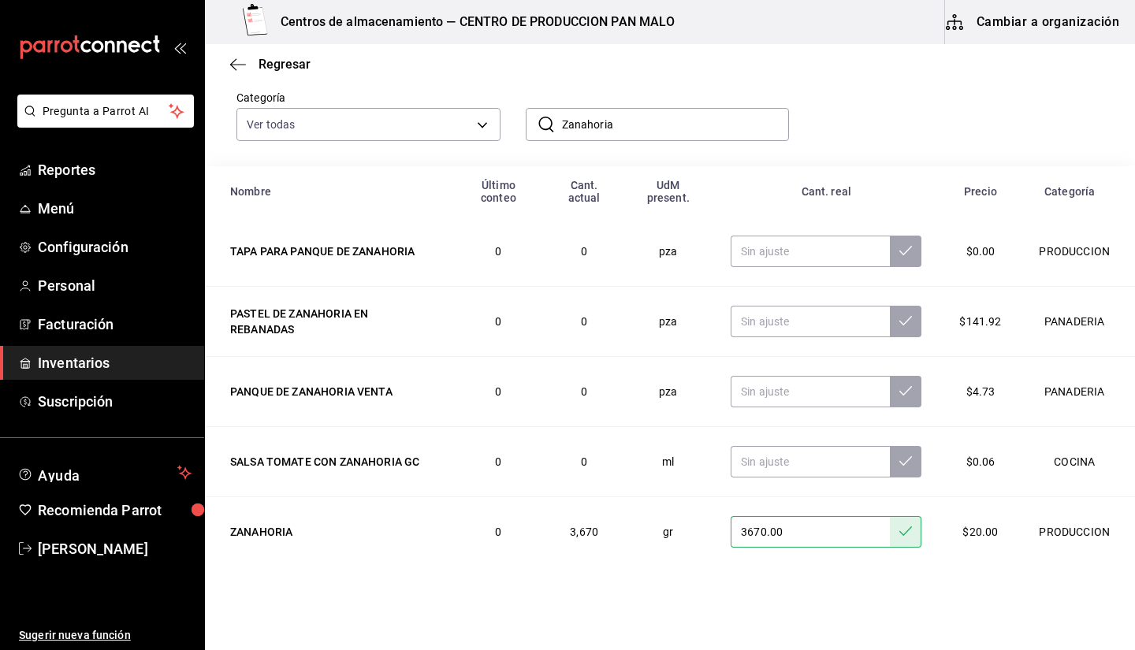
click at [589, 123] on input "Zanahoria" at bounding box center [676, 125] width 228 height 32
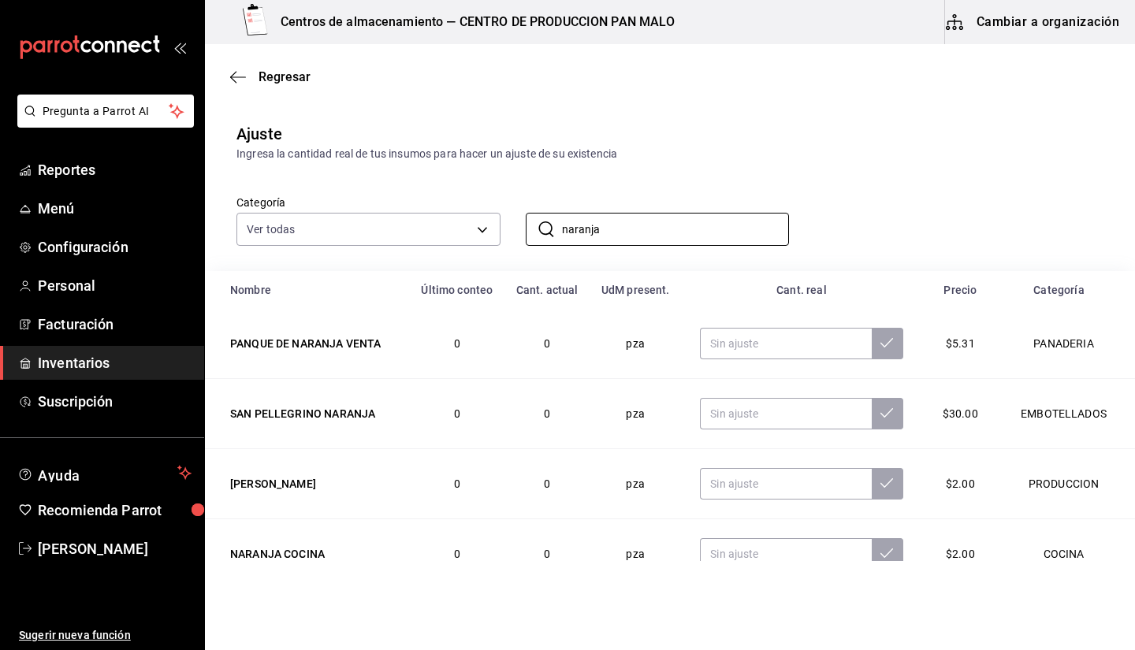
scroll to position [35, 0]
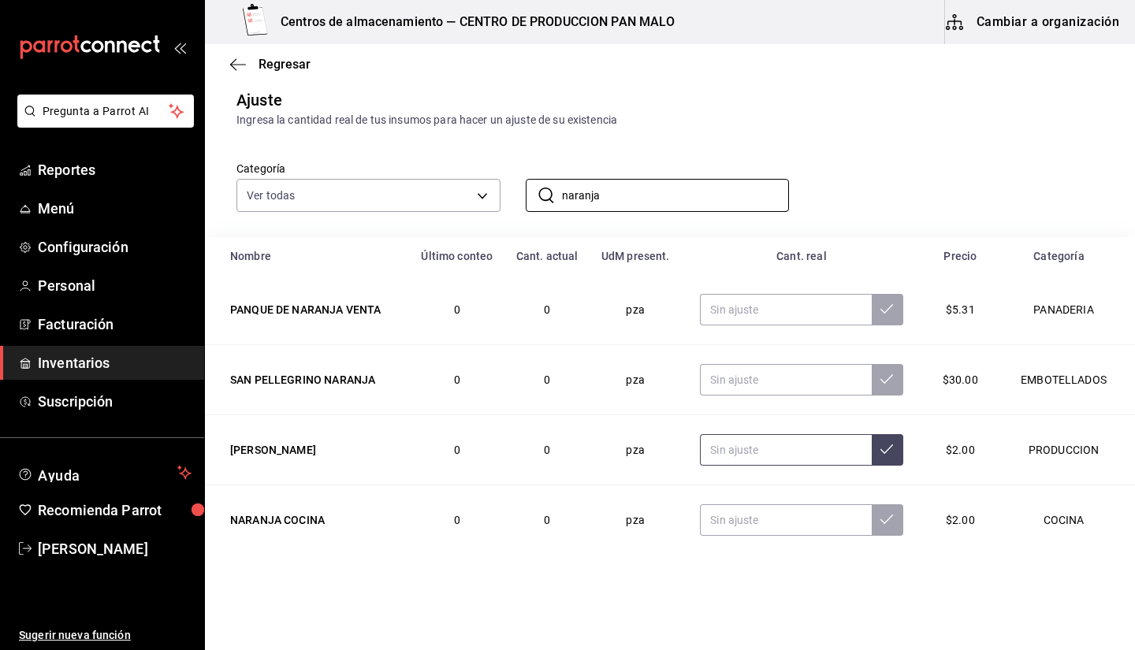
type input "naranja"
click at [731, 456] on input "text" at bounding box center [785, 450] width 171 height 32
type input "1.00"
click at [883, 458] on button at bounding box center [888, 450] width 32 height 32
click at [675, 182] on input "naranja" at bounding box center [676, 196] width 228 height 32
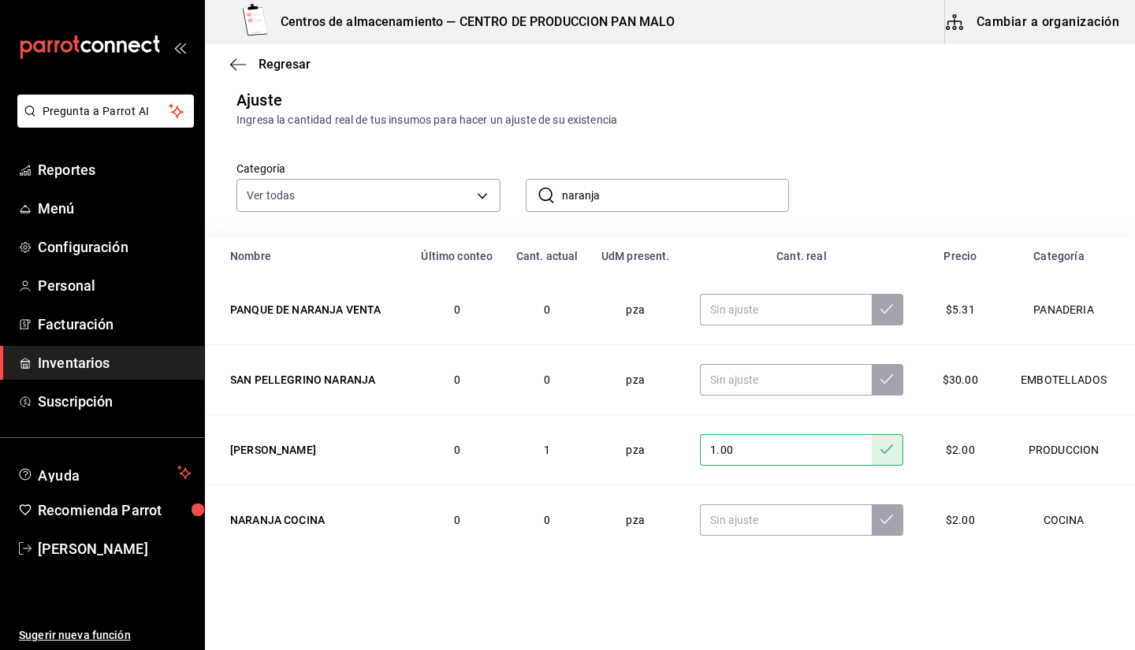
click at [675, 182] on input "naranja" at bounding box center [676, 196] width 228 height 32
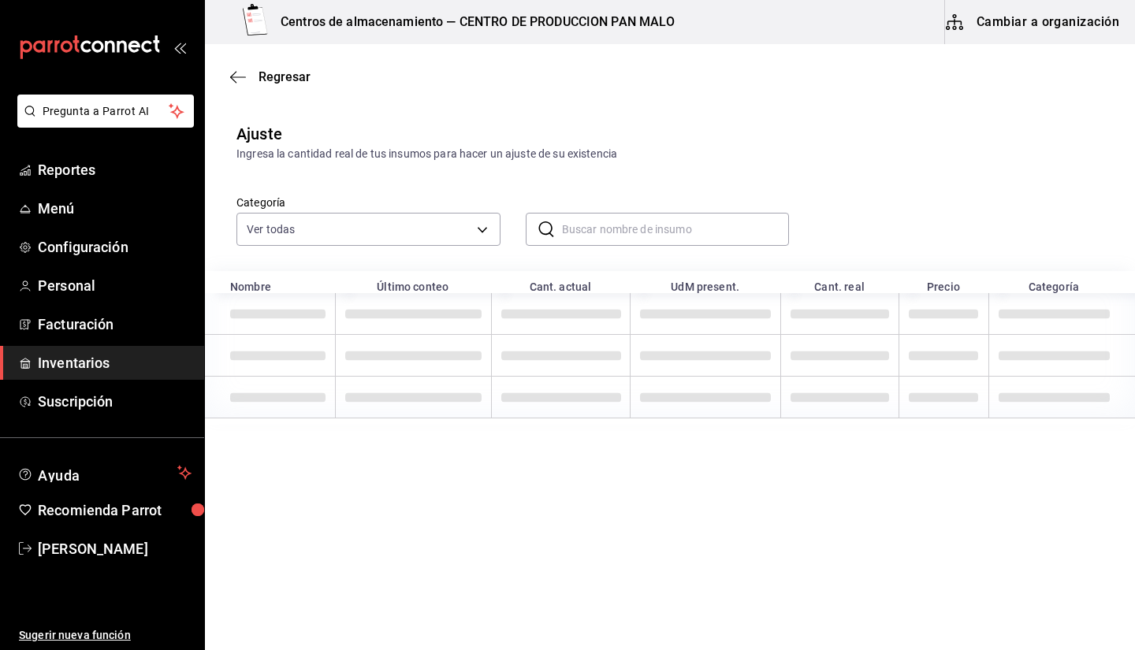
scroll to position [0, 0]
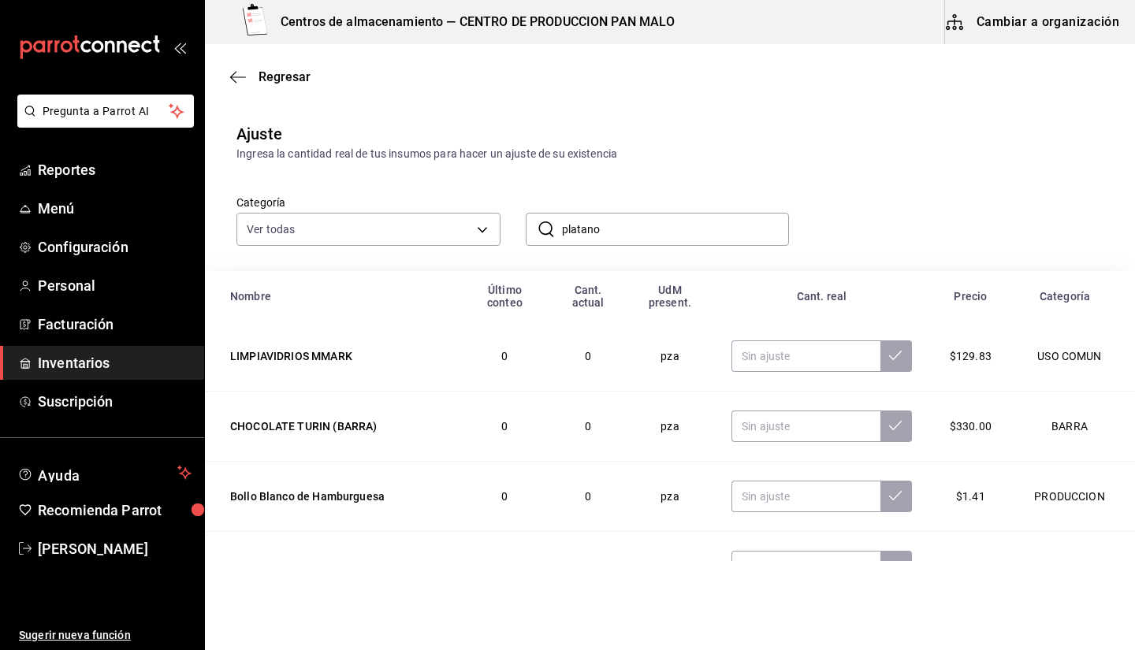
click at [1121, 245] on div "Categoría Ver todas 845d24ca-60dd-4e7e-b3c9-ca2702778d83,d258234b-eb86-4f23-b0a…" at bounding box center [670, 216] width 930 height 109
click at [625, 247] on div "Categoría Ver todas 845d24ca-60dd-4e7e-b3c9-ca2702778d83,d258234b-eb86-4f23-b0a…" at bounding box center [670, 216] width 930 height 109
click at [609, 225] on input "platano" at bounding box center [676, 230] width 228 height 32
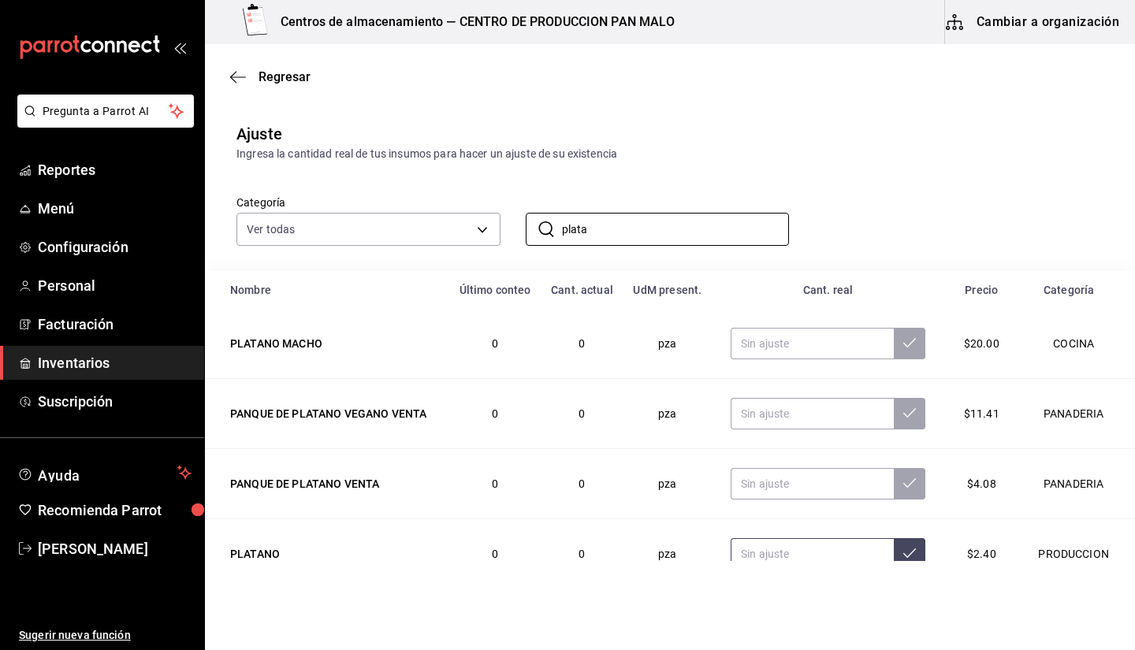
type input "plata"
click at [820, 543] on input "text" at bounding box center [811, 554] width 163 height 32
type input "1.00"
type input "5.00"
click at [663, 217] on input "plata" at bounding box center [676, 230] width 228 height 32
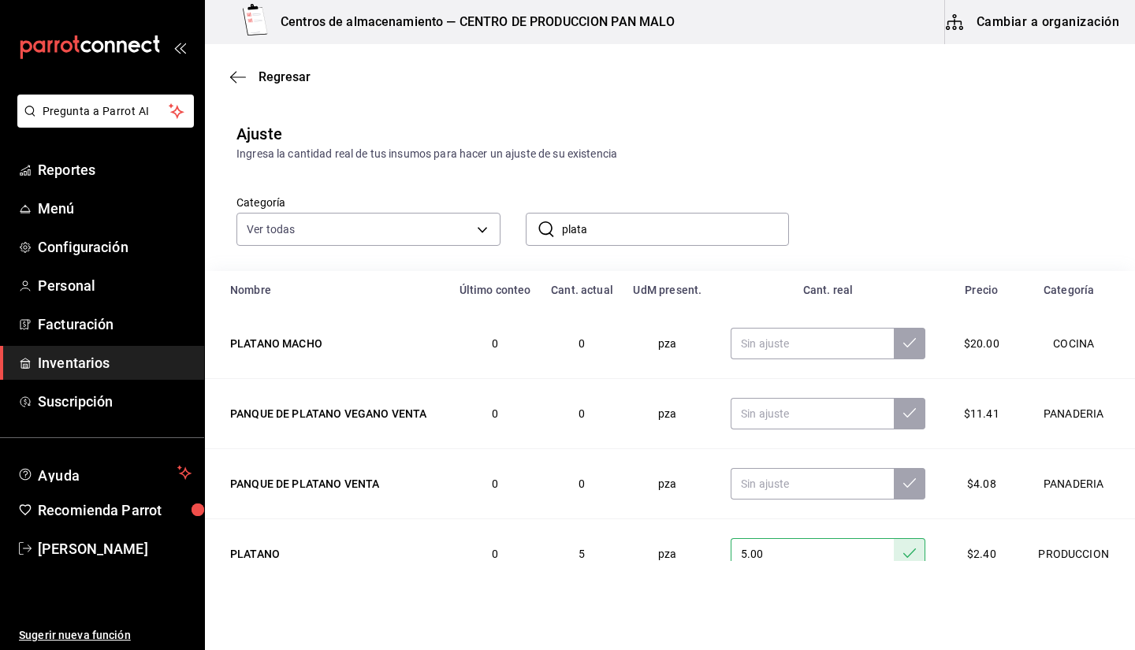
click at [663, 217] on input "plata" at bounding box center [676, 230] width 228 height 32
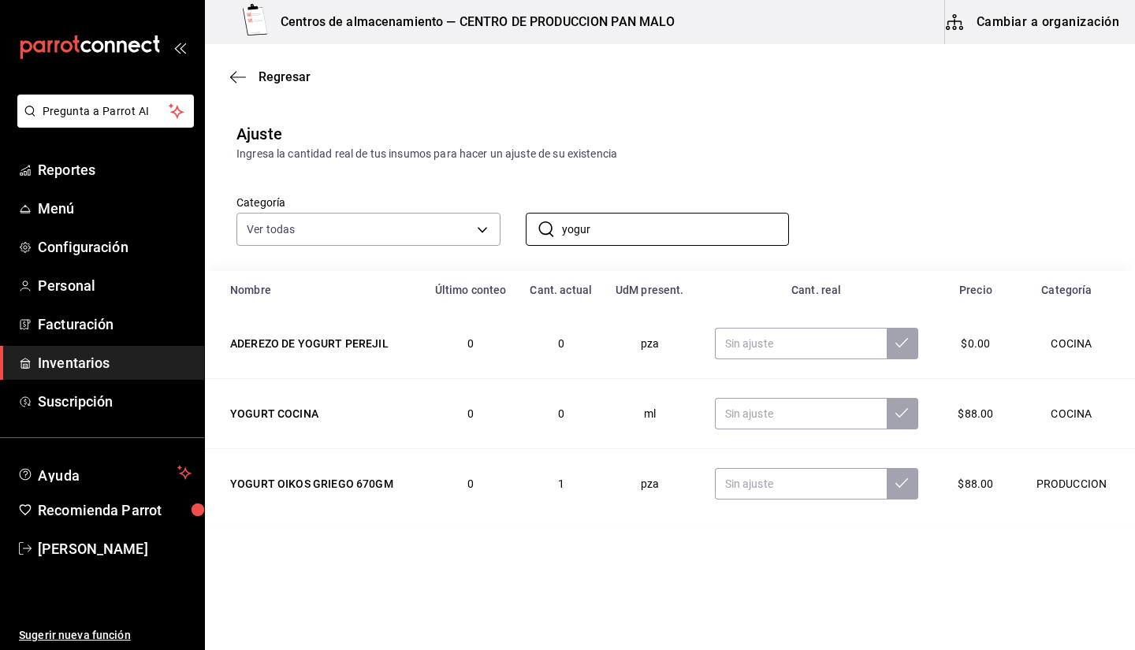
type input "yogur"
click at [841, 459] on td at bounding box center [816, 484] width 241 height 70
click at [815, 493] on input "text" at bounding box center [801, 484] width 172 height 32
type input "2.00"
click at [645, 243] on input "yogur" at bounding box center [676, 230] width 228 height 32
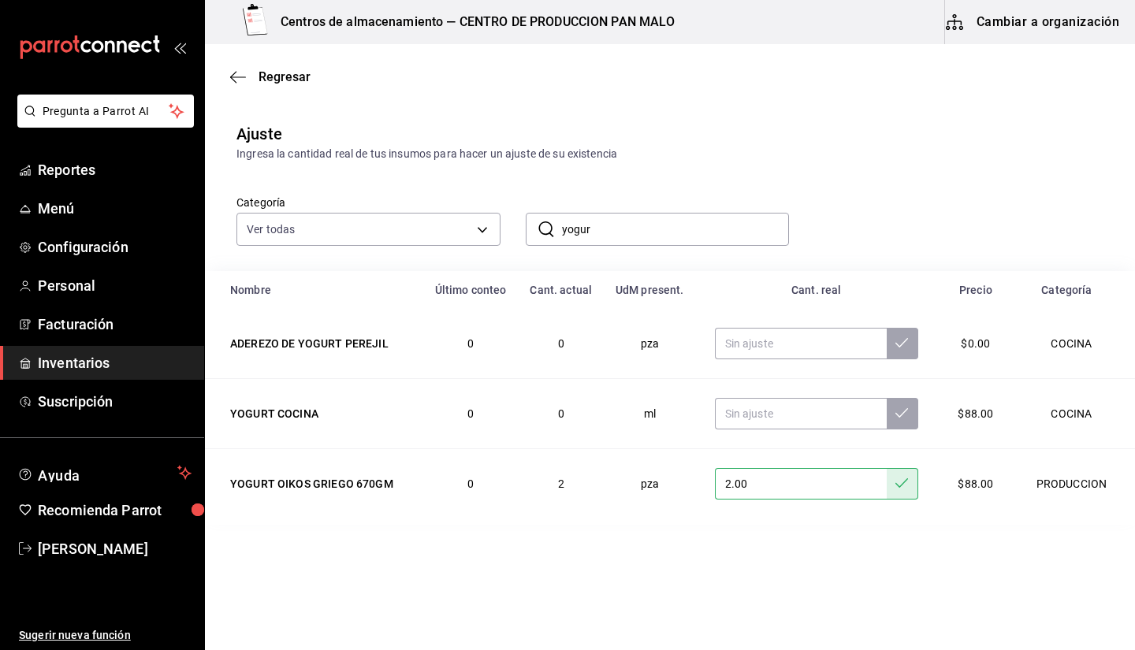
click at [619, 225] on input "yogur" at bounding box center [676, 230] width 228 height 32
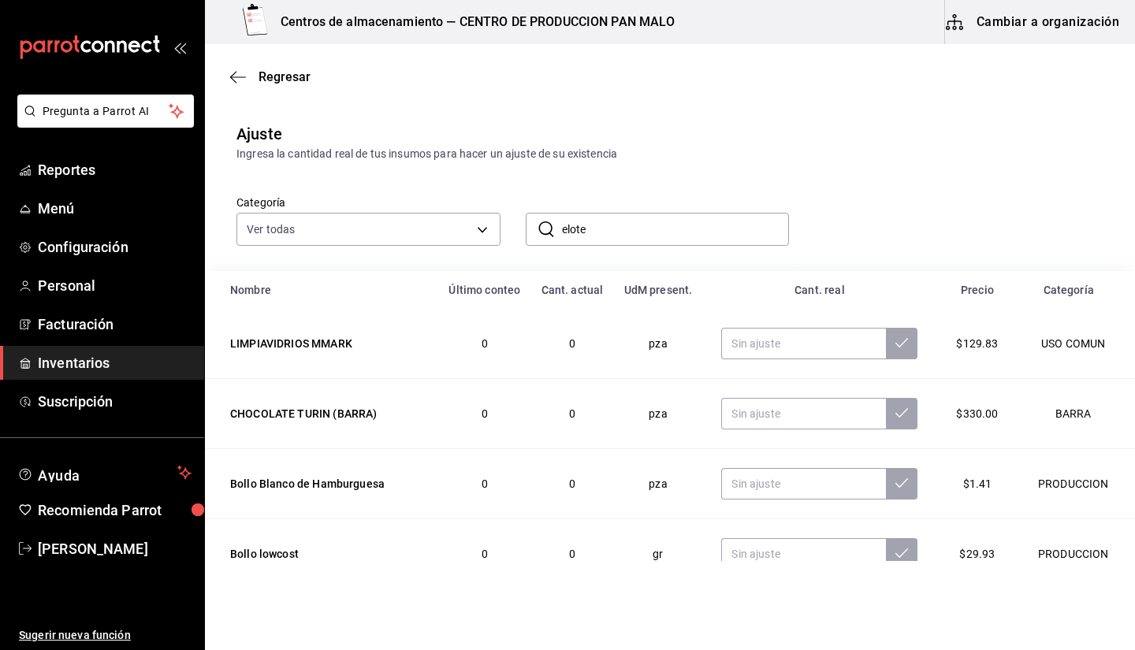
type input "elote"
click at [792, 209] on div "Categoría Ver todas 845d24ca-60dd-4e7e-b3c9-ca2702778d83,d258234b-eb86-4f23-b0a…" at bounding box center [644, 204] width 867 height 84
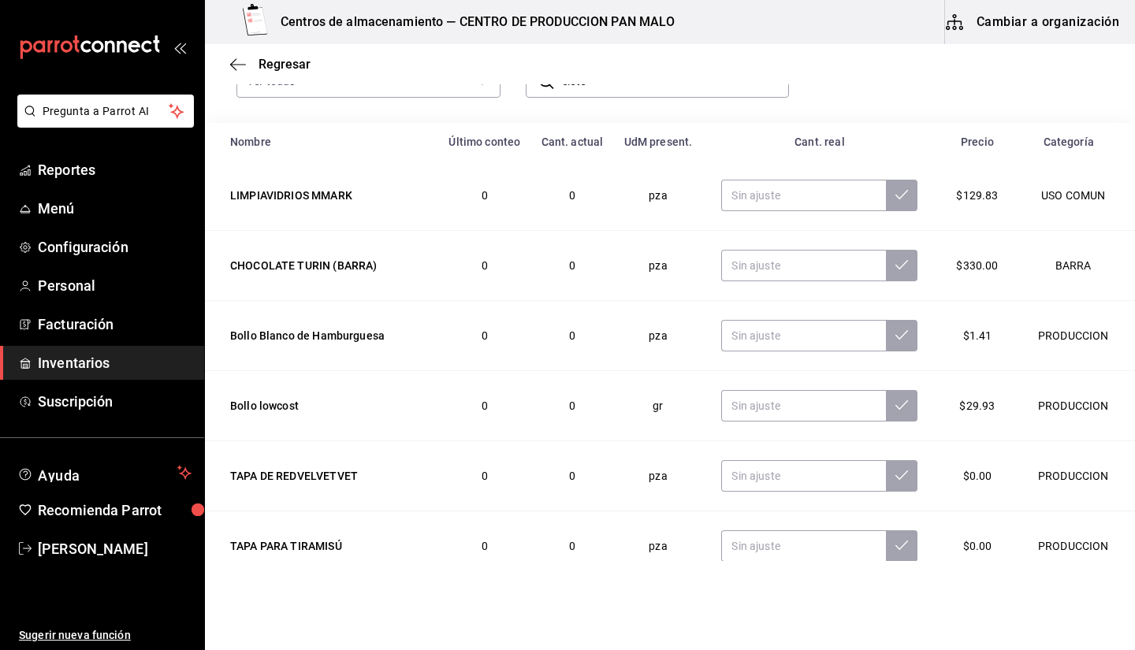
scroll to position [65, 0]
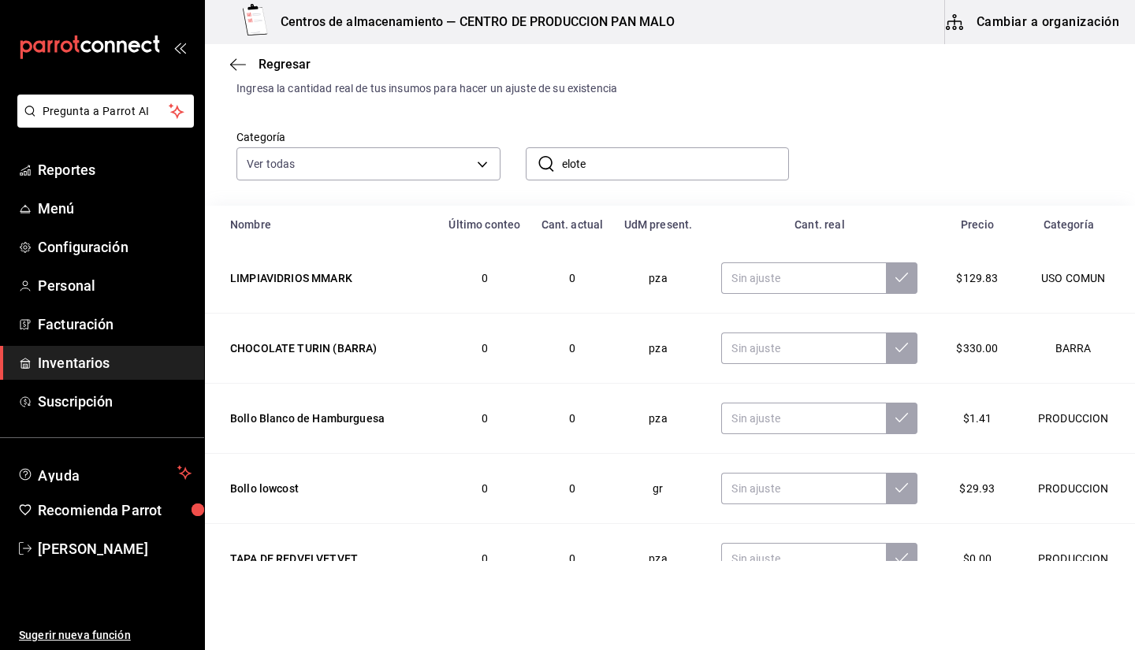
click at [708, 154] on input "elote" at bounding box center [676, 164] width 228 height 32
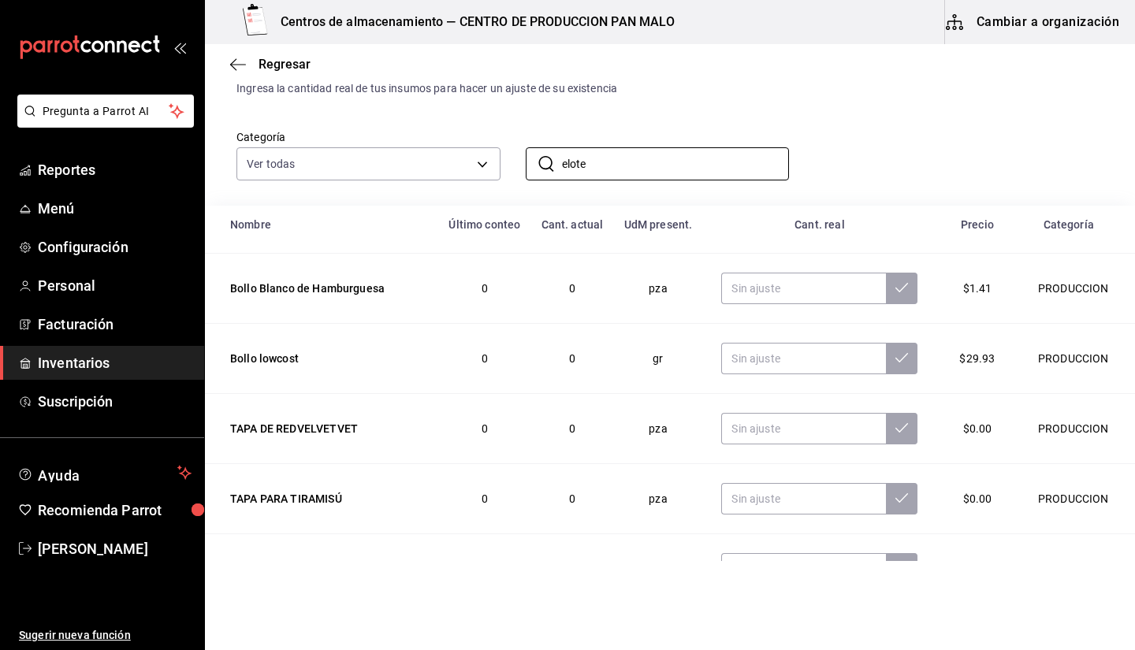
scroll to position [0, 0]
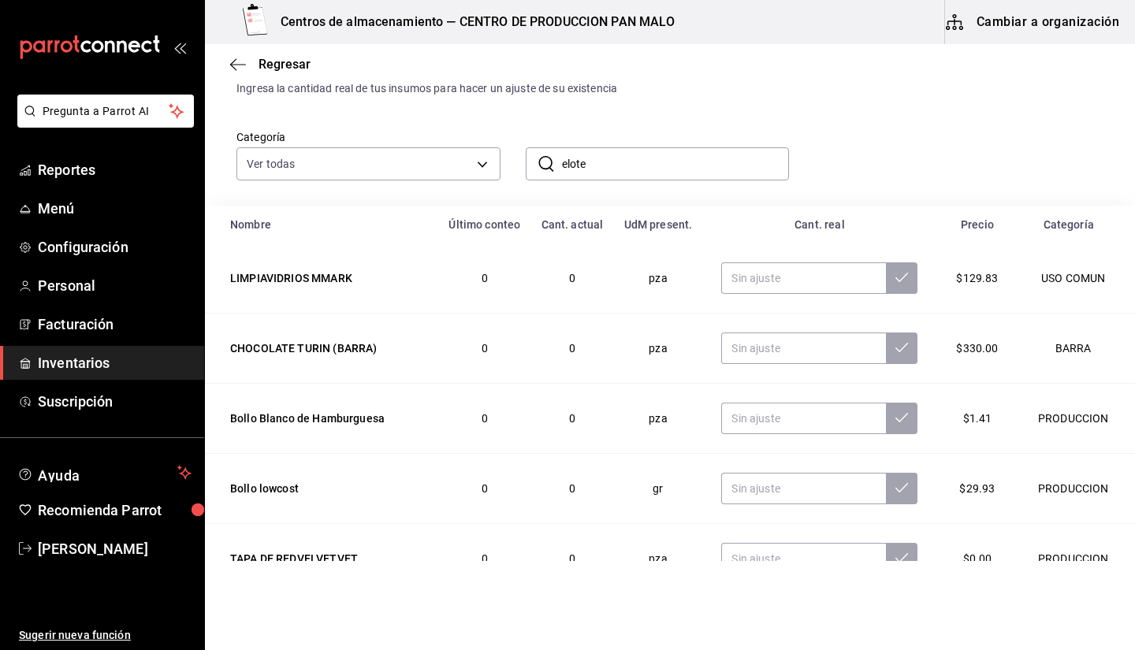
click at [693, 153] on input "elote" at bounding box center [676, 164] width 228 height 32
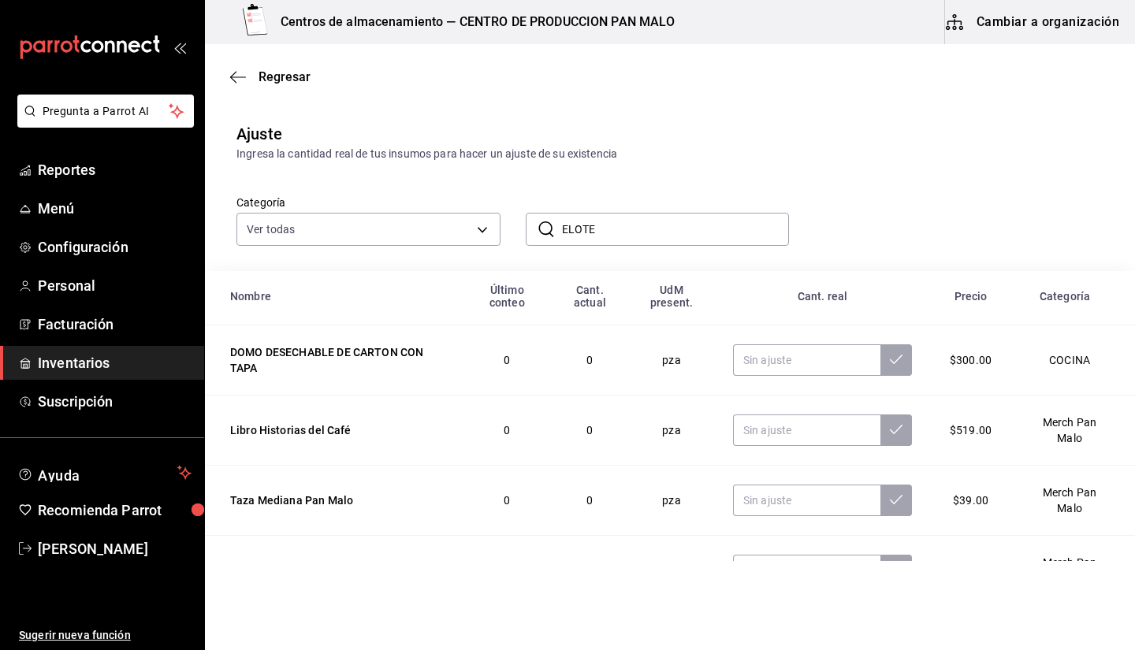
click at [623, 217] on input "ELOTE" at bounding box center [676, 230] width 228 height 32
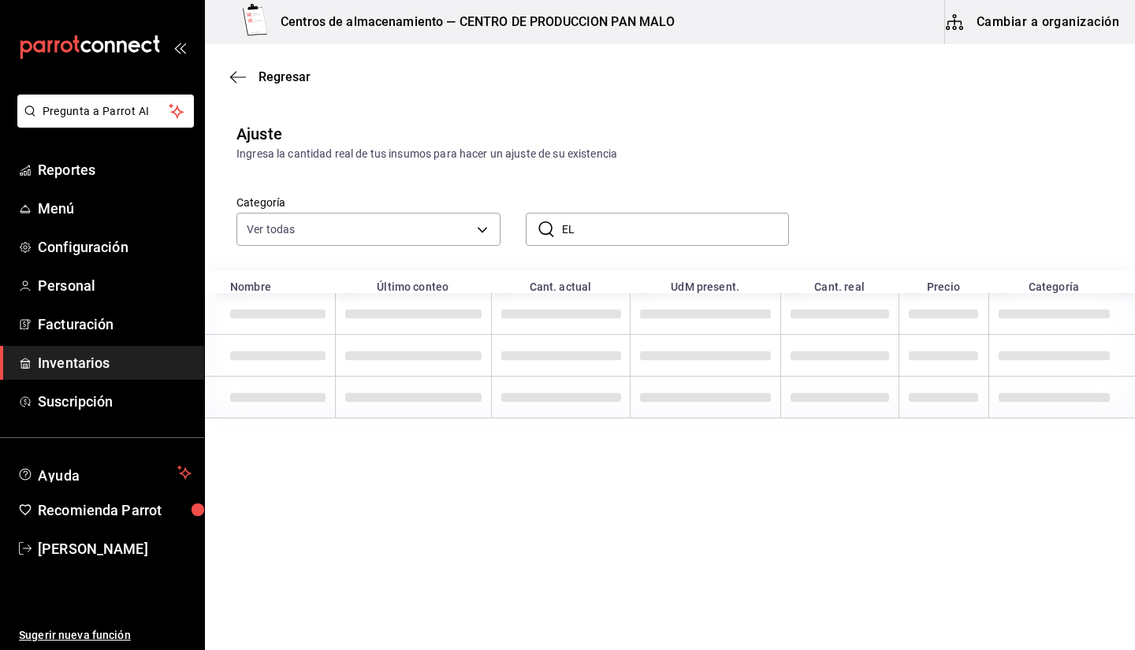
type input "E"
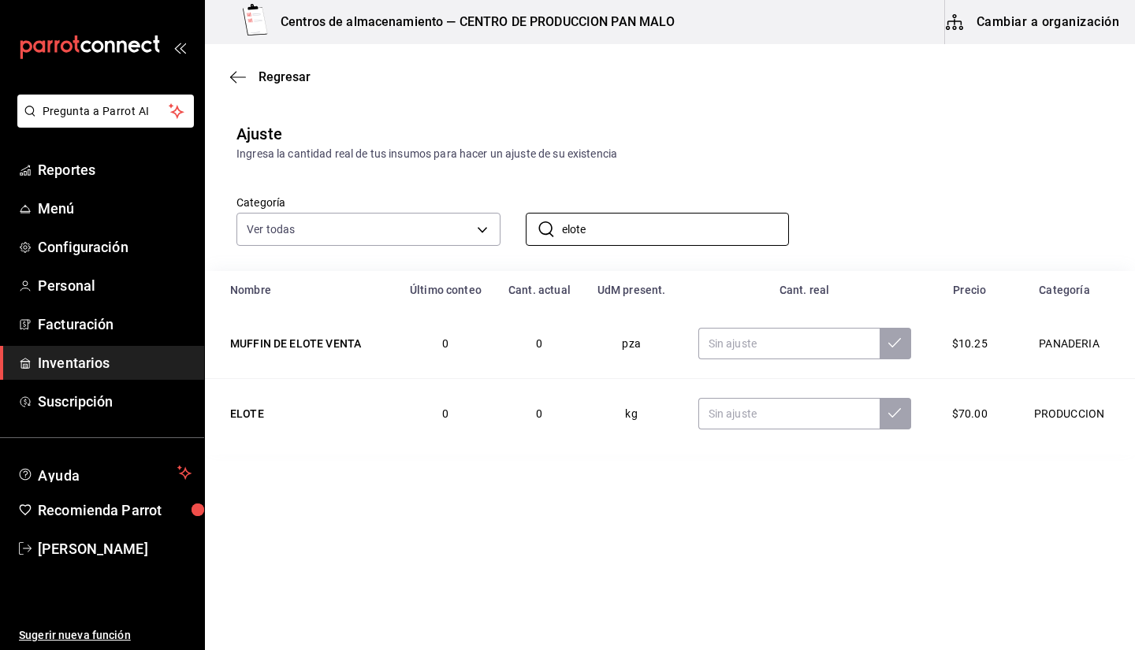
type input "elote"
click at [723, 436] on td at bounding box center [804, 414] width 251 height 70
click at [727, 417] on input "text" at bounding box center [788, 414] width 181 height 32
type input "1.25"
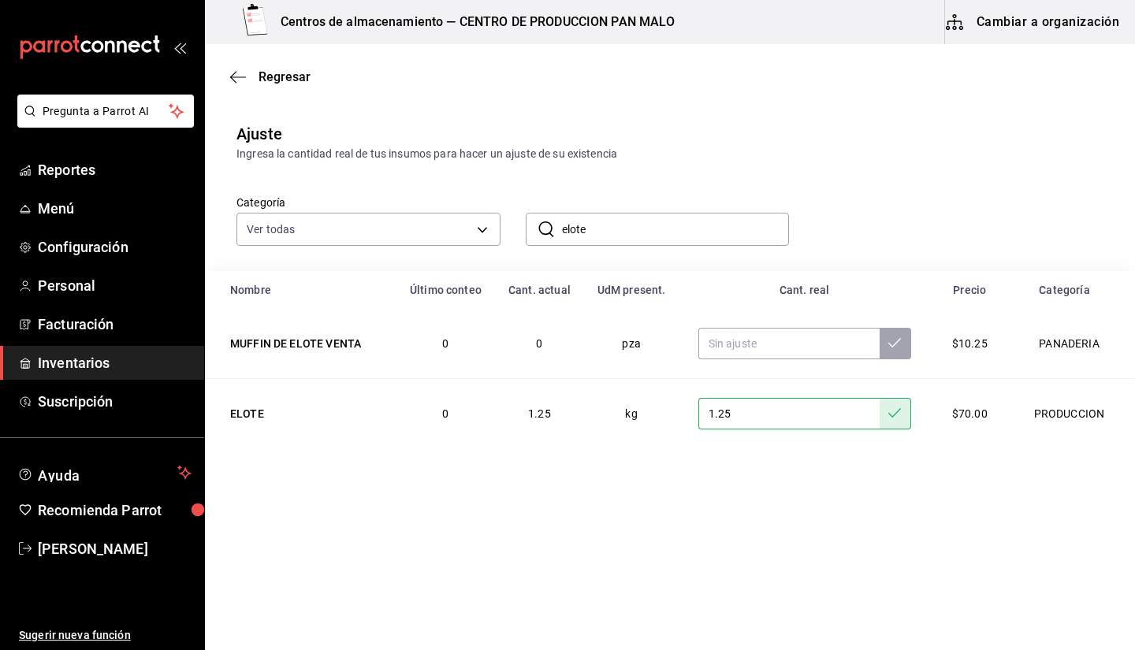
click at [666, 223] on input "elote" at bounding box center [676, 230] width 228 height 32
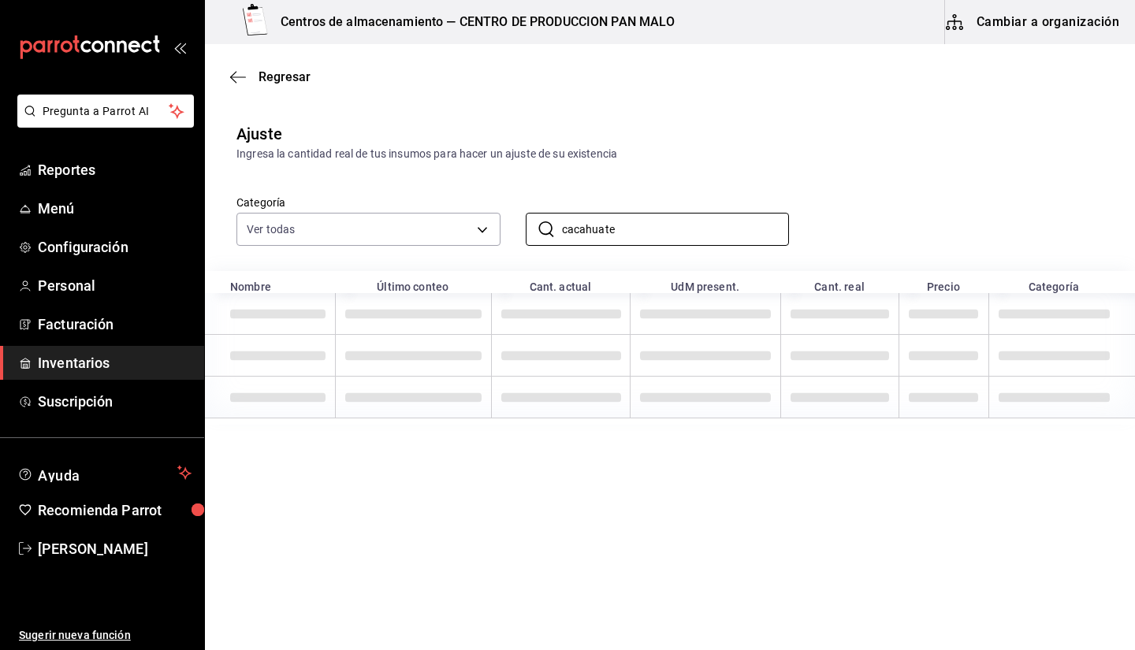
type input "cacahuate"
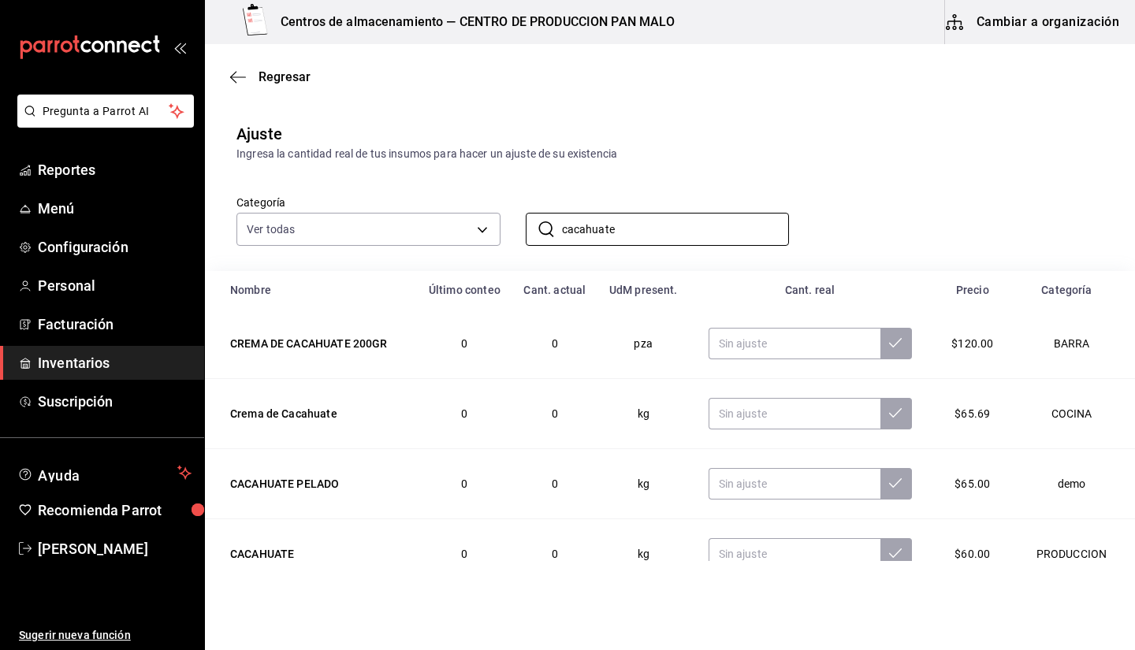
scroll to position [35, 0]
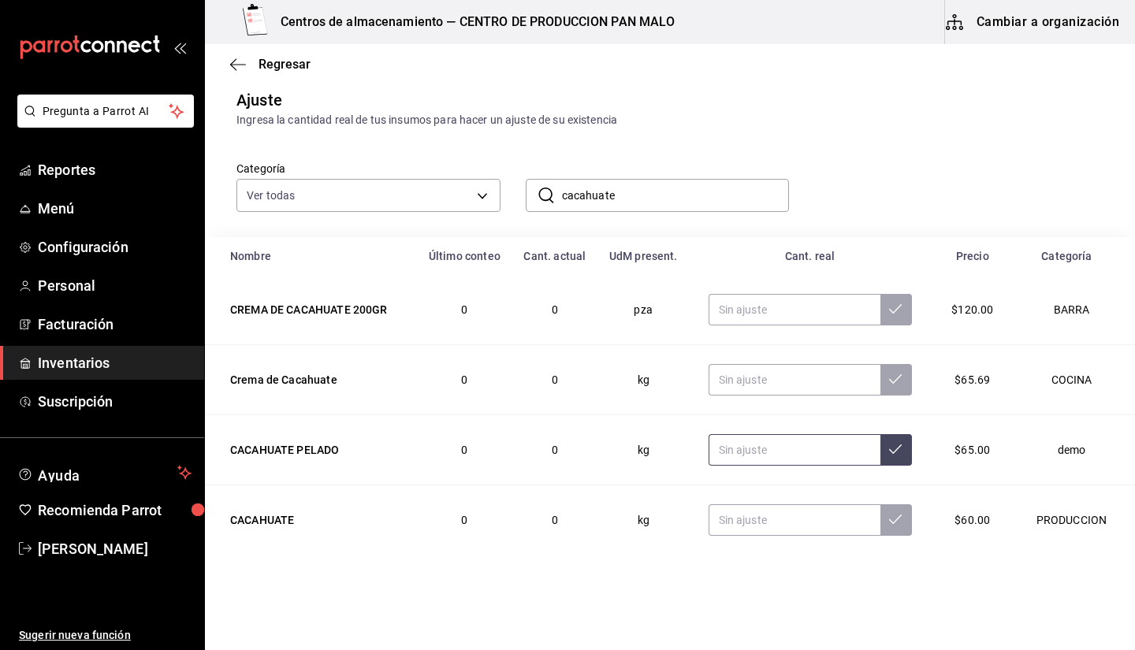
click at [754, 450] on input "text" at bounding box center [794, 450] width 172 height 32
click at [729, 524] on input "text" at bounding box center [794, 520] width 172 height 32
type input "7.00"
click at [675, 204] on input "cacahuate" at bounding box center [676, 196] width 228 height 32
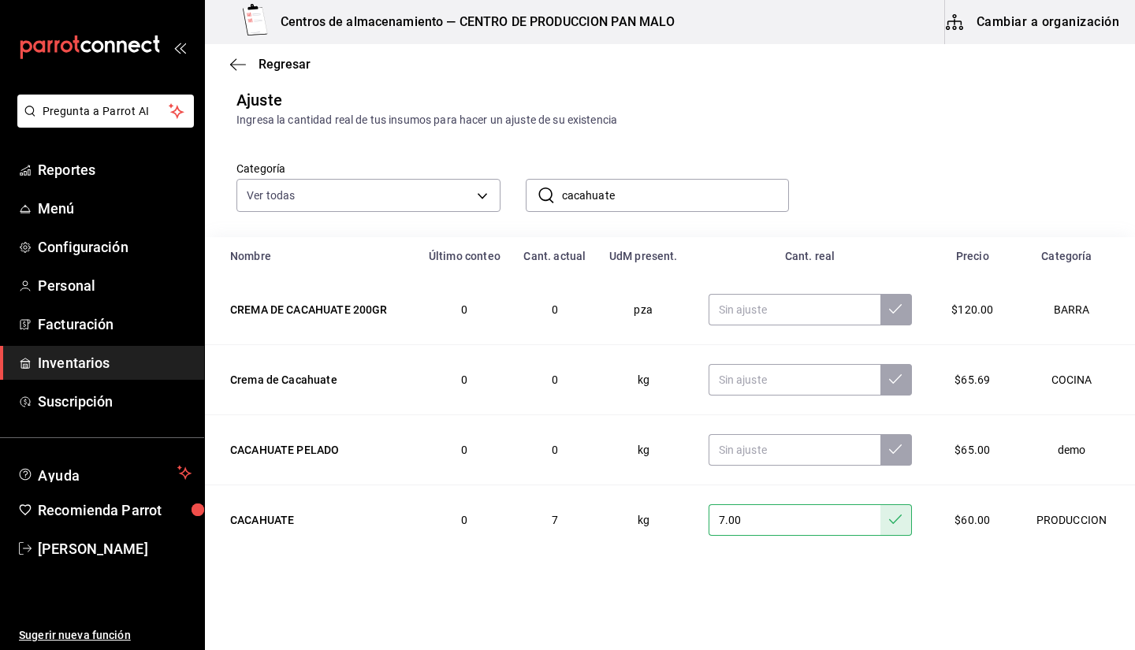
click at [675, 204] on input "cacahuate" at bounding box center [676, 196] width 228 height 32
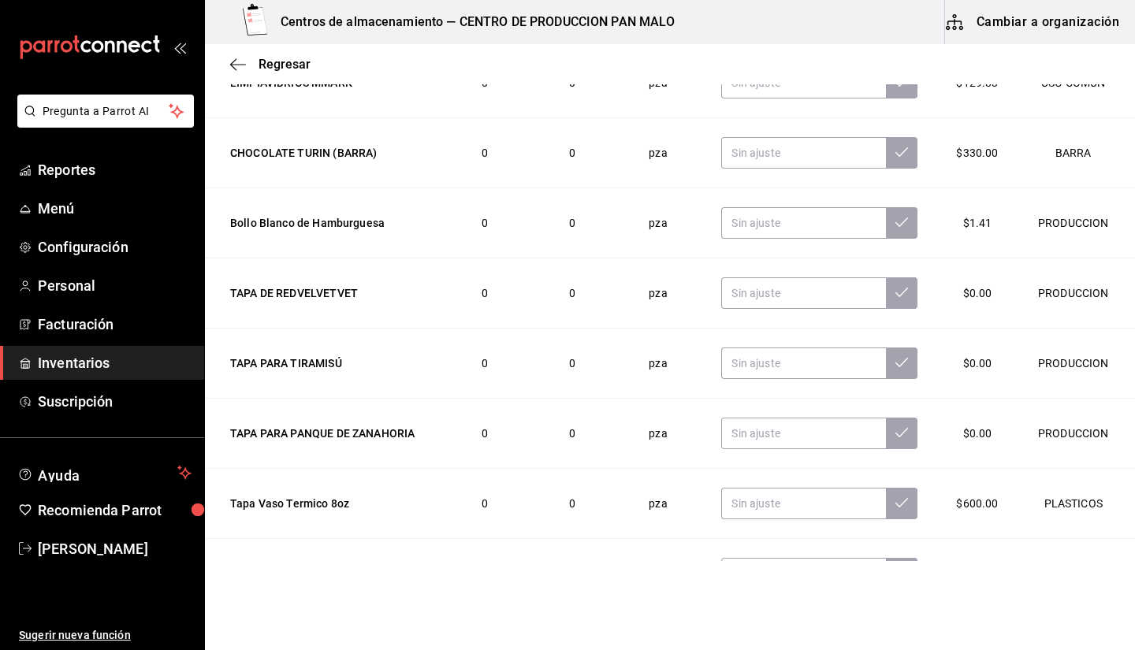
scroll to position [0, 0]
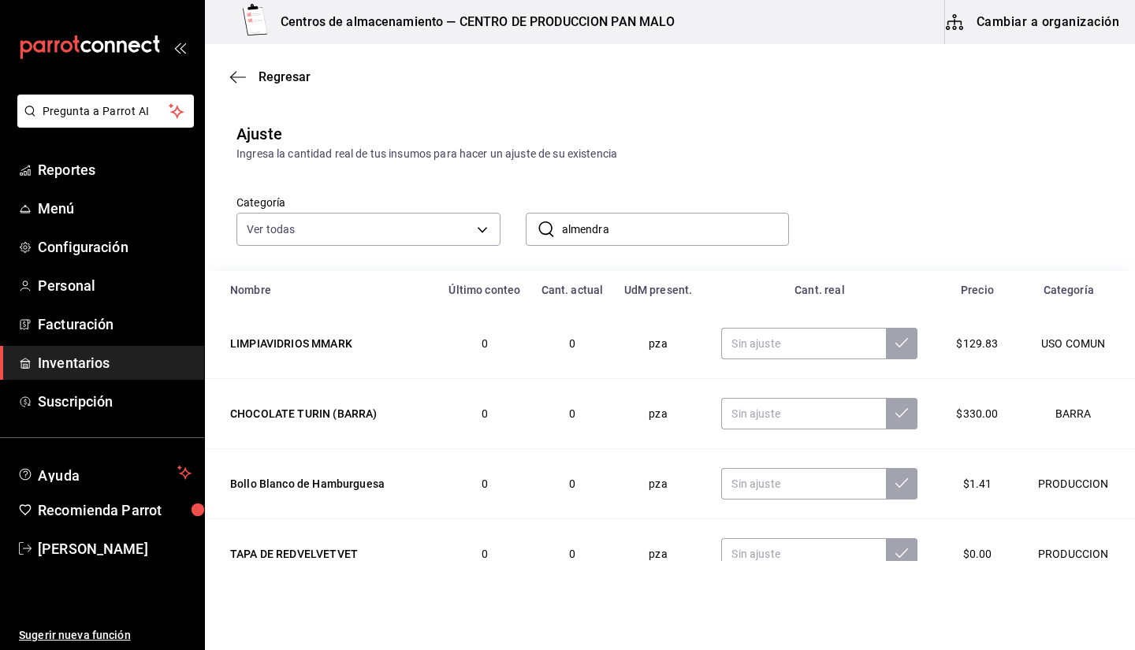
click at [619, 219] on input "almendra" at bounding box center [676, 230] width 228 height 32
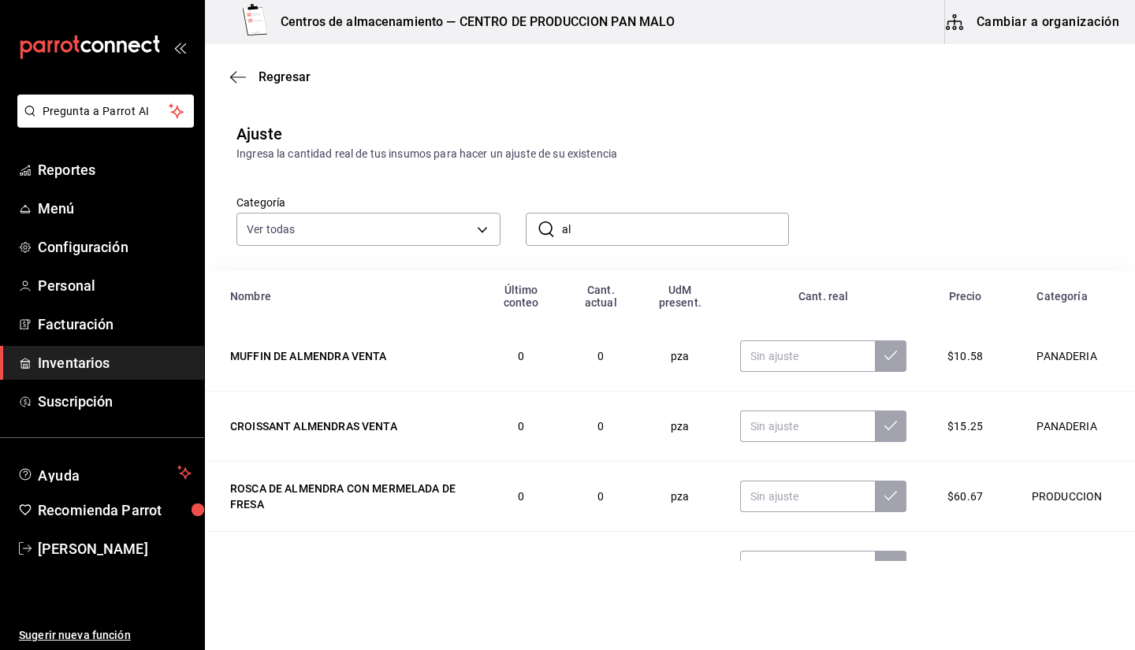
type input "a"
type input "ALMENDRA"
drag, startPoint x: 1121, startPoint y: 207, endPoint x: 1134, endPoint y: 303, distance: 96.2
click at [1134, 303] on main "Regresar Ajuste Ingresa la cantidad real de tus insumos para hacer un ajuste de…" at bounding box center [670, 302] width 930 height 517
click at [1121, 269] on div "Categoría Ver todas 845d24ca-60dd-4e7e-b3c9-ca2702778d83,d258234b-eb86-4f23-b0a…" at bounding box center [670, 216] width 930 height 109
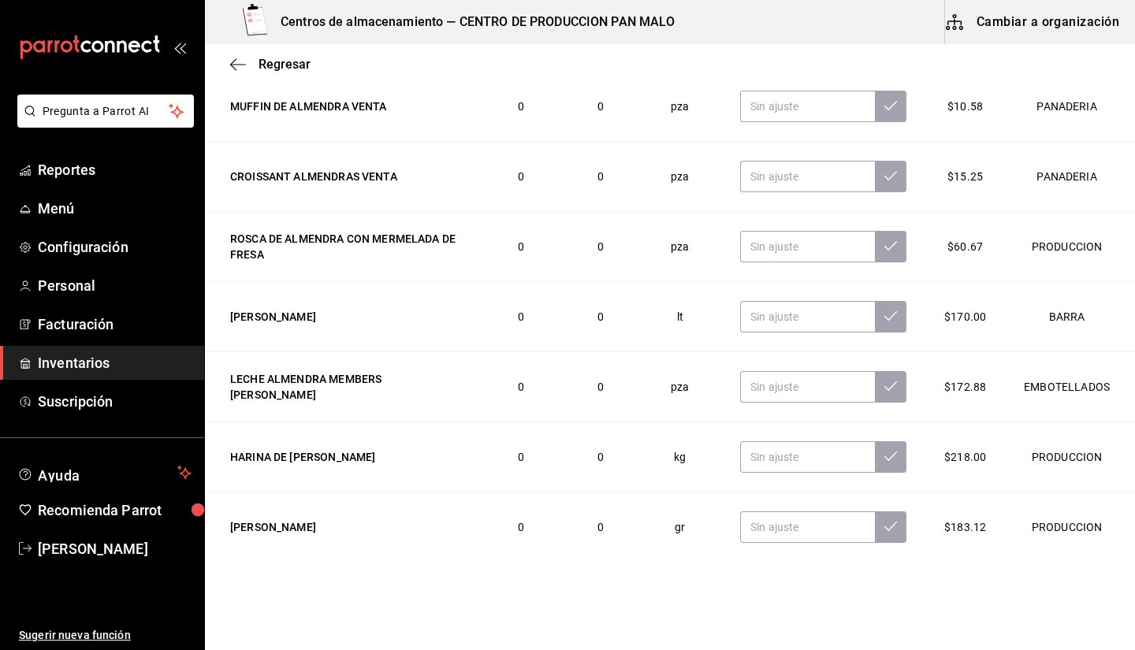
scroll to position [258, 0]
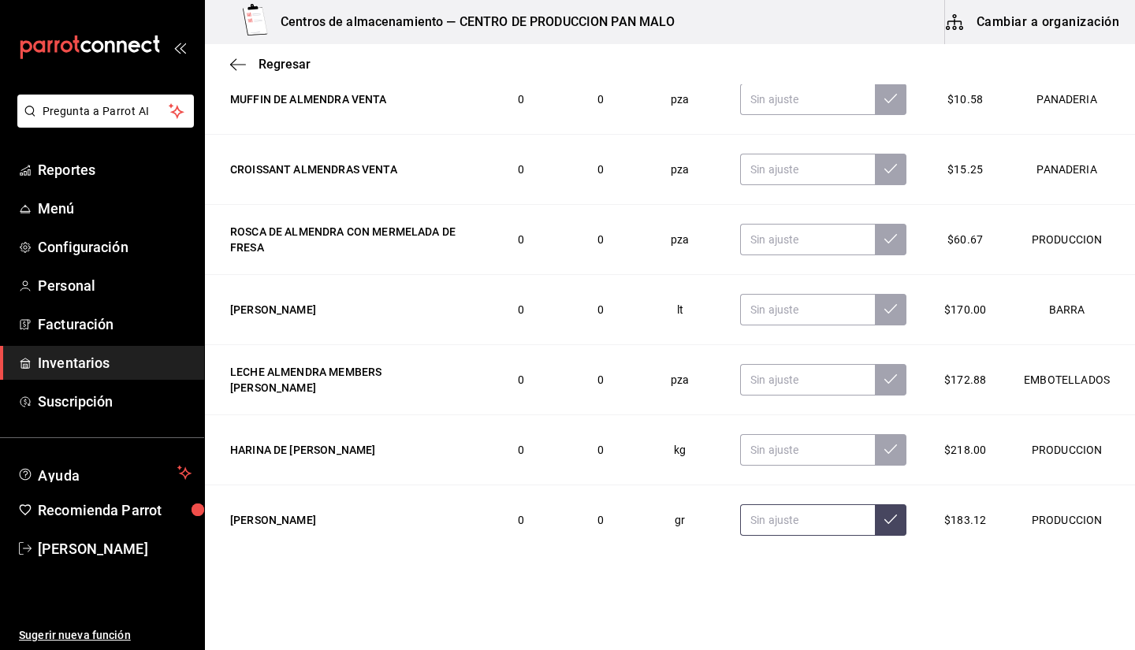
click at [800, 526] on input "text" at bounding box center [807, 520] width 135 height 32
type input "2570.00"
click at [774, 446] on input "text" at bounding box center [808, 450] width 134 height 32
type input "2.00"
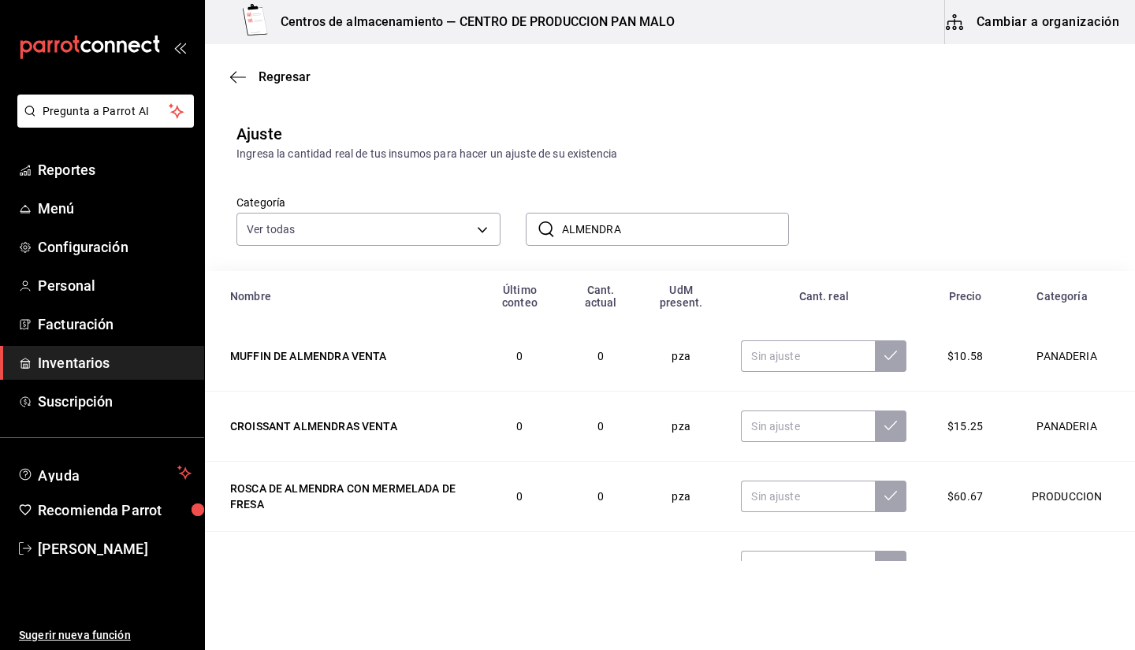
click at [633, 228] on input "ALMENDRA" at bounding box center [676, 230] width 228 height 32
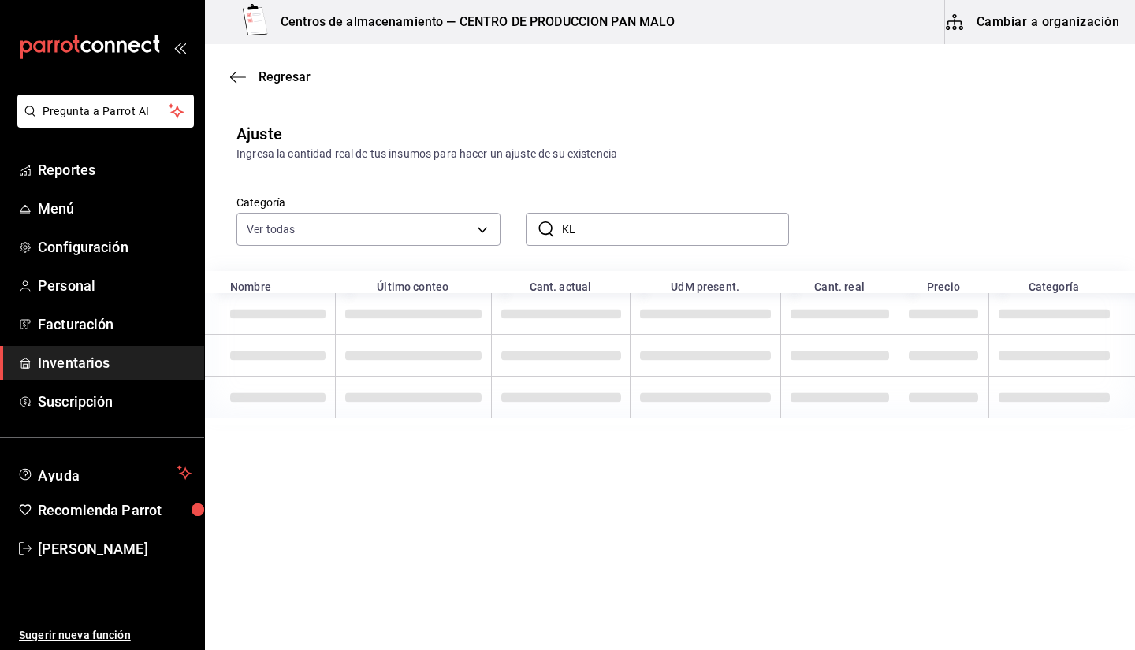
type input "K"
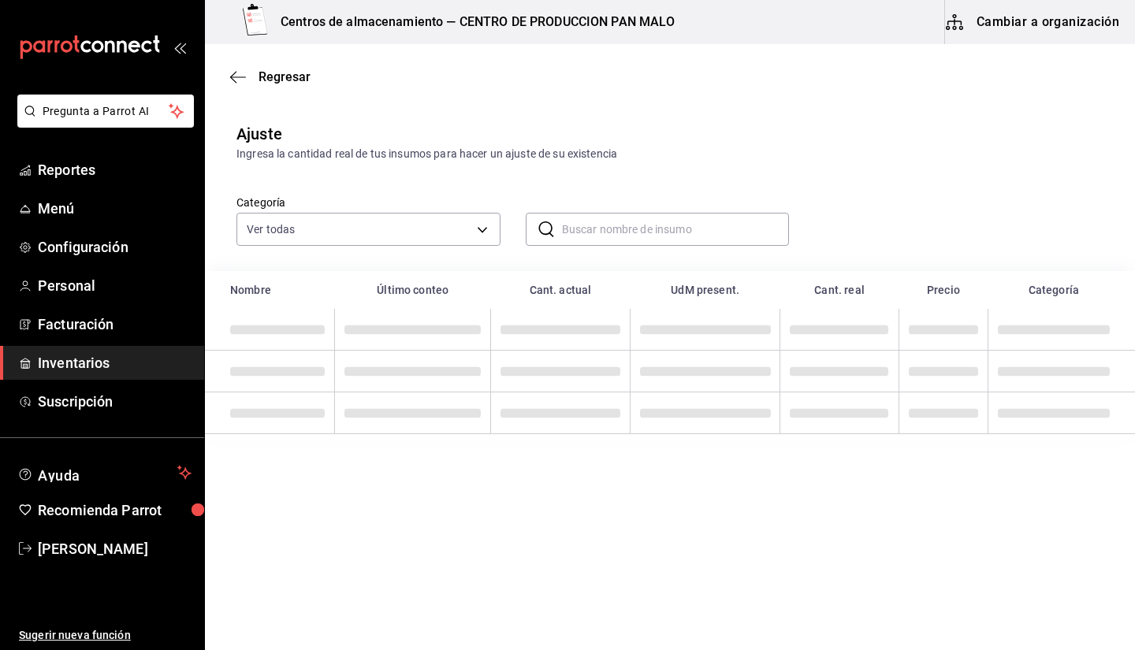
type input "Ñ"
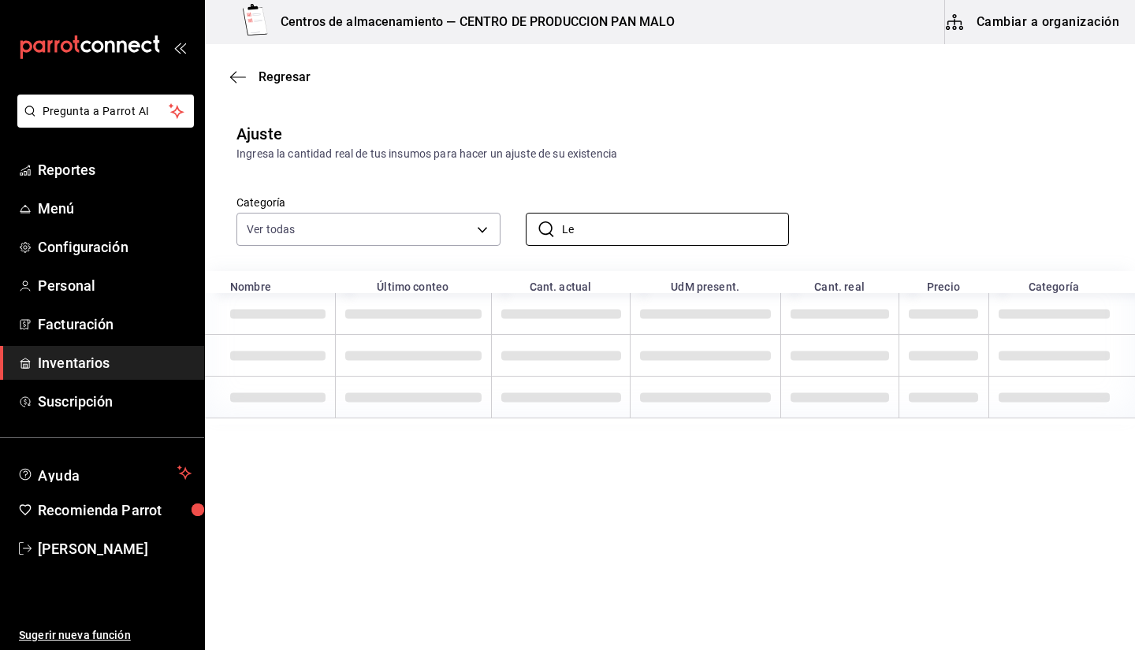
type input "L"
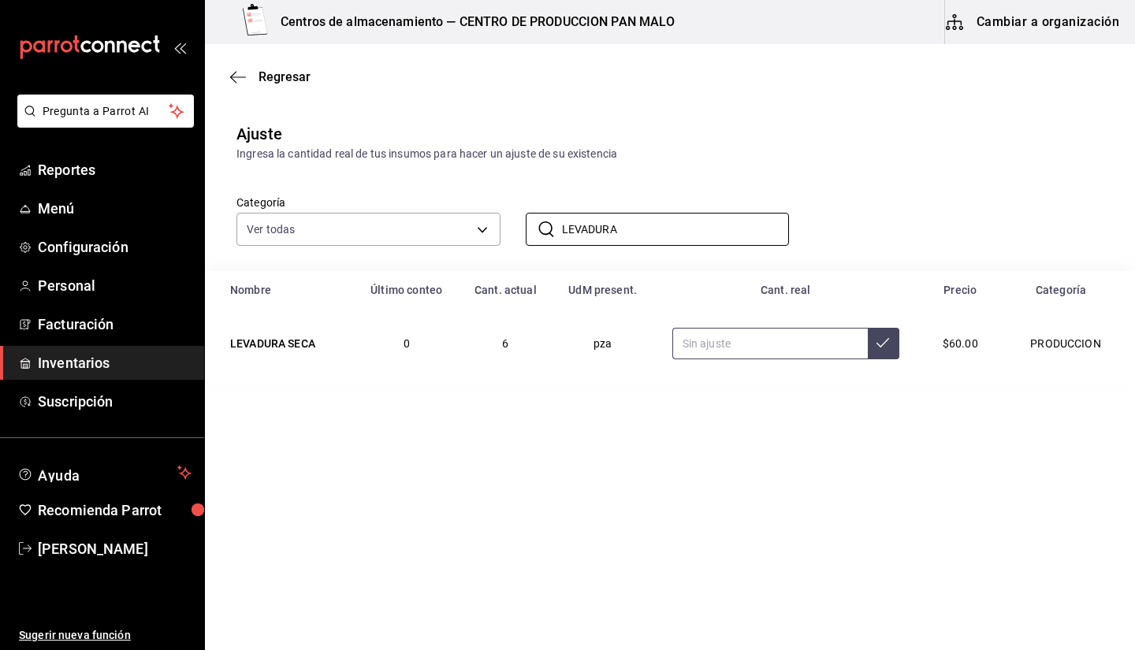
type input "LEVADURA"
click at [823, 346] on input "text" at bounding box center [769, 344] width 195 height 32
type input "7.20"
click at [684, 227] on input "LEVADURA" at bounding box center [676, 230] width 228 height 32
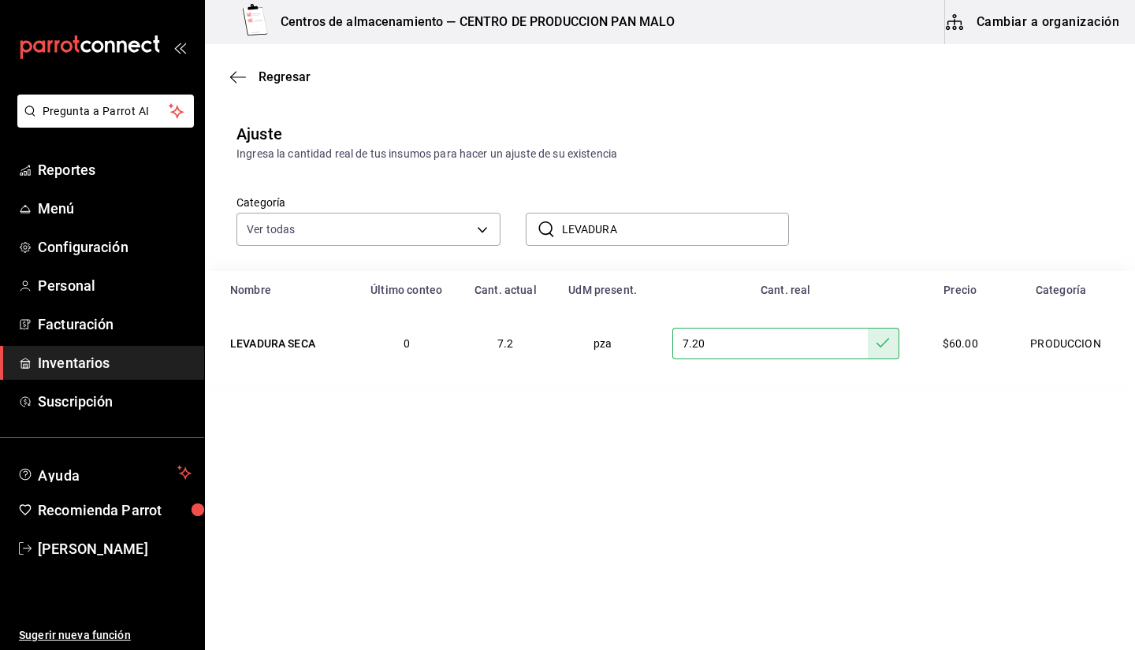
click at [684, 227] on input "LEVADURA" at bounding box center [676, 230] width 228 height 32
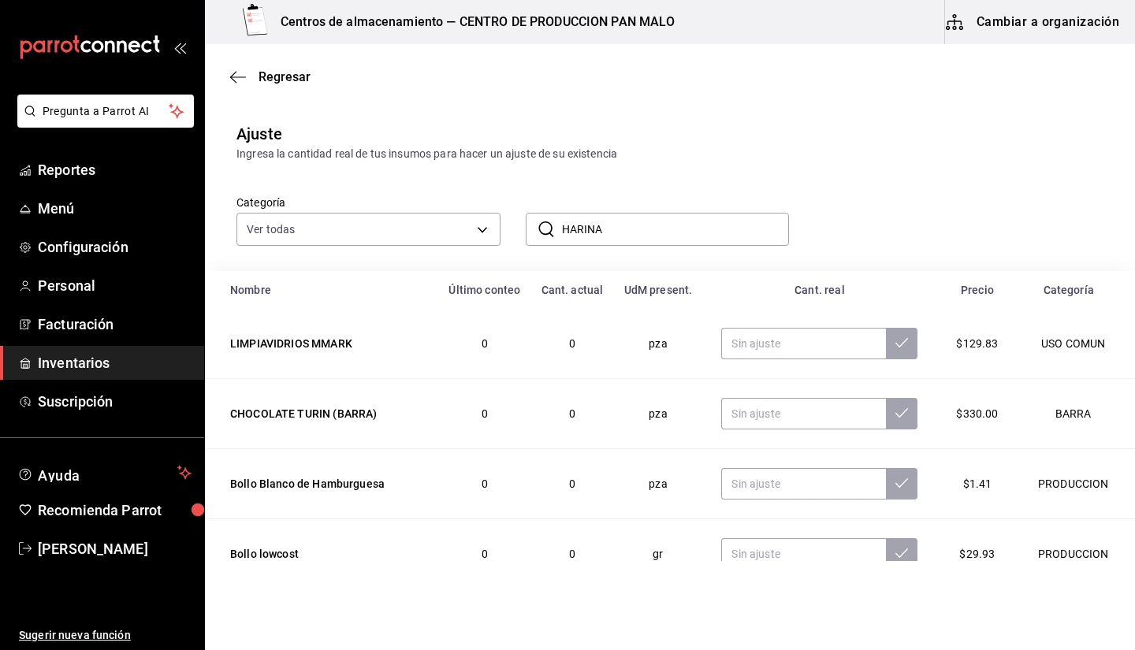
type input "HARINA"
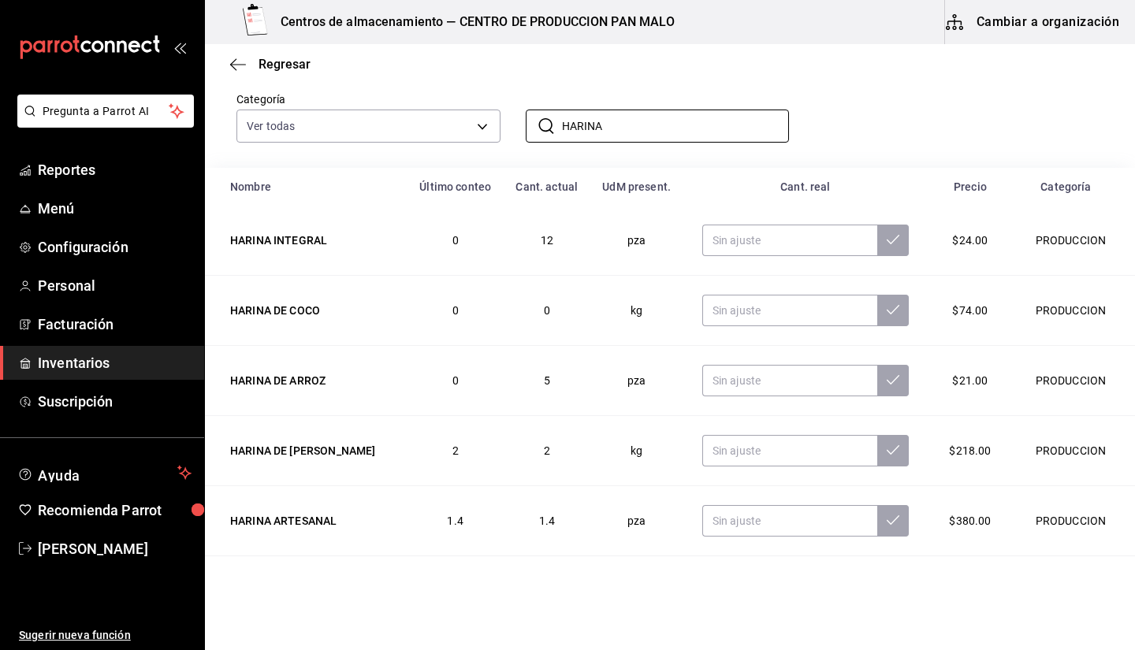
scroll to position [90, 0]
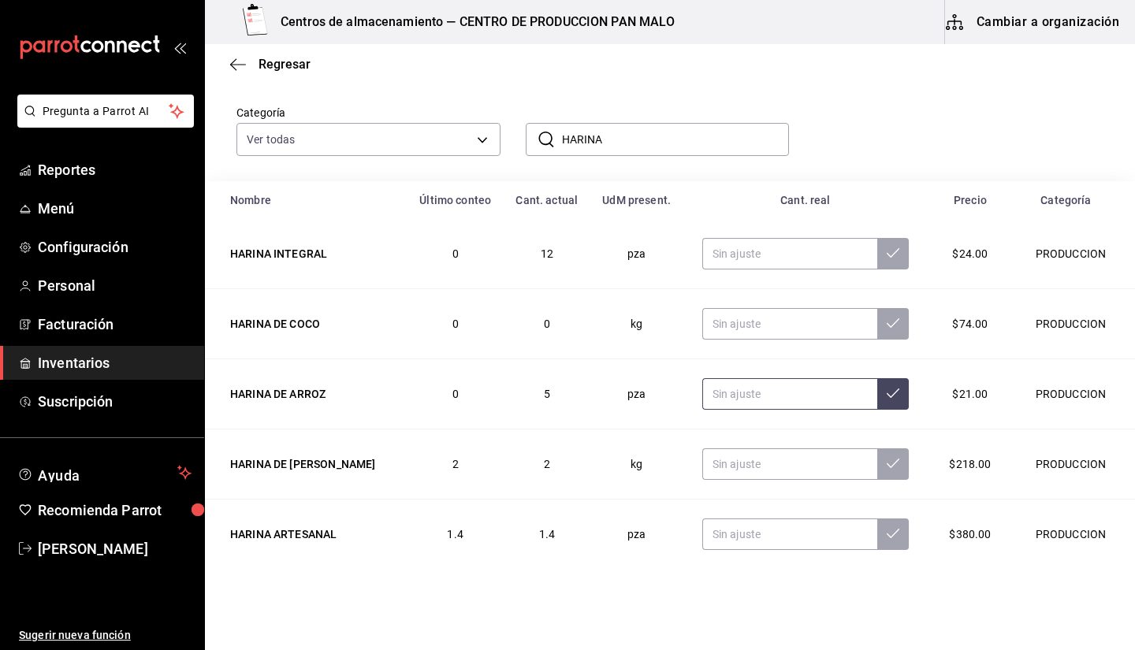
click at [746, 408] on input "text" at bounding box center [789, 394] width 175 height 32
type input "8.00"
click at [777, 258] on input "text" at bounding box center [789, 254] width 175 height 32
click at [712, 265] on input "text" at bounding box center [789, 254] width 175 height 32
click at [723, 250] on input "text" at bounding box center [789, 254] width 175 height 32
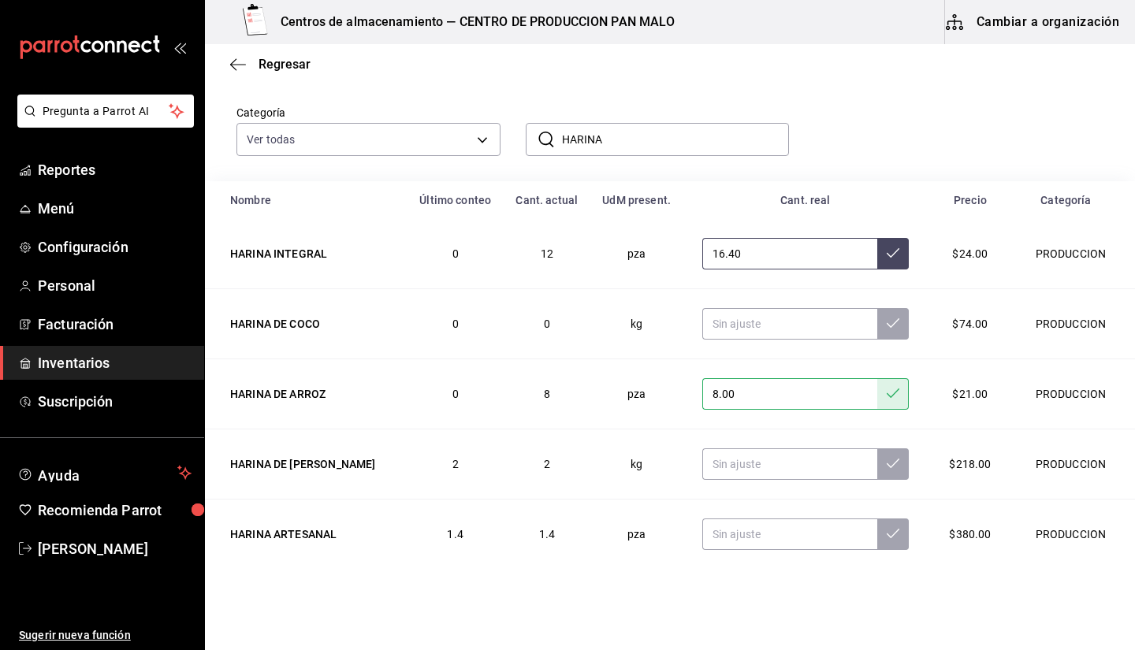
type input "16.40"
click at [730, 322] on input "text" at bounding box center [789, 324] width 175 height 32
click at [745, 474] on input "text" at bounding box center [789, 464] width 175 height 32
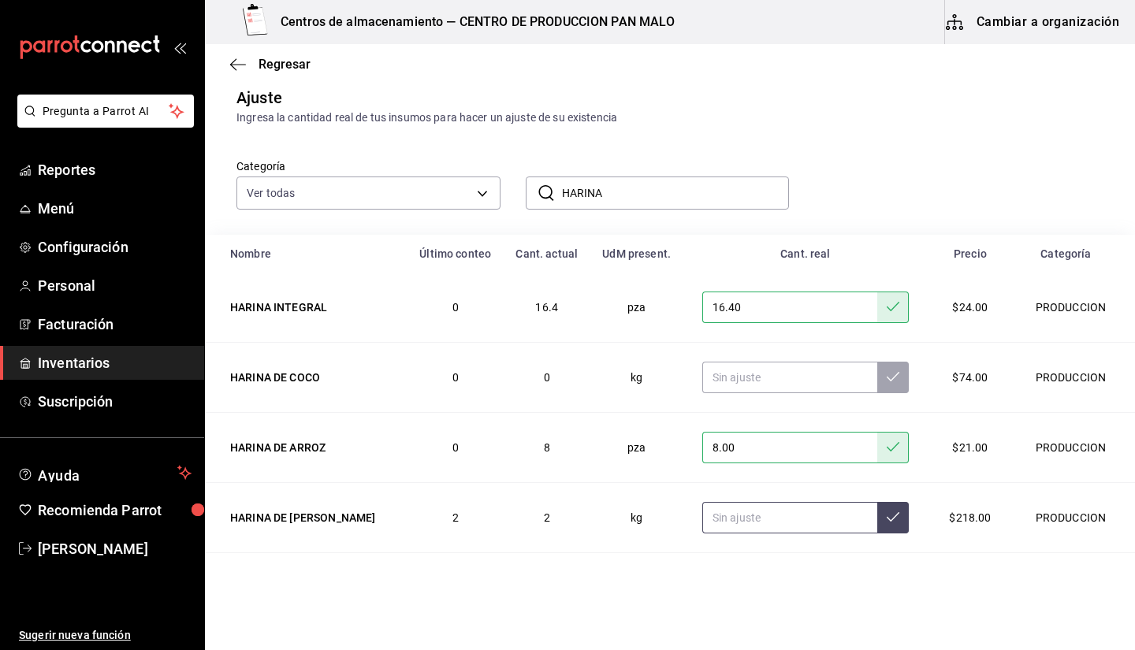
scroll to position [0, 0]
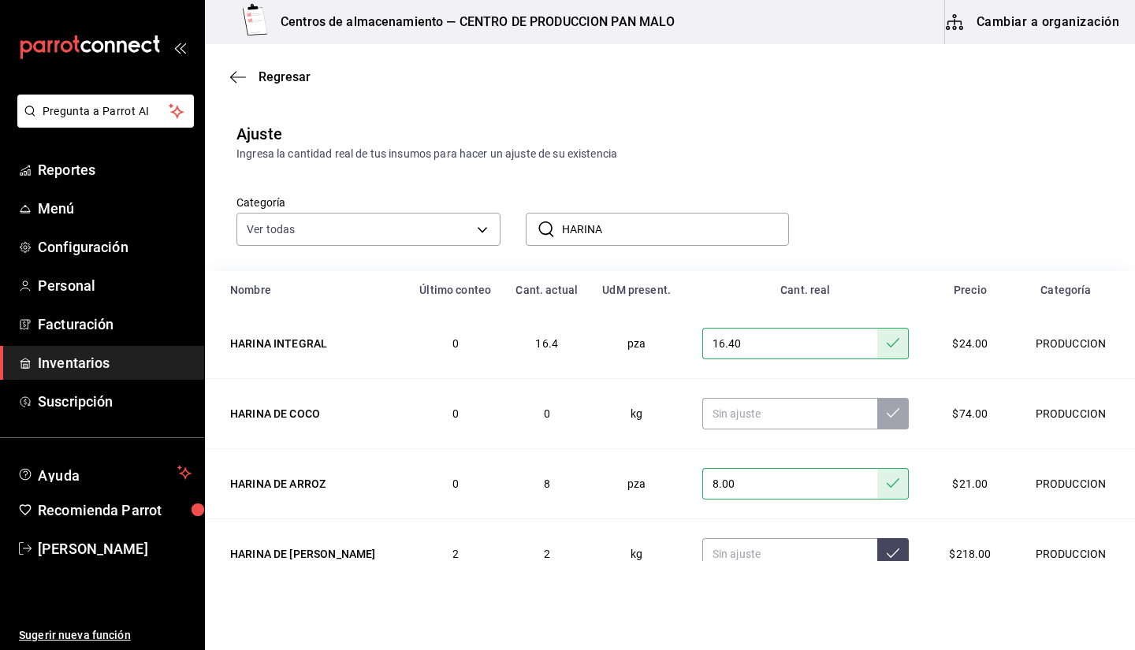
click at [647, 224] on input "HARINA" at bounding box center [676, 230] width 228 height 32
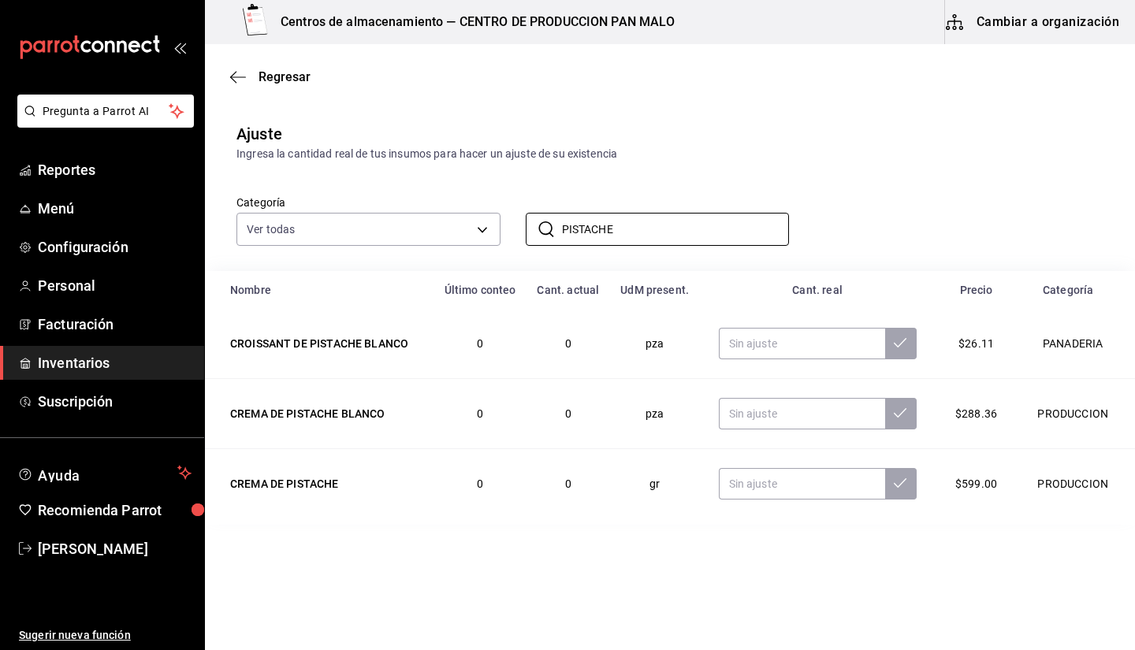
type input "PISTACHE"
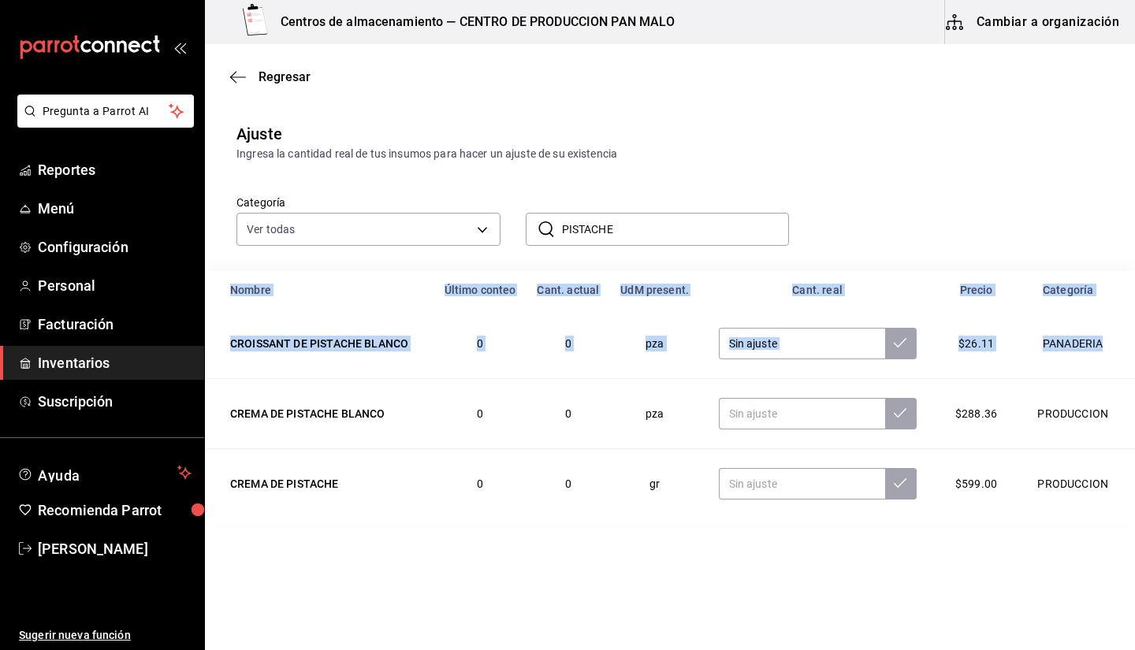
drag, startPoint x: 1134, startPoint y: 246, endPoint x: 1132, endPoint y: 361, distance: 115.1
click at [1132, 361] on div "Ajuste Ingresa la cantidad real de tus insumos para hacer un ajuste de su exist…" at bounding box center [670, 317] width 930 height 415
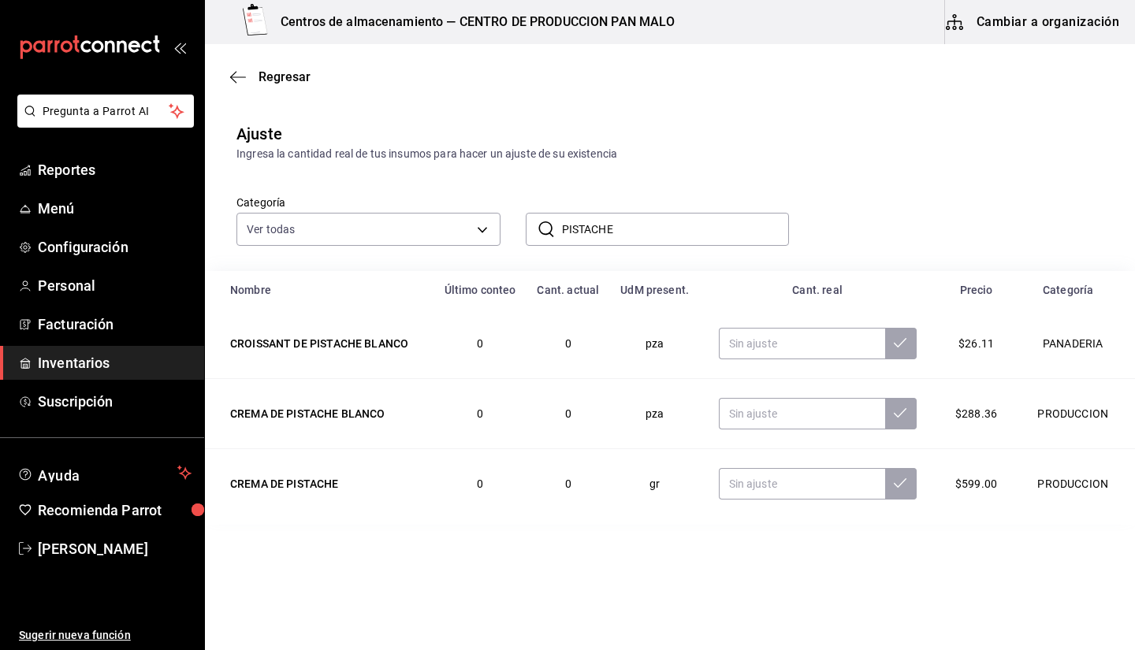
click at [752, 460] on td at bounding box center [818, 484] width 236 height 70
click at [764, 474] on input "text" at bounding box center [802, 484] width 166 height 32
click at [782, 481] on input "3.00" at bounding box center [802, 484] width 166 height 32
type input "3000.00"
click at [774, 422] on input "text" at bounding box center [802, 414] width 166 height 32
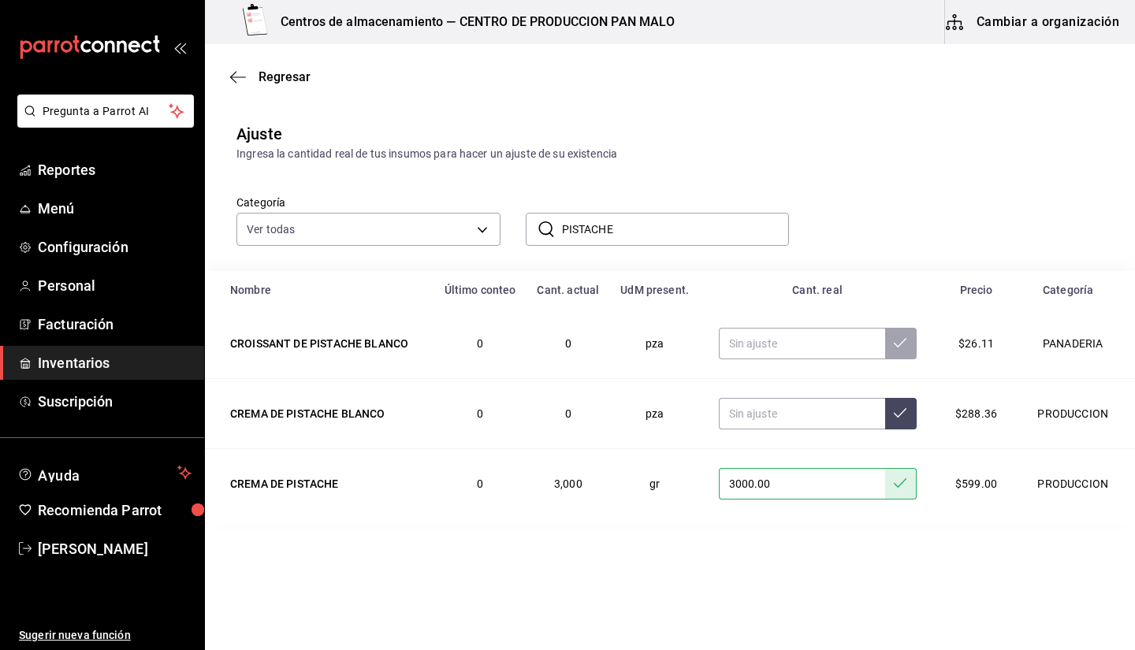
click at [646, 240] on input "PISTACHE" at bounding box center [676, 230] width 228 height 32
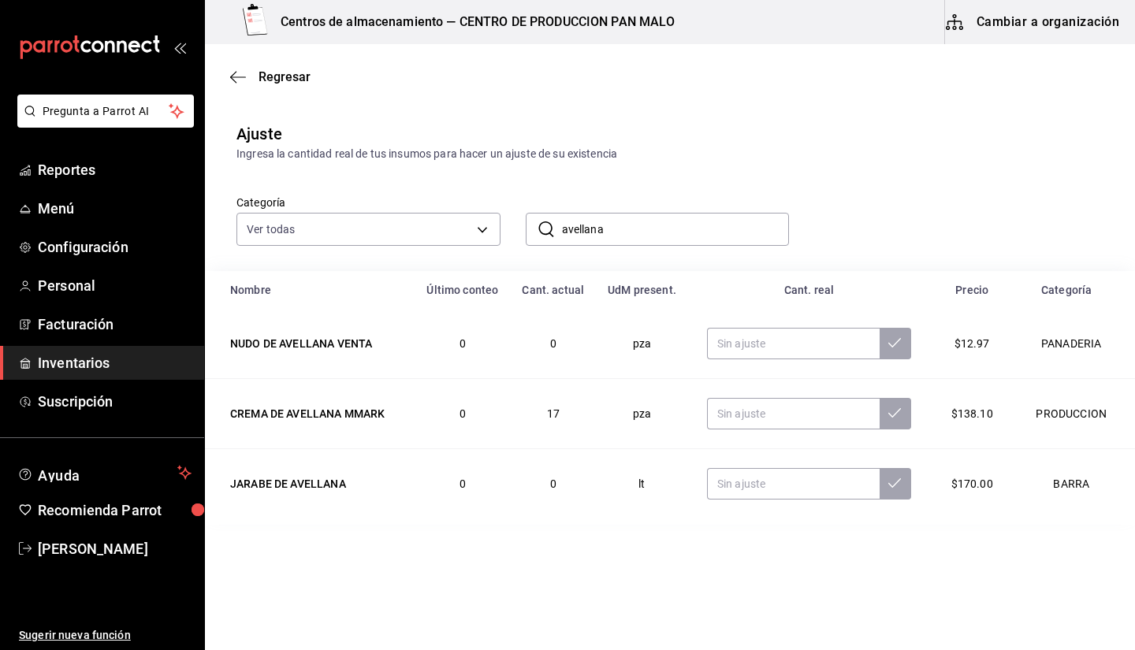
type input "avellana"
click at [819, 409] on input "text" at bounding box center [793, 414] width 173 height 32
type input "14.00"
click at [759, 481] on input "text" at bounding box center [793, 484] width 173 height 32
click at [619, 236] on input "avellana" at bounding box center [676, 230] width 228 height 32
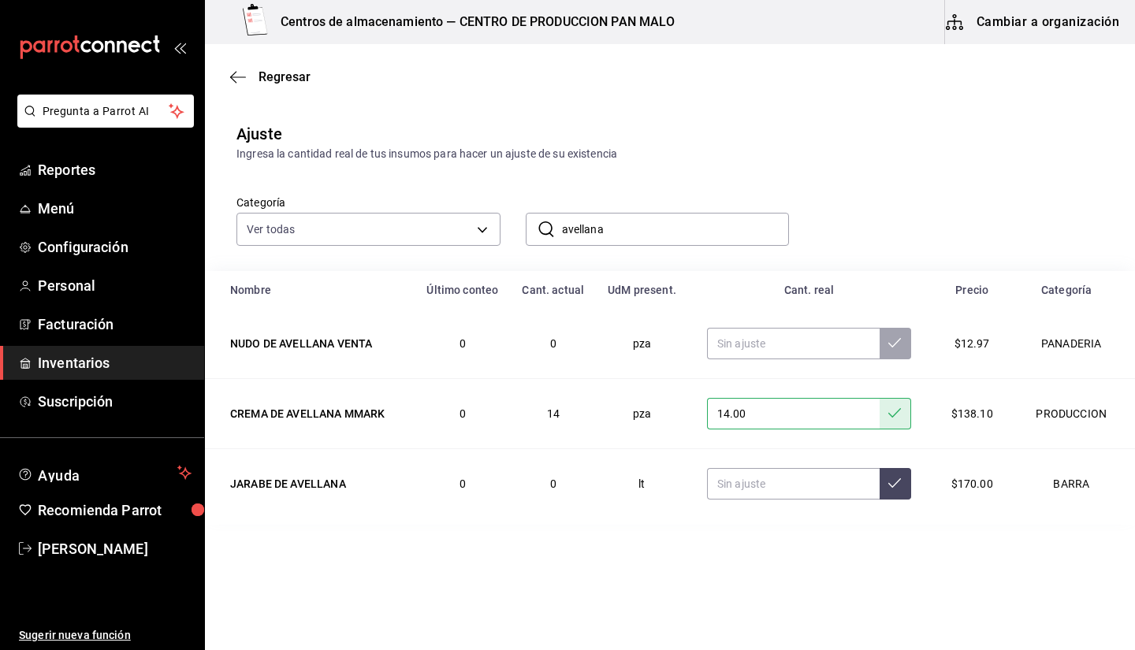
click at [619, 236] on input "avellana" at bounding box center [676, 230] width 228 height 32
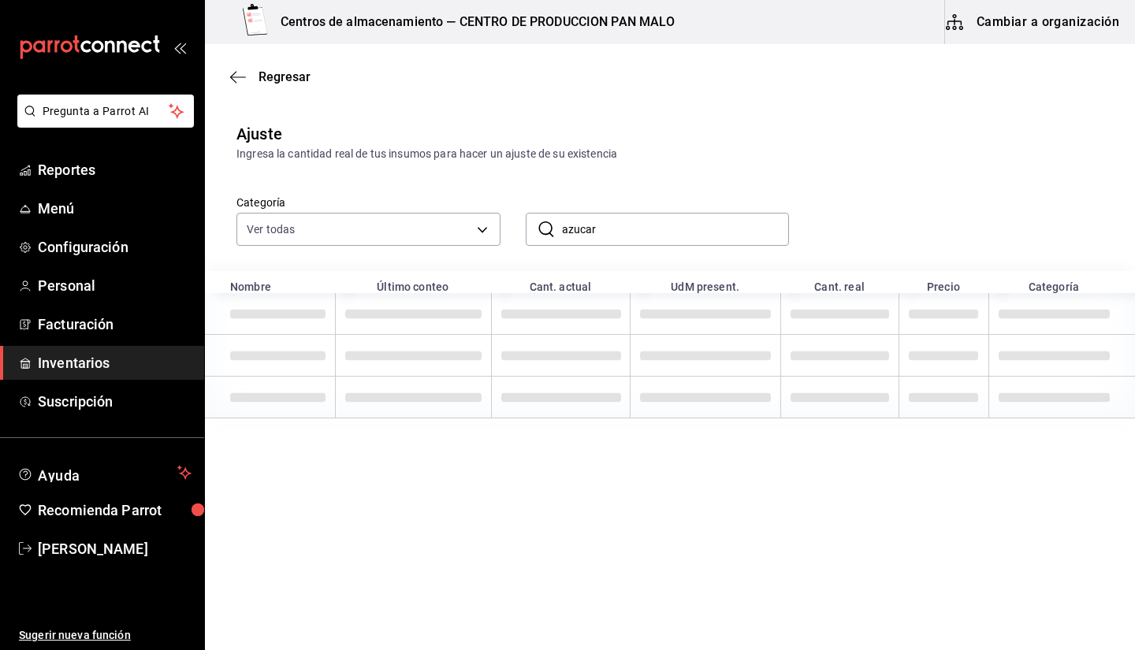
type input "azucar"
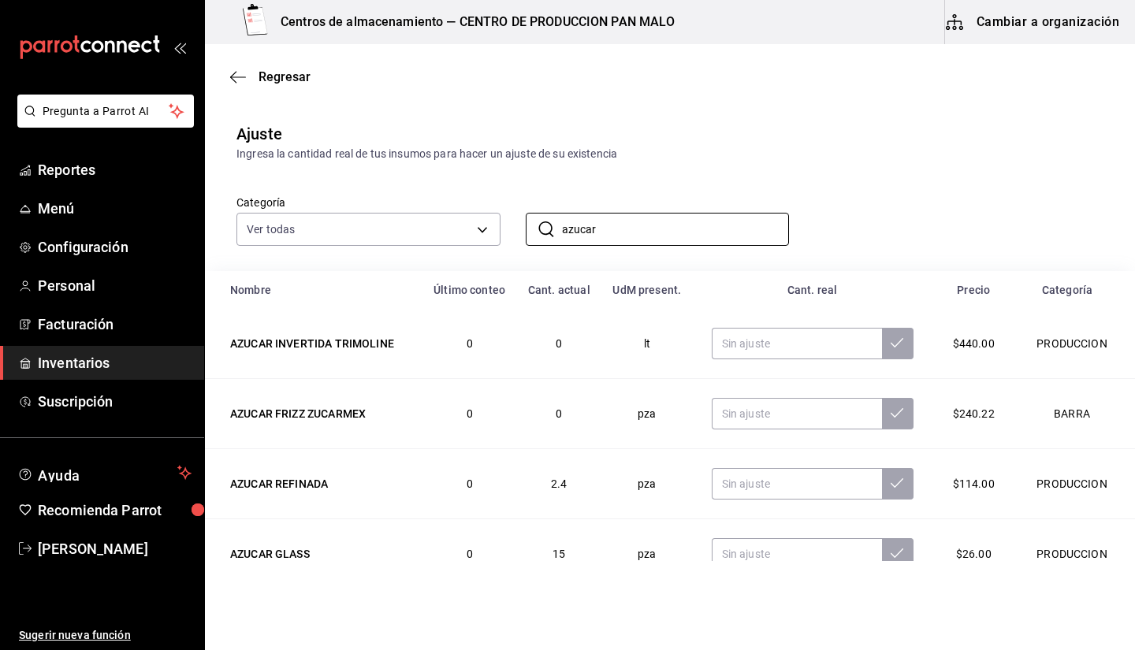
click at [969, 233] on div "Categoría Ver todas 845d24ca-60dd-4e7e-b3c9-ca2702778d83,d258234b-eb86-4f23-b0a…" at bounding box center [644, 204] width 867 height 84
click at [801, 351] on input "text" at bounding box center [797, 344] width 170 height 32
type input "1.70"
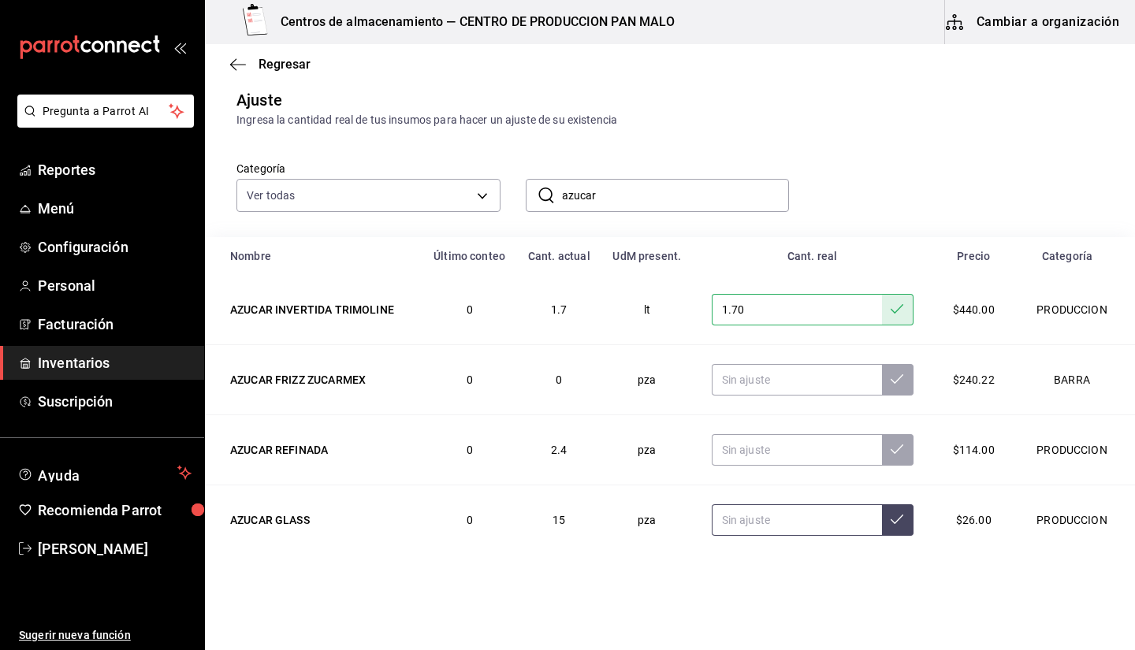
click at [753, 511] on input "text" at bounding box center [797, 520] width 170 height 32
type input "19.00"
click at [745, 454] on input "text" at bounding box center [797, 450] width 170 height 32
click at [745, 381] on input "text" at bounding box center [797, 380] width 170 height 32
click at [766, 459] on input "text" at bounding box center [797, 450] width 170 height 32
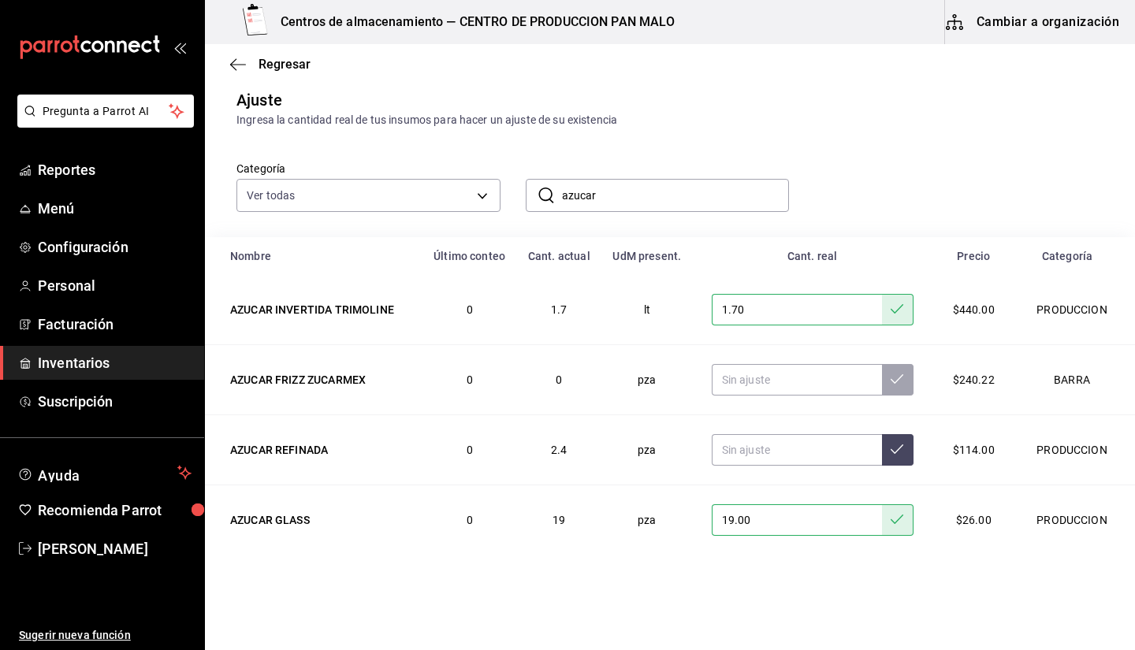
click at [661, 203] on input "azucar" at bounding box center [676, 196] width 228 height 32
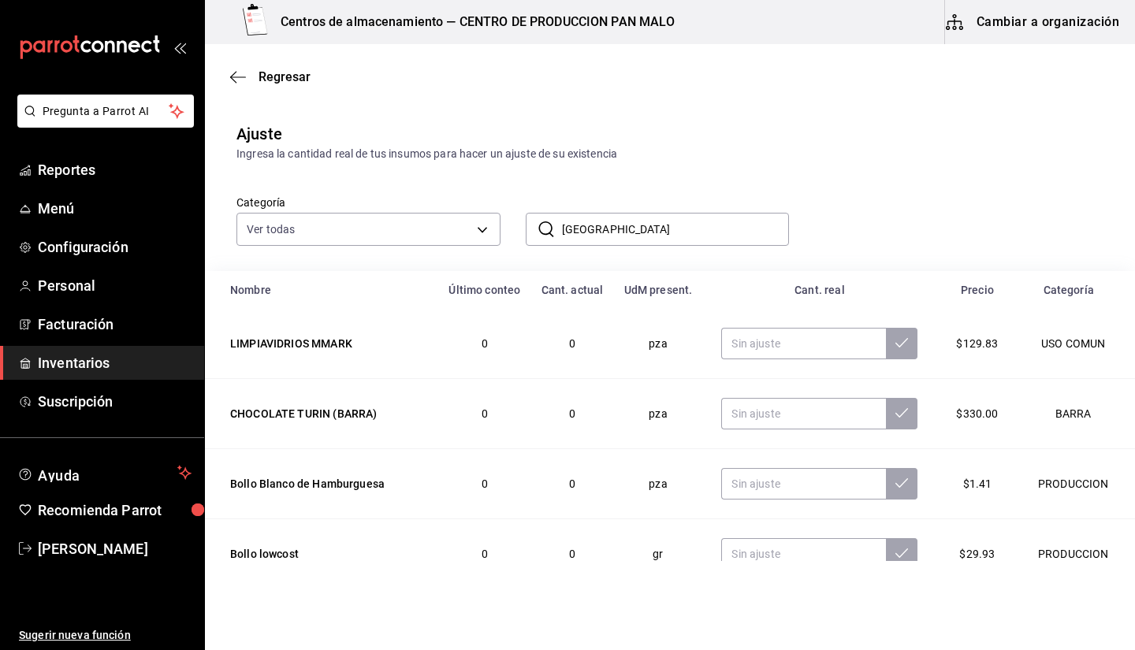
type input "turin"
click at [734, 402] on input "text" at bounding box center [803, 414] width 165 height 32
type input "4.00"
click at [623, 230] on input "turin" at bounding box center [676, 230] width 228 height 32
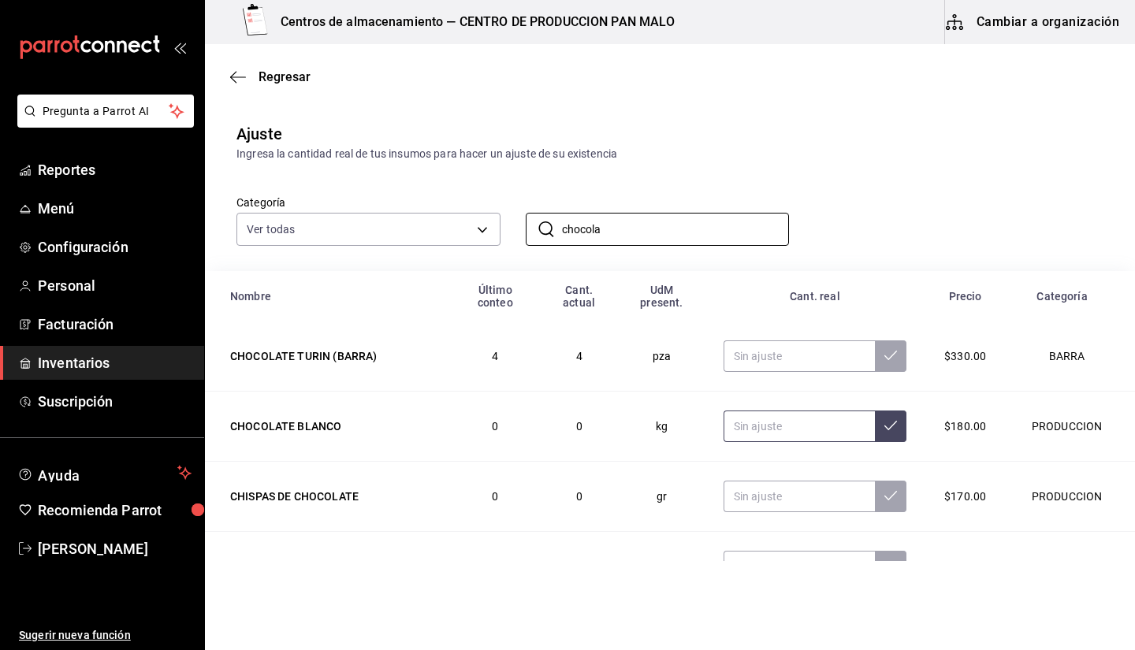
type input "chocola"
click at [798, 424] on input "text" at bounding box center [798, 427] width 151 height 32
type input "4.37"
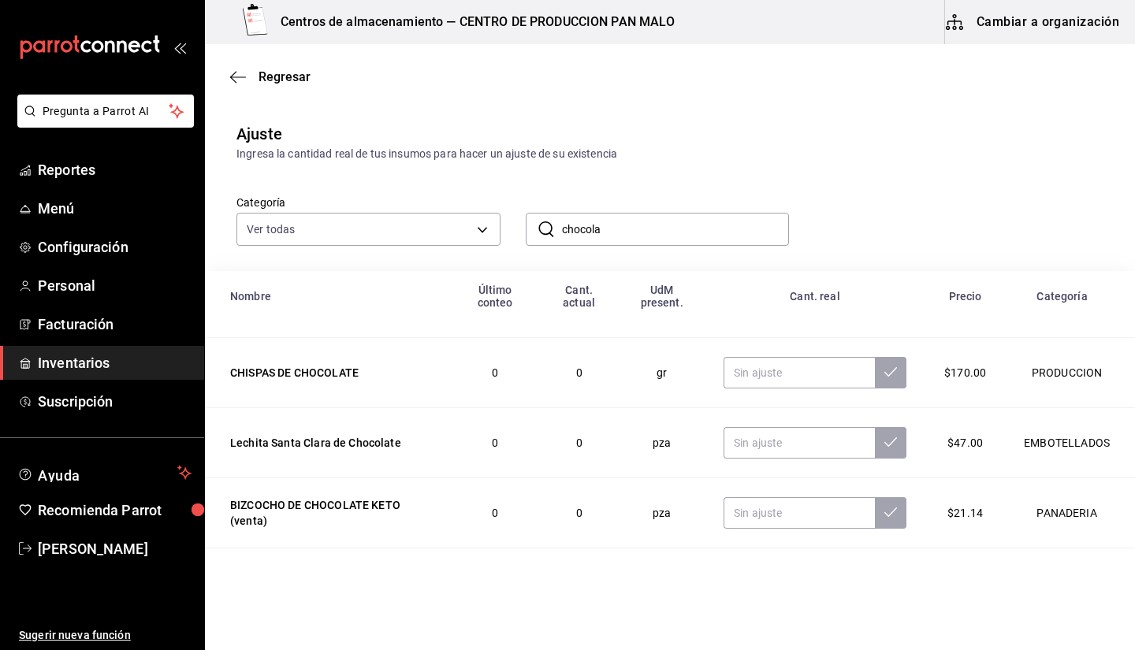
scroll to position [138, 0]
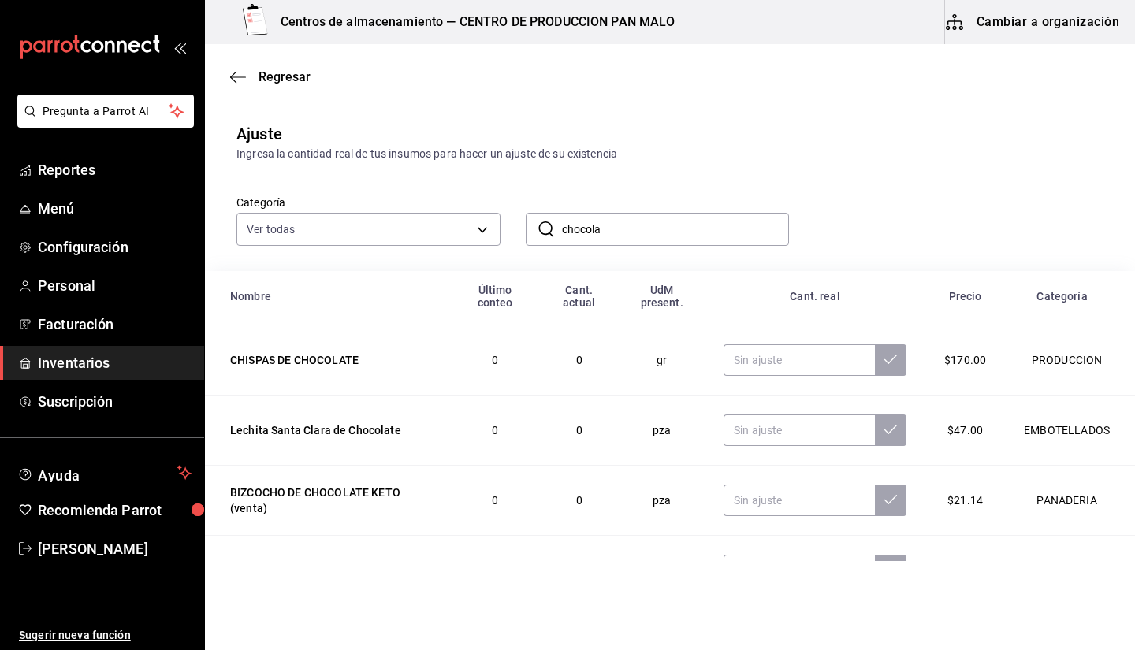
click at [644, 219] on input "chocola" at bounding box center [676, 230] width 228 height 32
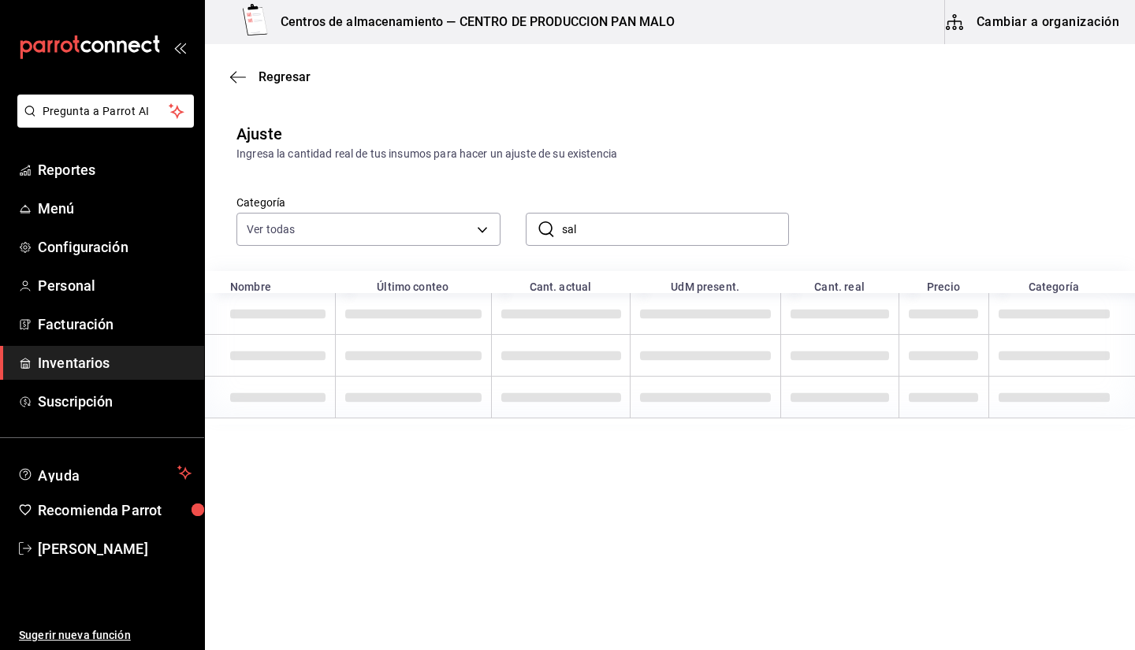
type input "sal"
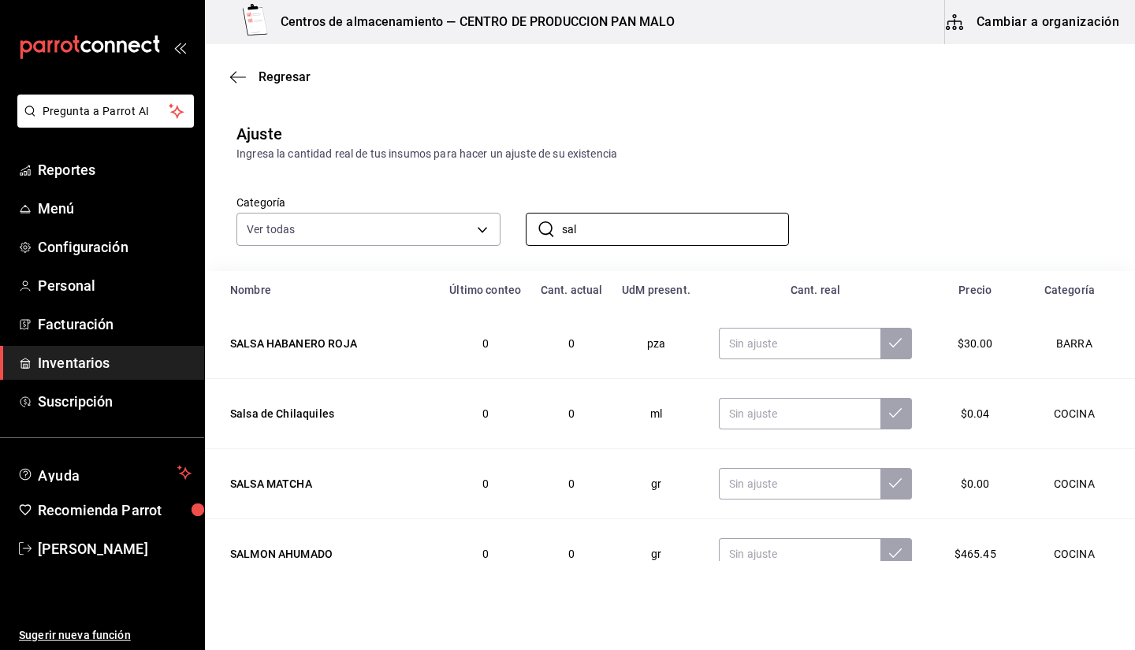
click at [823, 178] on div "Categoría Ver todas 845d24ca-60dd-4e7e-b3c9-ca2702778d83,d258234b-eb86-4f23-b0a…" at bounding box center [644, 204] width 867 height 84
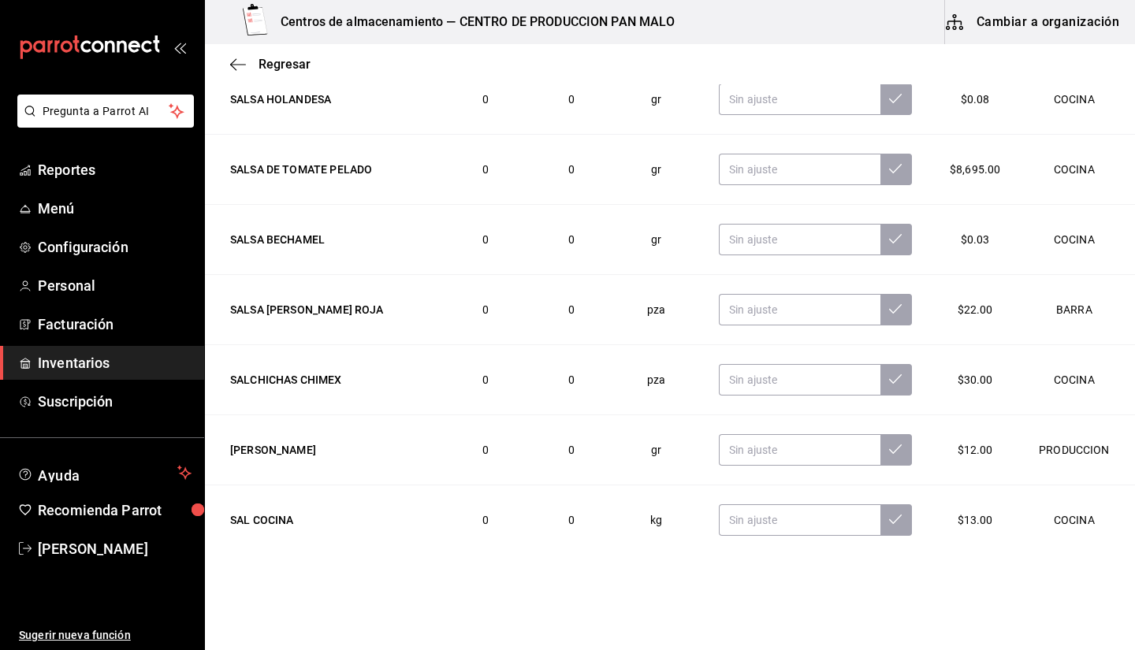
scroll to position [489, 0]
click at [793, 451] on input "text" at bounding box center [800, 450] width 162 height 32
type input "2000.00"
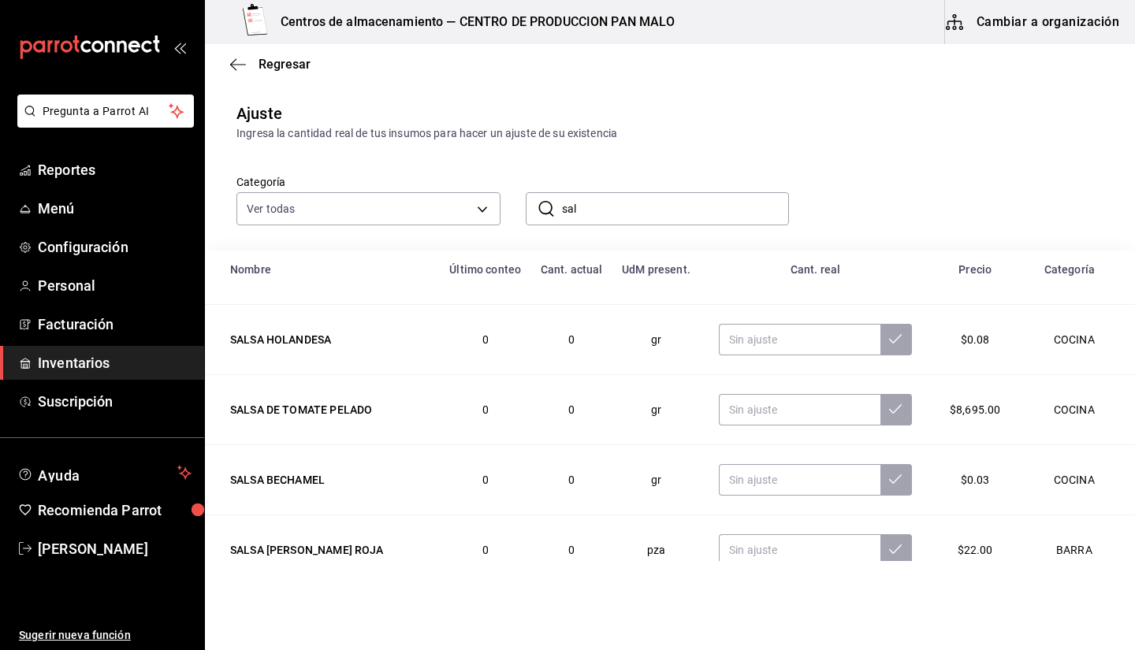
scroll to position [0, 0]
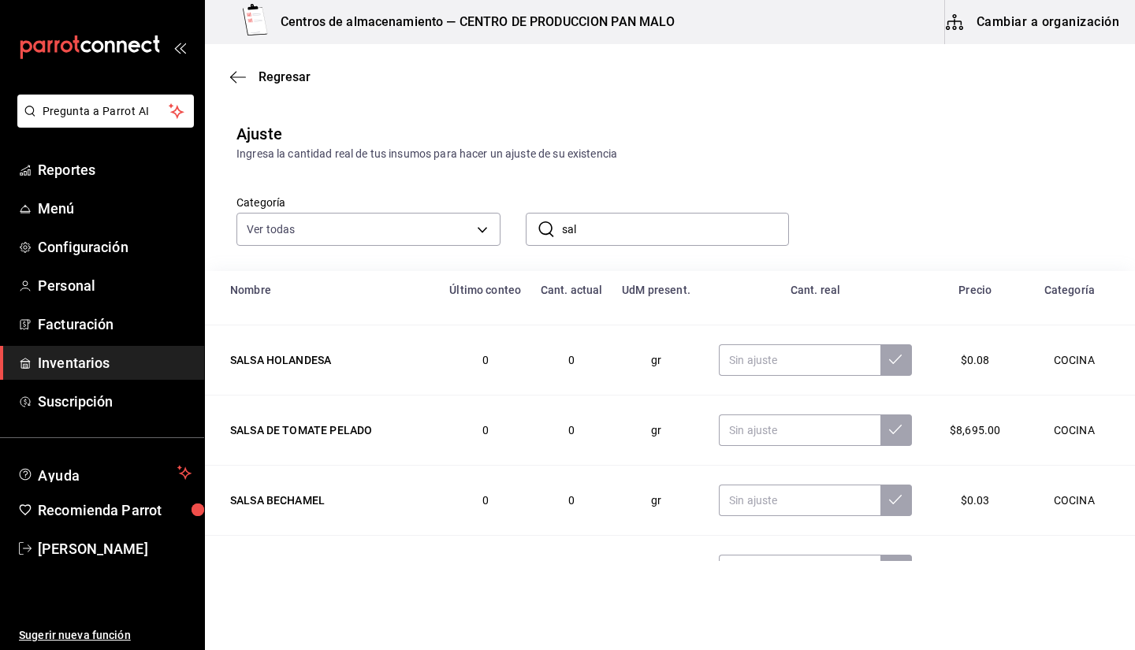
click at [675, 229] on input "sal" at bounding box center [676, 230] width 228 height 32
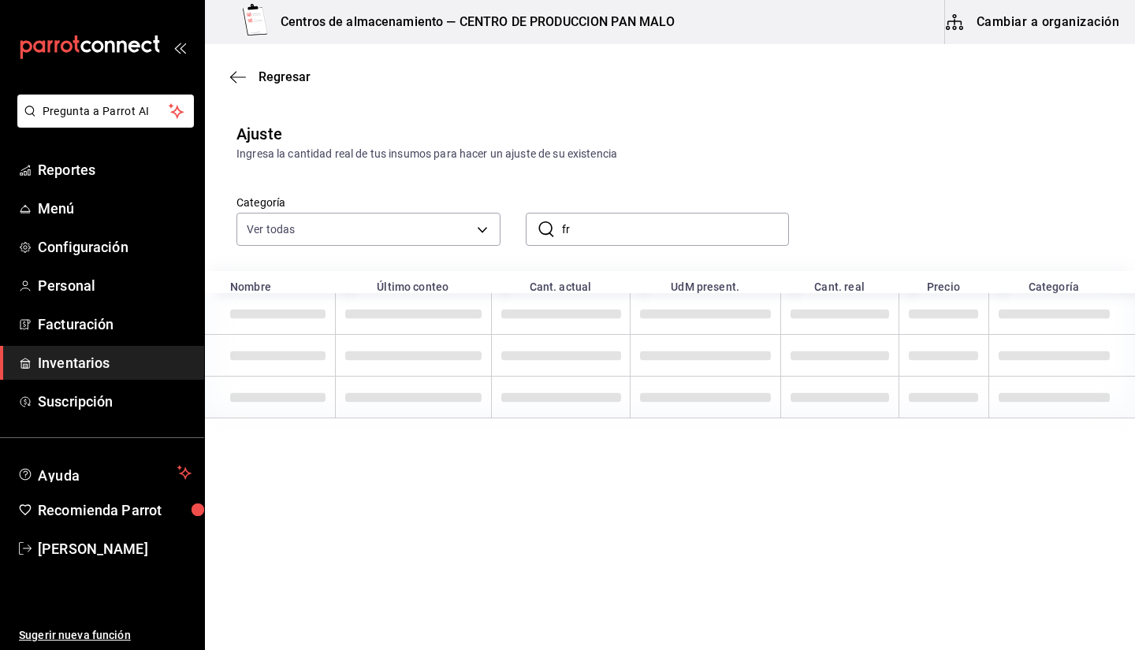
type input "f"
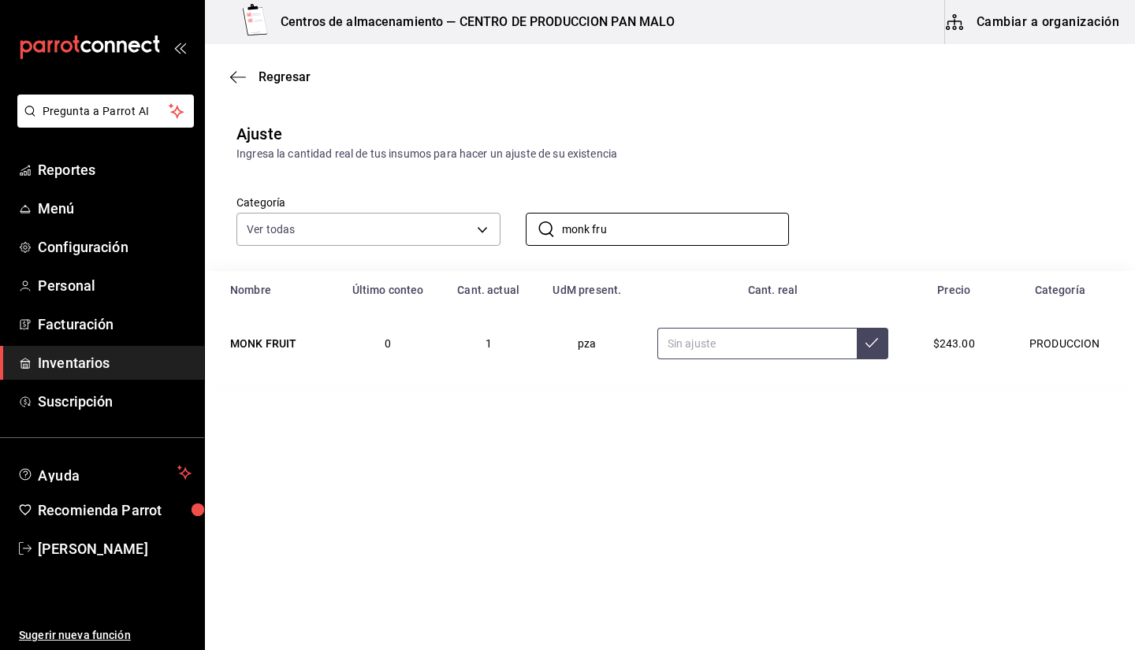
type input "monk fru"
click at [718, 351] on input "text" at bounding box center [756, 344] width 199 height 32
click at [671, 227] on input "monk fru" at bounding box center [676, 230] width 228 height 32
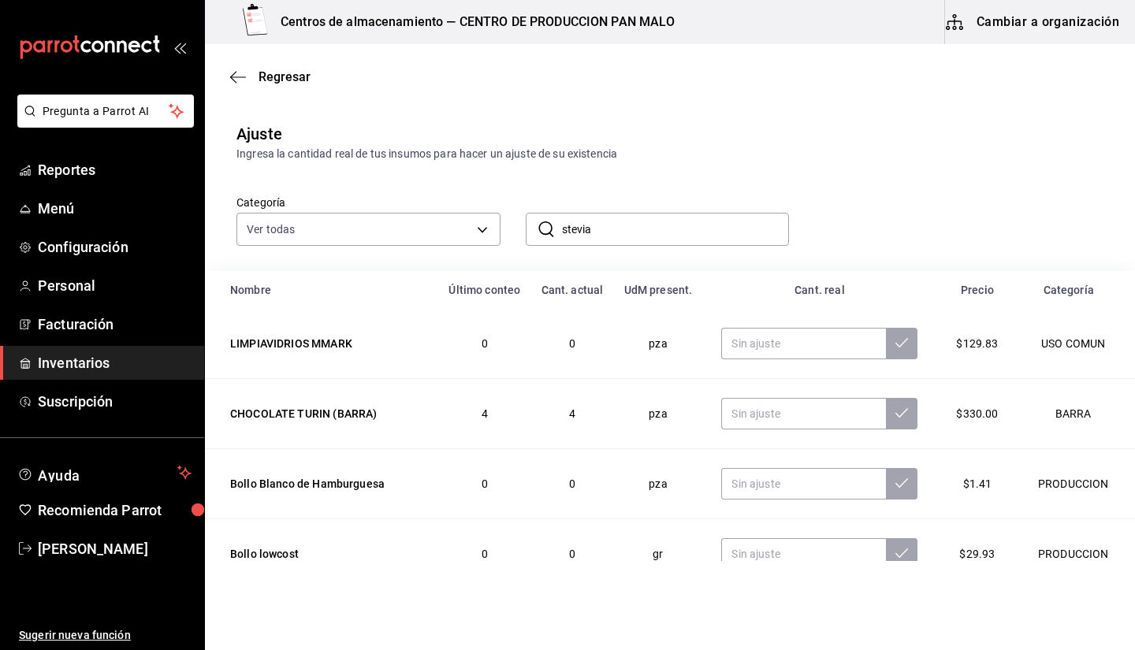
click at [893, 206] on div "Categoría Ver todas 845d24ca-60dd-4e7e-b3c9-ca2702778d83,d258234b-eb86-4f23-b0a…" at bounding box center [644, 204] width 867 height 84
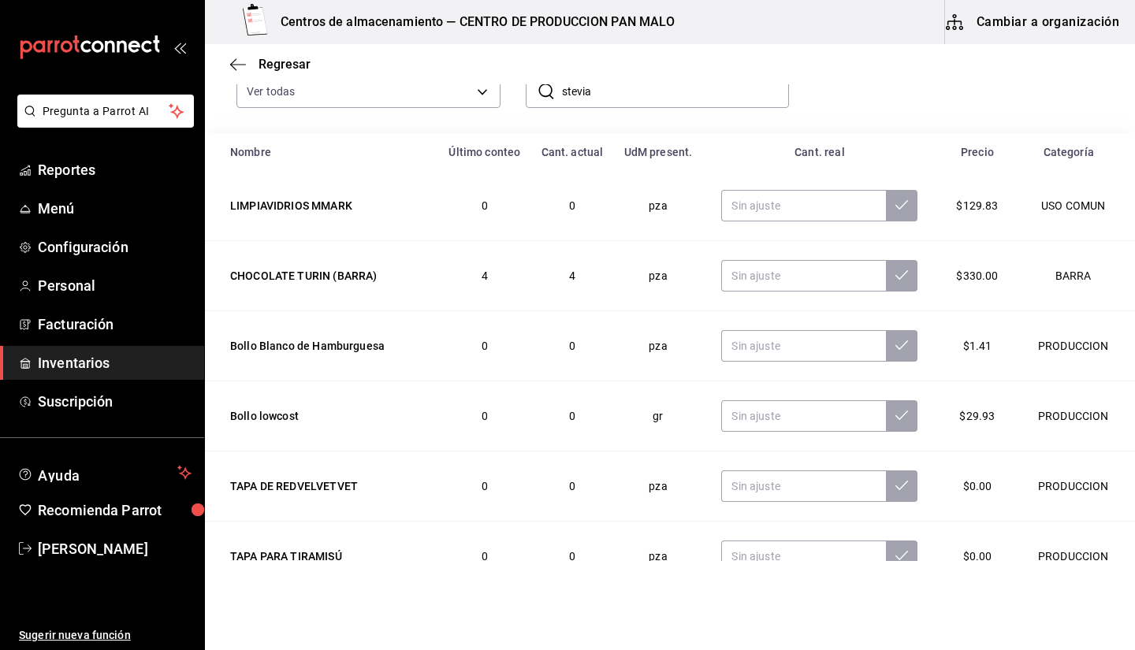
click at [702, 87] on input "stevia" at bounding box center [676, 92] width 228 height 32
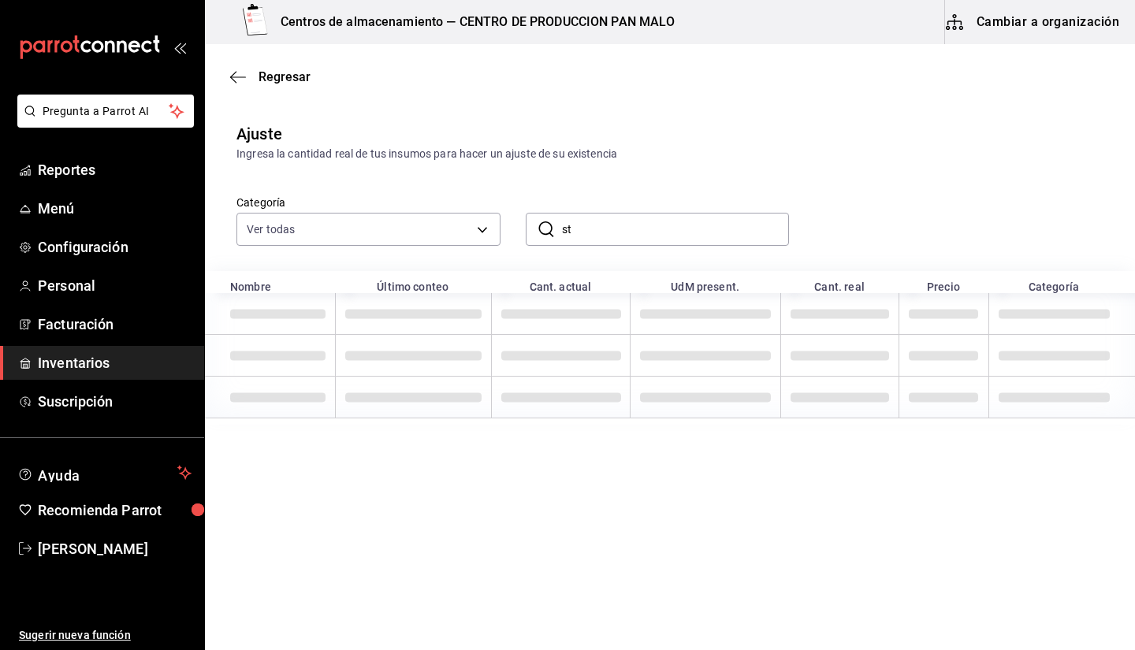
type input "s"
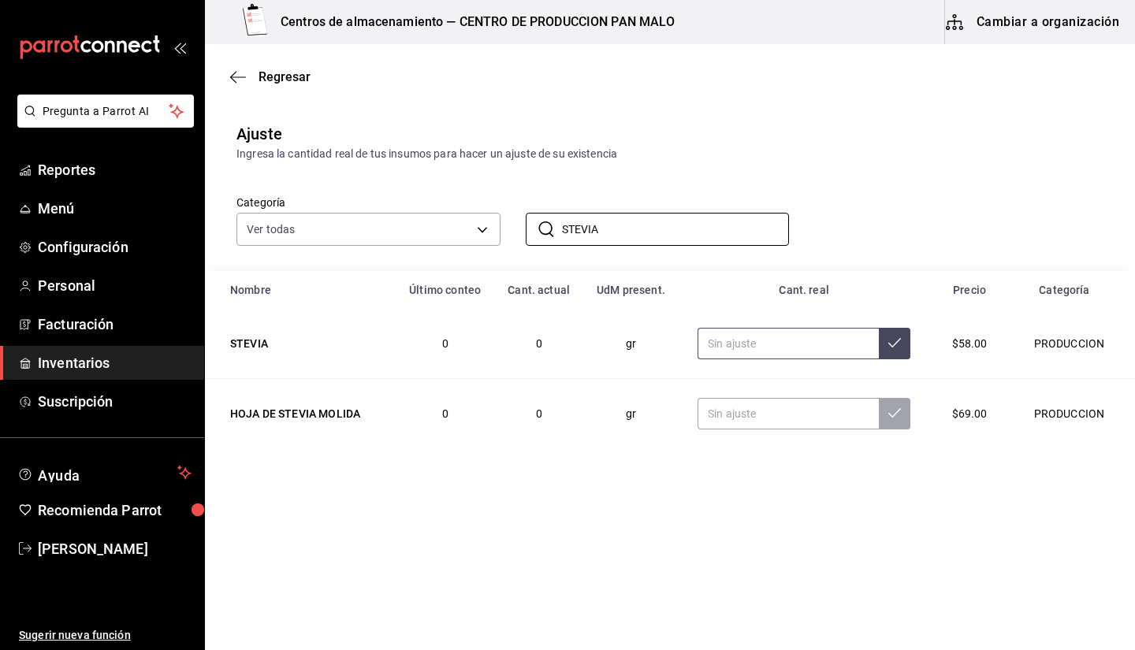
type input "STEVIA"
click at [843, 336] on input "text" at bounding box center [787, 344] width 181 height 32
click at [801, 331] on input "100.00" at bounding box center [787, 344] width 181 height 32
click at [730, 344] on input "172.00" at bounding box center [787, 344] width 181 height 32
type input "160.00"
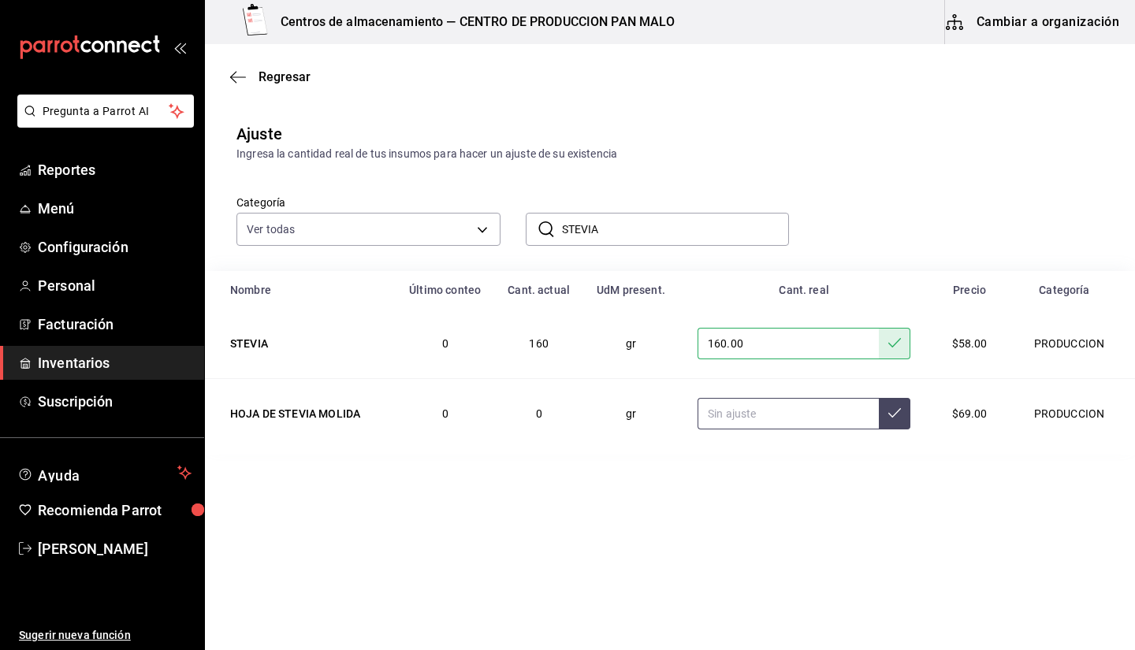
click at [742, 405] on input "text" at bounding box center [787, 414] width 181 height 32
type input "162.00"
click at [632, 225] on input "STEVIA" at bounding box center [676, 230] width 228 height 32
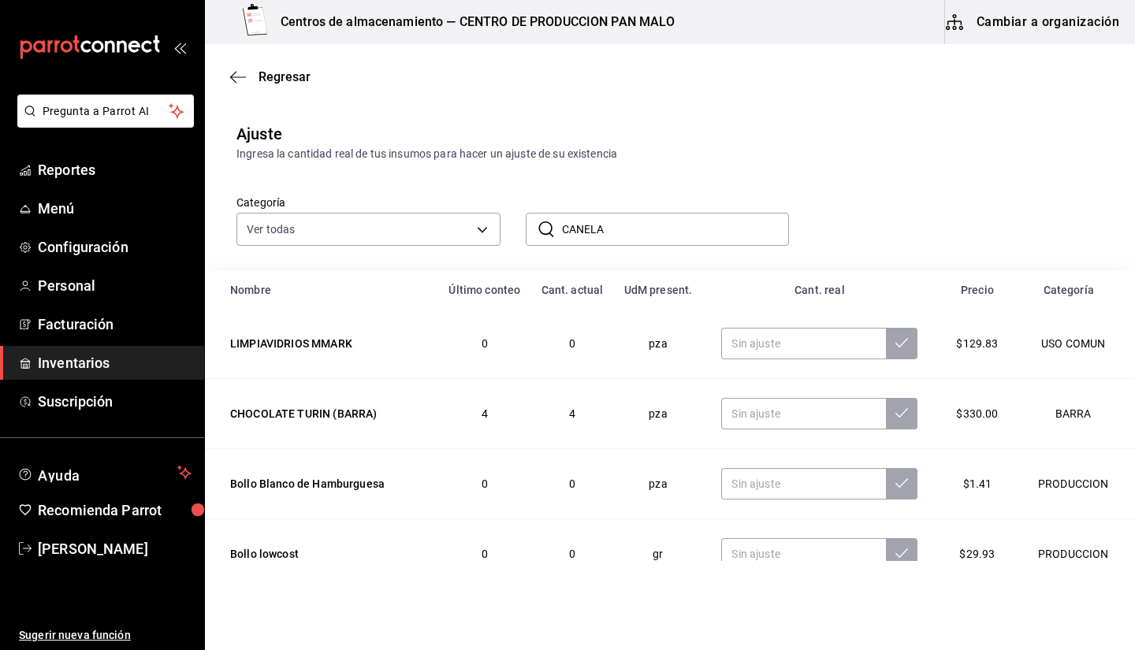
type input "CANELA"
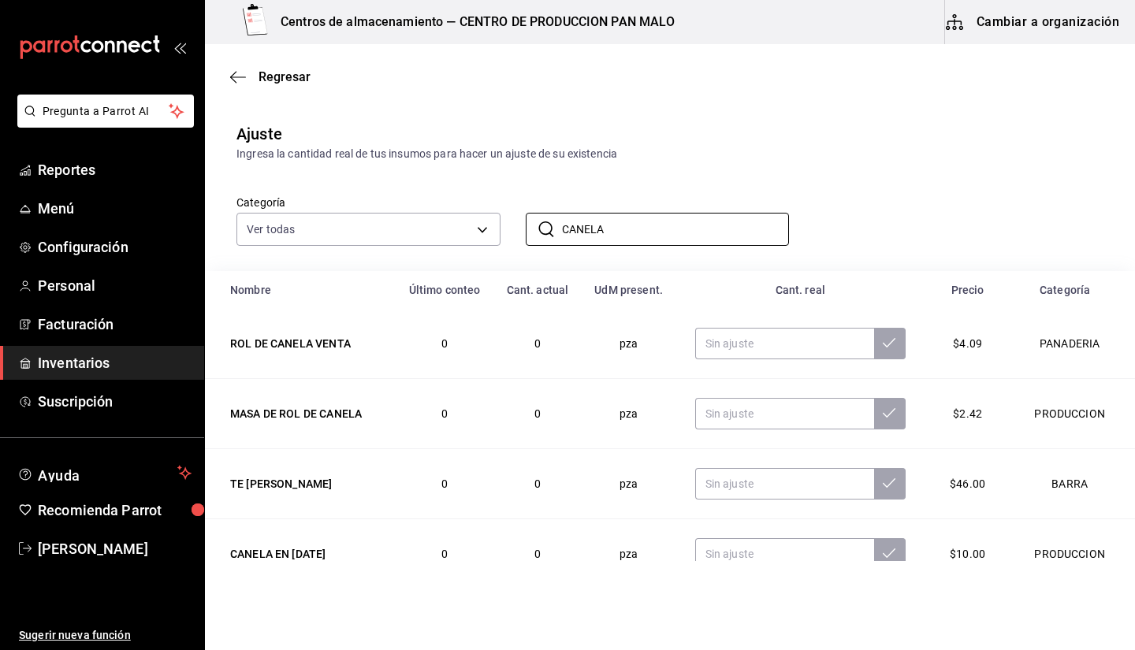
scroll to position [105, 0]
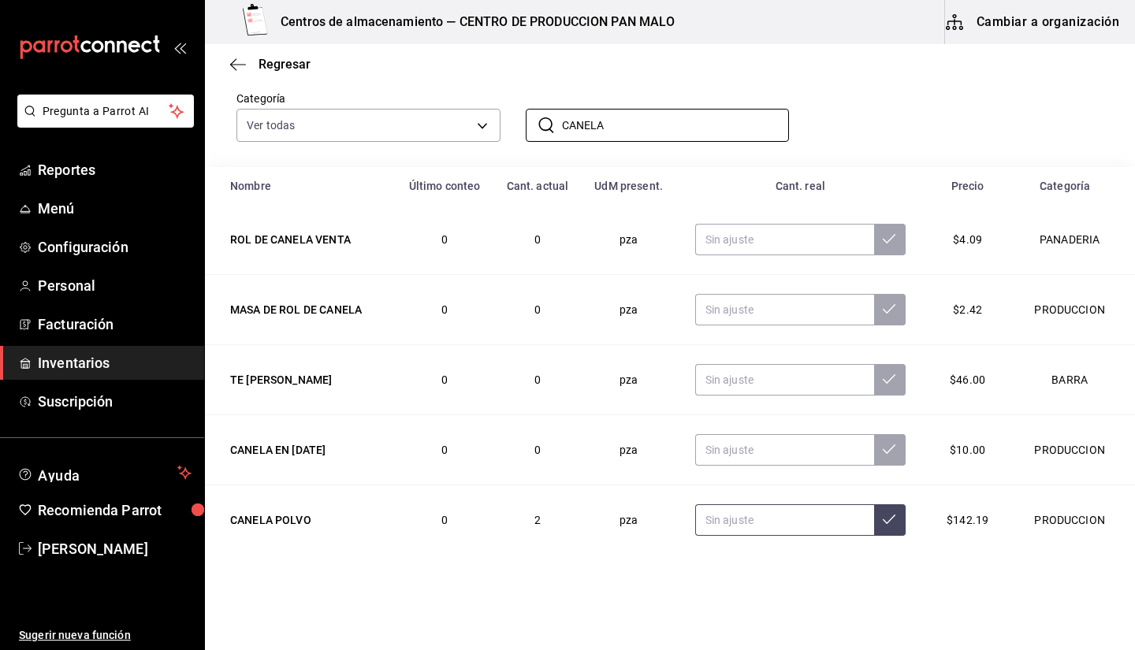
click at [794, 506] on input "text" at bounding box center [784, 520] width 179 height 32
click at [762, 516] on input "4.00" at bounding box center [784, 520] width 179 height 32
type input "4.05"
click at [585, 122] on input "CANELA" at bounding box center [676, 126] width 228 height 32
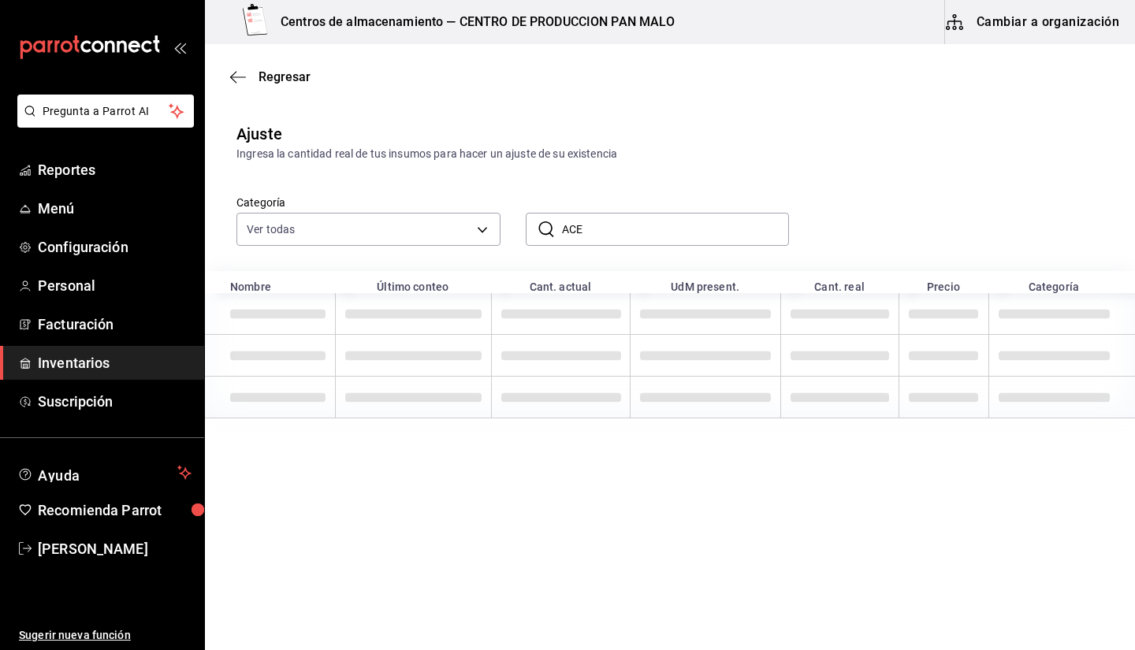
scroll to position [0, 0]
type input "ACEITE"
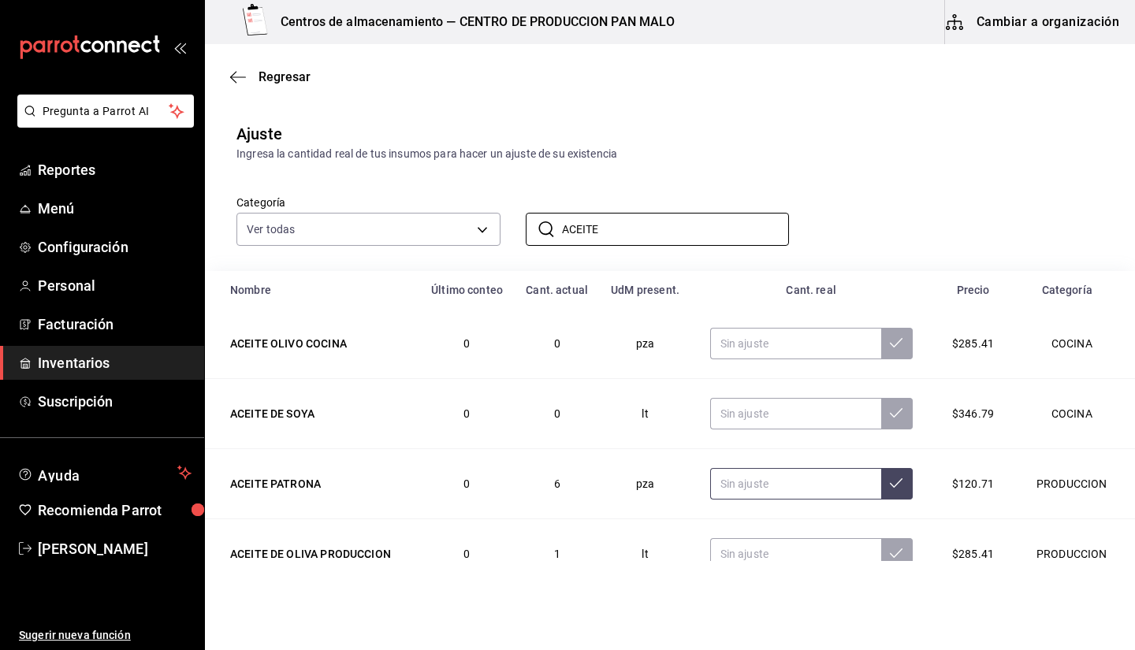
click at [780, 481] on input "text" at bounding box center [795, 484] width 171 height 32
type input "6.90"
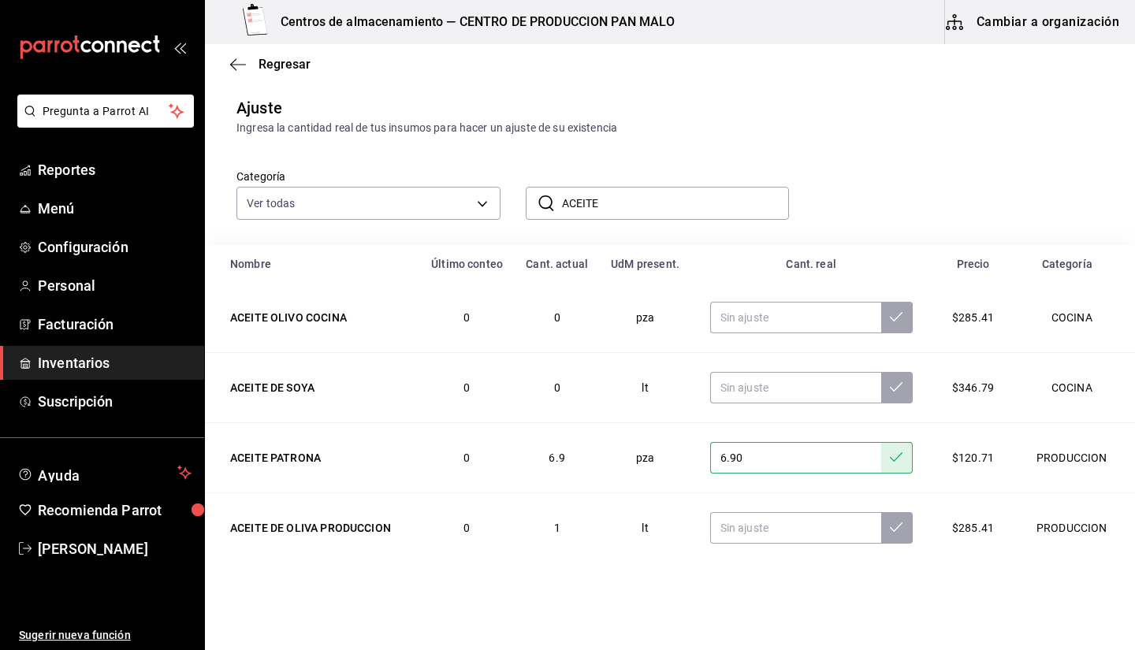
scroll to position [105, 0]
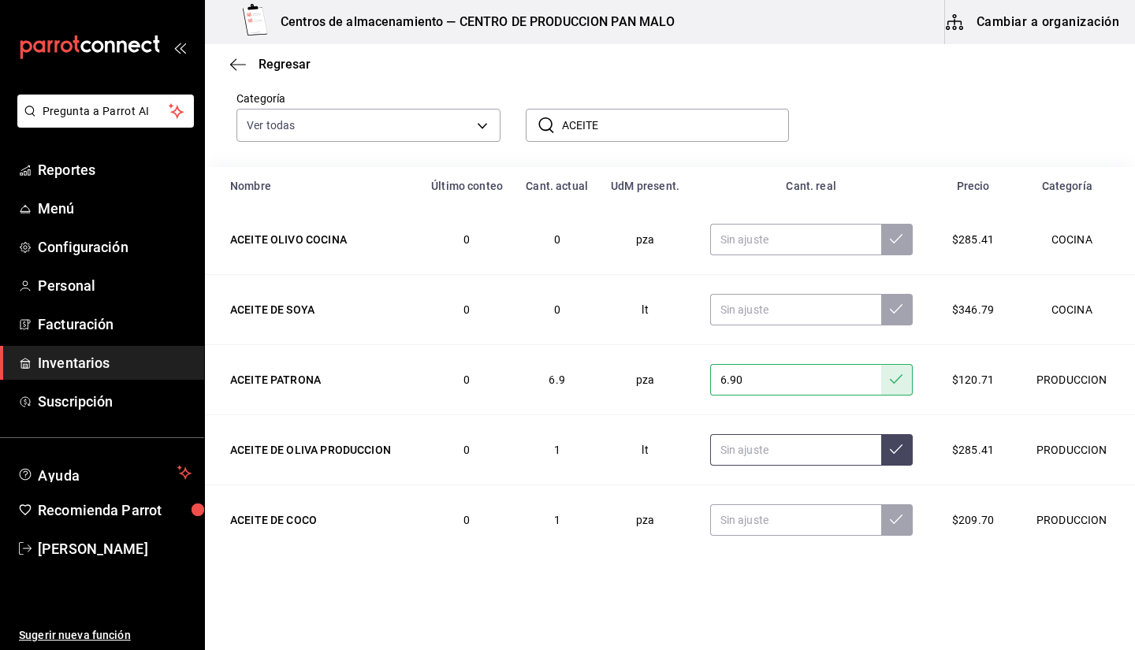
click at [793, 447] on input "text" at bounding box center [795, 450] width 171 height 32
type input "1.50"
click at [753, 528] on input "text" at bounding box center [795, 520] width 171 height 32
click at [681, 121] on input "ACEITE" at bounding box center [676, 126] width 228 height 32
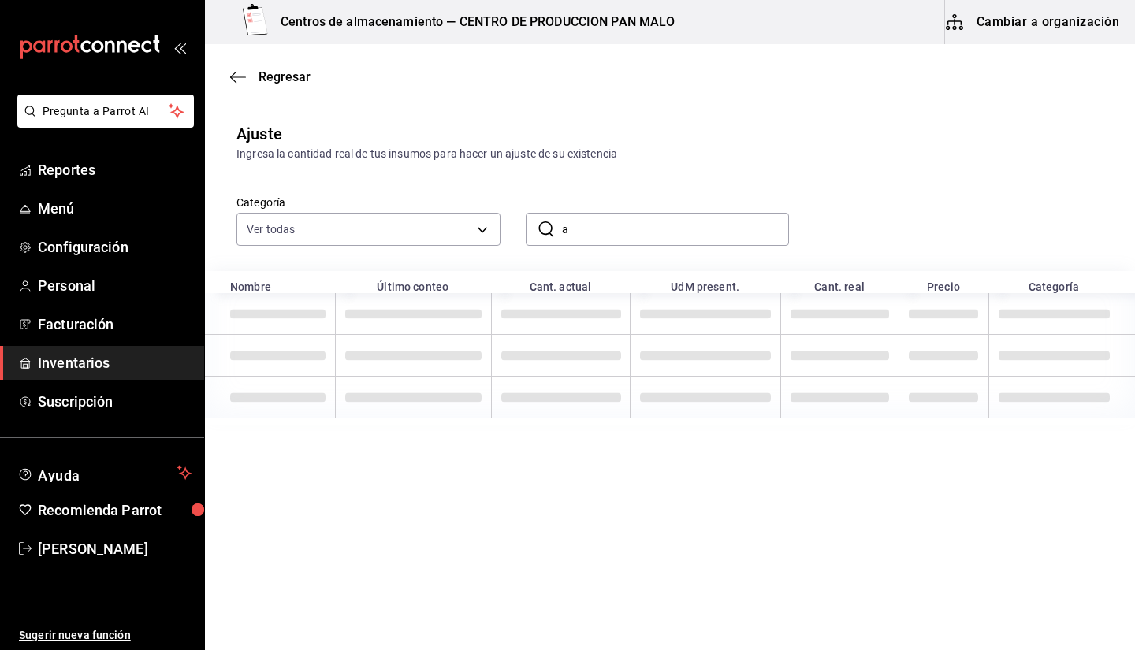
scroll to position [0, 0]
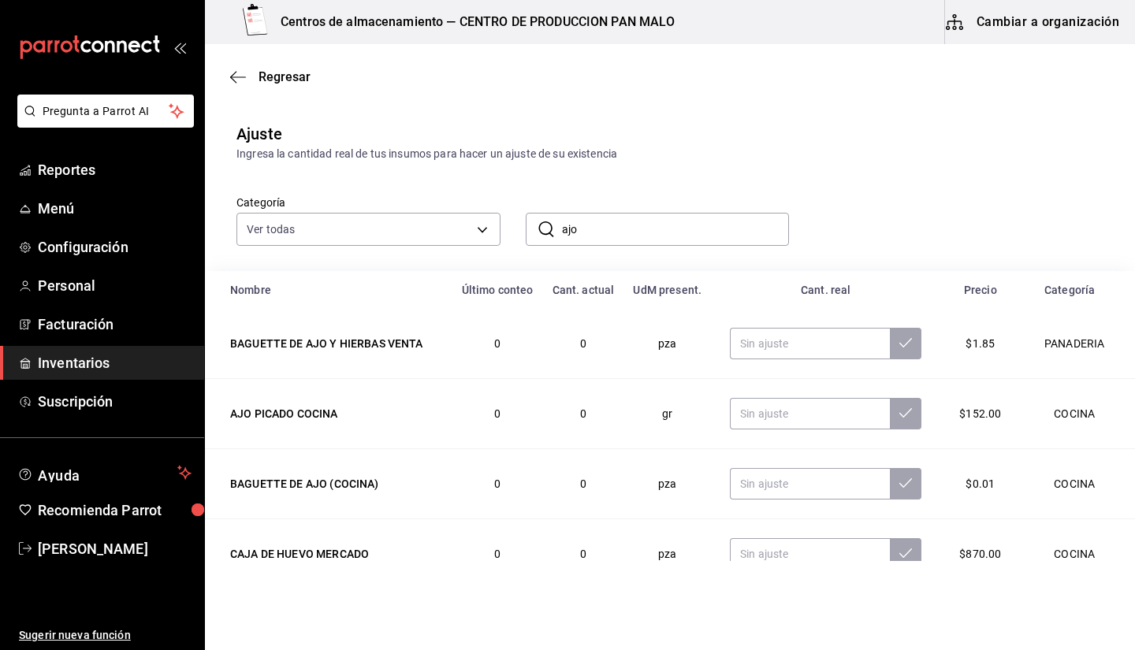
click at [690, 226] on input "ajo" at bounding box center [676, 230] width 228 height 32
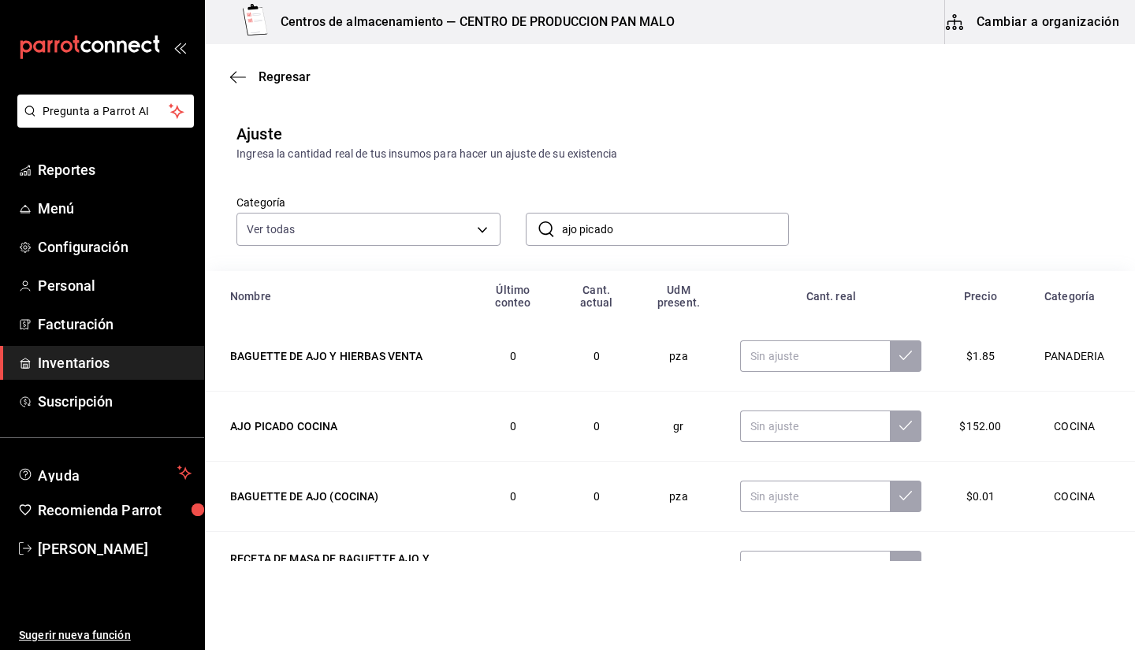
type input "ajo picado"
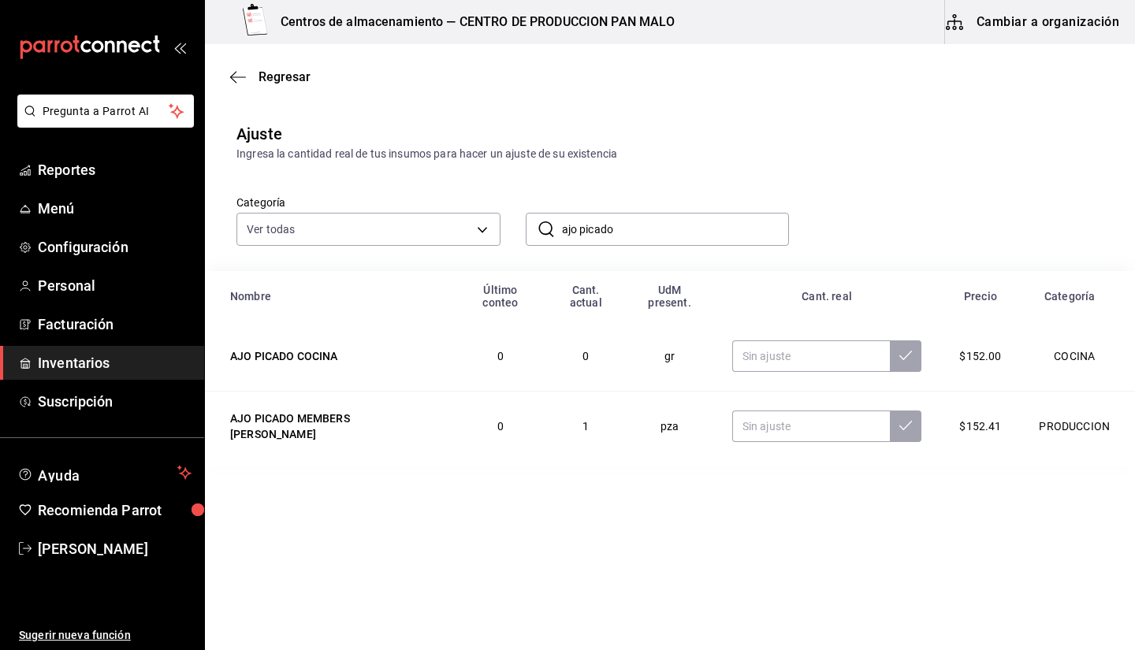
click at [823, 167] on div "Categoría Ver todas 845d24ca-60dd-4e7e-b3c9-ca2702778d83,d258234b-eb86-4f23-b0a…" at bounding box center [644, 204] width 867 height 84
click at [793, 411] on input "text" at bounding box center [811, 427] width 158 height 32
type input "2.00"
click at [606, 221] on input "ajo picado" at bounding box center [676, 230] width 228 height 32
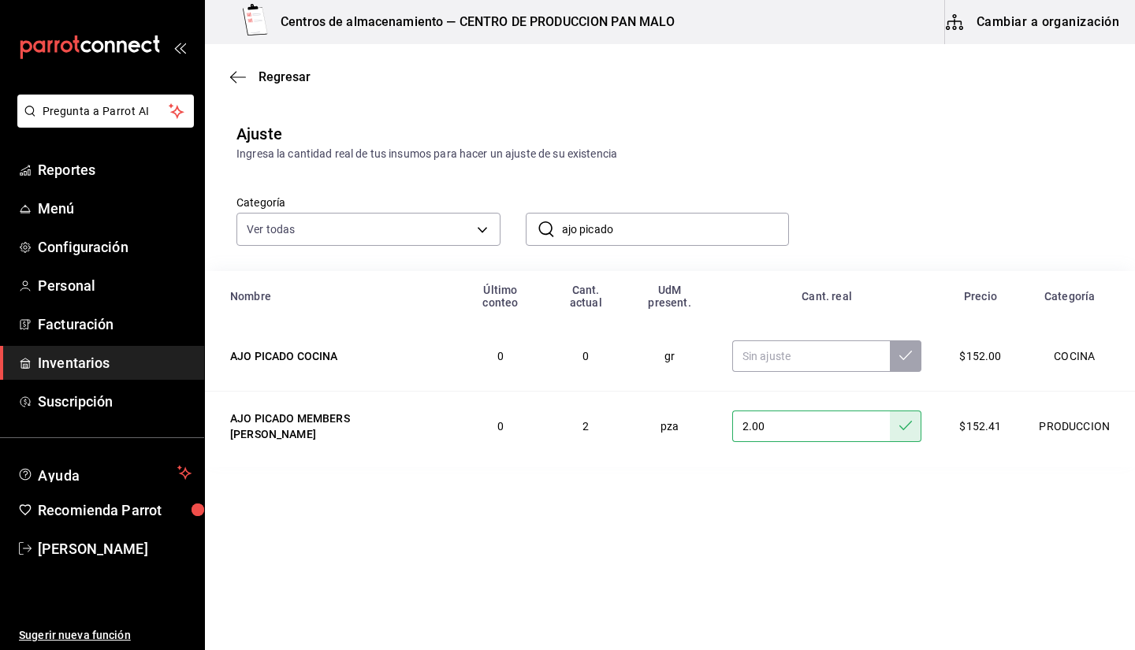
click at [606, 221] on input "ajo picado" at bounding box center [676, 230] width 228 height 32
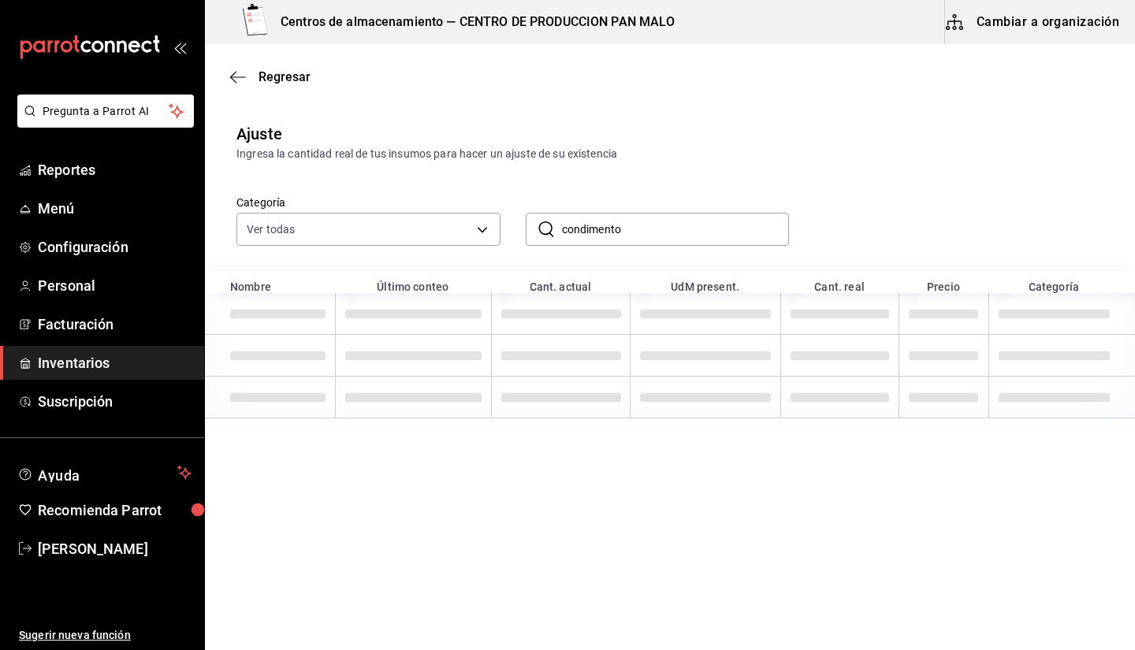
type input "condimento"
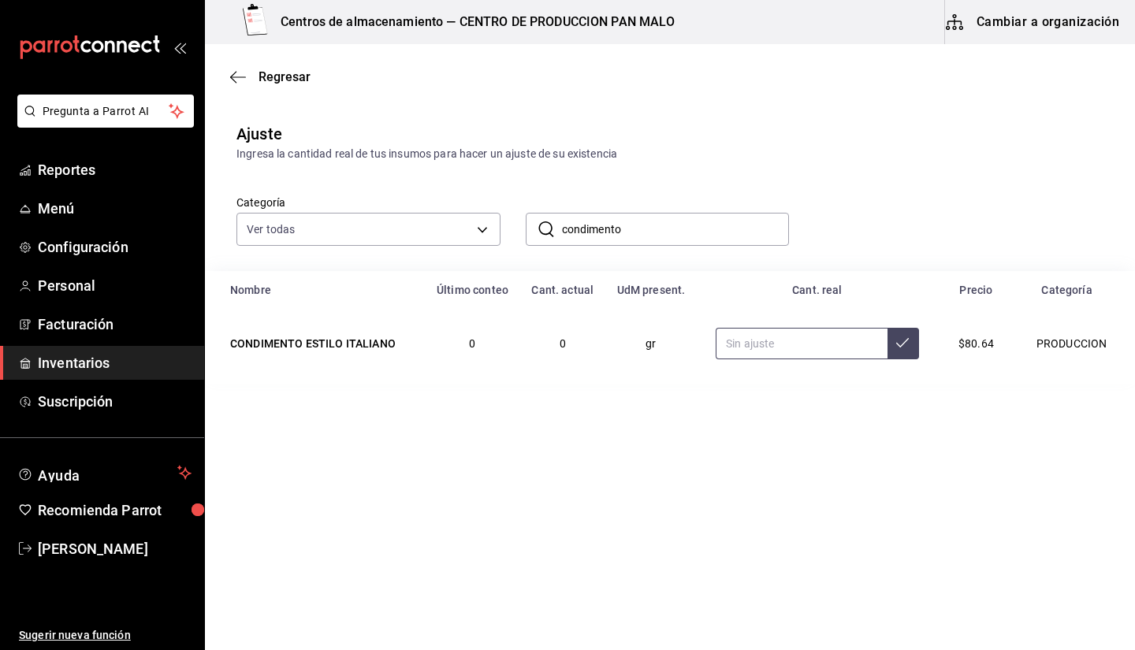
click at [795, 334] on input "text" at bounding box center [802, 344] width 172 height 32
type input "158.00"
click at [678, 229] on input "condimento" at bounding box center [676, 230] width 228 height 32
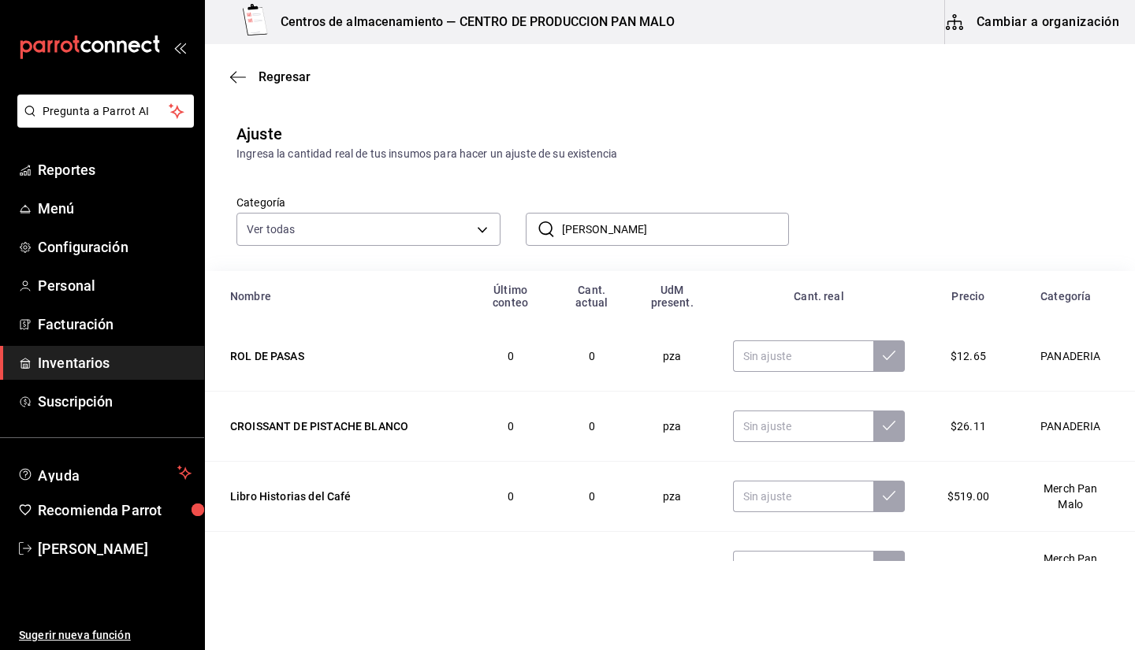
click at [647, 212] on div "​ ron añejo ​" at bounding box center [644, 217] width 289 height 58
click at [645, 217] on input "ron añejo" at bounding box center [676, 230] width 228 height 32
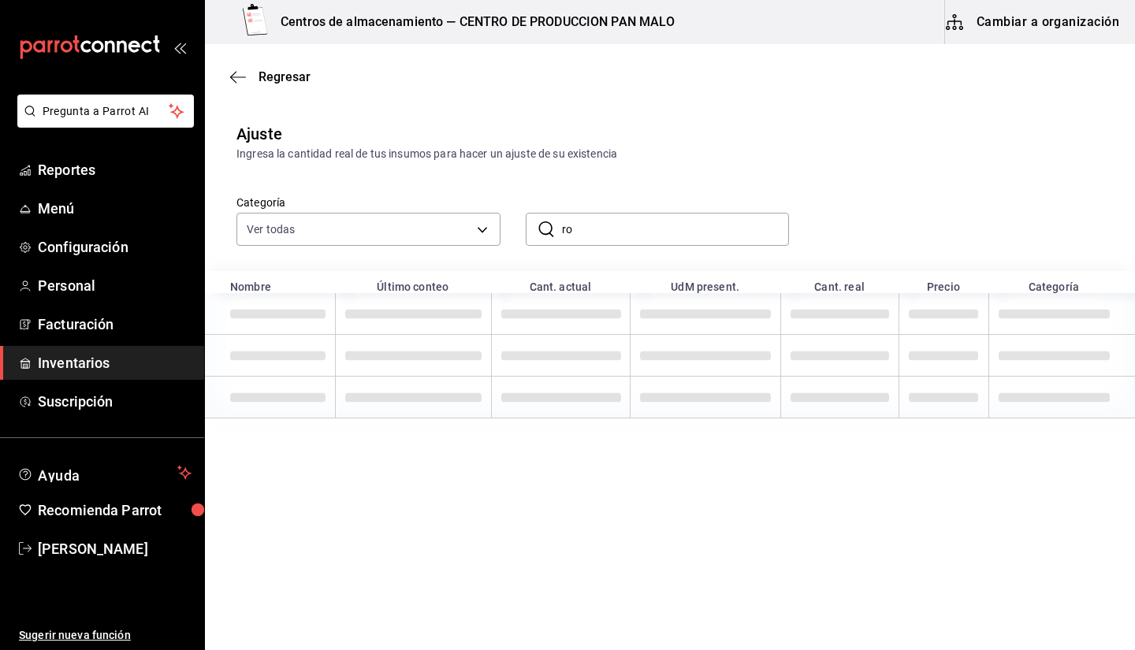
type input "r"
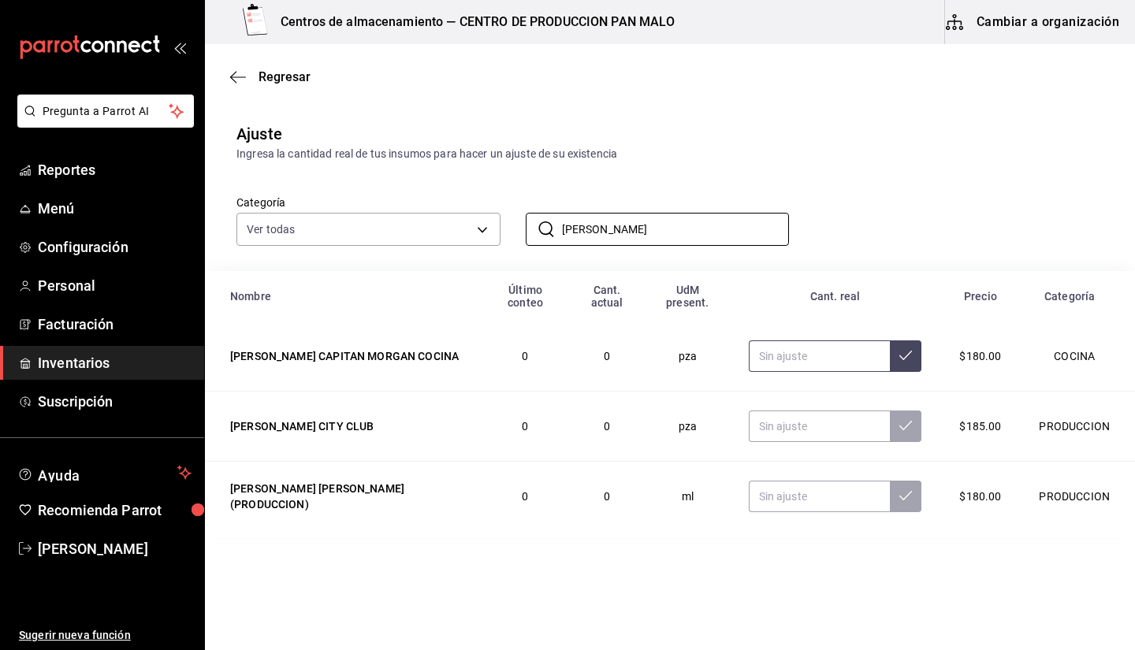
type input "RON AÑE"
click at [841, 354] on input "text" at bounding box center [820, 356] width 142 height 32
type input "4.00"
type input ".40"
click at [642, 231] on input "RON AÑE" at bounding box center [676, 230] width 228 height 32
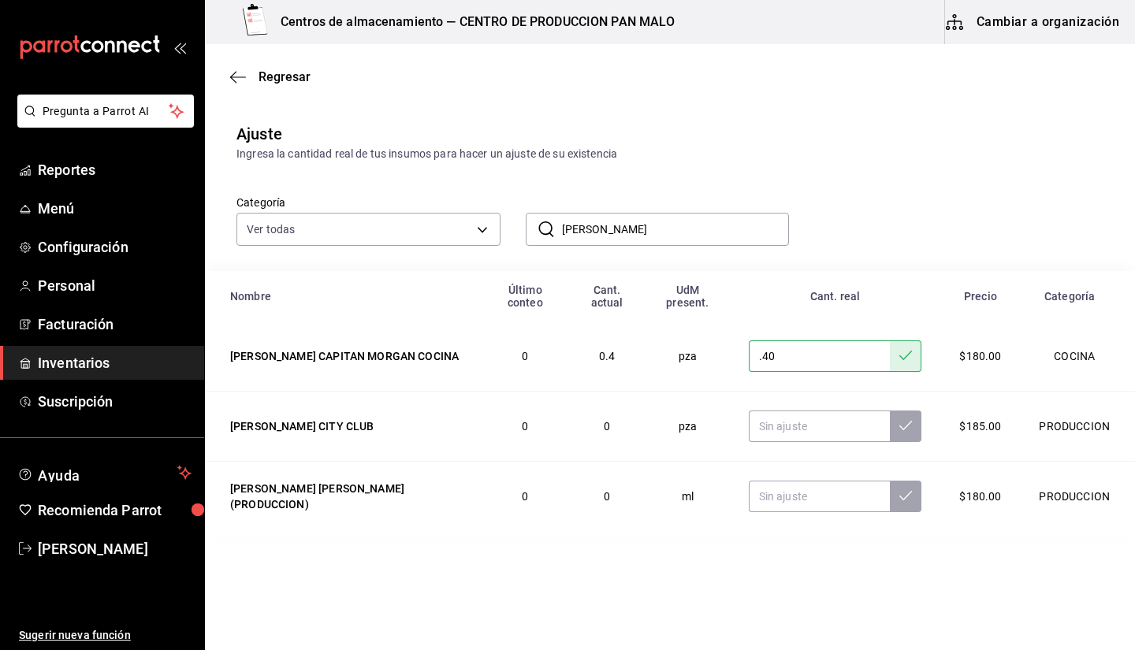
click at [642, 231] on input "RON AÑE" at bounding box center [676, 230] width 228 height 32
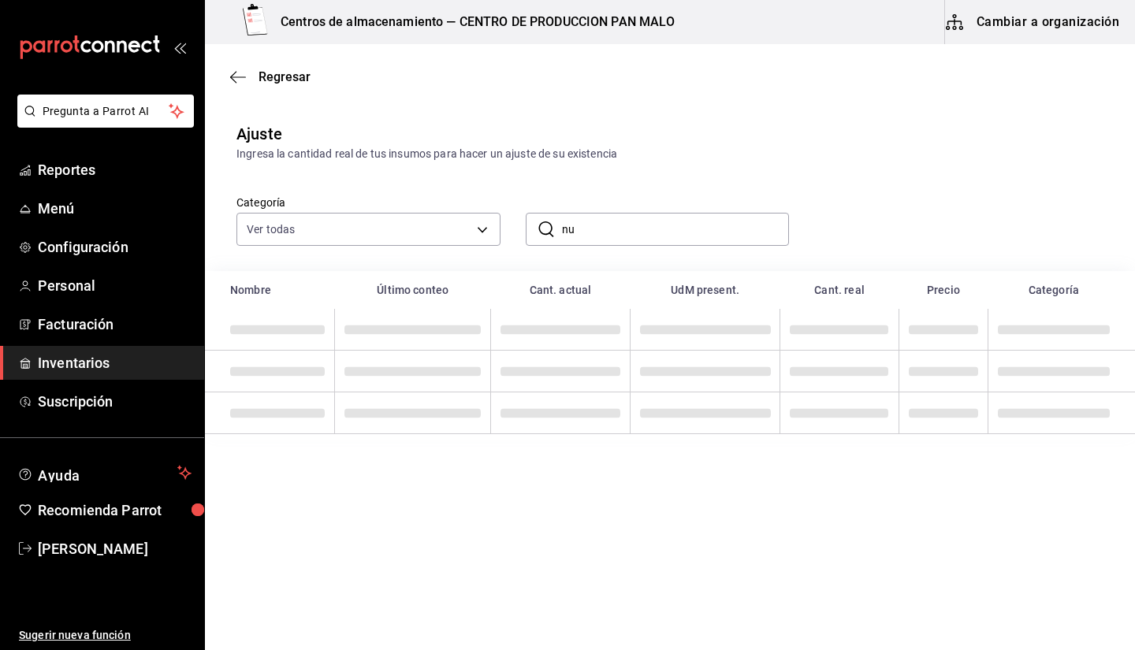
type input "n"
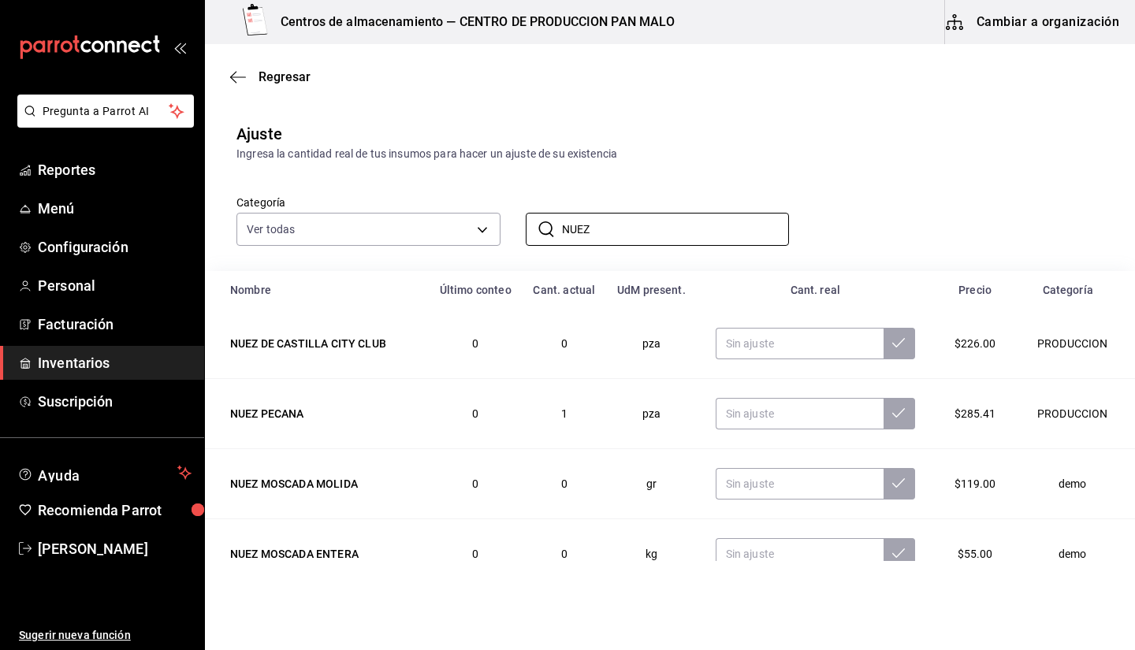
type input "NUEZ"
click at [718, 157] on div "Ingresa la cantidad real de tus insumos para hacer un ajuste de su existencia" at bounding box center [669, 154] width 867 height 17
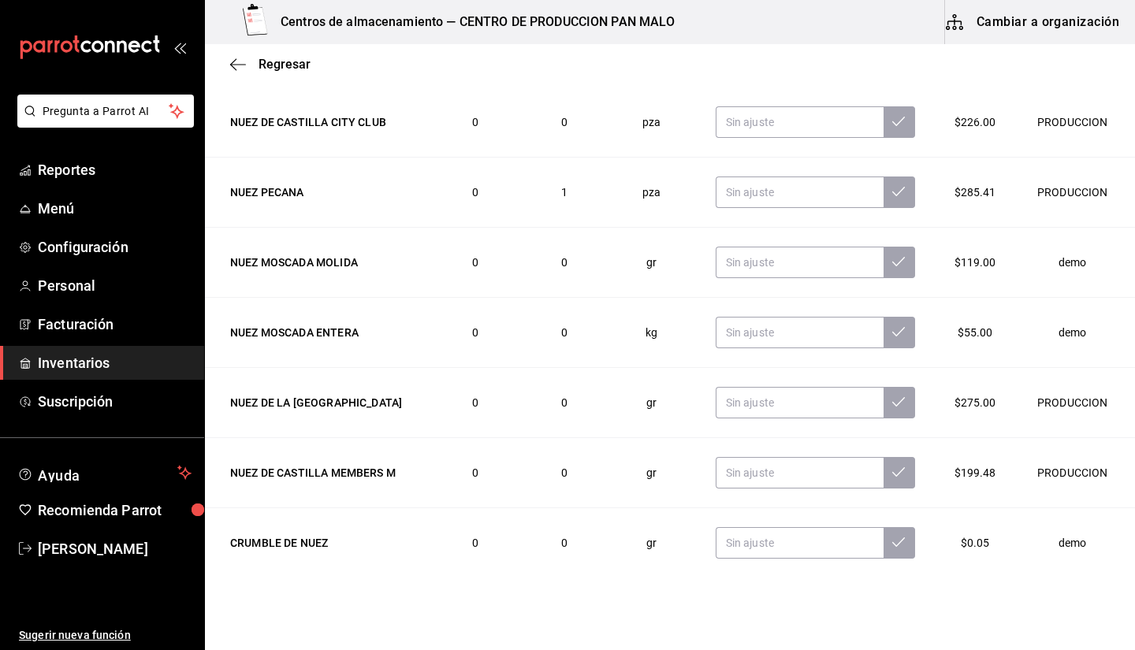
scroll to position [245, 0]
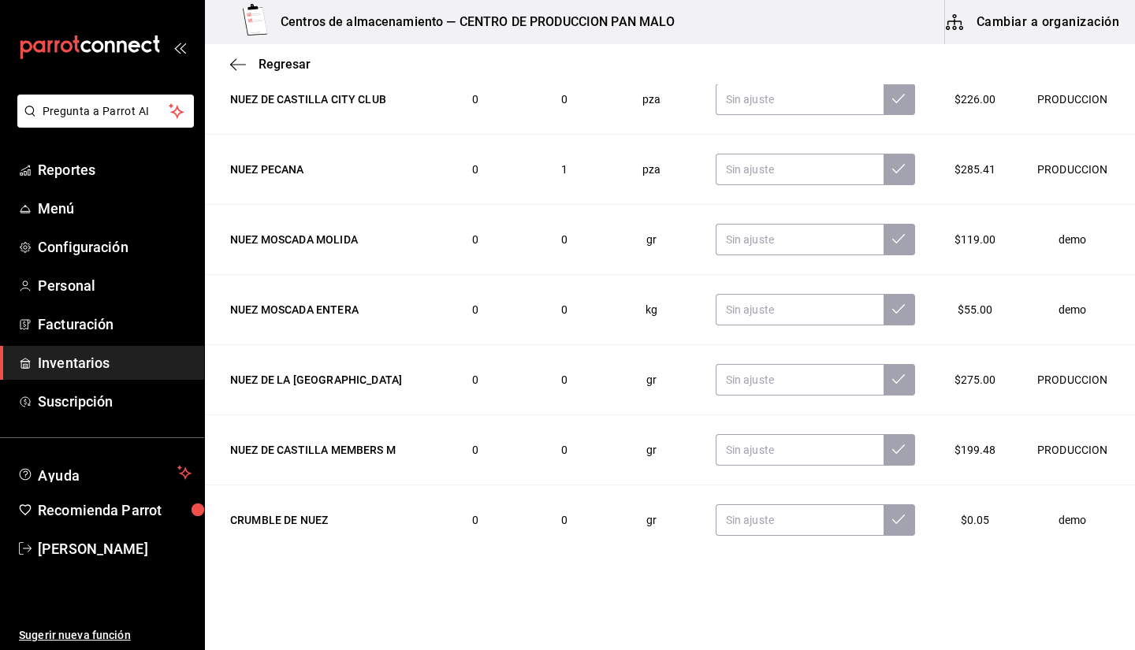
click at [819, 467] on td at bounding box center [815, 450] width 237 height 70
click at [794, 452] on input "text" at bounding box center [800, 450] width 168 height 32
type input "1130.00"
click at [769, 158] on input "text" at bounding box center [800, 170] width 168 height 32
click at [771, 164] on input "text" at bounding box center [800, 170] width 168 height 32
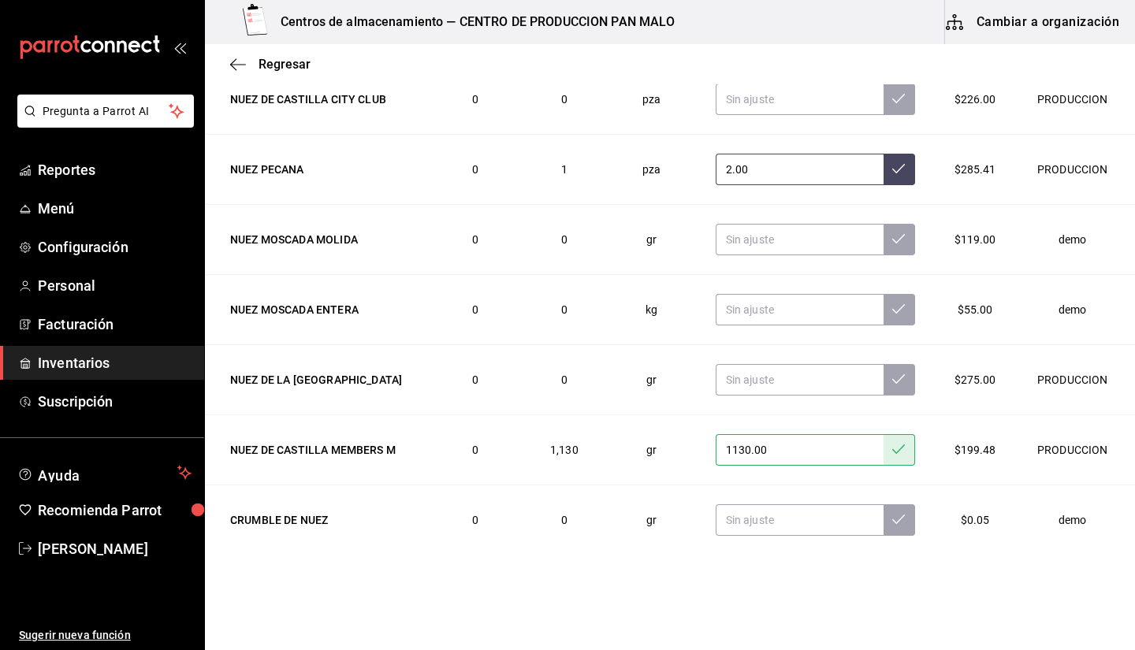
type input "2.00"
click at [893, 452] on button at bounding box center [899, 450] width 32 height 32
click at [818, 445] on input "1130.00" at bounding box center [800, 450] width 168 height 32
click at [815, 446] on input "1130.00" at bounding box center [800, 450] width 168 height 32
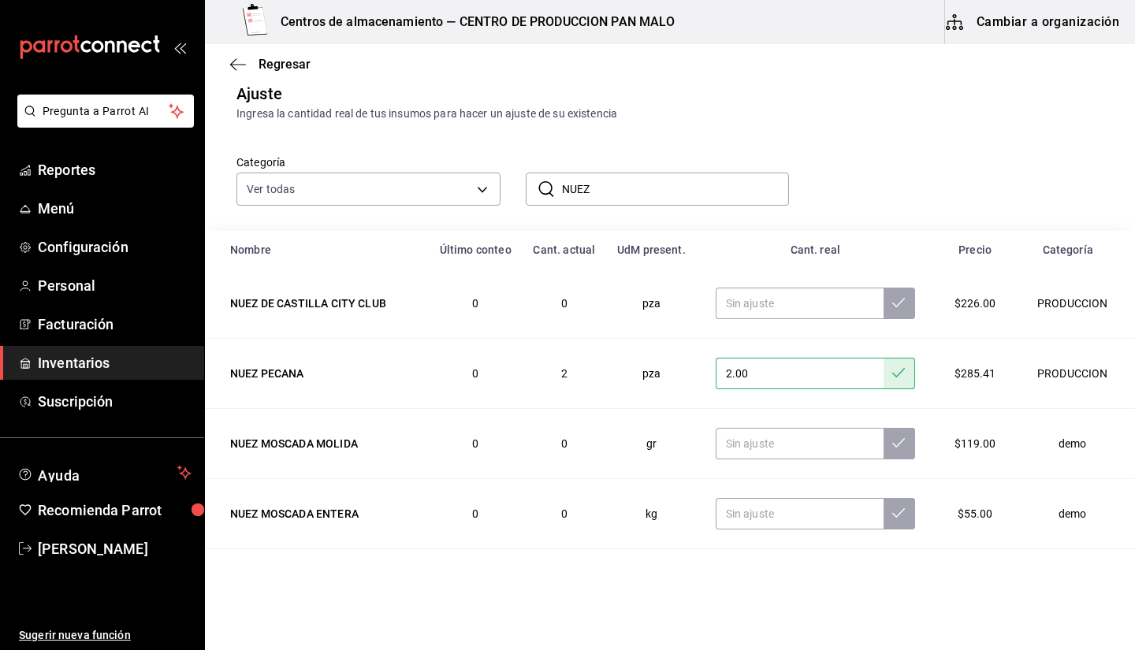
scroll to position [0, 0]
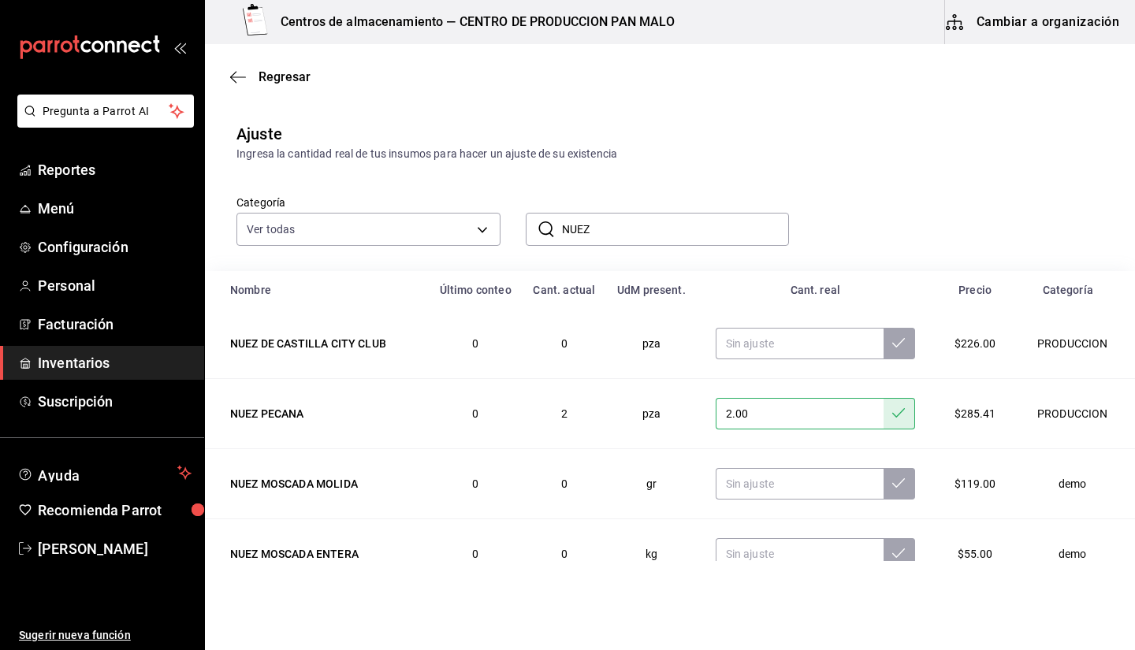
click at [717, 216] on input "NUEZ" at bounding box center [676, 230] width 228 height 32
type input "N"
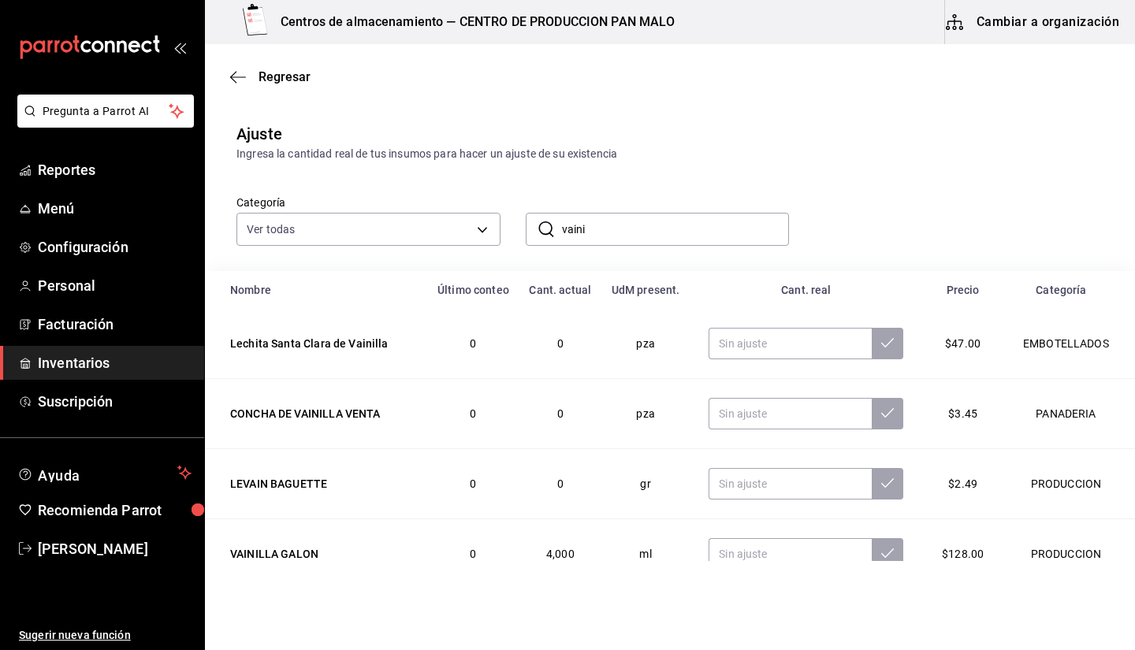
click at [606, 232] on input "vaini" at bounding box center [676, 230] width 228 height 32
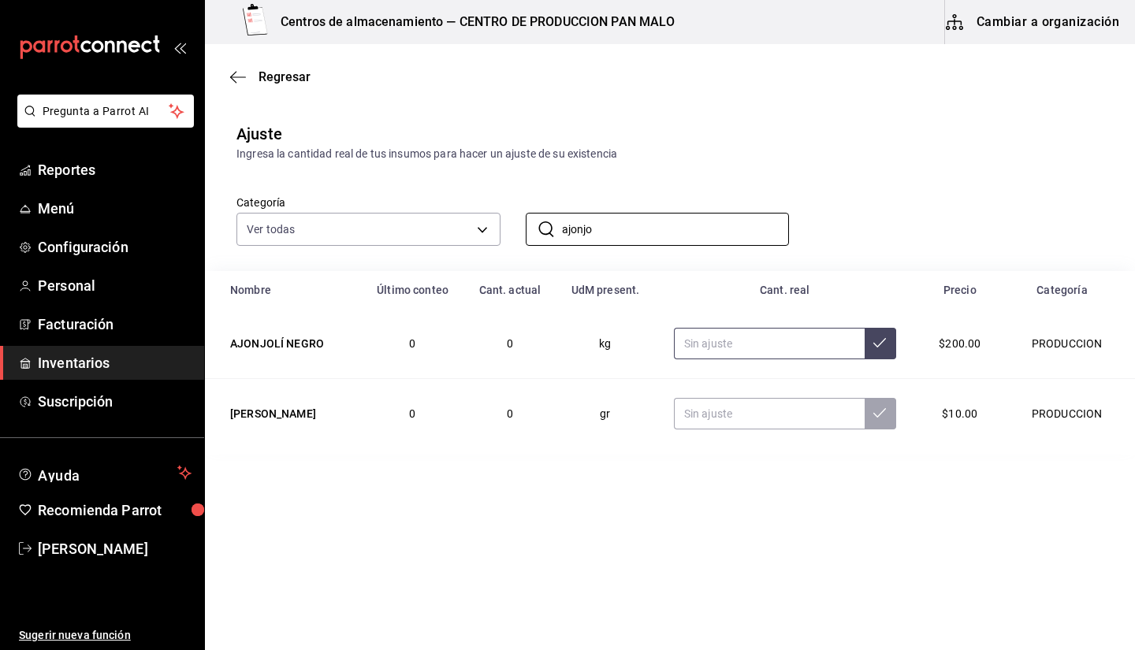
type input "ajonjo"
click at [687, 347] on input "text" at bounding box center [769, 344] width 191 height 32
type input "4.00"
click at [701, 413] on input "text" at bounding box center [769, 414] width 191 height 32
type input "1.00"
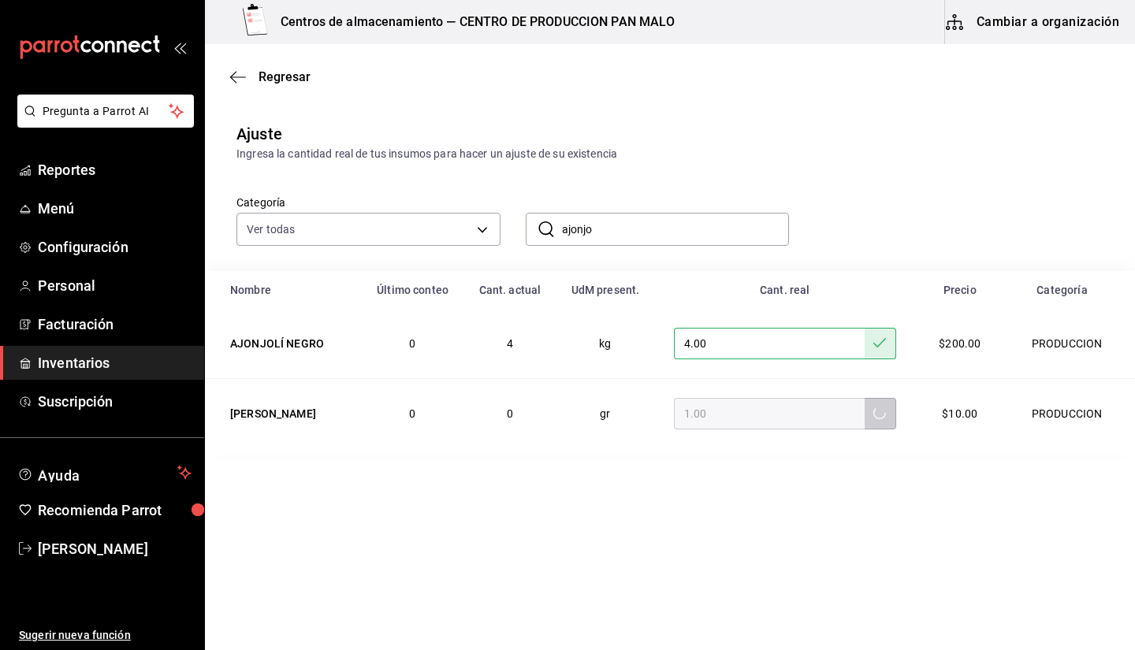
click at [612, 240] on input "ajonjo" at bounding box center [676, 230] width 228 height 32
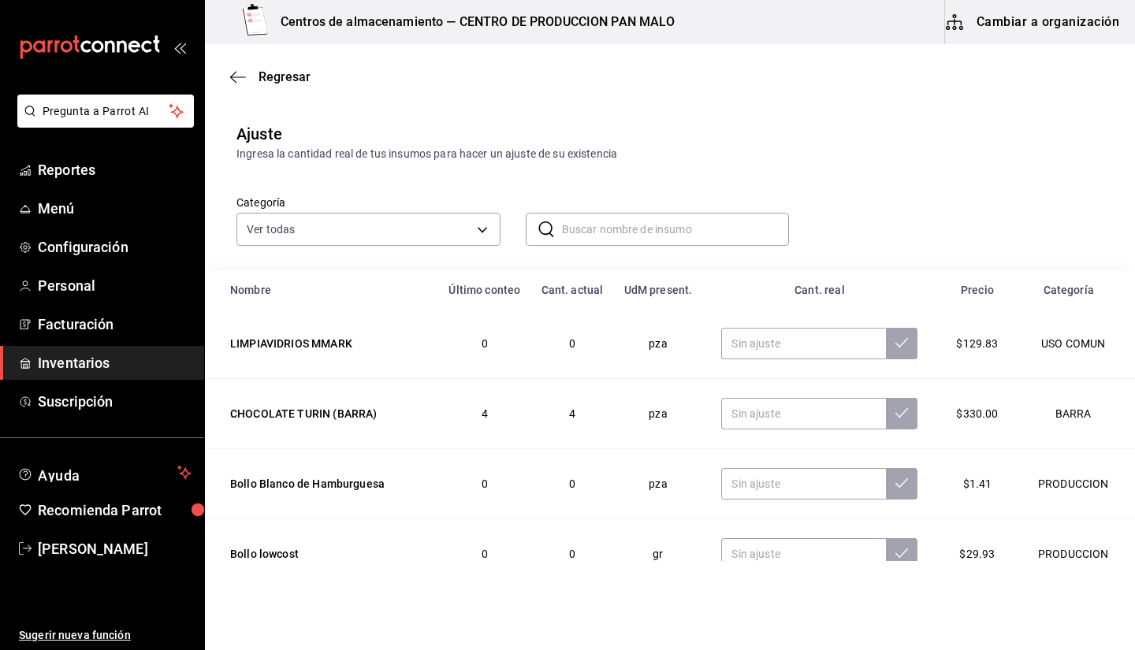
click at [562, 233] on input "text" at bounding box center [676, 230] width 228 height 32
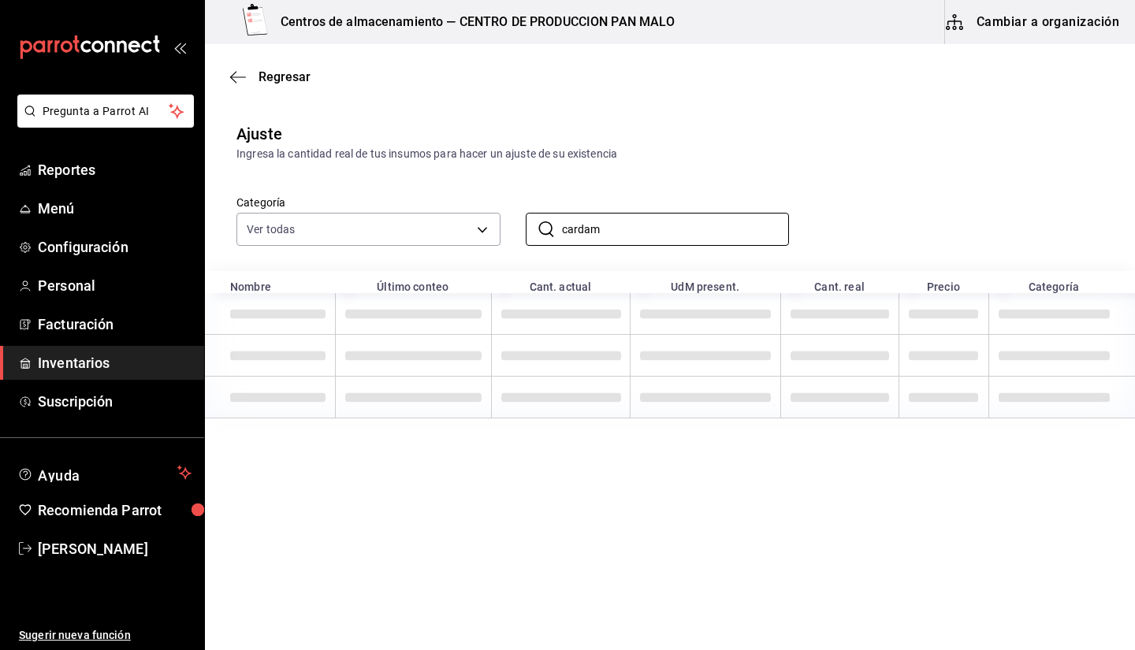
type input "cardam"
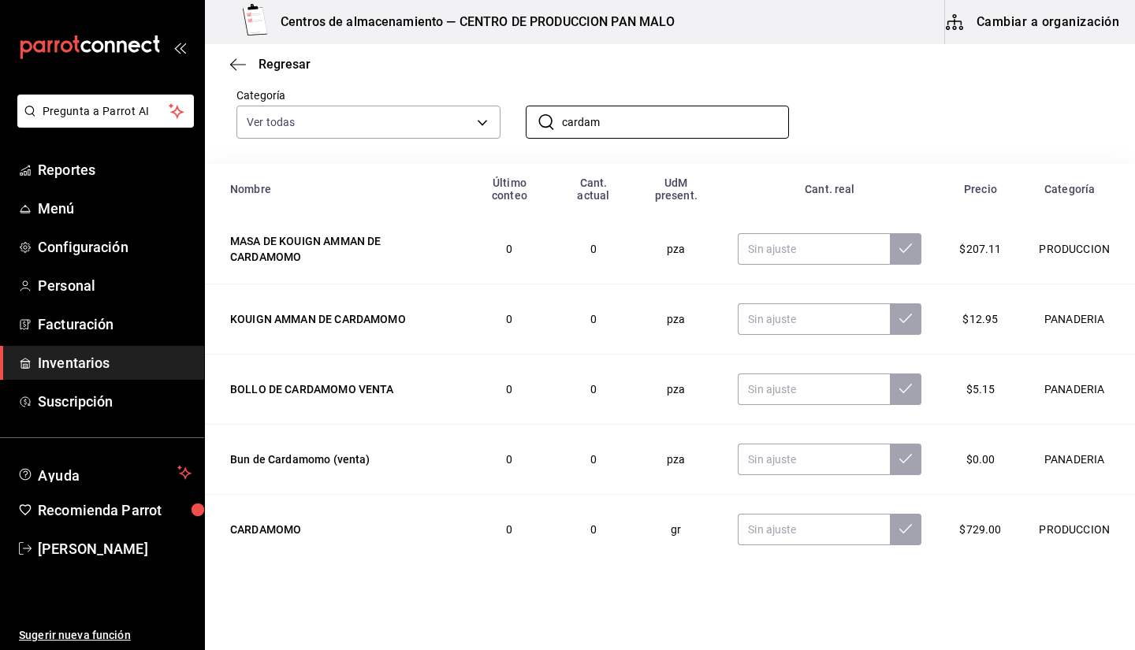
scroll to position [118, 0]
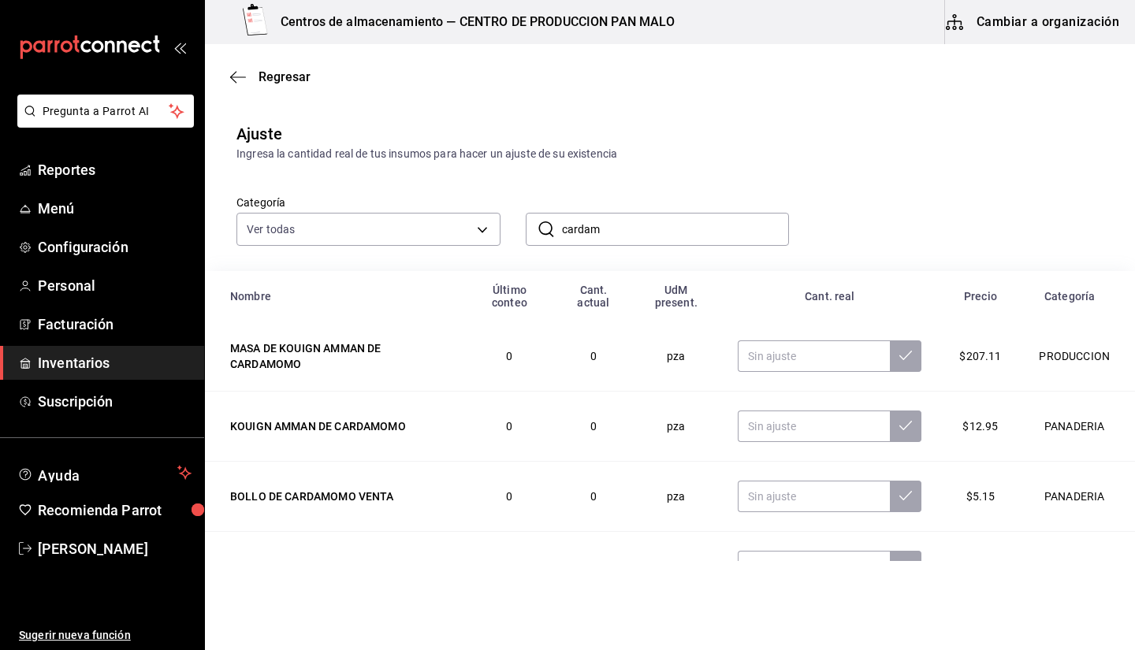
scroll to position [118, 0]
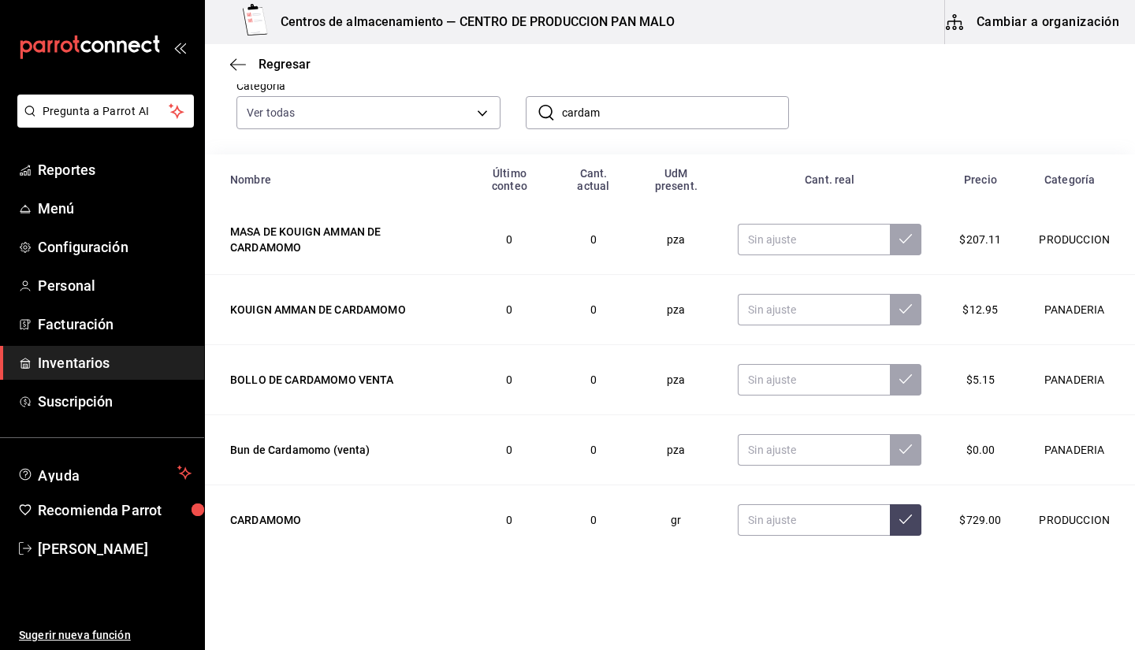
type input "4.00"
type input "2.00"
type input "2500.00"
click at [678, 101] on input "cardam" at bounding box center [676, 113] width 228 height 32
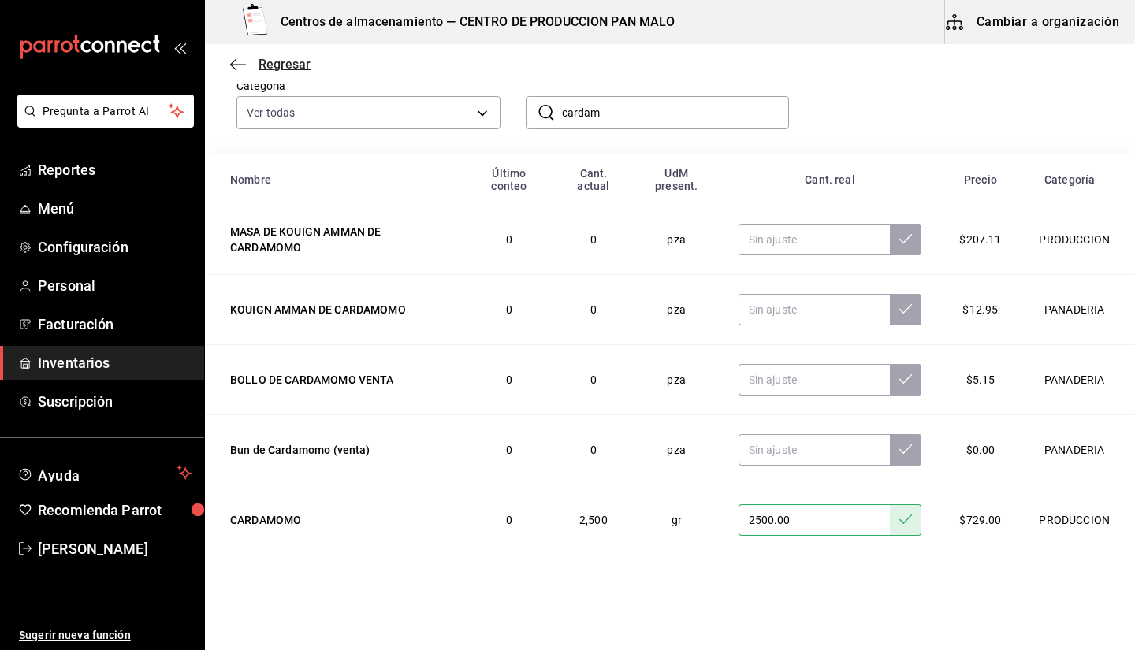
click at [276, 60] on span "Regresar" at bounding box center [284, 64] width 52 height 15
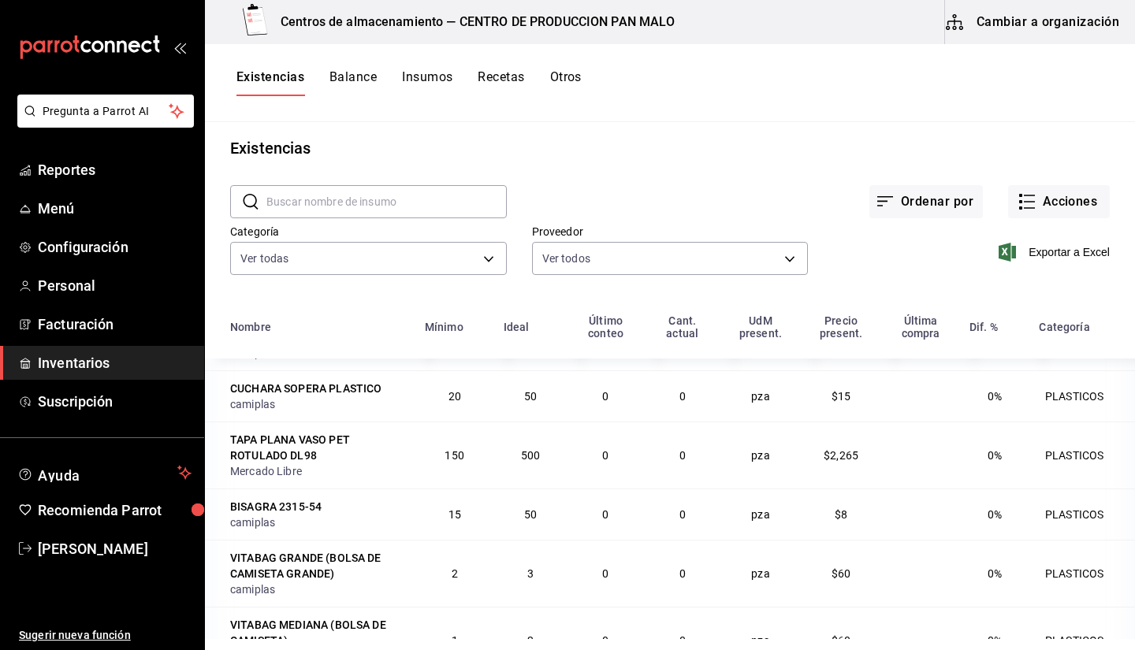
scroll to position [2454, 0]
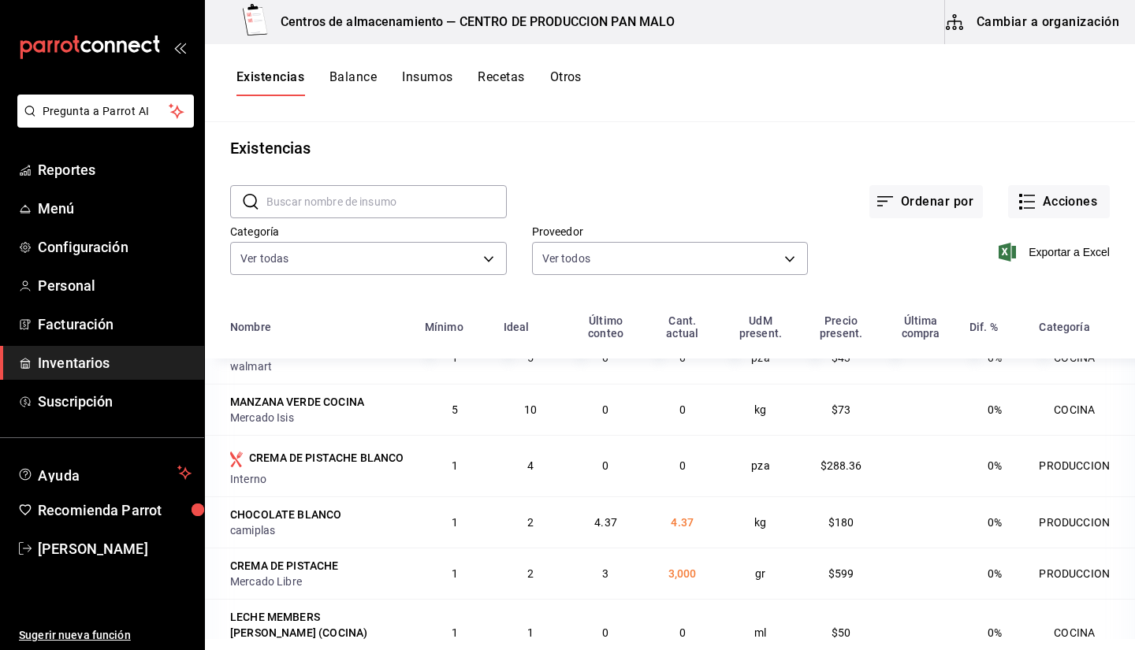
click at [1029, 57] on div "Existencias Balance Insumos Recetas Otros" at bounding box center [670, 83] width 930 height 78
